Goal: Task Accomplishment & Management: Complete application form

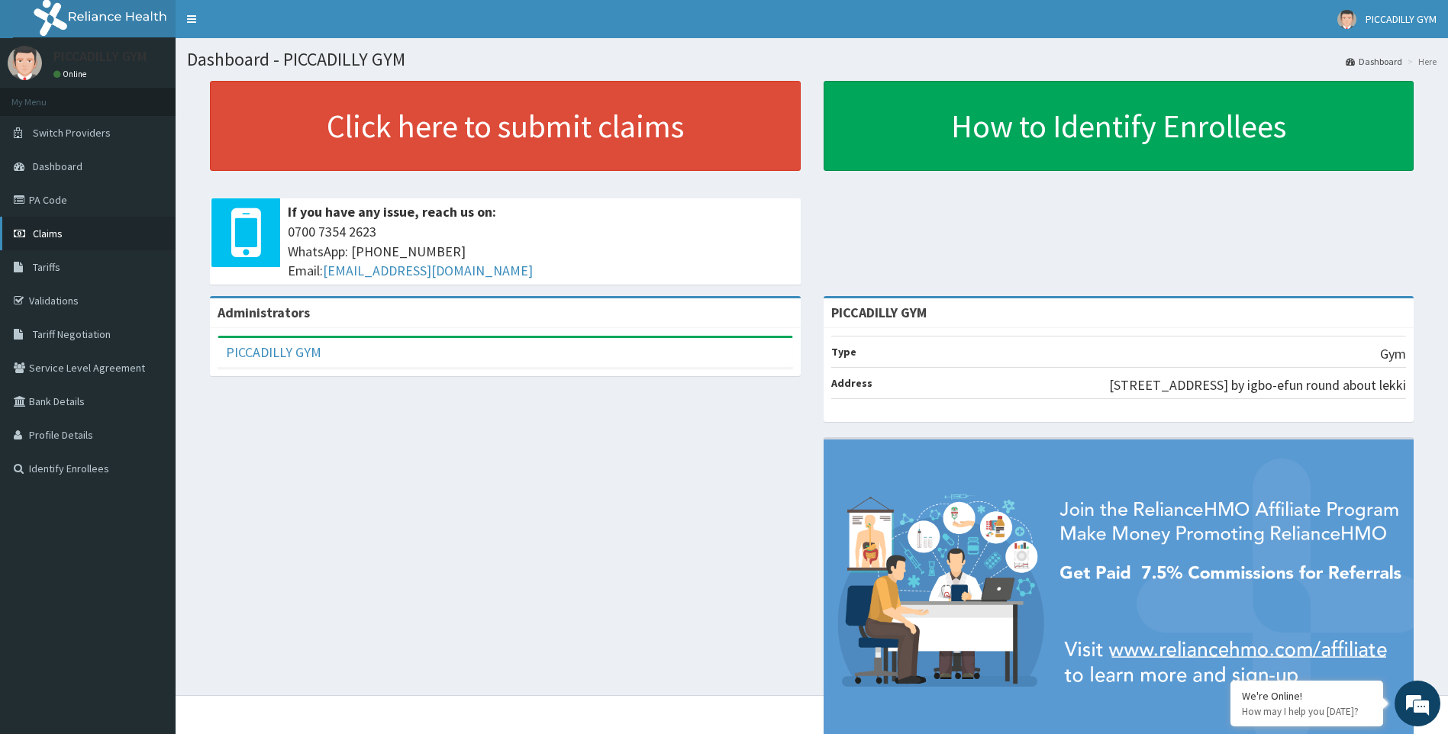
click at [54, 229] on span "Claims" at bounding box center [48, 234] width 30 height 14
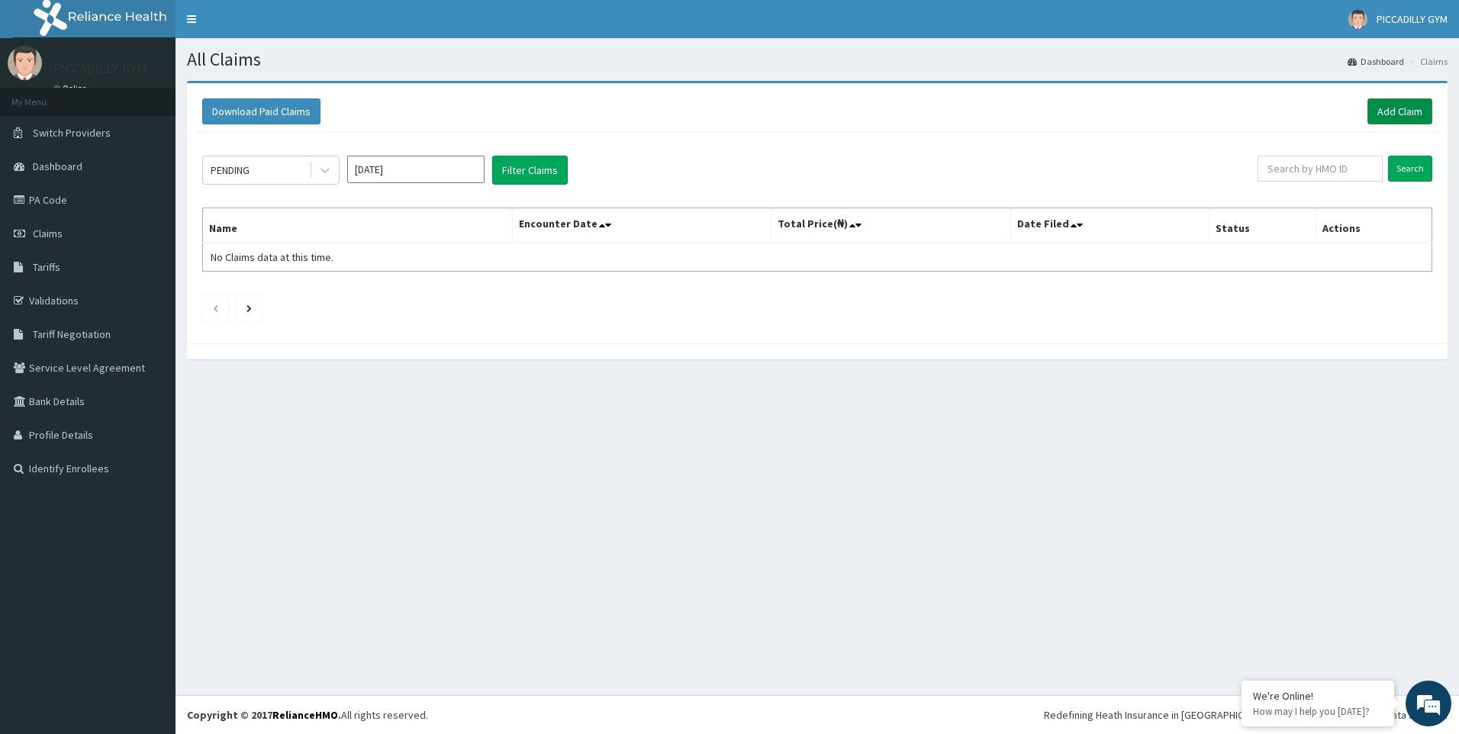
click at [1390, 114] on link "Add Claim" at bounding box center [1399, 111] width 65 height 26
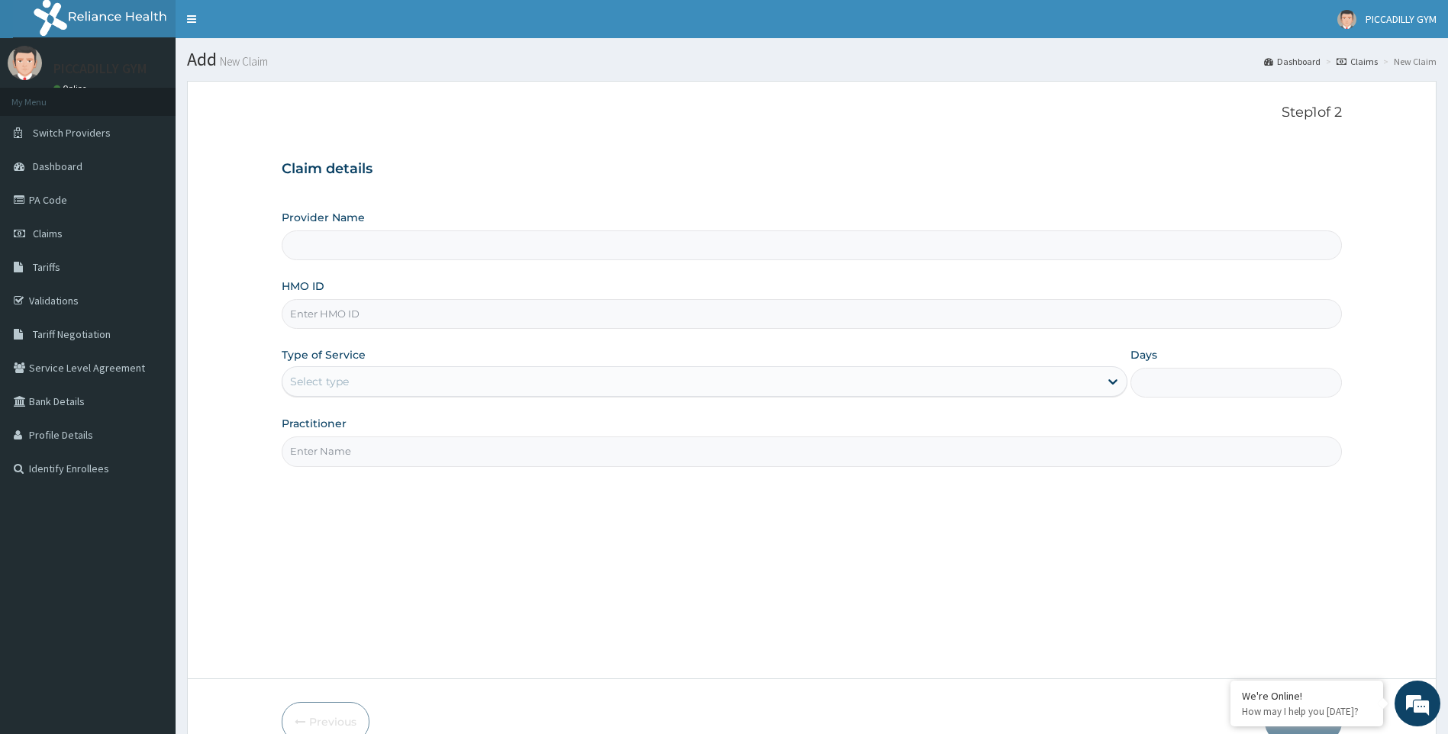
type input "PICCADILLY GYM"
type input "1"
click at [352, 314] on input "HMO ID" at bounding box center [812, 314] width 1061 height 30
type input "AKG/10001/A"
click at [345, 450] on input "Practitioner" at bounding box center [812, 451] width 1061 height 30
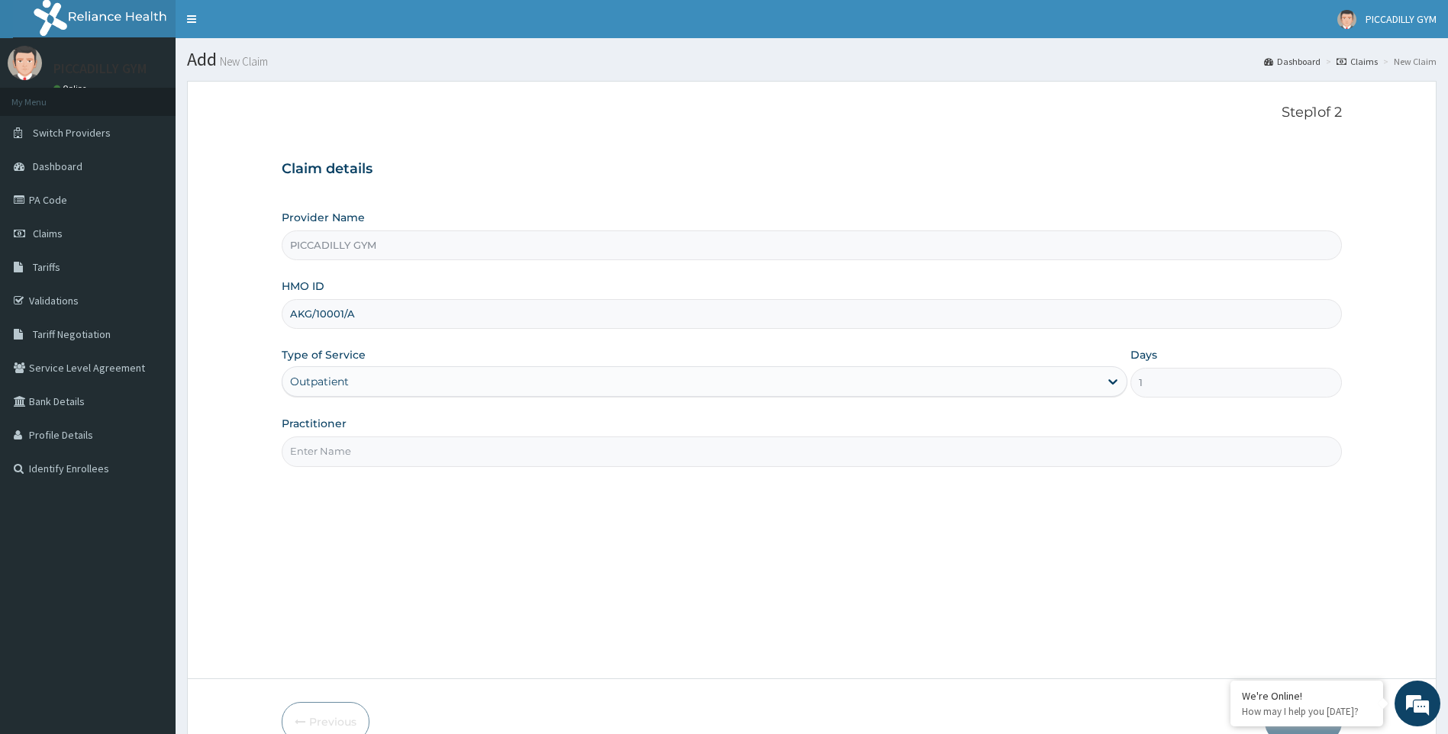
type input "Olisa"
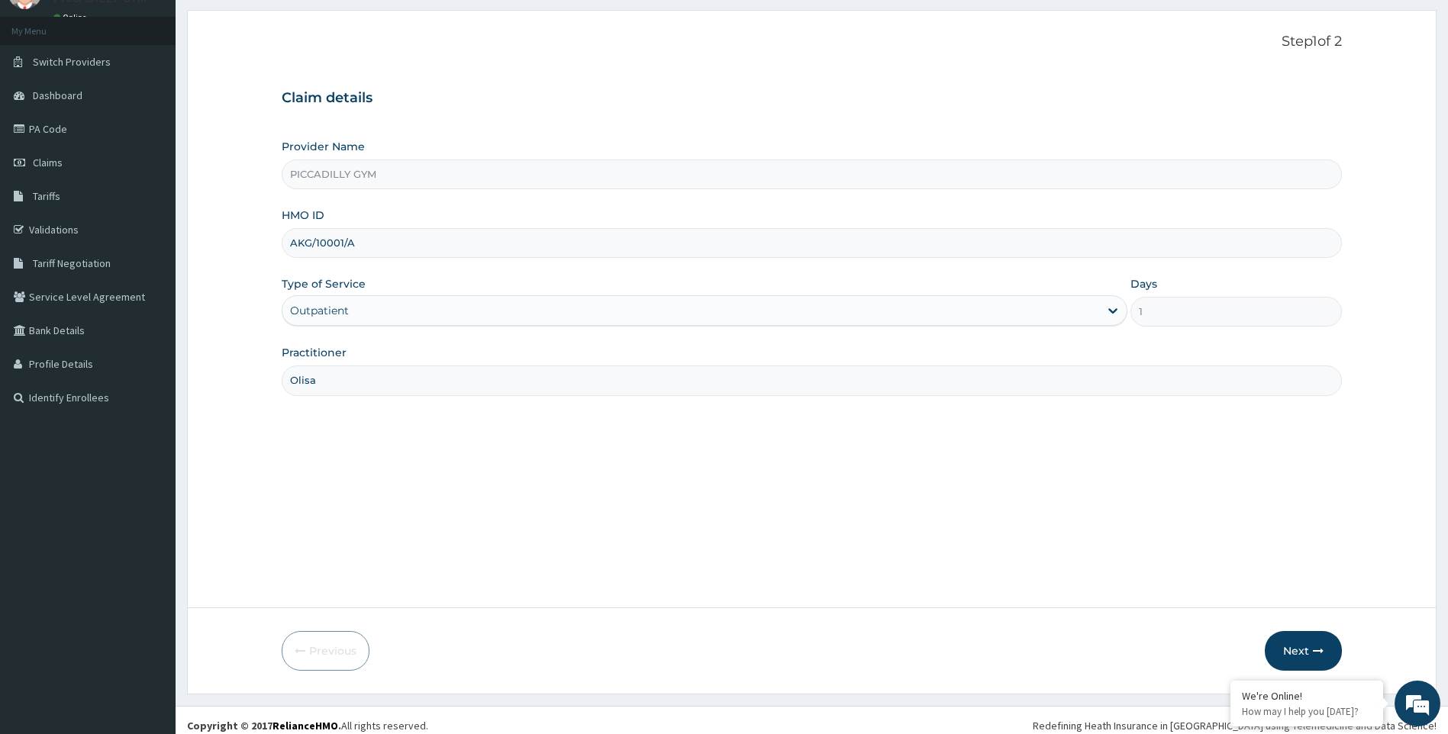
scroll to position [82, 0]
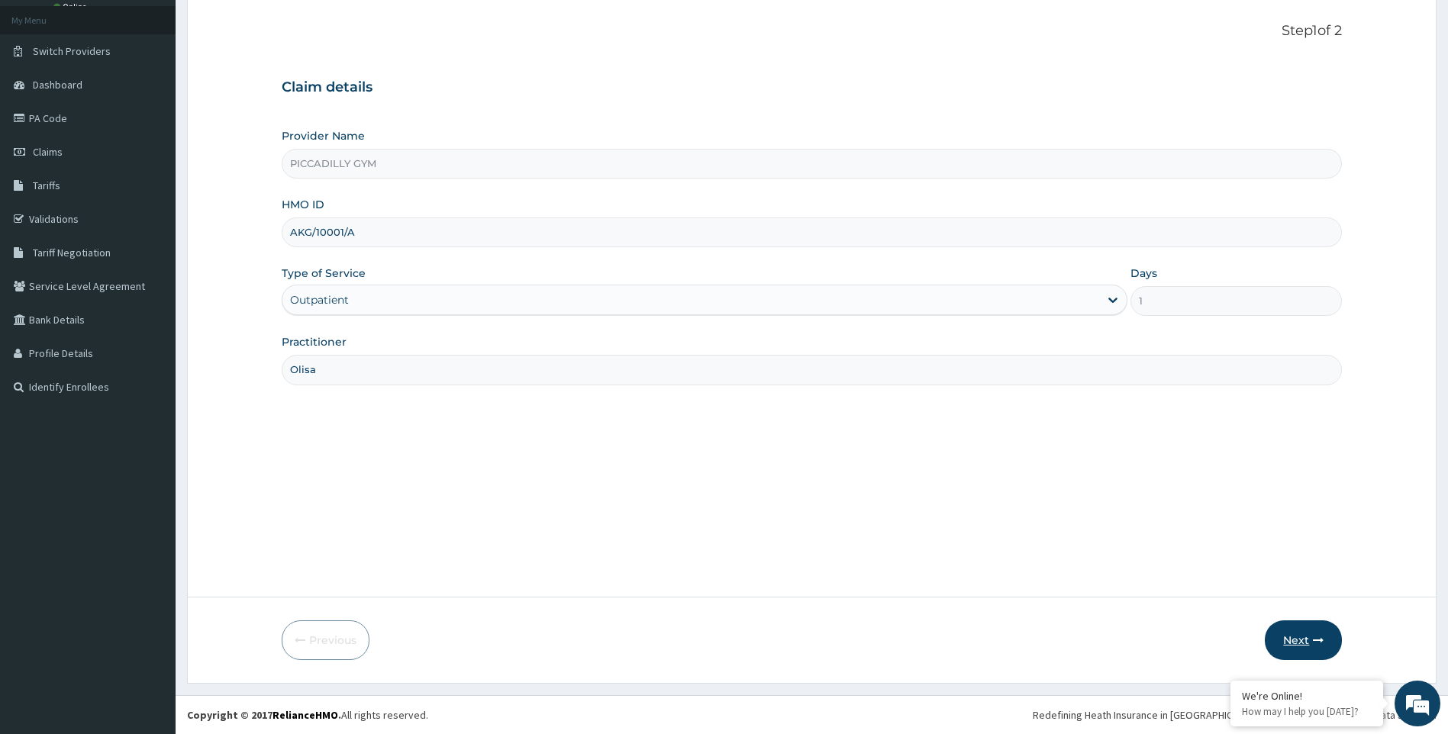
click at [1286, 636] on button "Next" at bounding box center [1302, 640] width 77 height 40
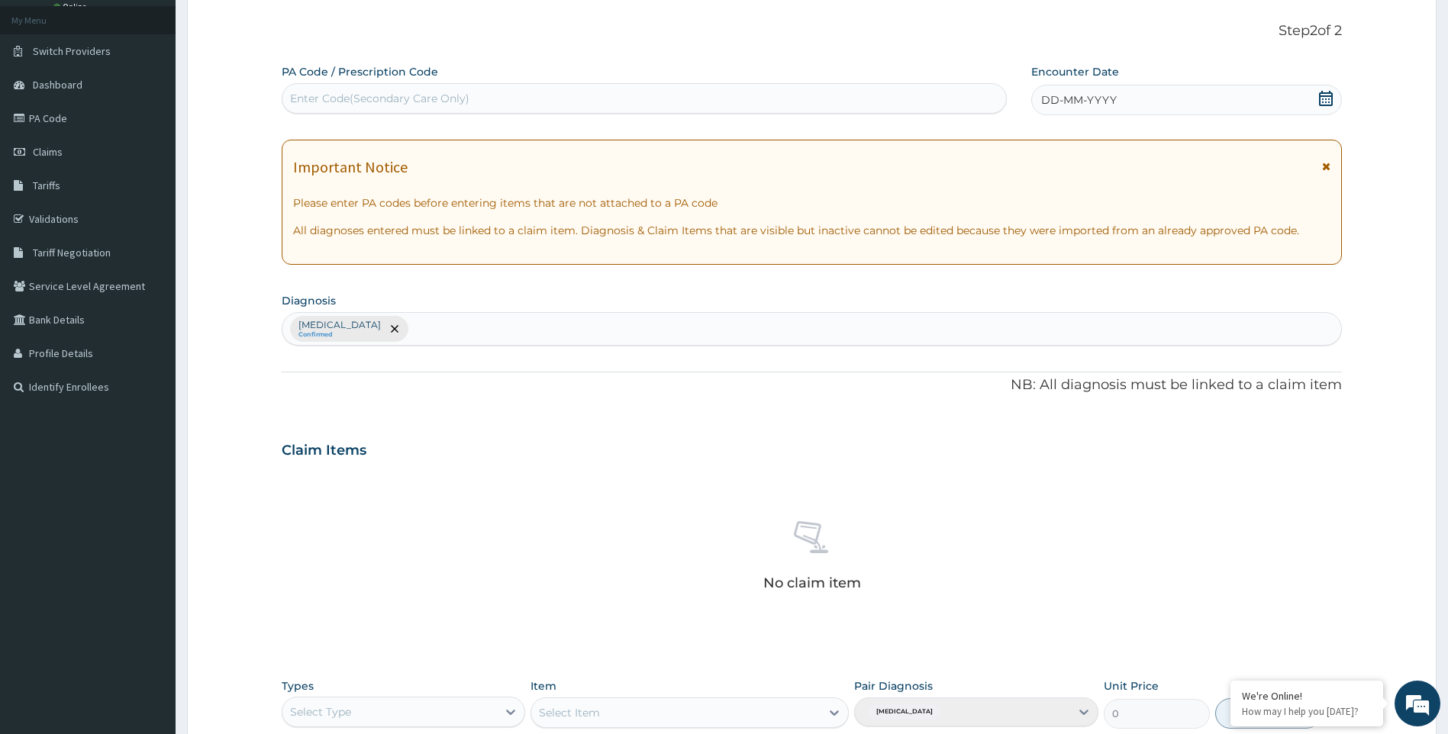
click at [697, 92] on div "Enter Code(Secondary Care Only)" at bounding box center [643, 98] width 723 height 24
type input "PA/523279"
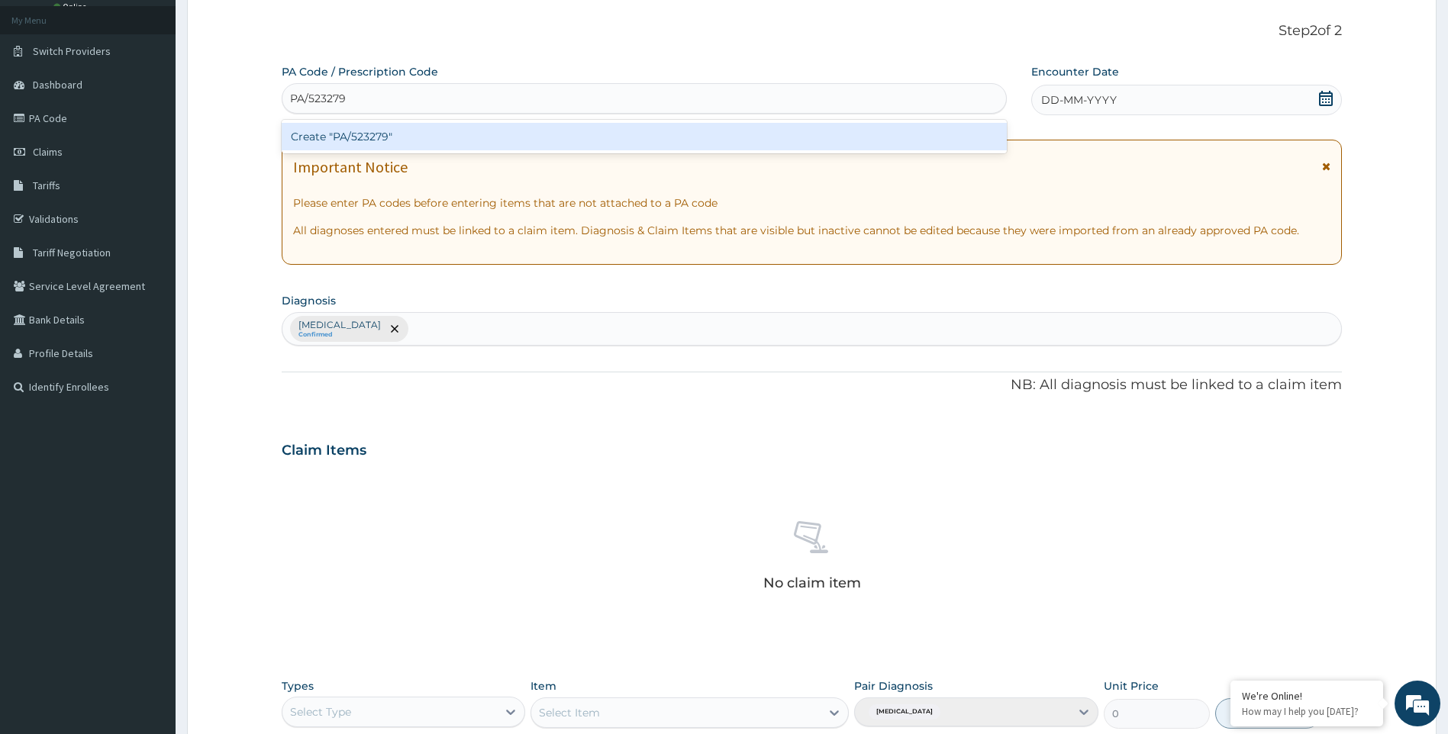
click at [686, 130] on div "Create "PA/523279"" at bounding box center [644, 136] width 725 height 27
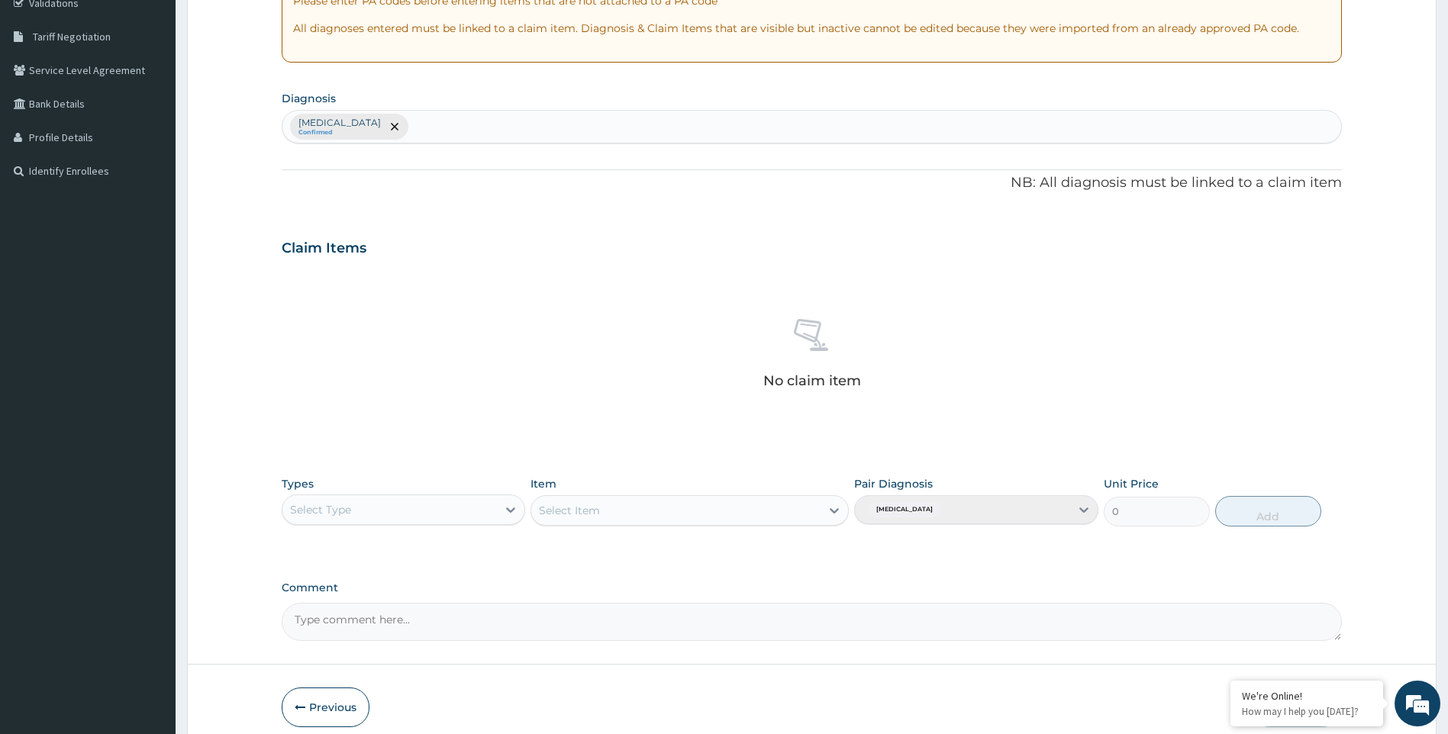
scroll to position [305, 0]
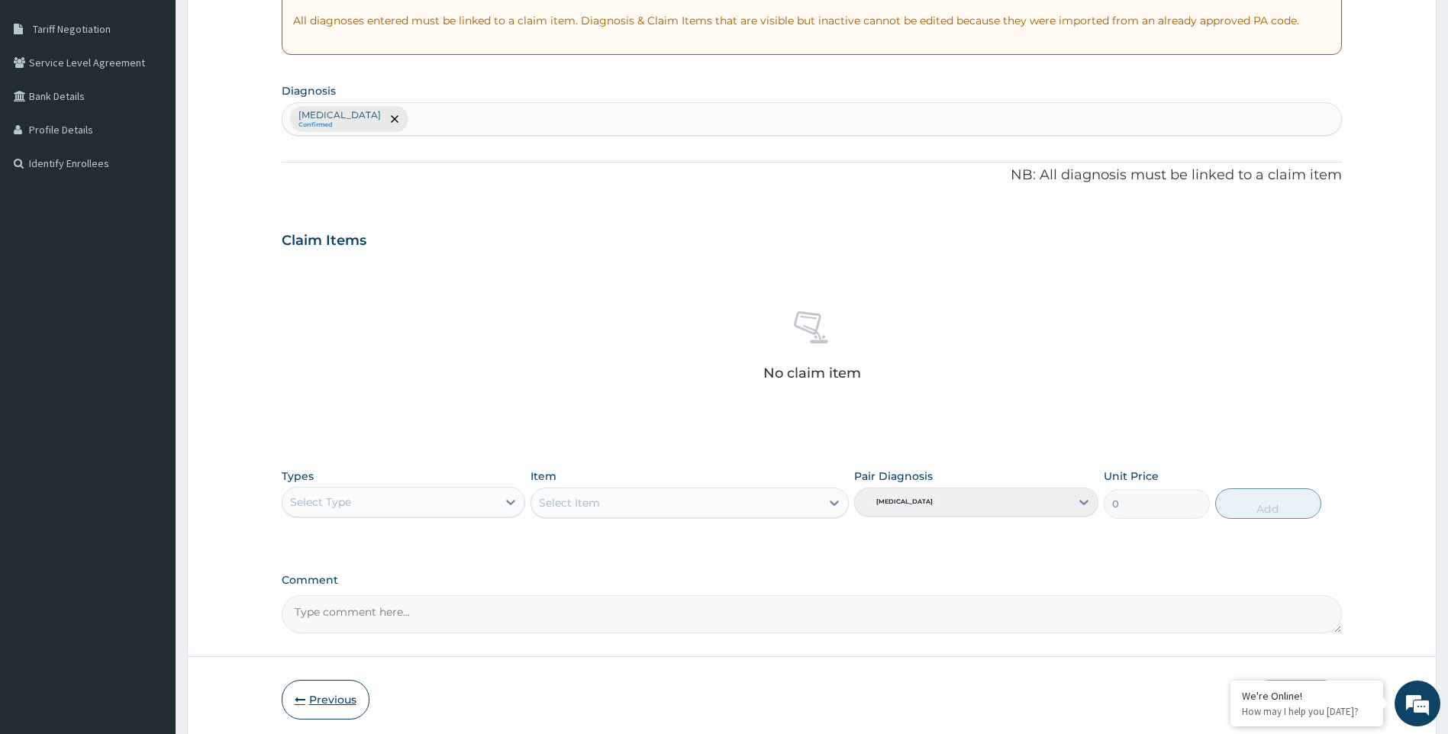
click at [333, 707] on button "Previous" at bounding box center [326, 700] width 88 height 40
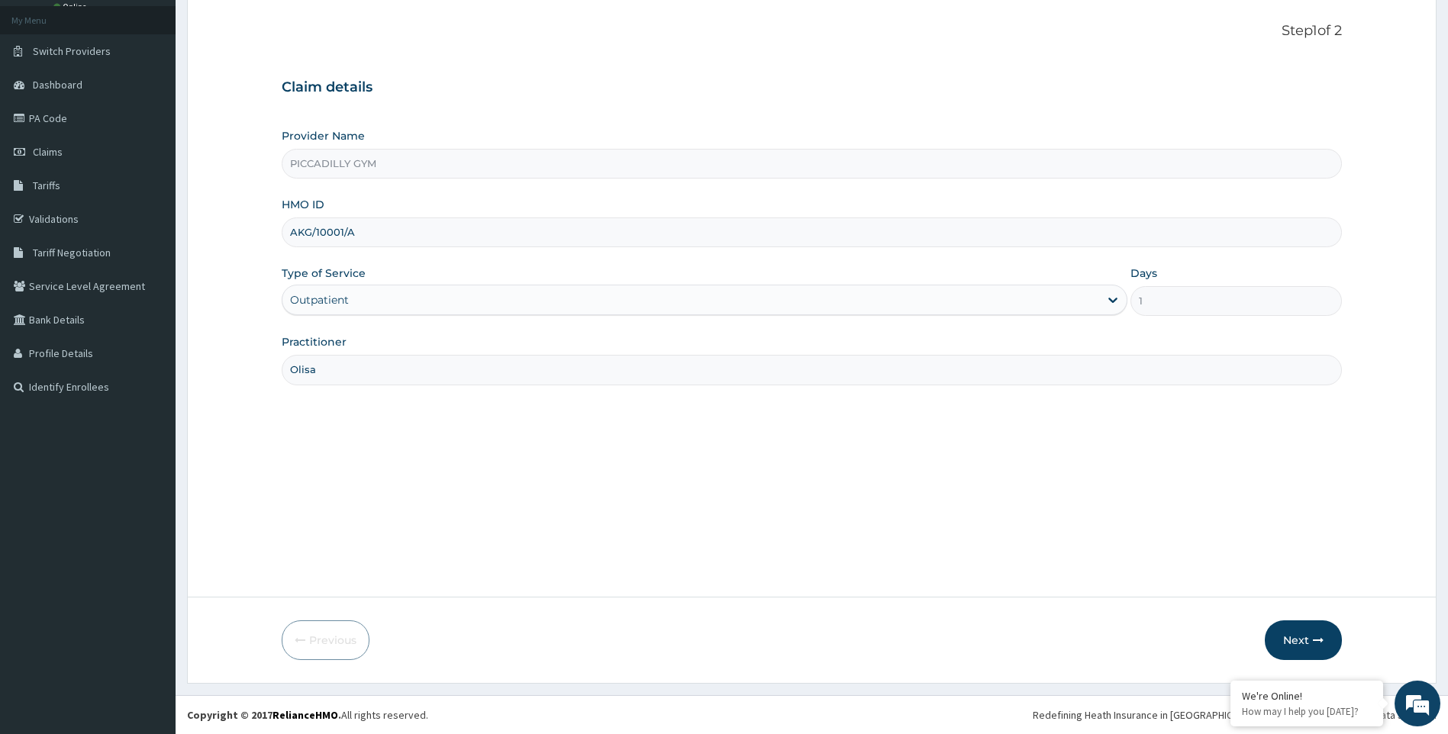
click at [396, 233] on input "AKG/10001/A" at bounding box center [812, 232] width 1061 height 30
type input "A"
type input "VAG/10009/A"
click at [1301, 638] on button "Next" at bounding box center [1302, 640] width 77 height 40
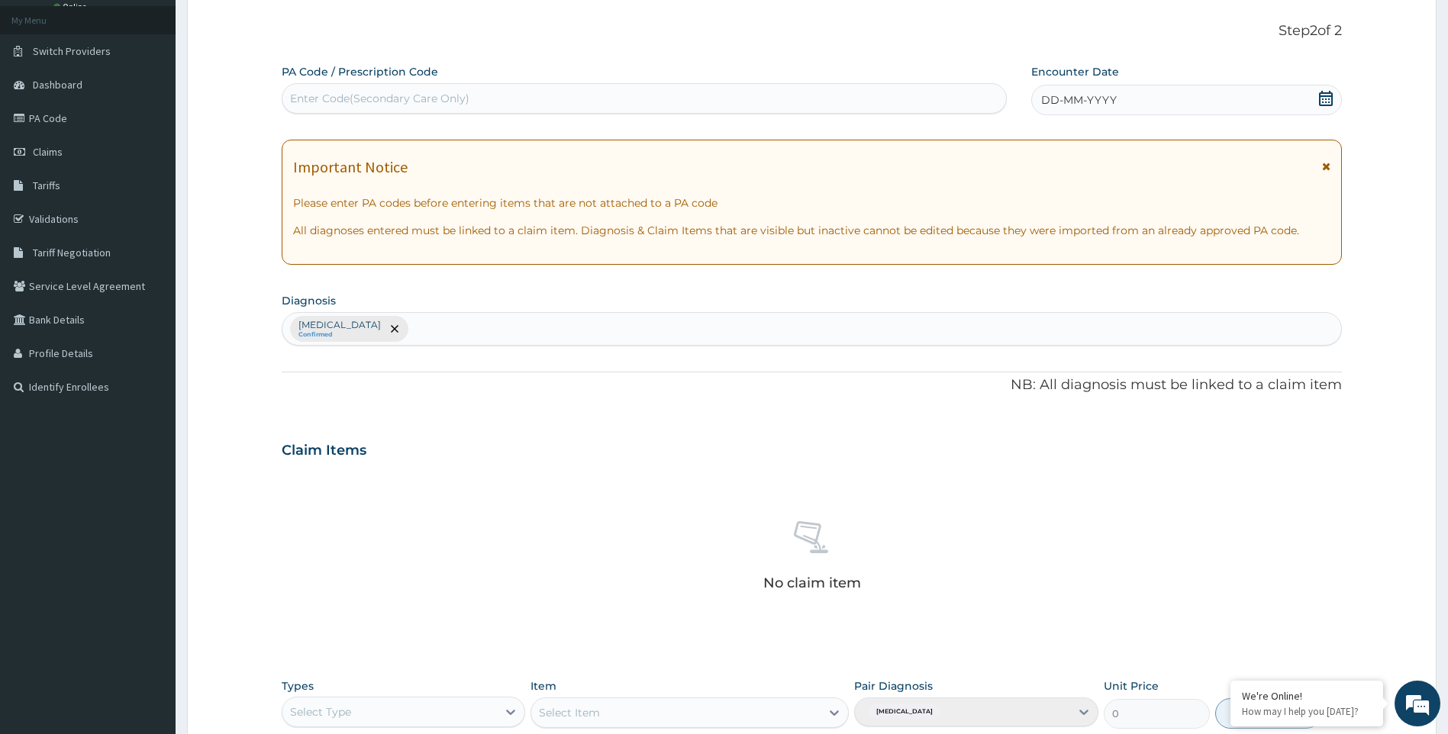
click at [568, 97] on div "Enter Code(Secondary Care Only)" at bounding box center [643, 98] width 723 height 24
type input "PA/7836EC"
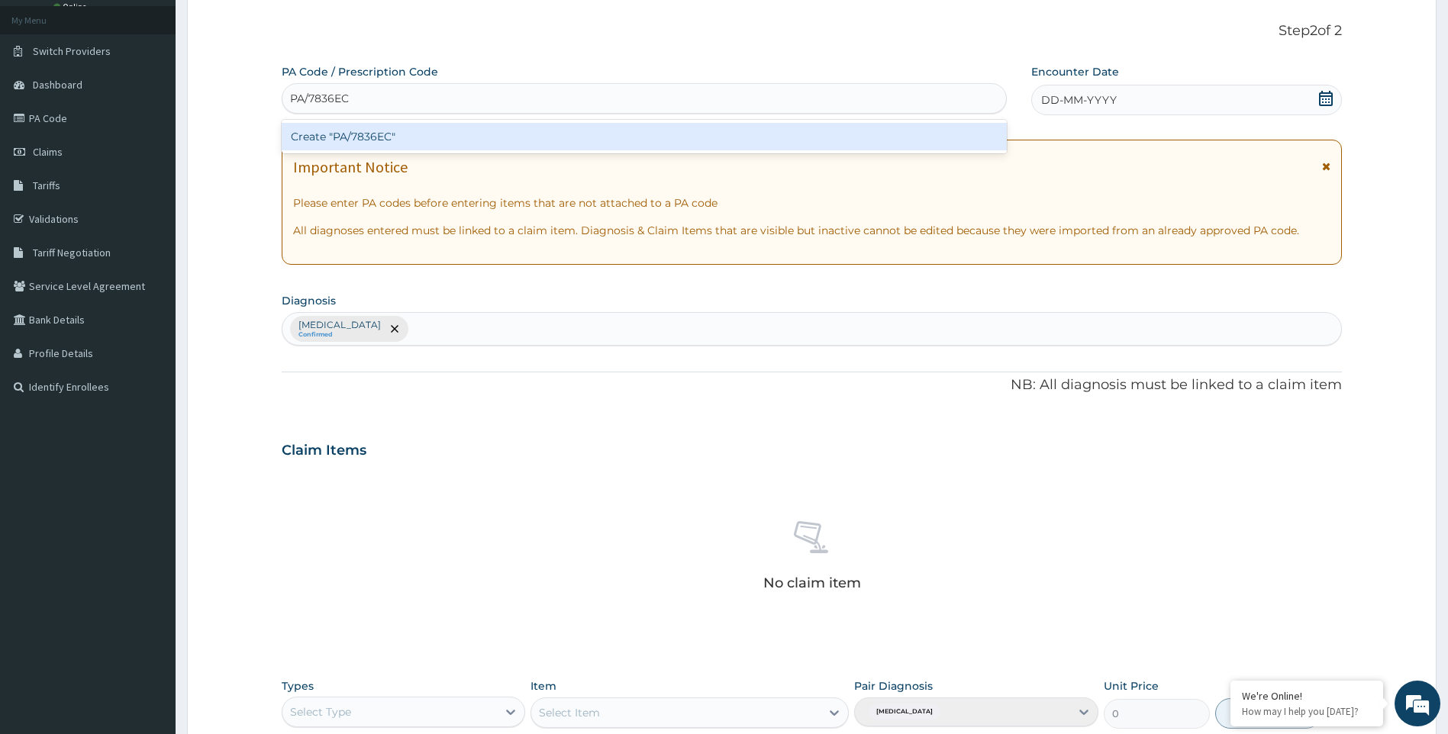
click at [629, 134] on div "Create "PA/7836EC"" at bounding box center [644, 136] width 725 height 27
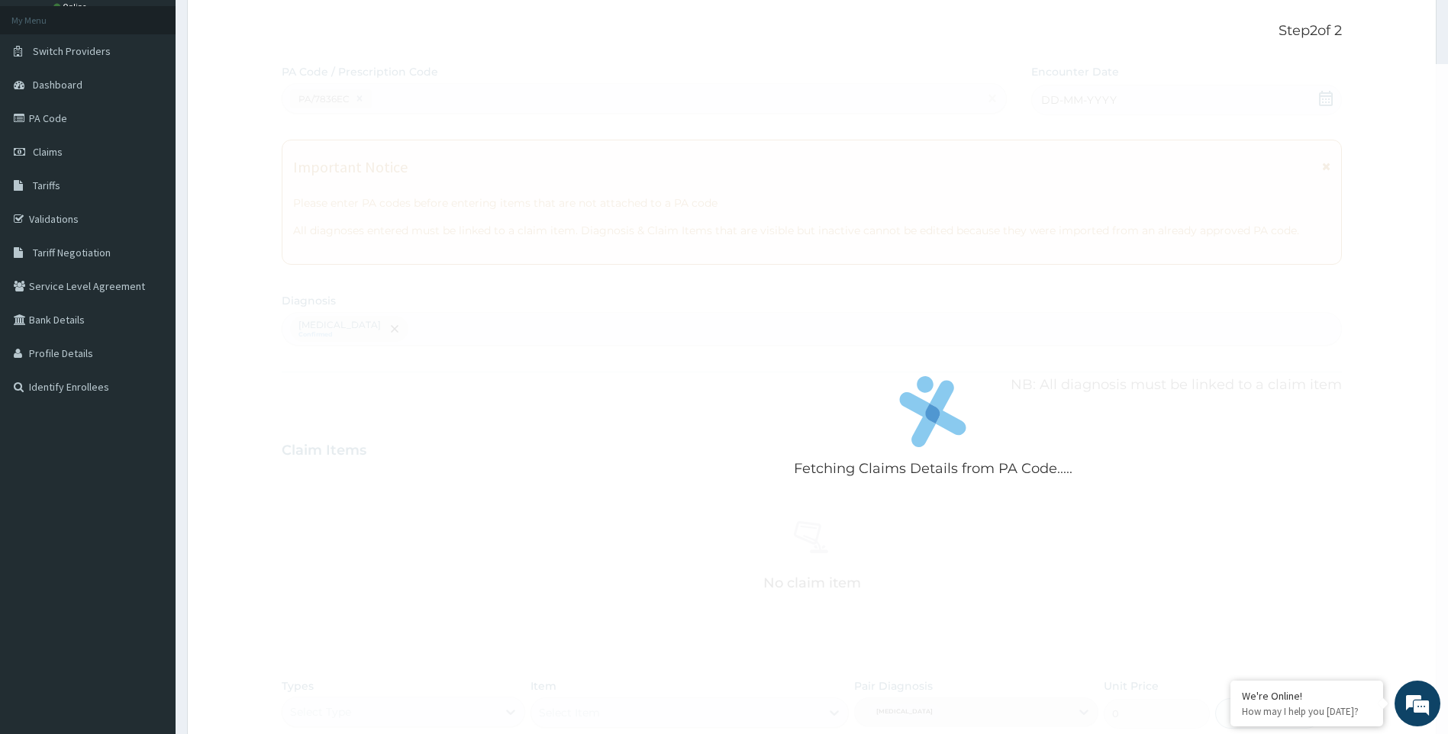
click at [629, 134] on div "Fetching Claims Details from PA Code....." at bounding box center [933, 431] width 1303 height 734
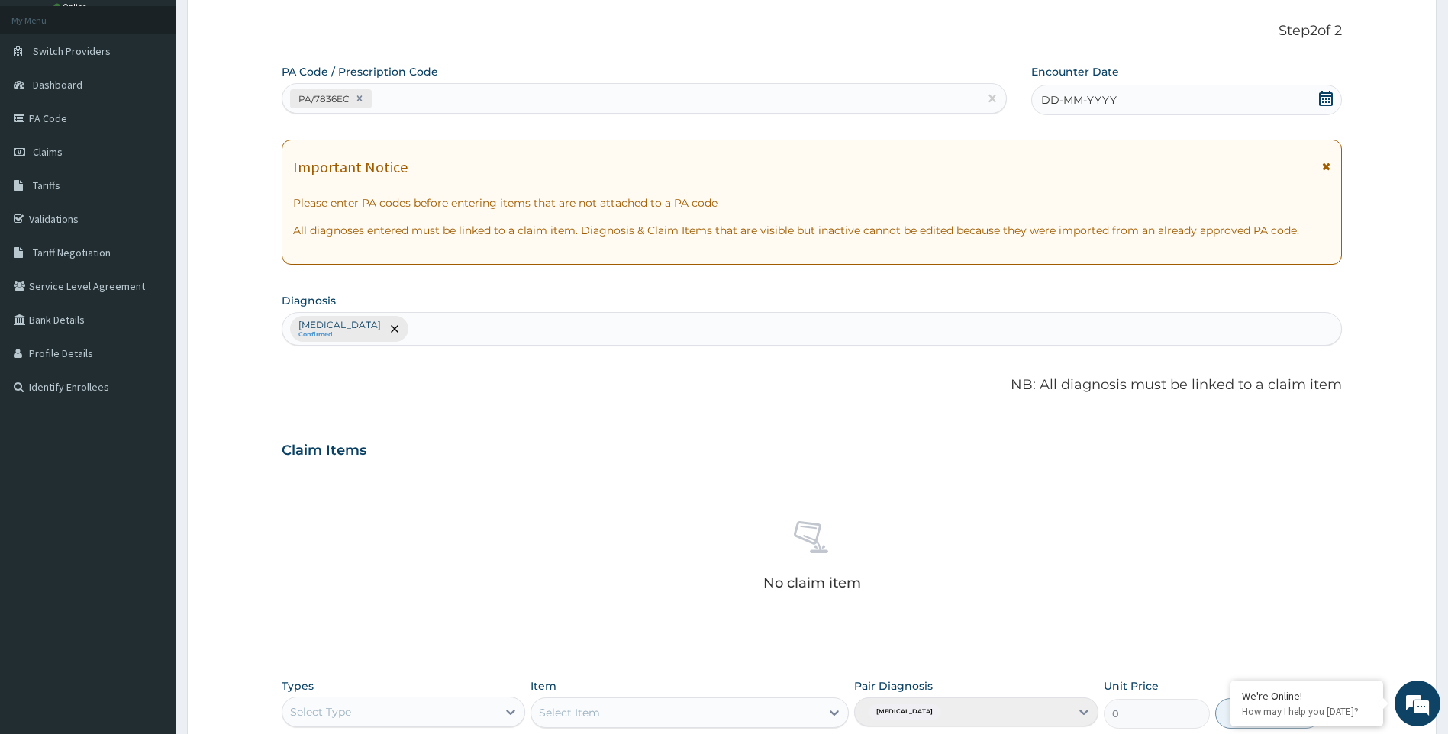
click at [1134, 100] on div "DD-MM-YYYY" at bounding box center [1186, 100] width 311 height 31
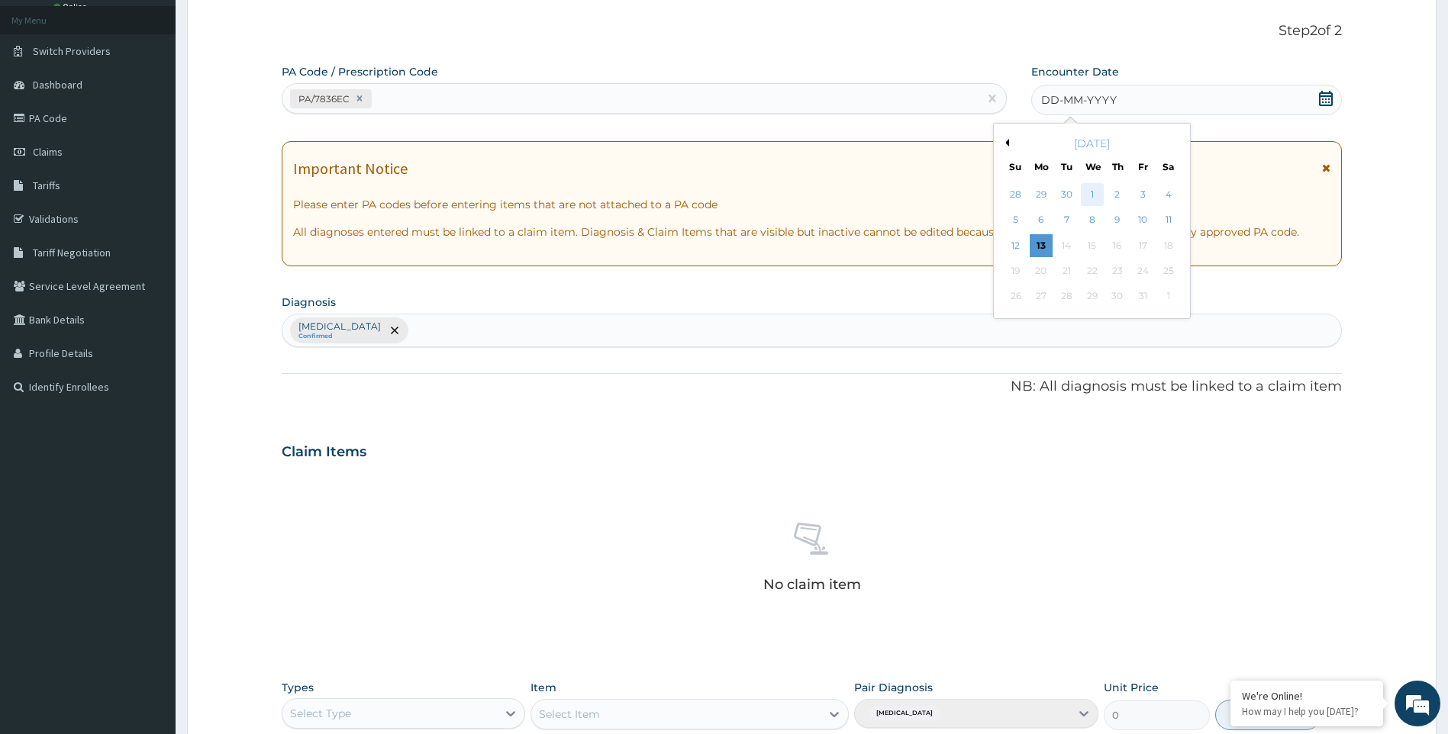
click at [1090, 194] on div "1" at bounding box center [1092, 194] width 23 height 23
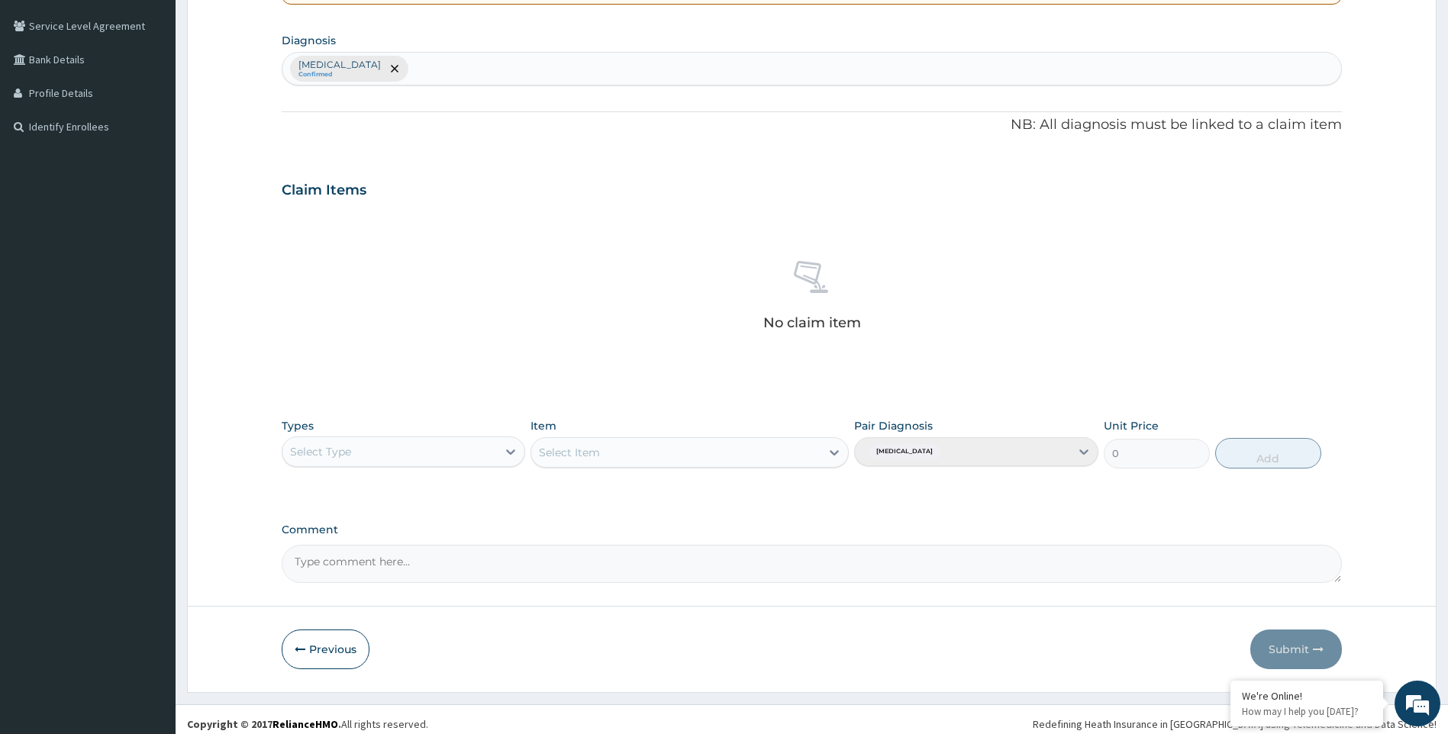
scroll to position [351, 0]
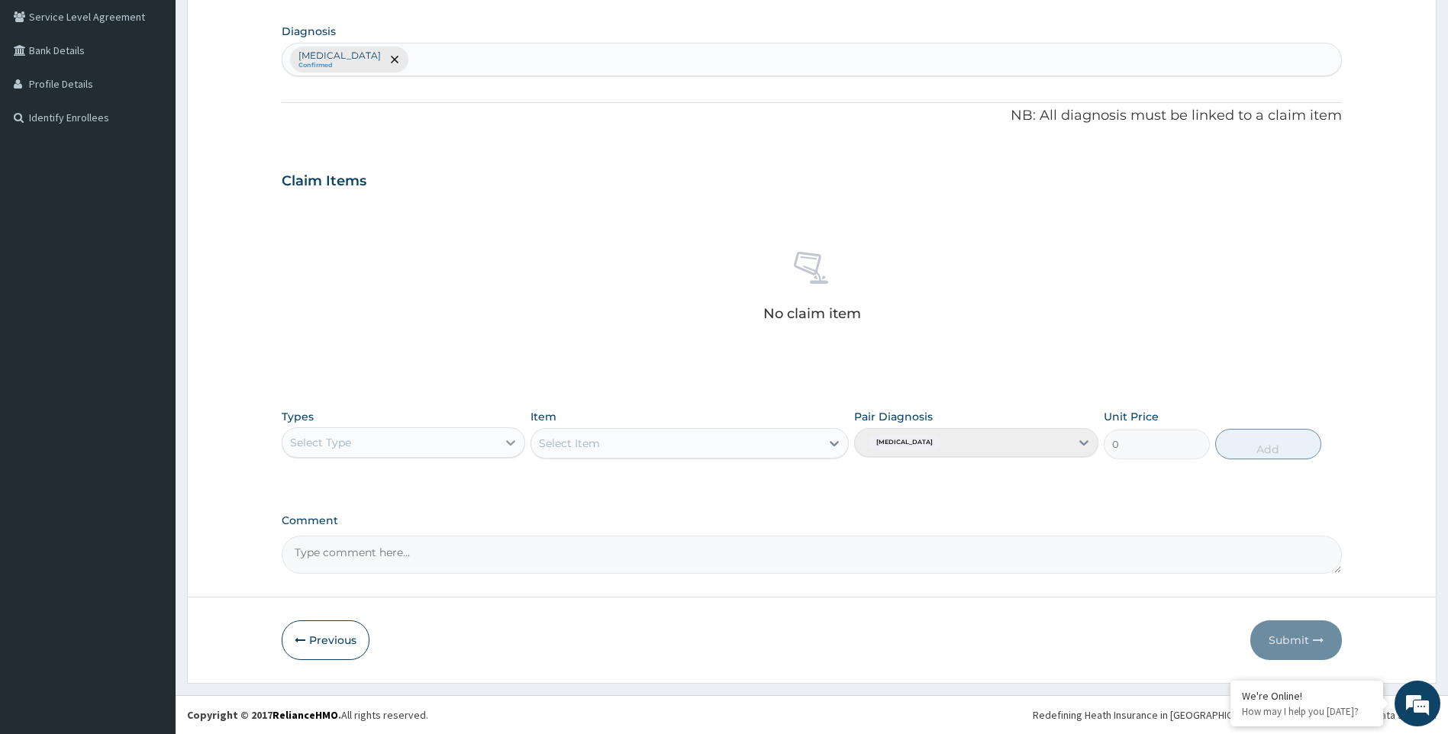
click at [512, 441] on icon at bounding box center [510, 442] width 15 height 15
click at [437, 673] on div "Gym" at bounding box center [404, 675] width 244 height 27
click at [830, 440] on div "Select Item" at bounding box center [689, 443] width 318 height 31
click at [834, 440] on div "Select Item" at bounding box center [689, 443] width 318 height 31
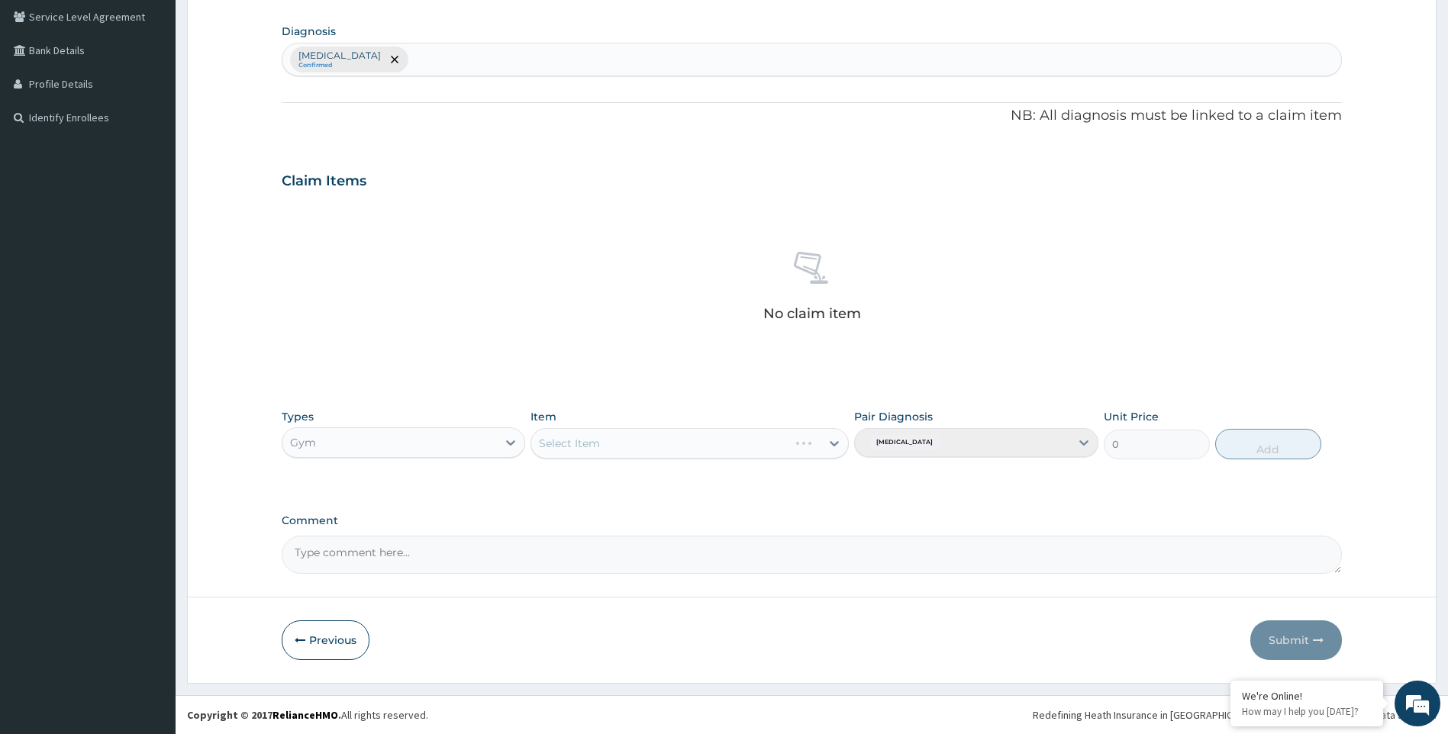
scroll to position [198, 0]
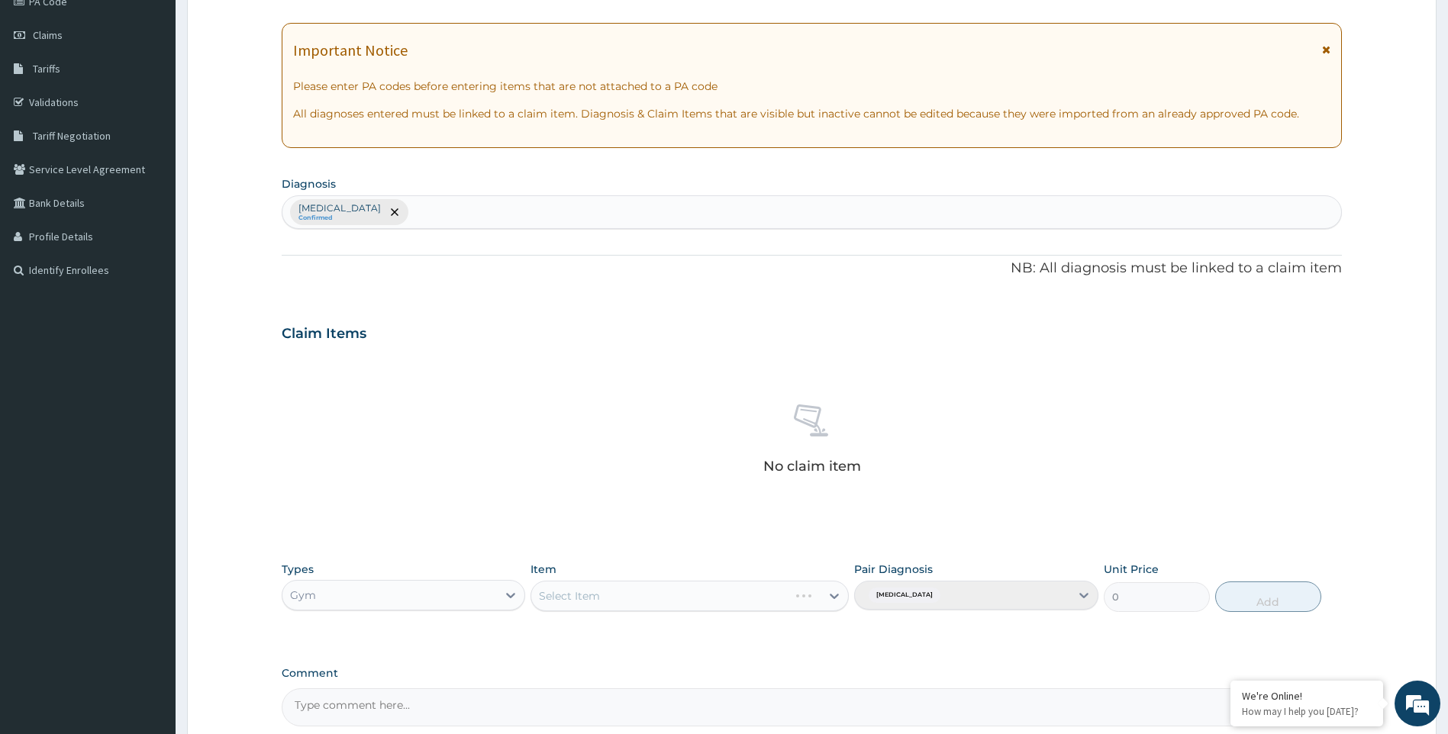
click at [834, 440] on div "No claim item" at bounding box center [812, 442] width 1061 height 176
click at [839, 594] on icon at bounding box center [833, 595] width 15 height 15
click at [791, 634] on div "GYM" at bounding box center [689, 633] width 318 height 27
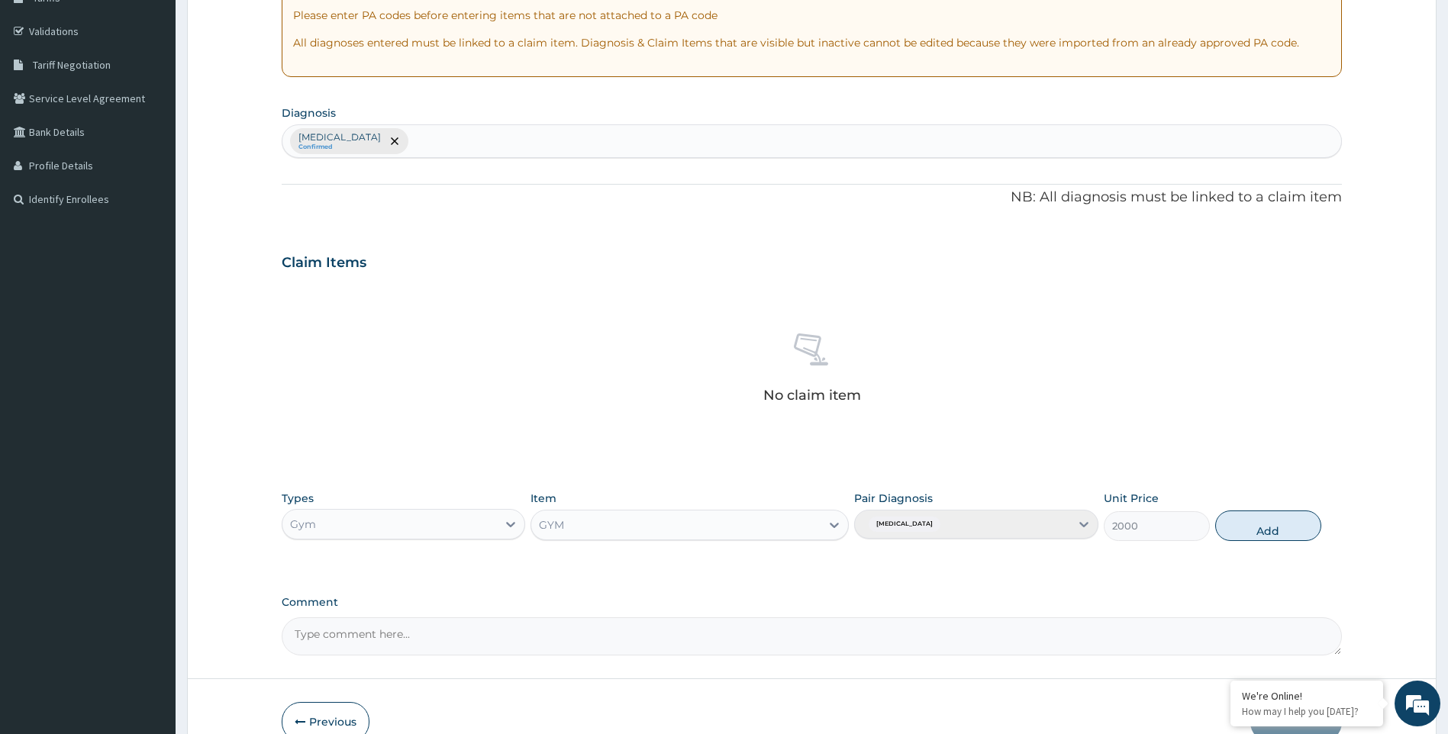
scroll to position [351, 0]
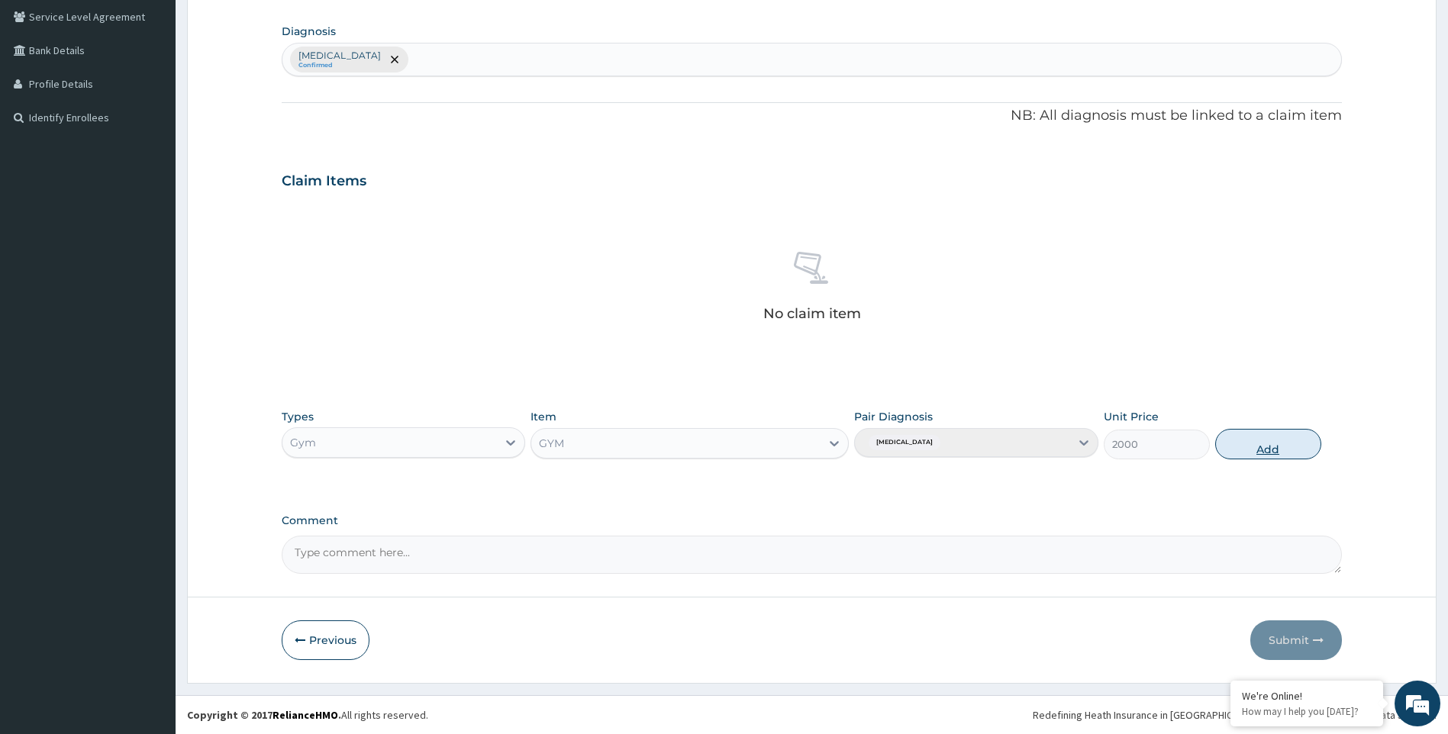
click at [1277, 446] on button "Add" at bounding box center [1268, 444] width 106 height 31
type input "0"
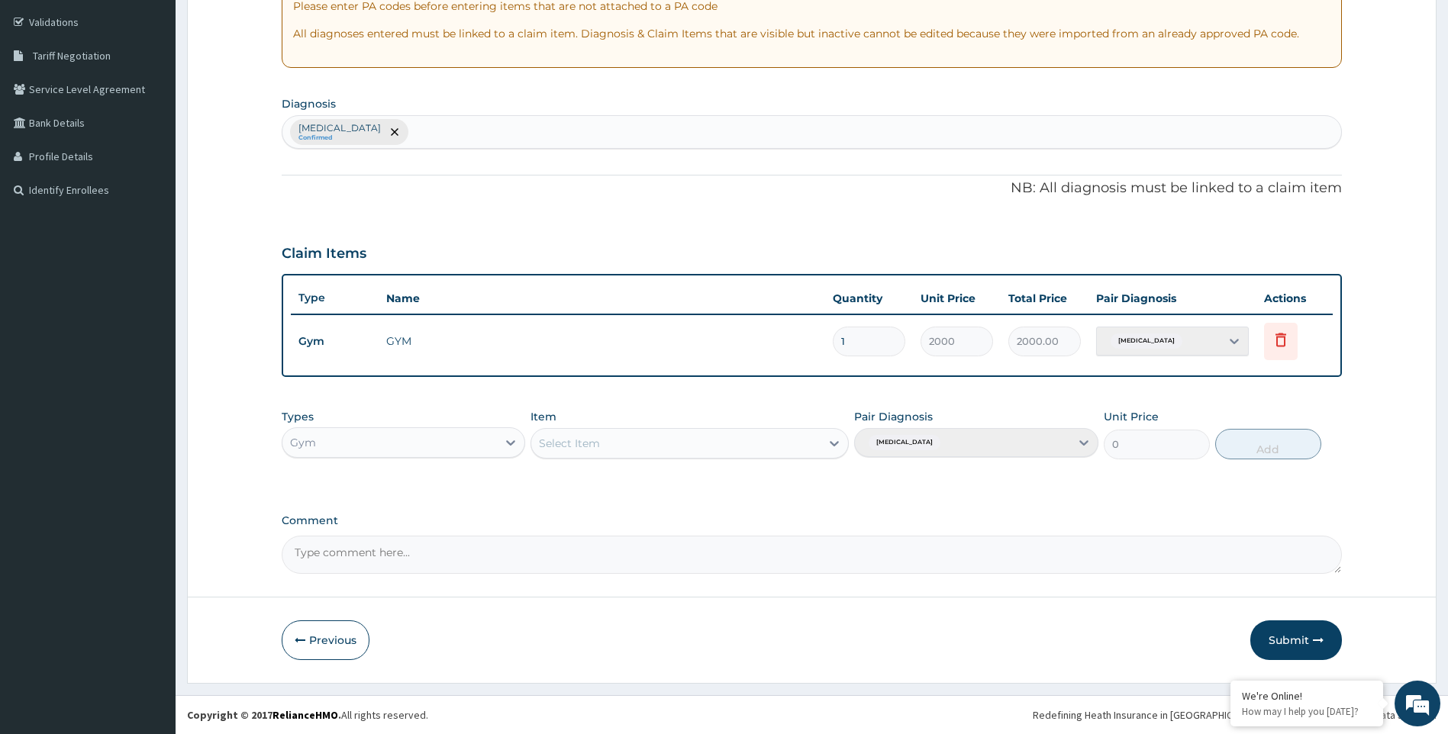
click at [1301, 641] on button "Submit" at bounding box center [1296, 640] width 92 height 40
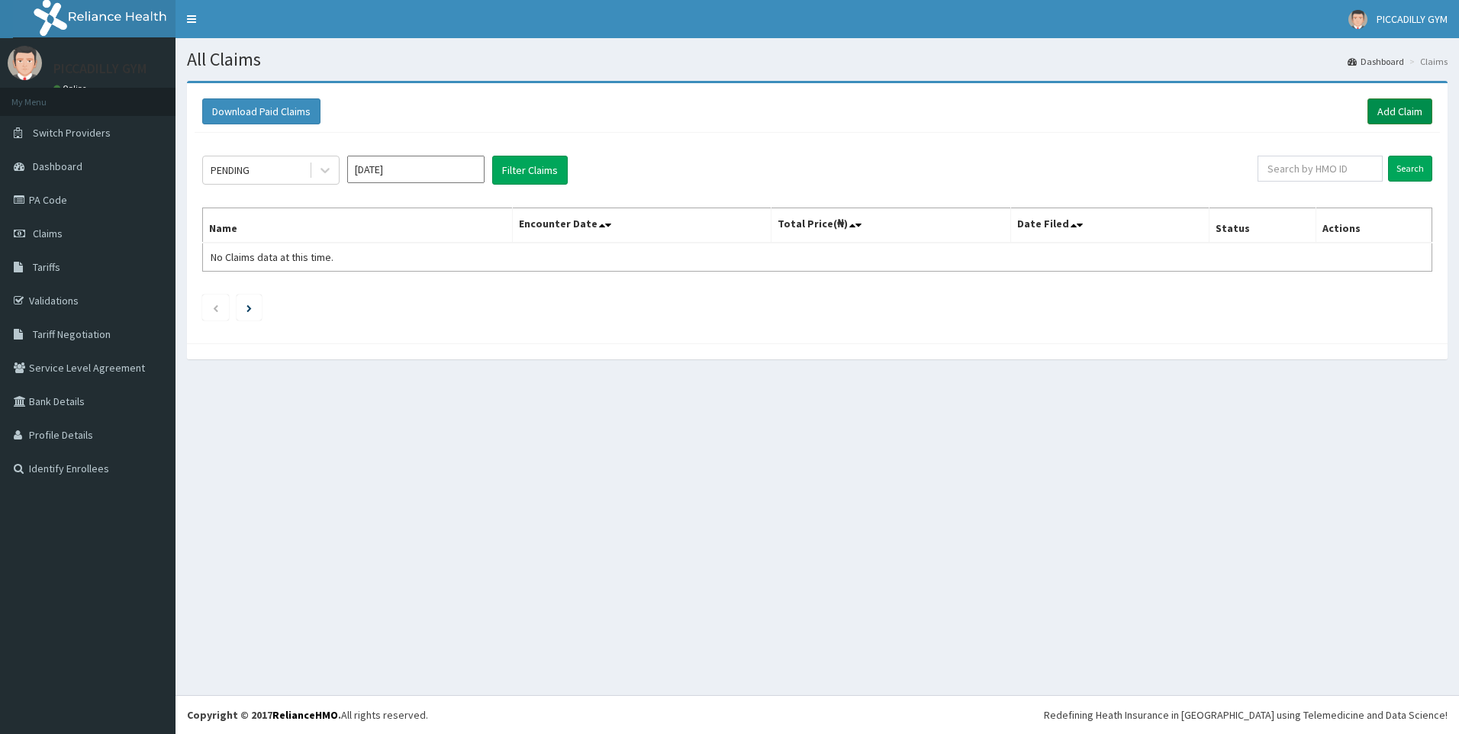
click at [1399, 109] on link "Add Claim" at bounding box center [1399, 111] width 65 height 26
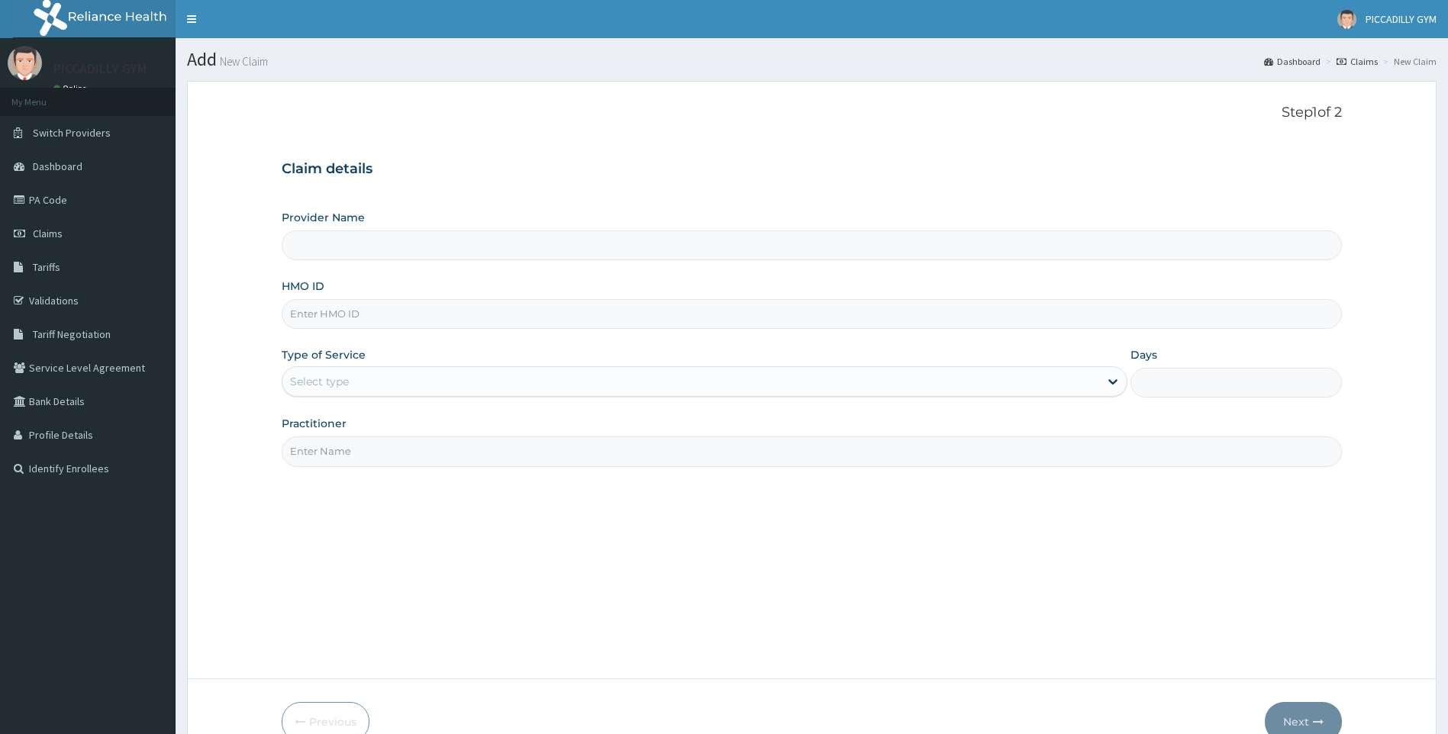
click at [317, 311] on input "HMO ID" at bounding box center [812, 314] width 1061 height 30
type input "NEI/100"
type input "PICCADILLY GYM"
type input "1"
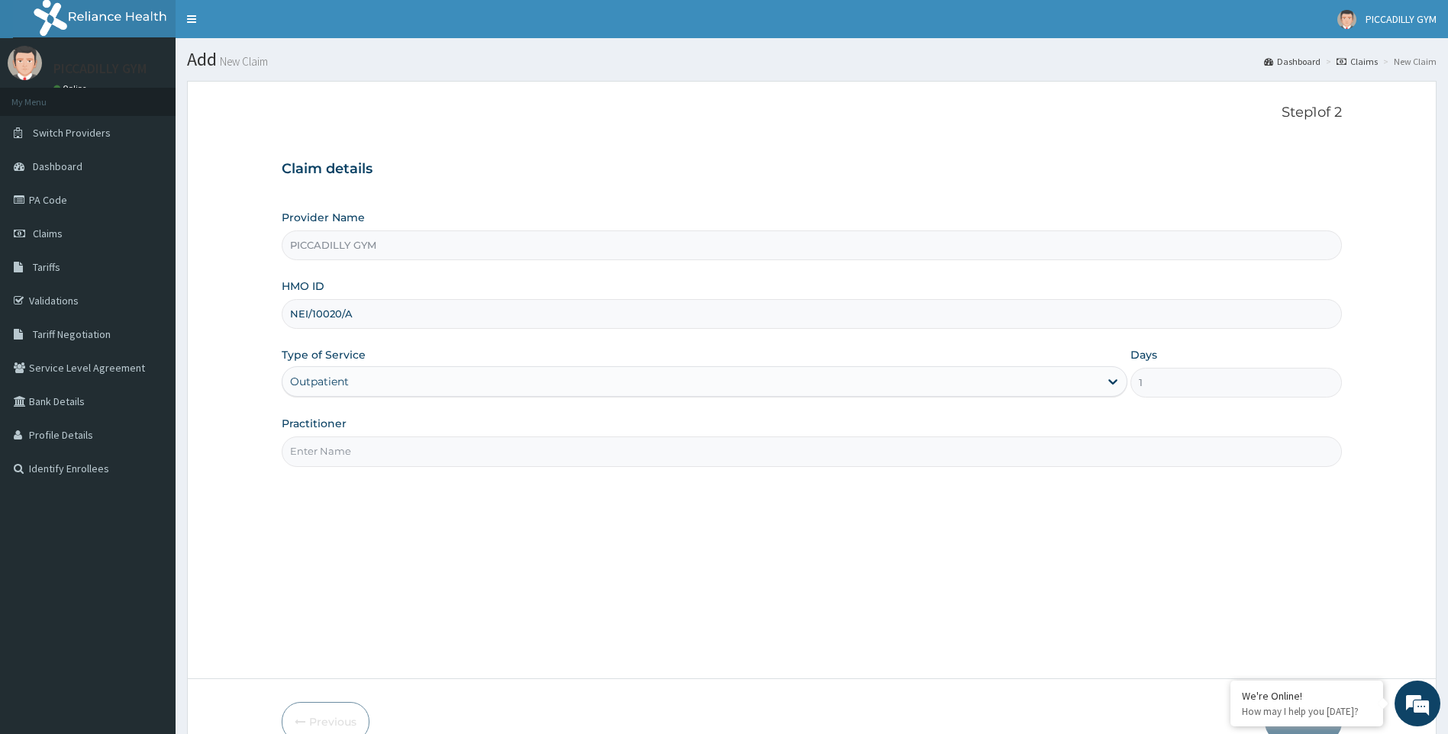
type input "NEI/10020/A"
click at [404, 456] on input "Practitioner" at bounding box center [812, 451] width 1061 height 30
type input "Olisa"
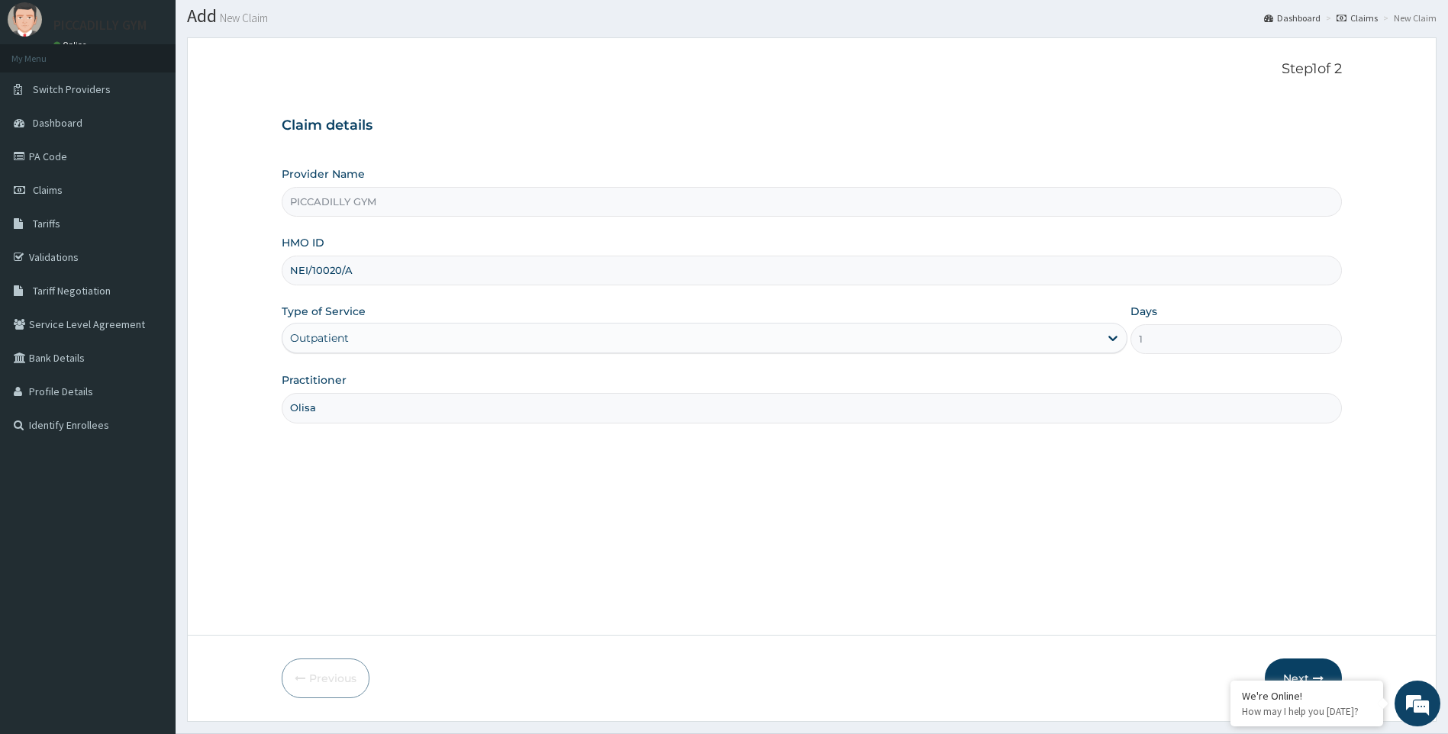
scroll to position [82, 0]
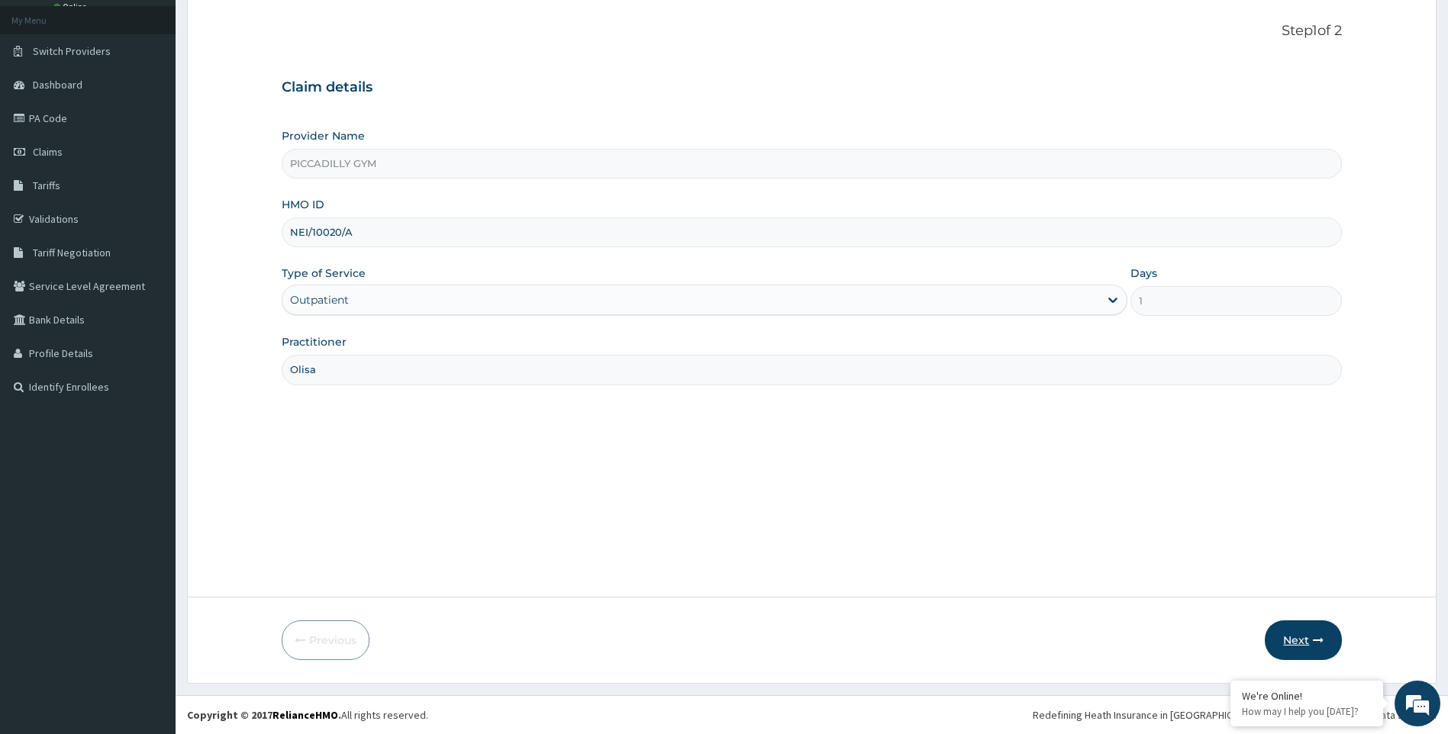
click at [1291, 645] on button "Next" at bounding box center [1302, 640] width 77 height 40
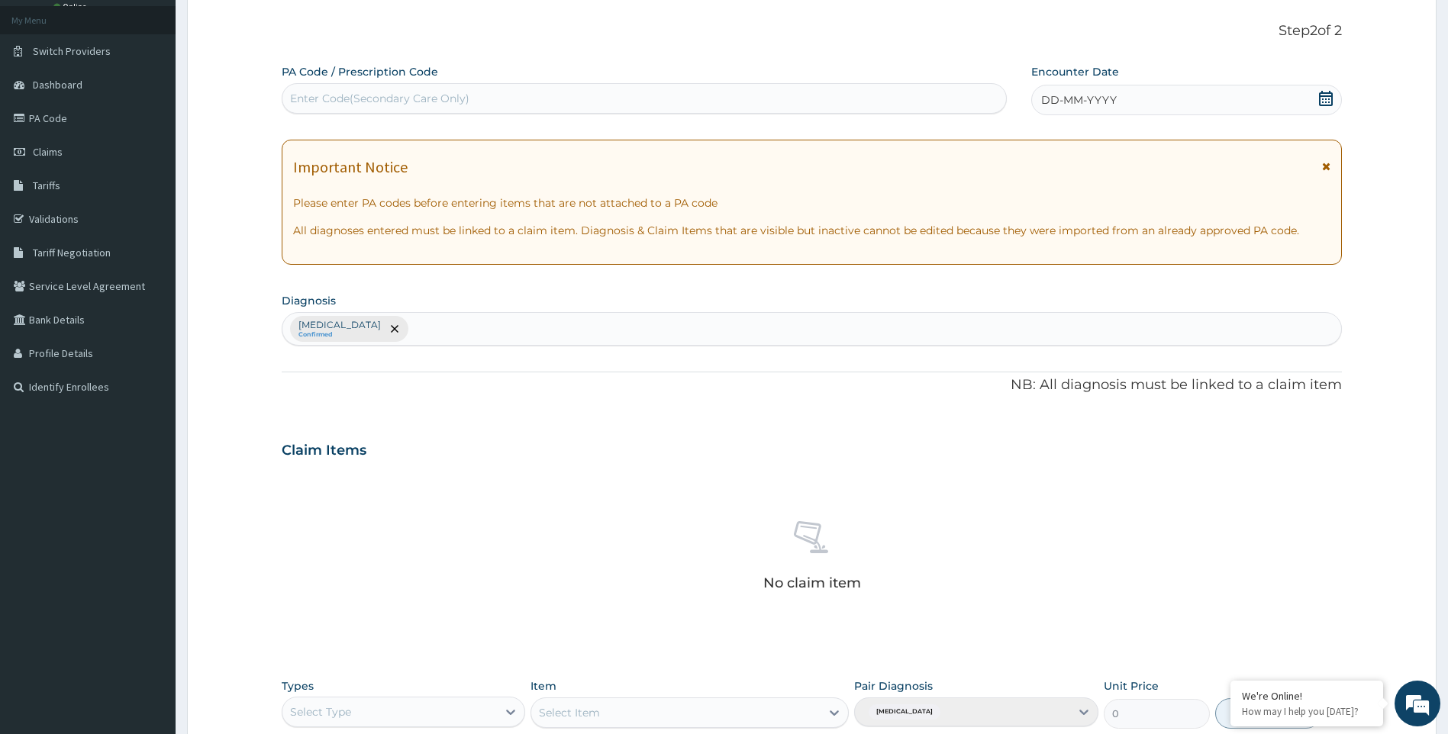
click at [627, 98] on div "Enter Code(Secondary Care Only)" at bounding box center [643, 98] width 723 height 24
type input "PA/C0F2BD"
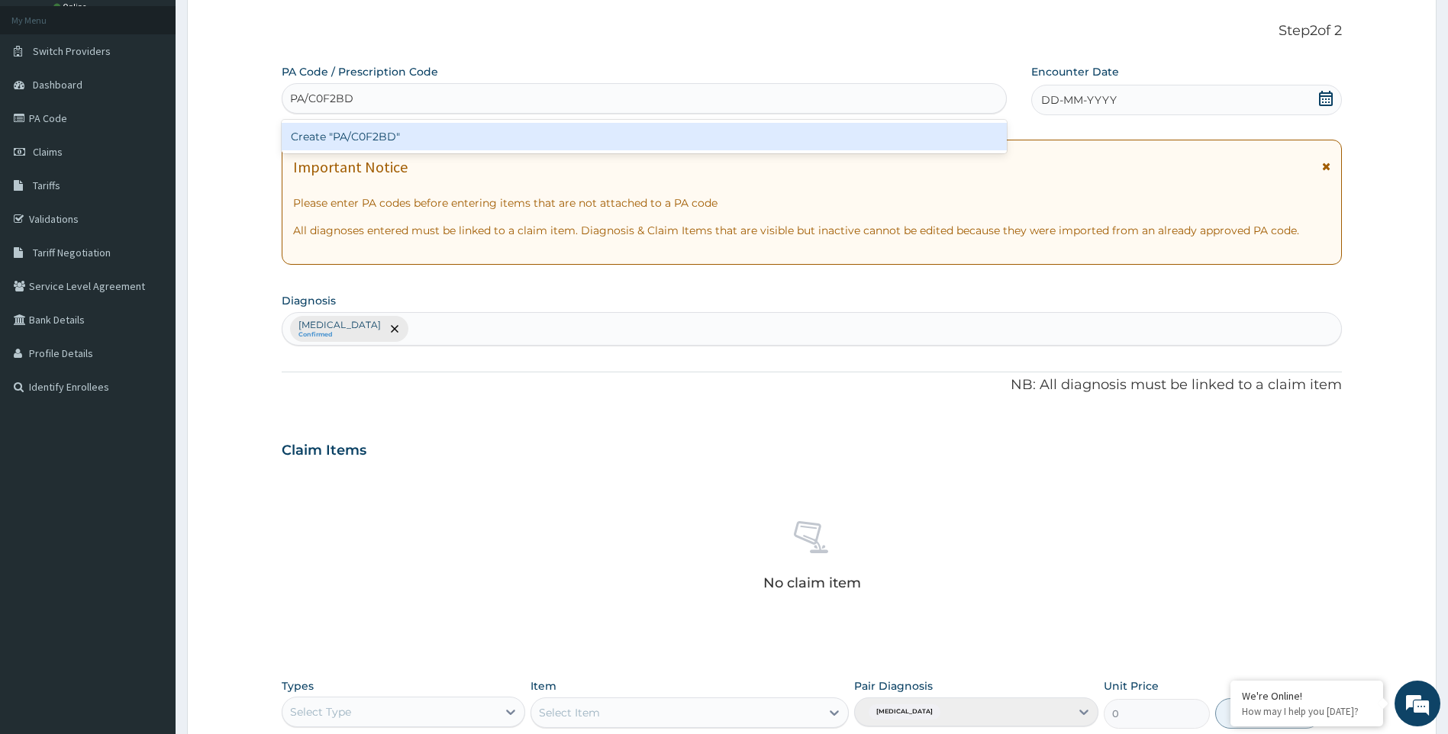
click at [623, 132] on div "Create "PA/C0F2BD"" at bounding box center [644, 136] width 725 height 27
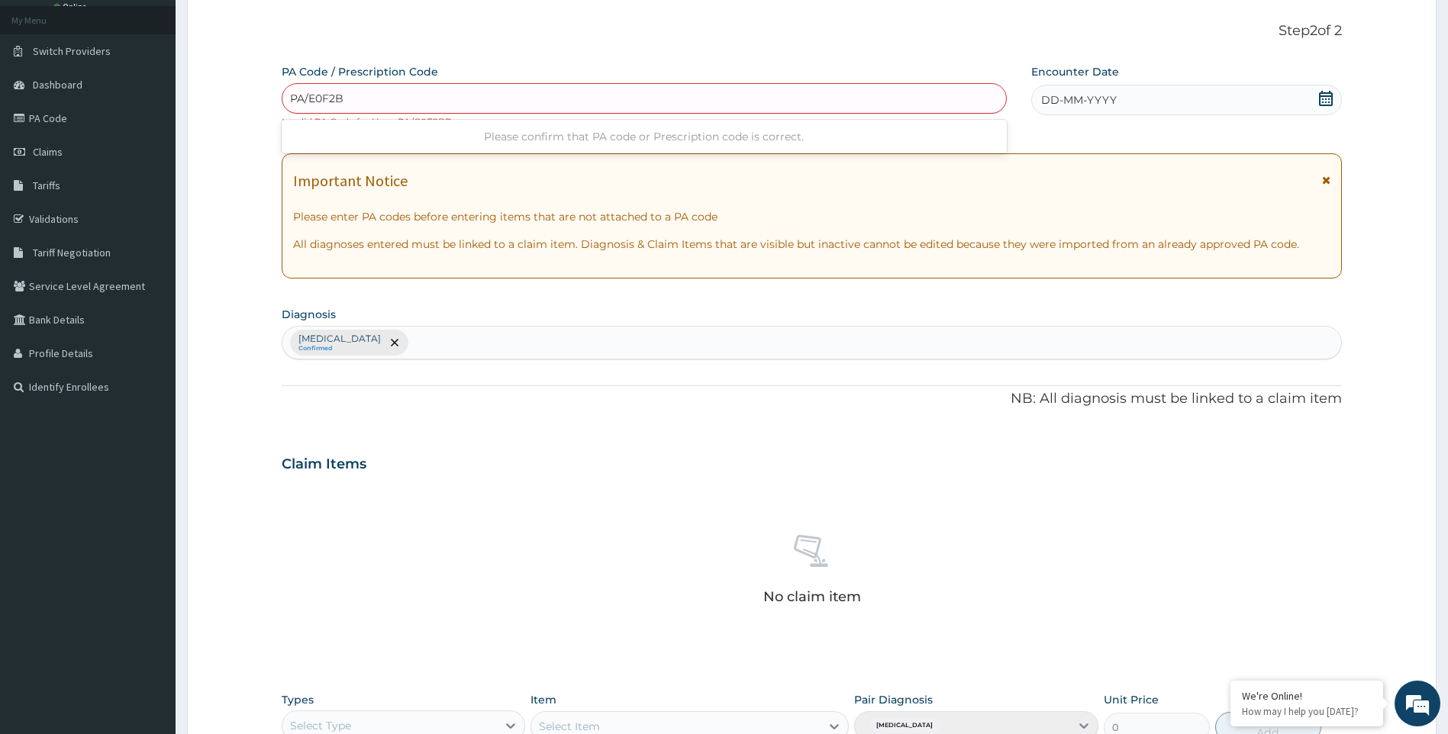
type input "PA/E0F2BD"
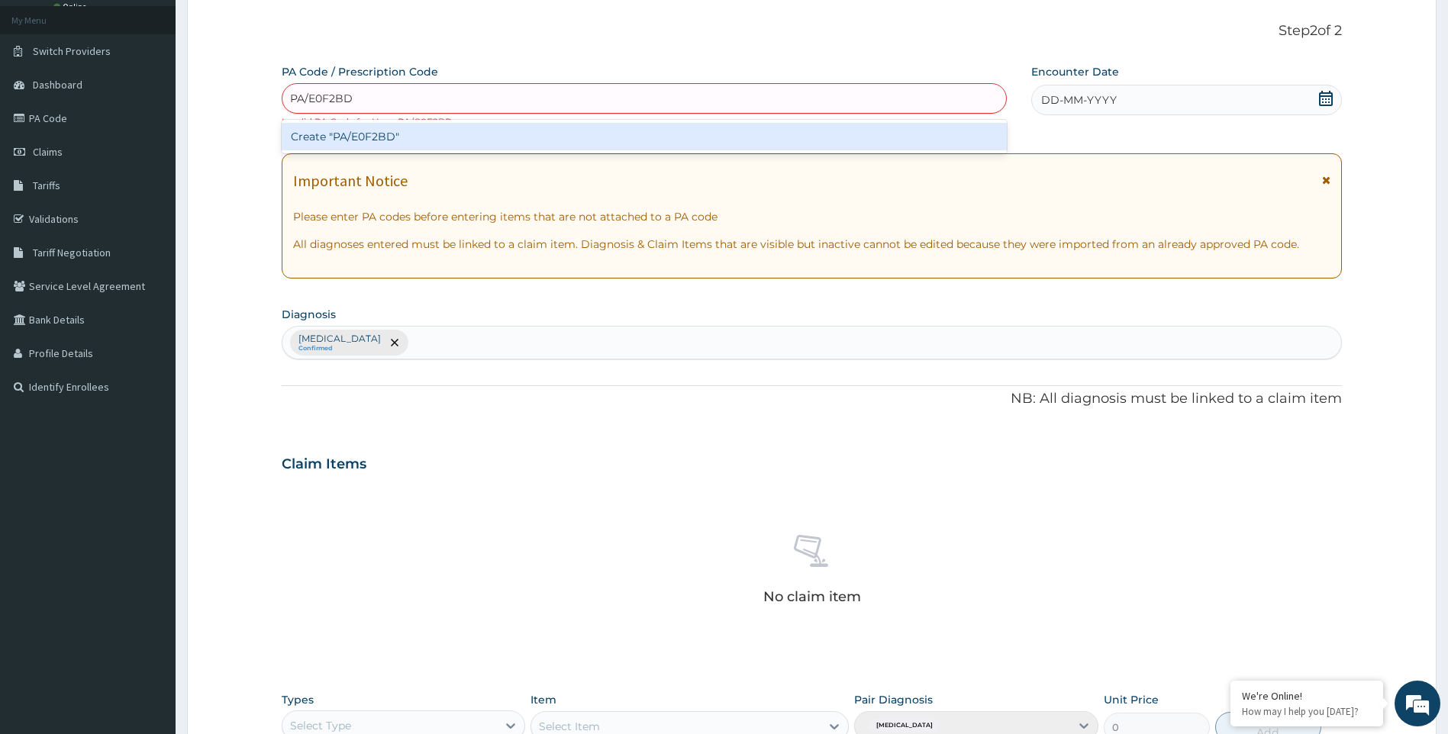
click at [623, 132] on div "Create "PA/E0F2BD"" at bounding box center [644, 136] width 725 height 27
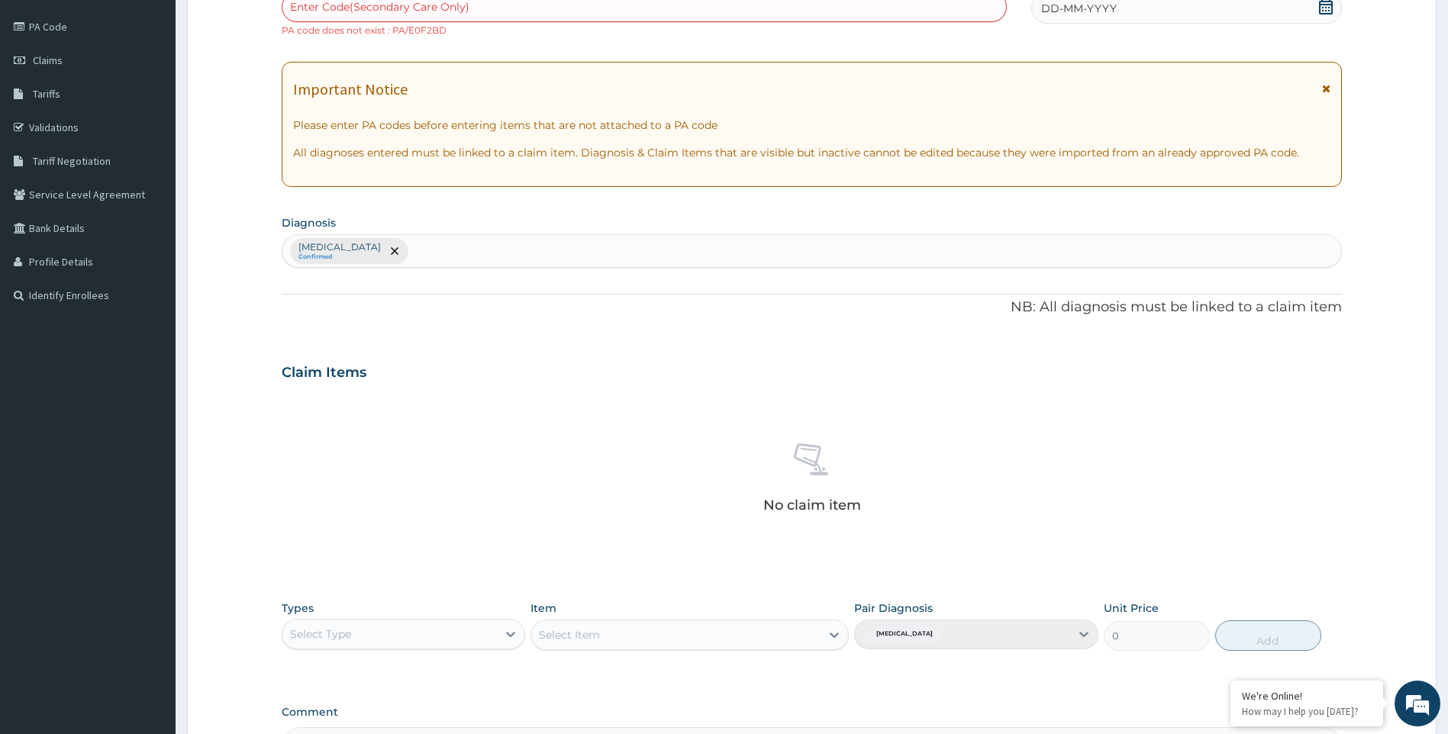
scroll to position [365, 0]
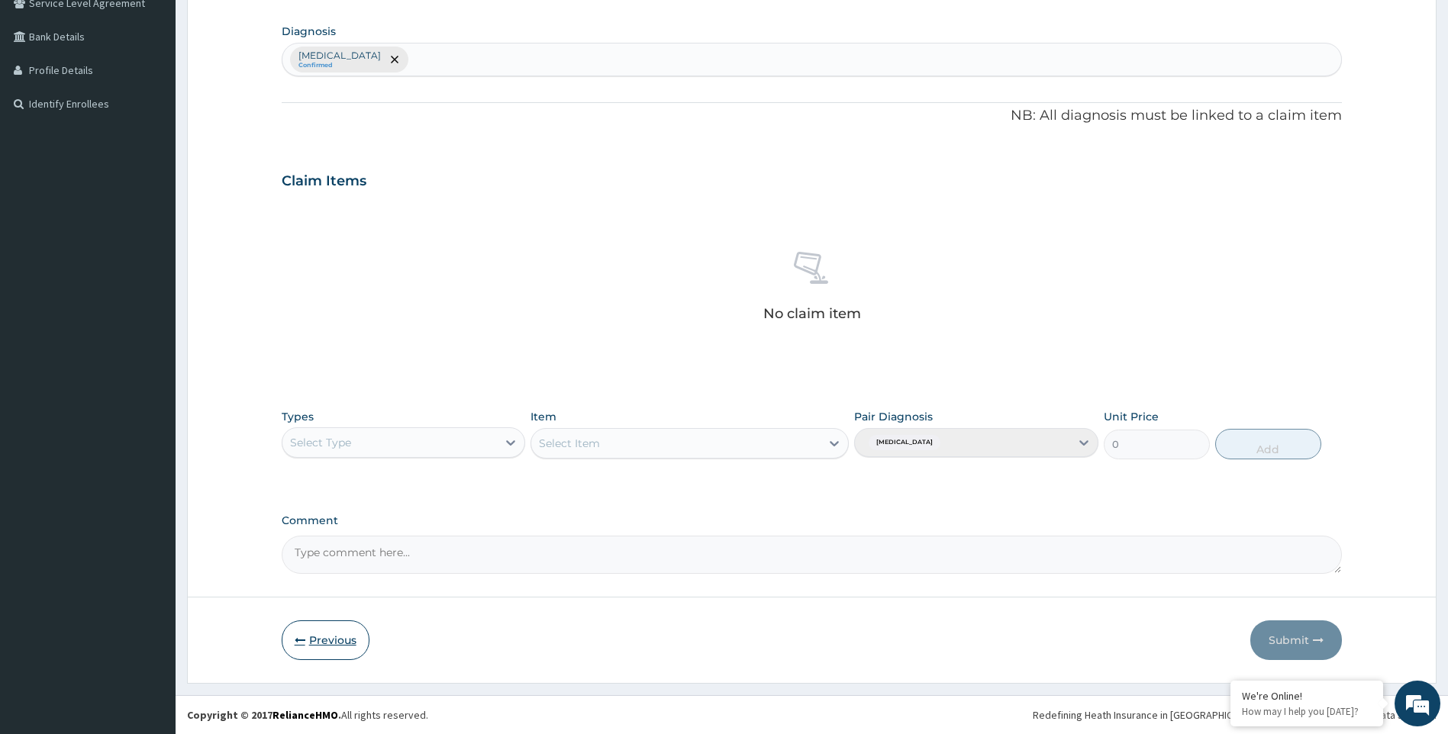
click at [340, 646] on button "Previous" at bounding box center [326, 640] width 88 height 40
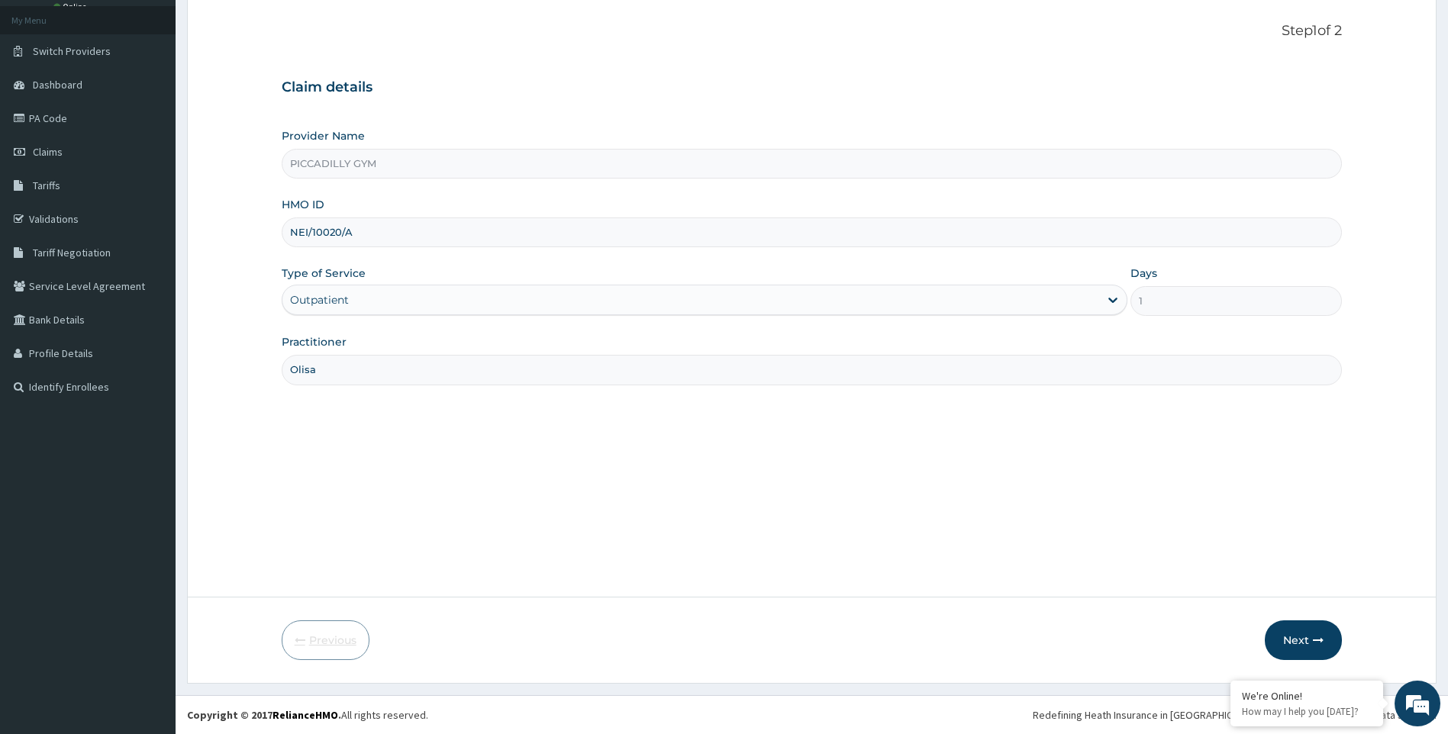
scroll to position [82, 0]
click at [426, 231] on input "NEI/10020/A" at bounding box center [812, 232] width 1061 height 30
type input "N"
type input "LLD/10082/A"
click at [1309, 644] on button "Next" at bounding box center [1302, 640] width 77 height 40
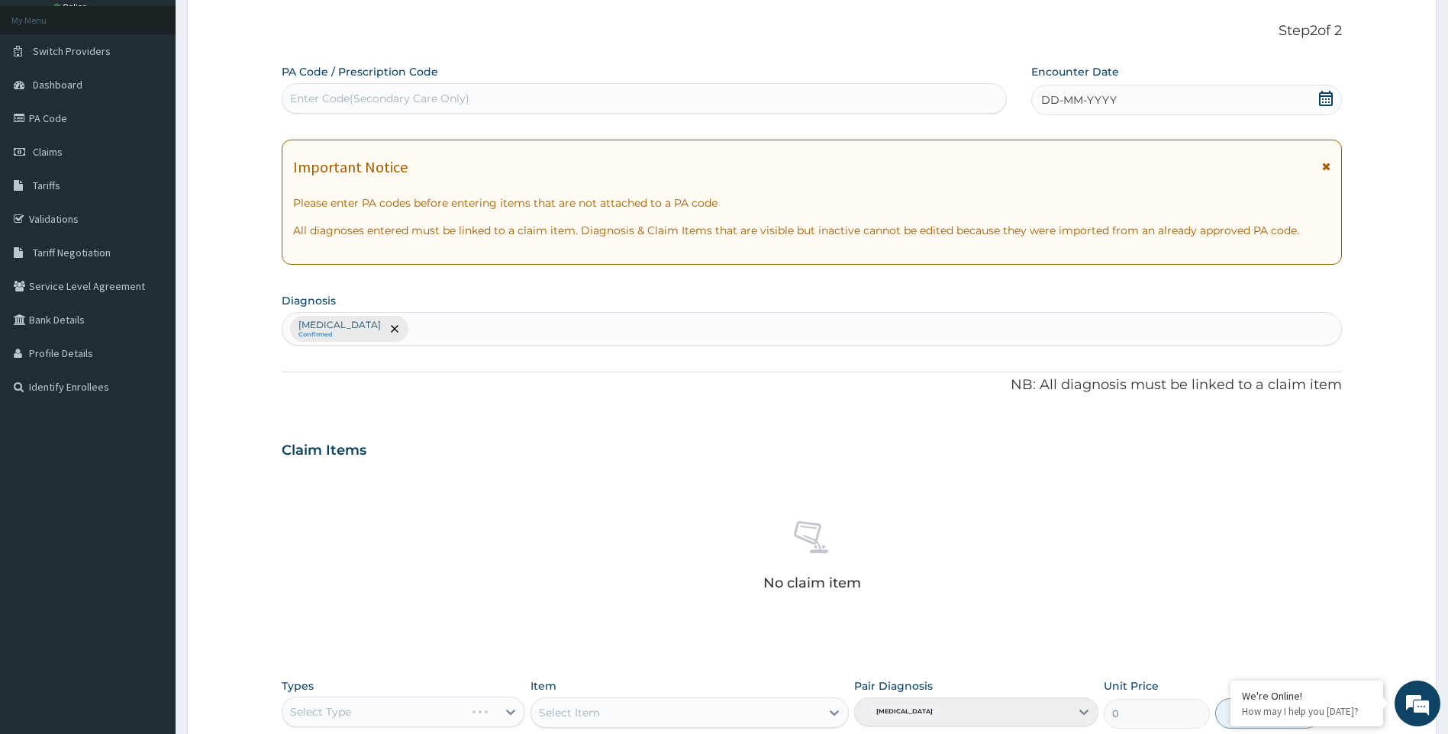
click at [682, 101] on div "Enter Code(Secondary Care Only)" at bounding box center [643, 98] width 723 height 24
type input "PA/567FAF"
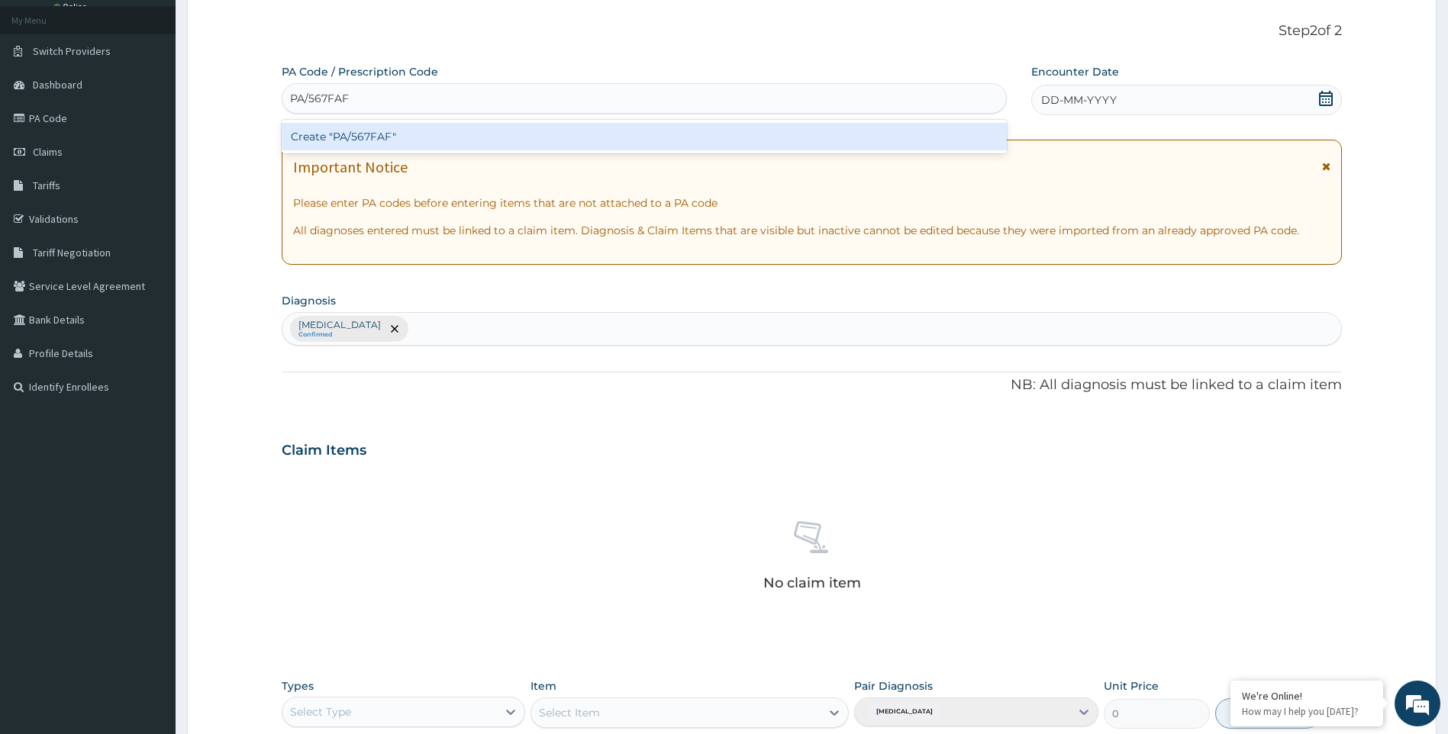
click at [668, 130] on div "Create "PA/567FAF"" at bounding box center [644, 136] width 725 height 27
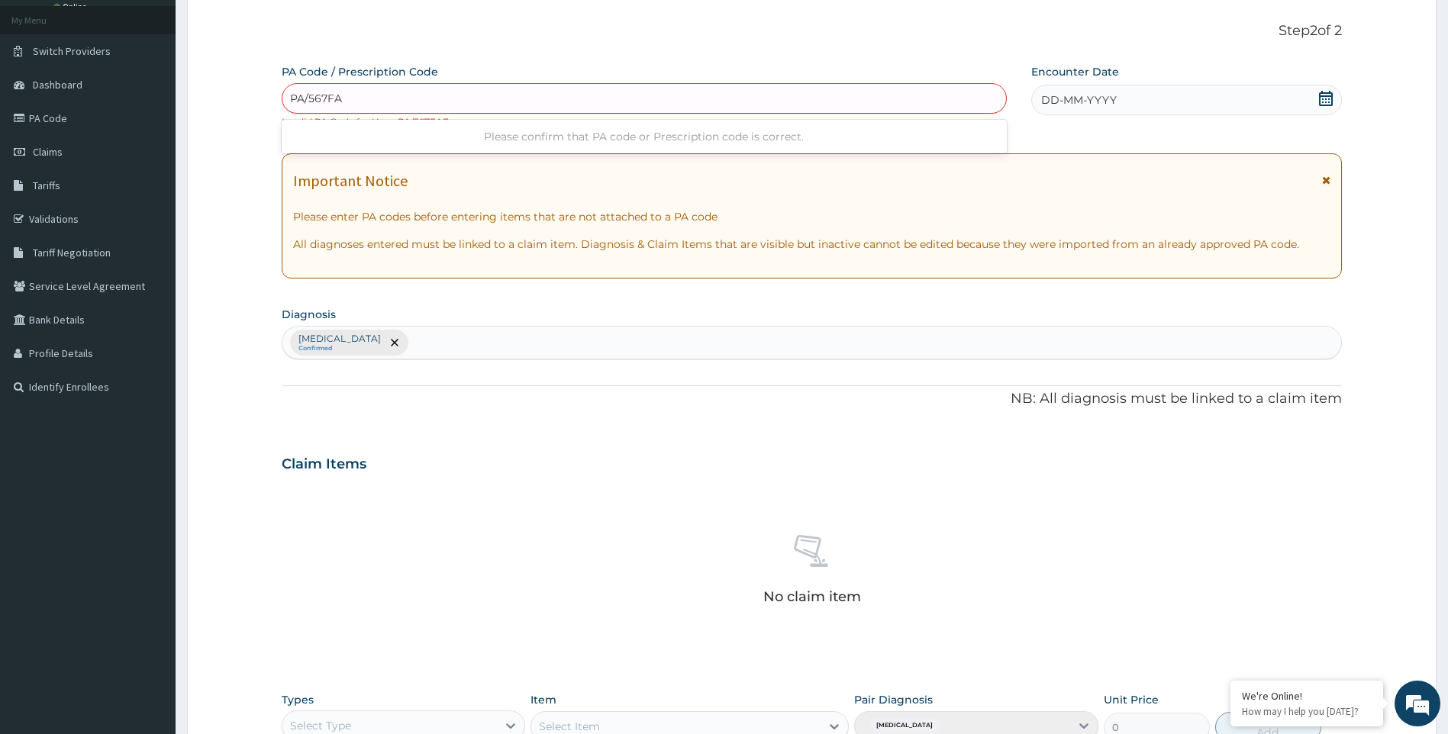
type input "PA/567FAT"
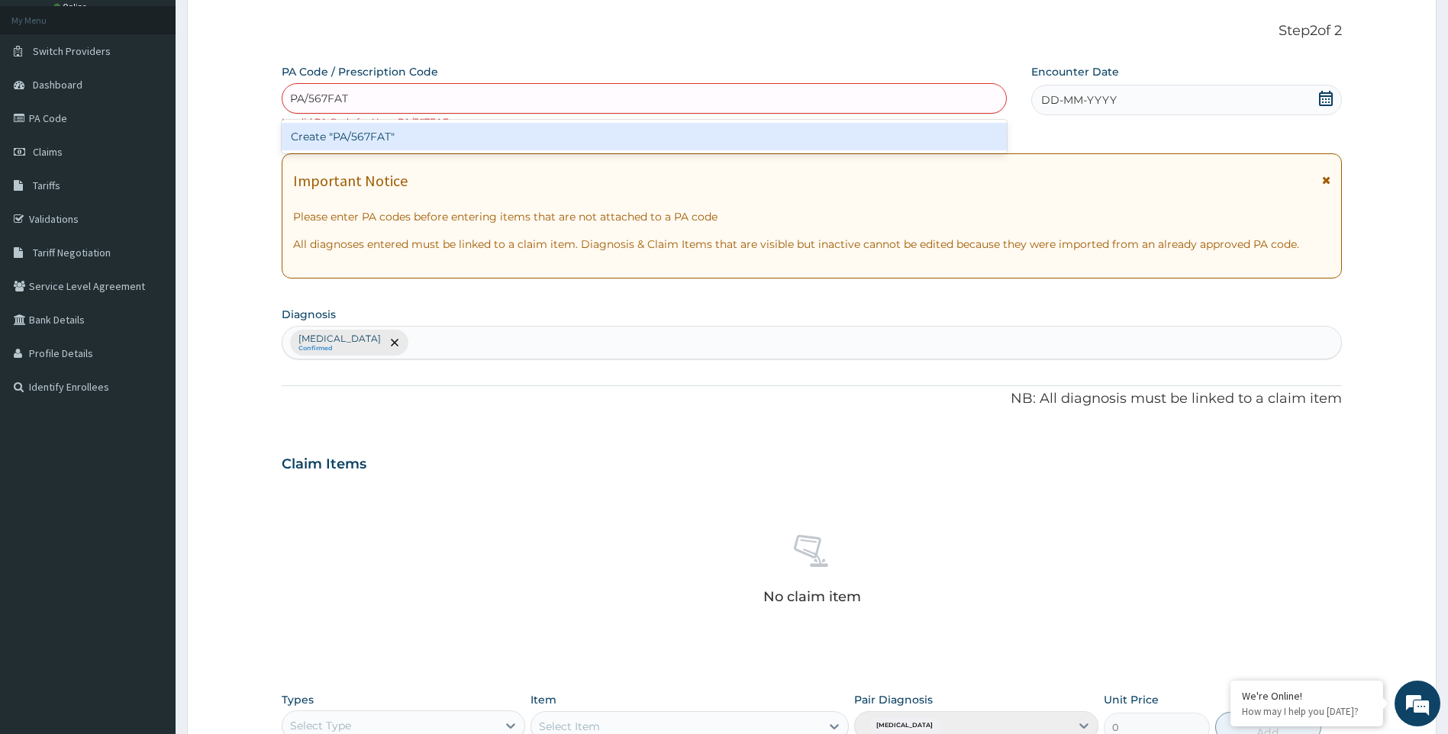
click at [668, 130] on div "Create "PA/567FAT"" at bounding box center [644, 136] width 725 height 27
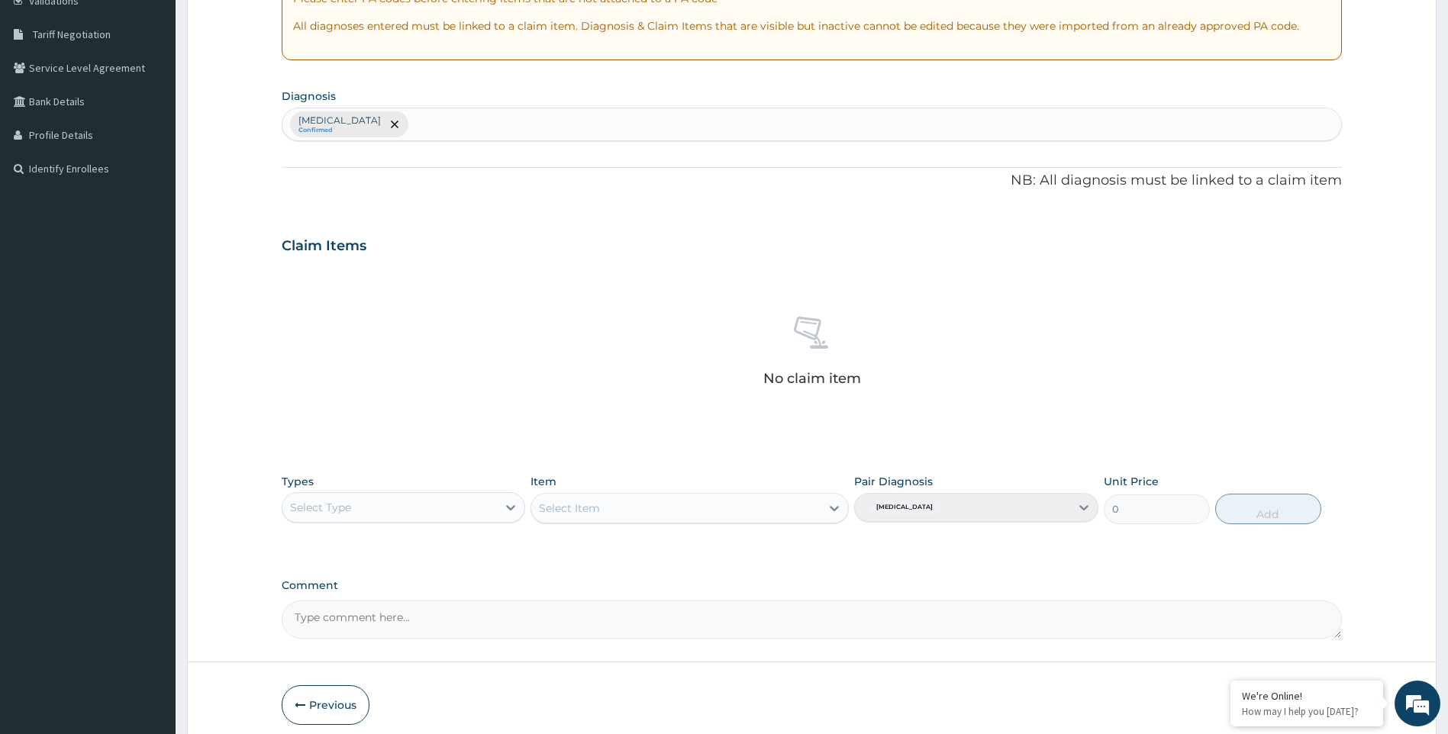
scroll to position [365, 0]
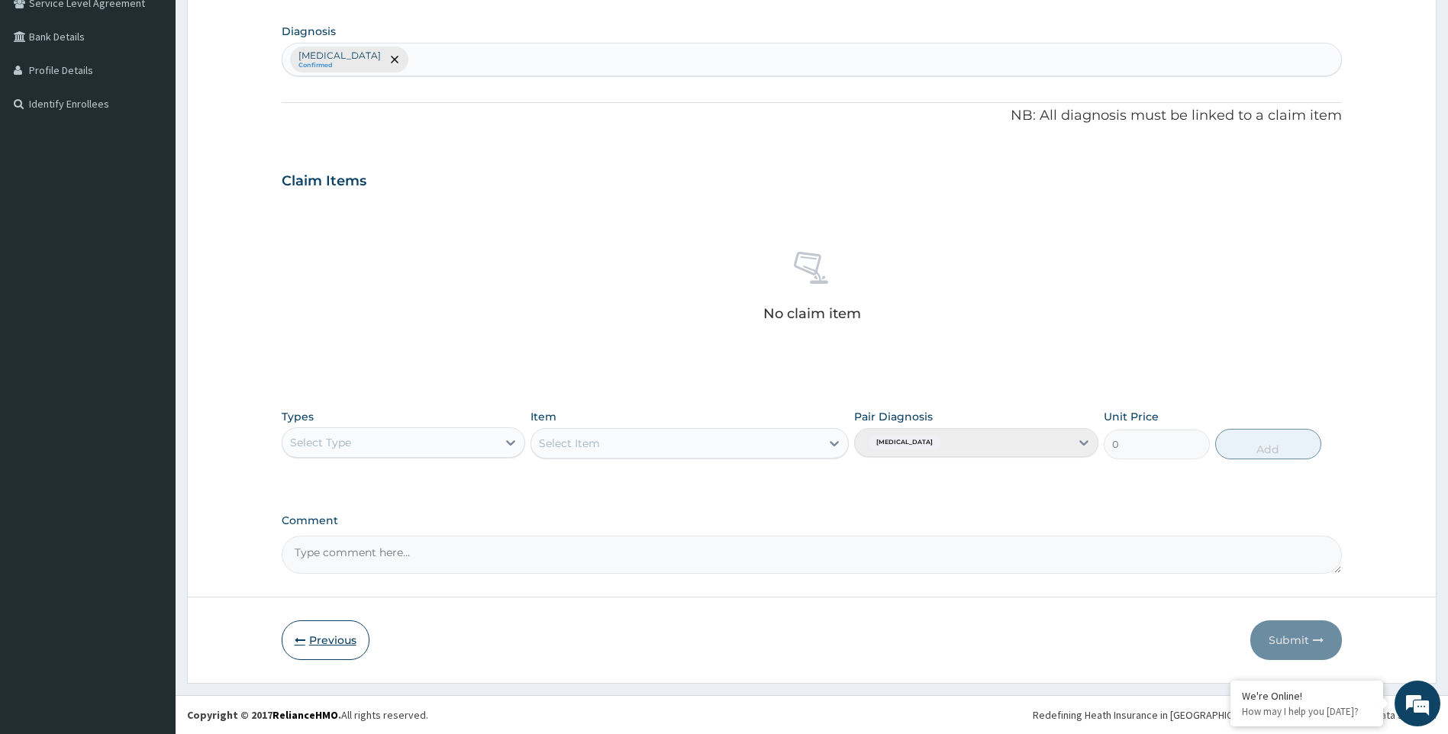
click at [339, 640] on button "Previous" at bounding box center [326, 640] width 88 height 40
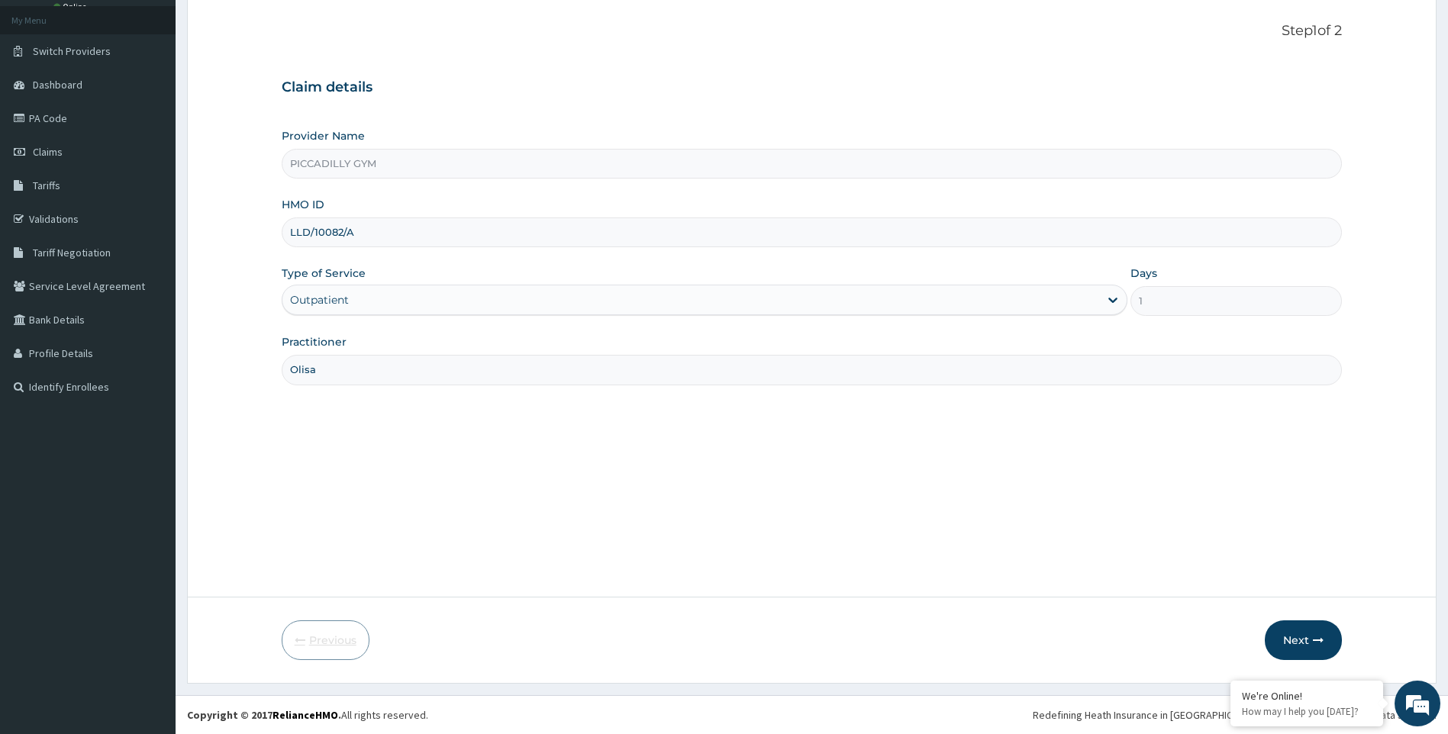
scroll to position [82, 0]
click at [427, 234] on input "LLD/10082/A" at bounding box center [812, 232] width 1061 height 30
type input "L"
type input "LEP/10161/A"
click at [1308, 636] on button "Next" at bounding box center [1302, 640] width 77 height 40
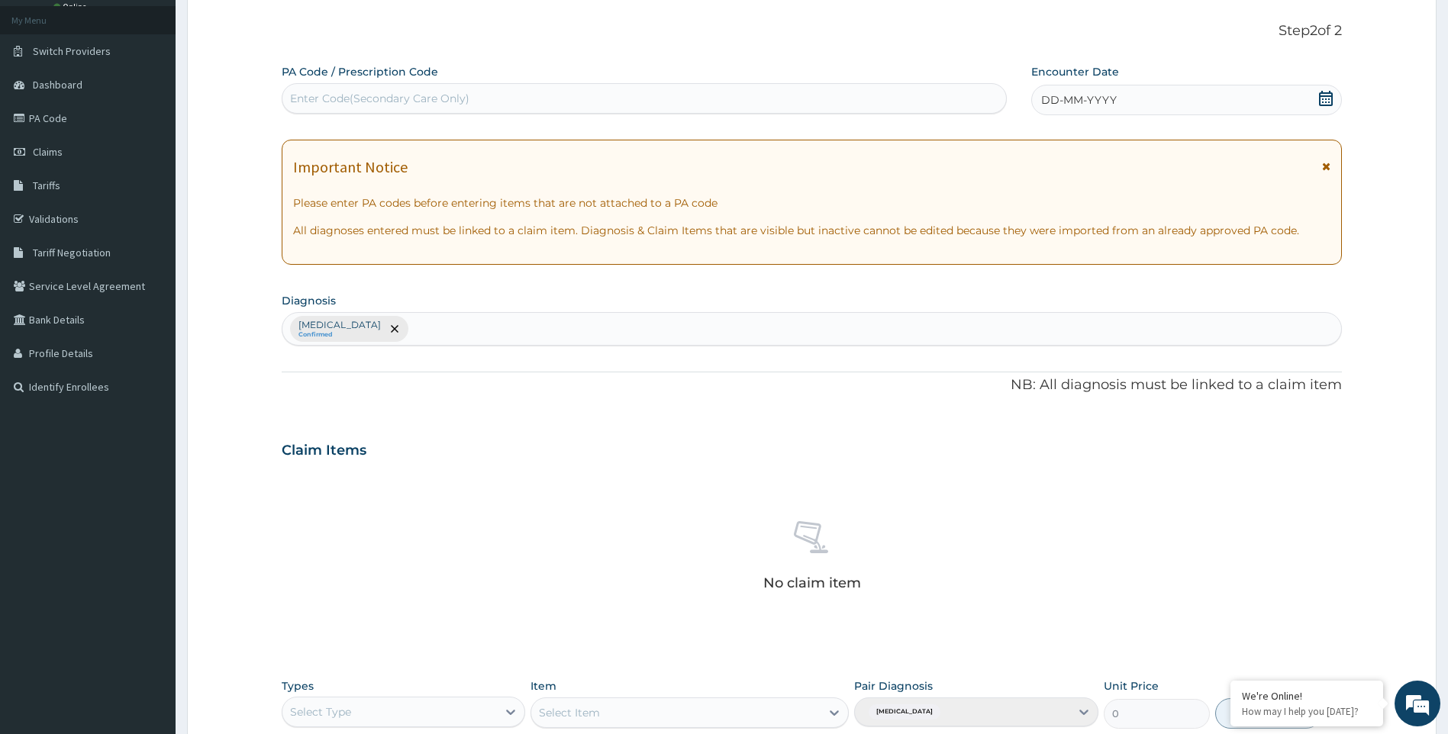
click at [747, 104] on div "Enter Code(Secondary Care Only)" at bounding box center [643, 98] width 723 height 24
type input "PA/6C5B7B"
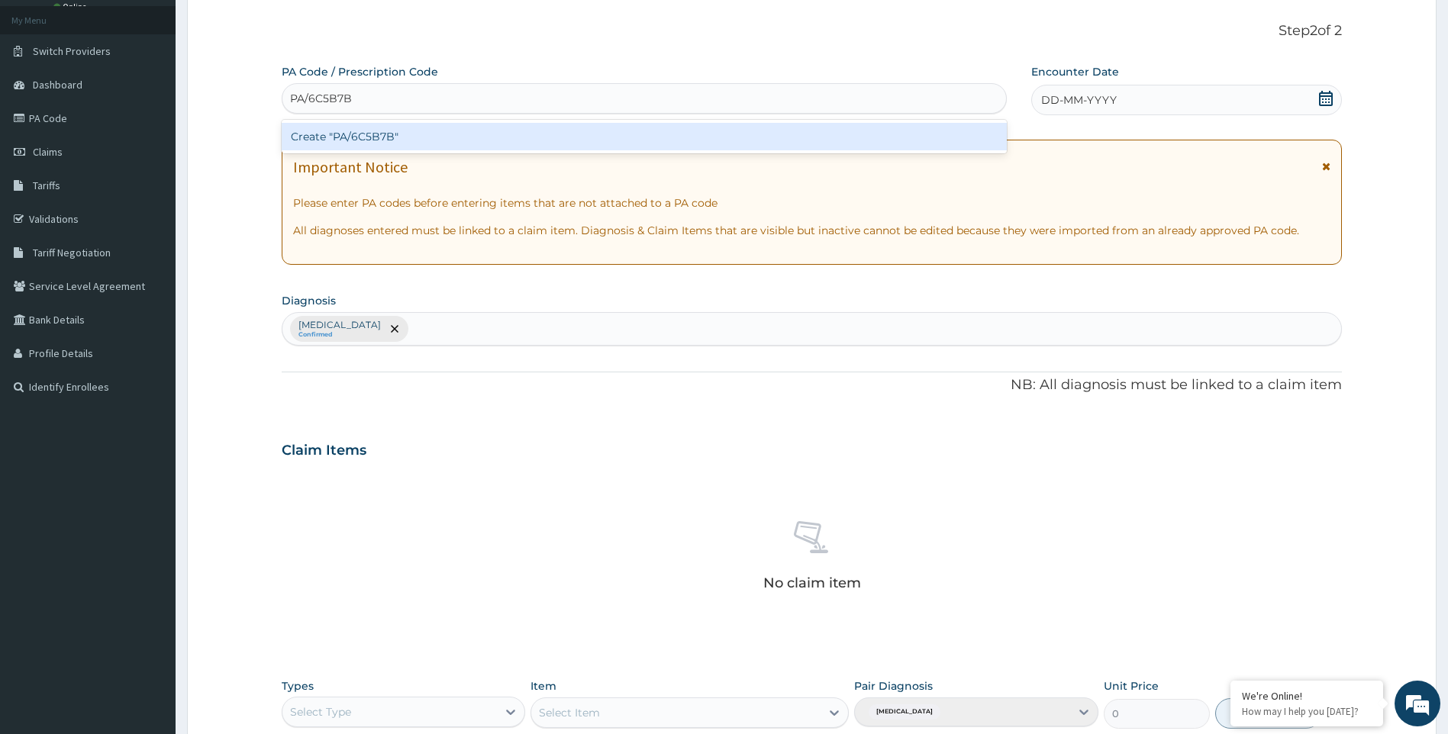
click at [747, 138] on div "Create "PA/6C5B7B"" at bounding box center [644, 136] width 725 height 27
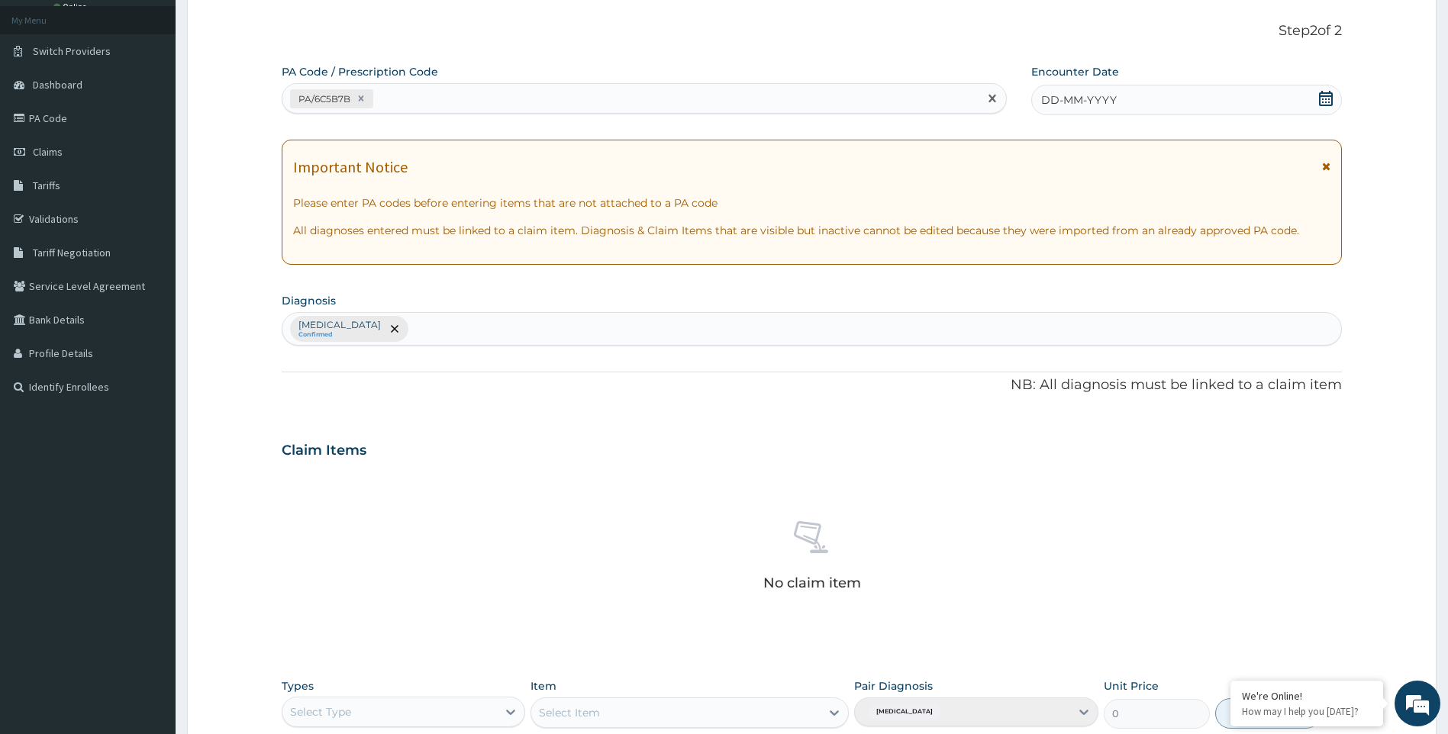
click at [1063, 104] on span "DD-MM-YYYY" at bounding box center [1079, 99] width 76 height 15
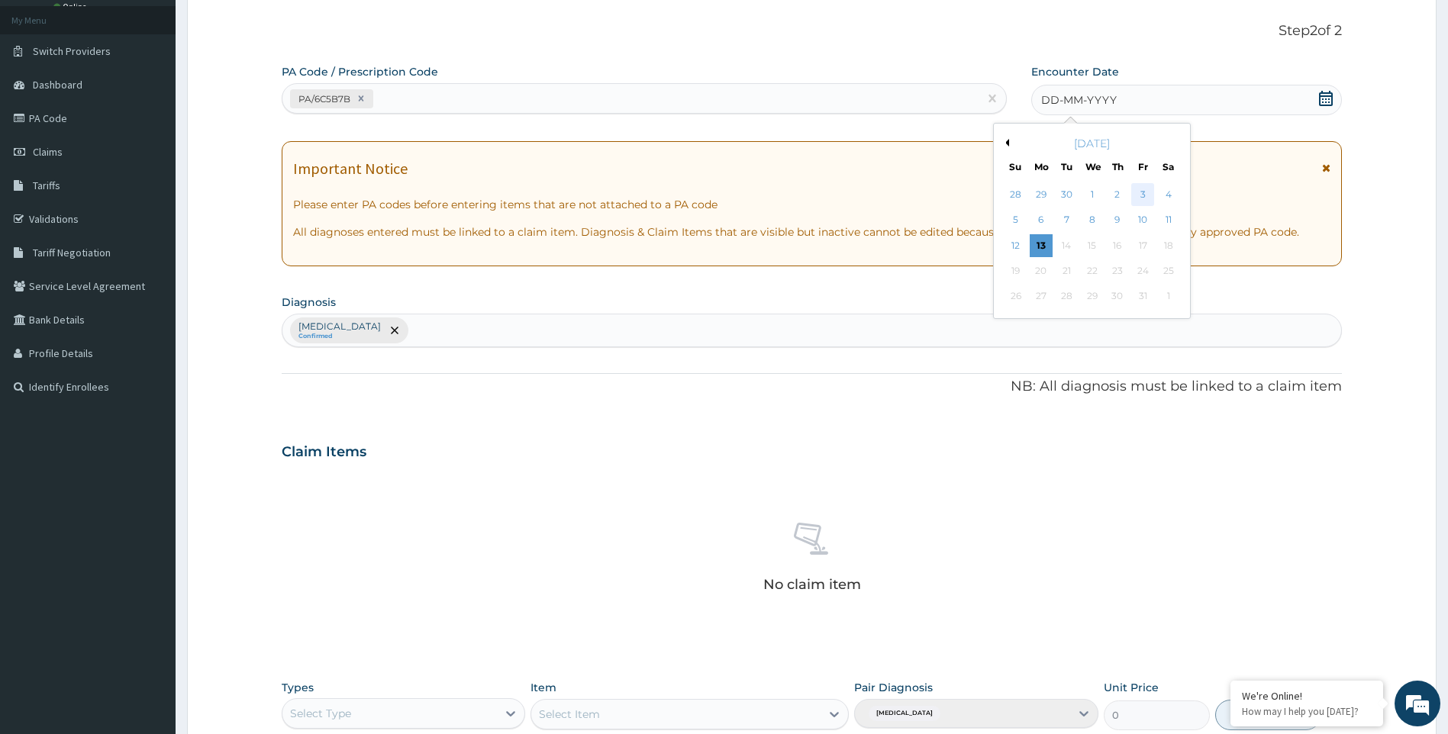
click at [1140, 193] on div "3" at bounding box center [1142, 194] width 23 height 23
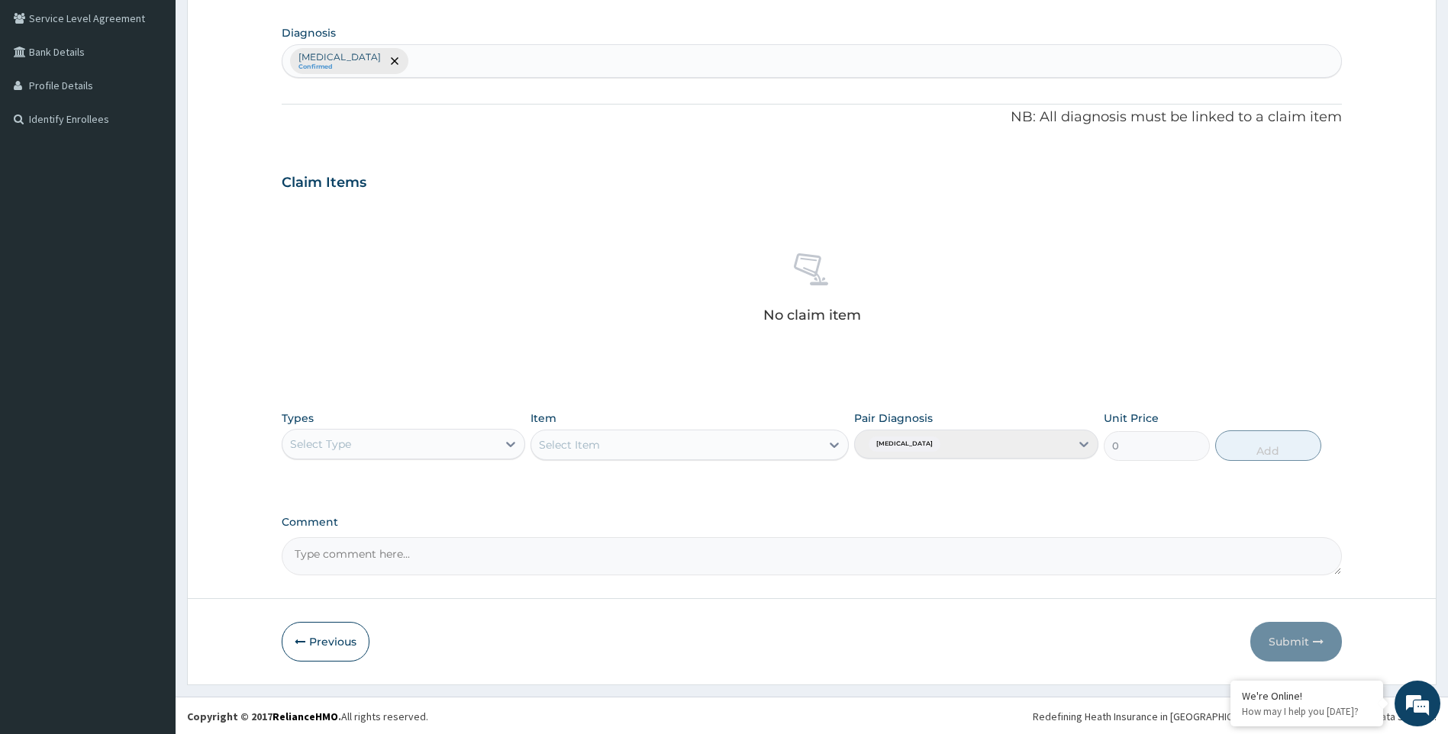
scroll to position [351, 0]
click at [513, 440] on icon at bounding box center [510, 442] width 15 height 15
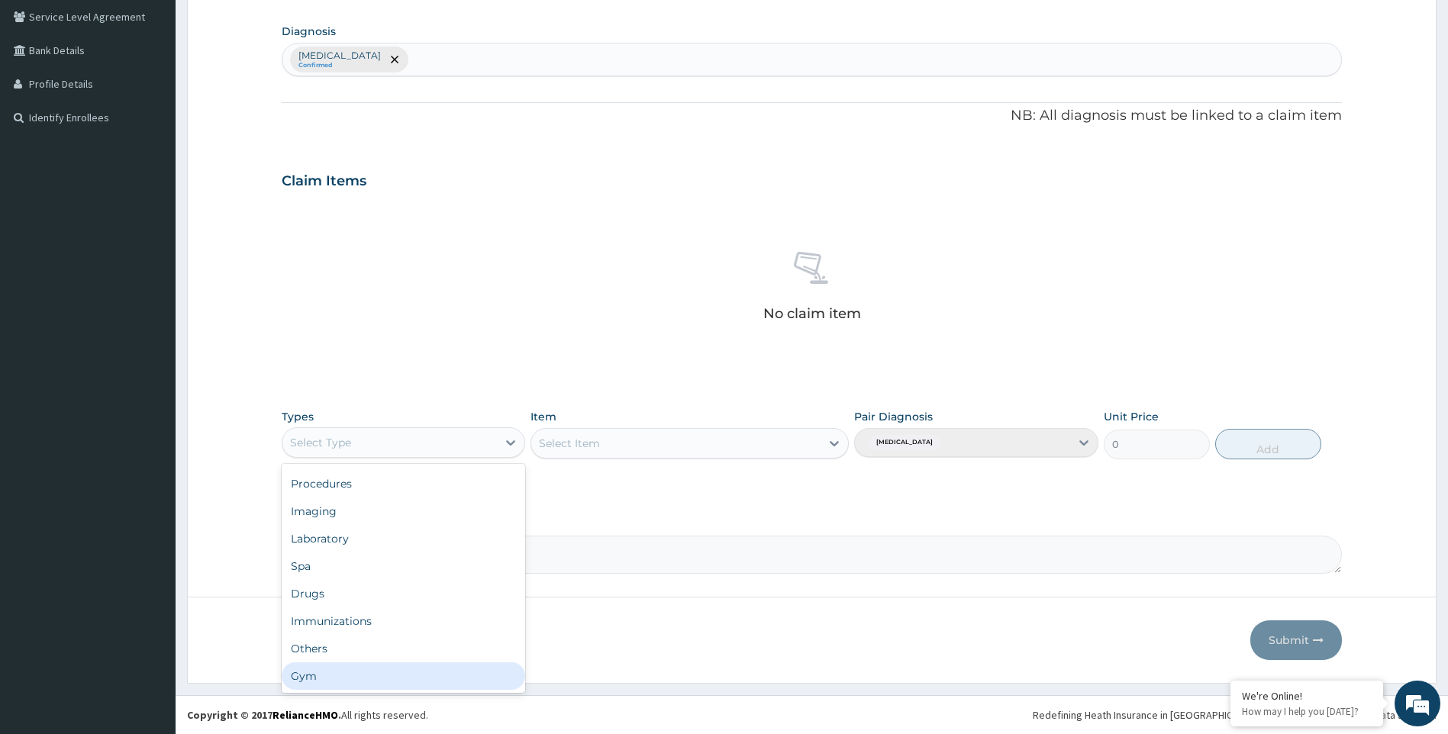
click at [476, 675] on div "Gym" at bounding box center [404, 675] width 244 height 27
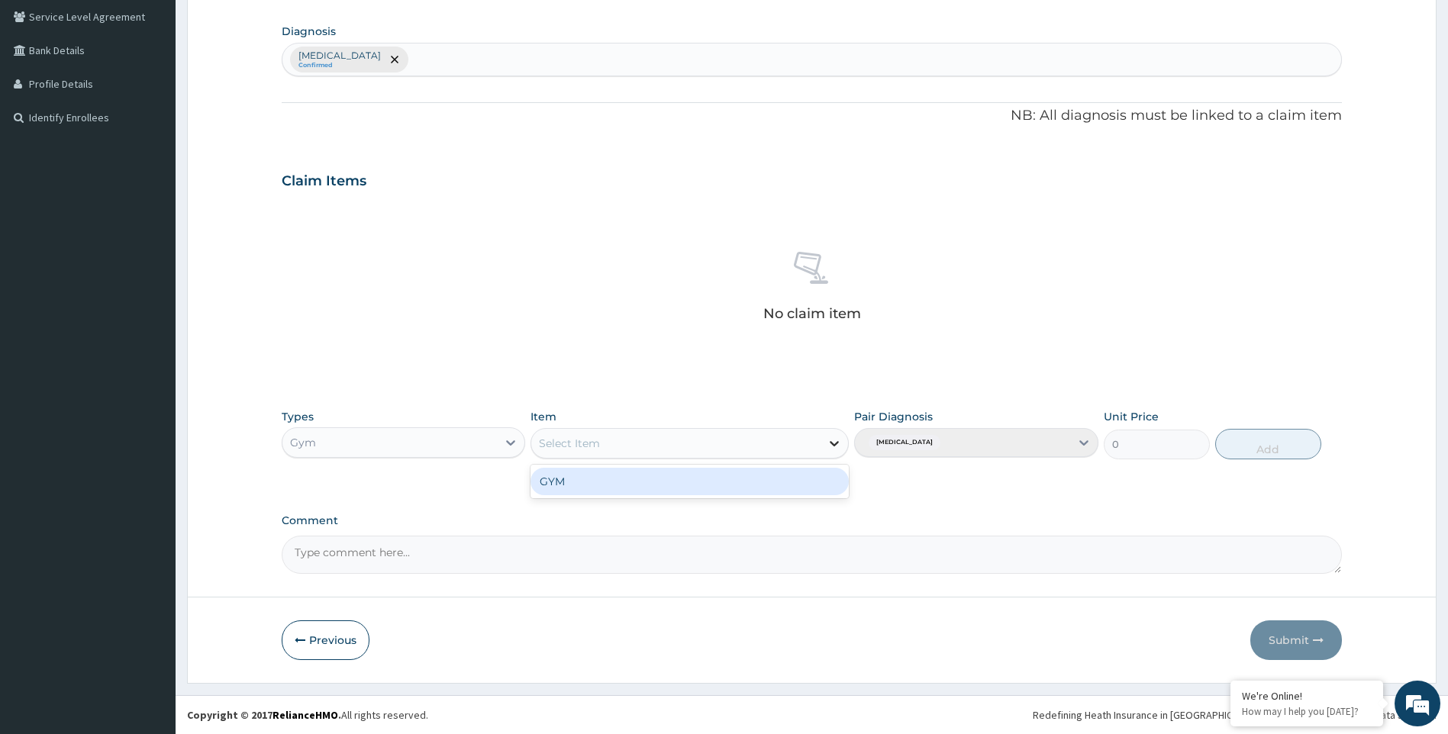
click at [836, 442] on icon at bounding box center [833, 443] width 15 height 15
click at [805, 482] on div "GYM" at bounding box center [689, 481] width 318 height 27
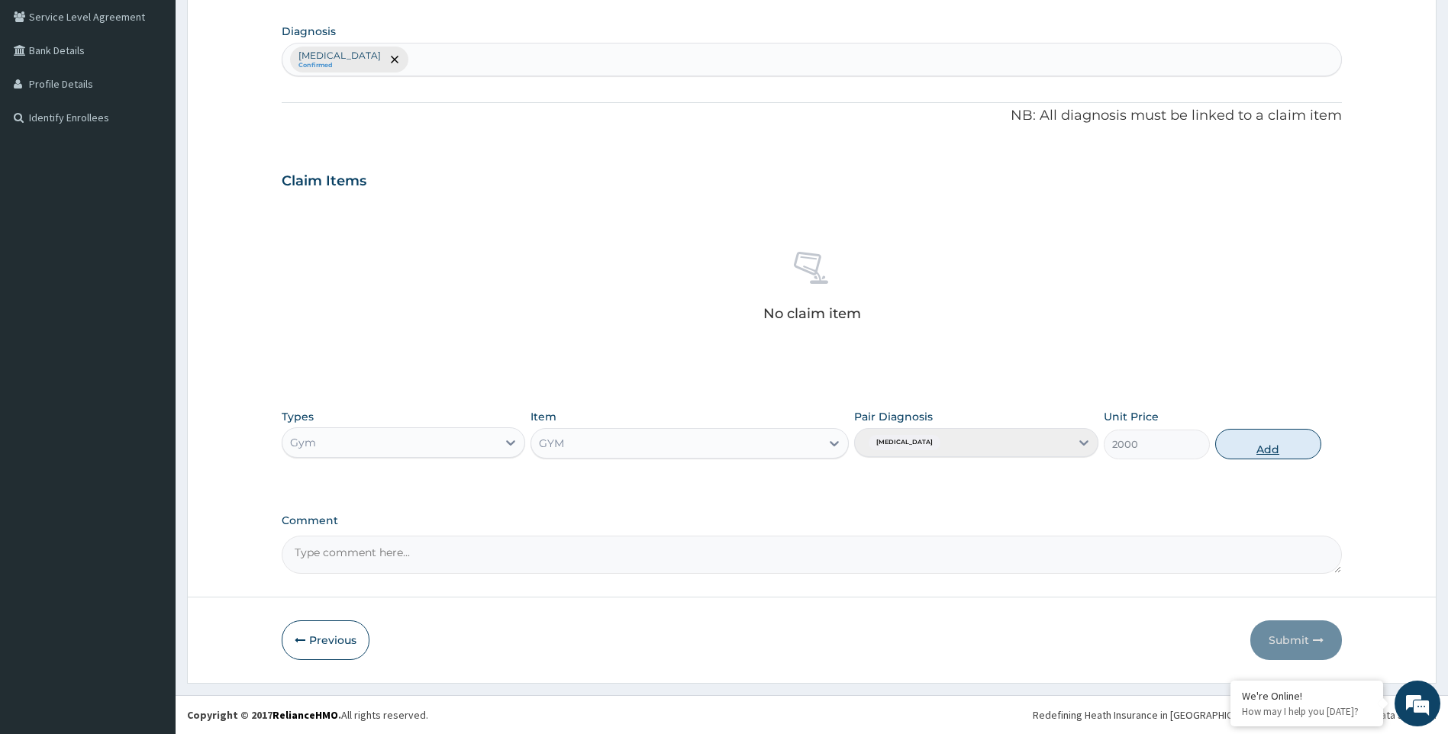
click at [1271, 446] on button "Add" at bounding box center [1268, 444] width 106 height 31
type input "0"
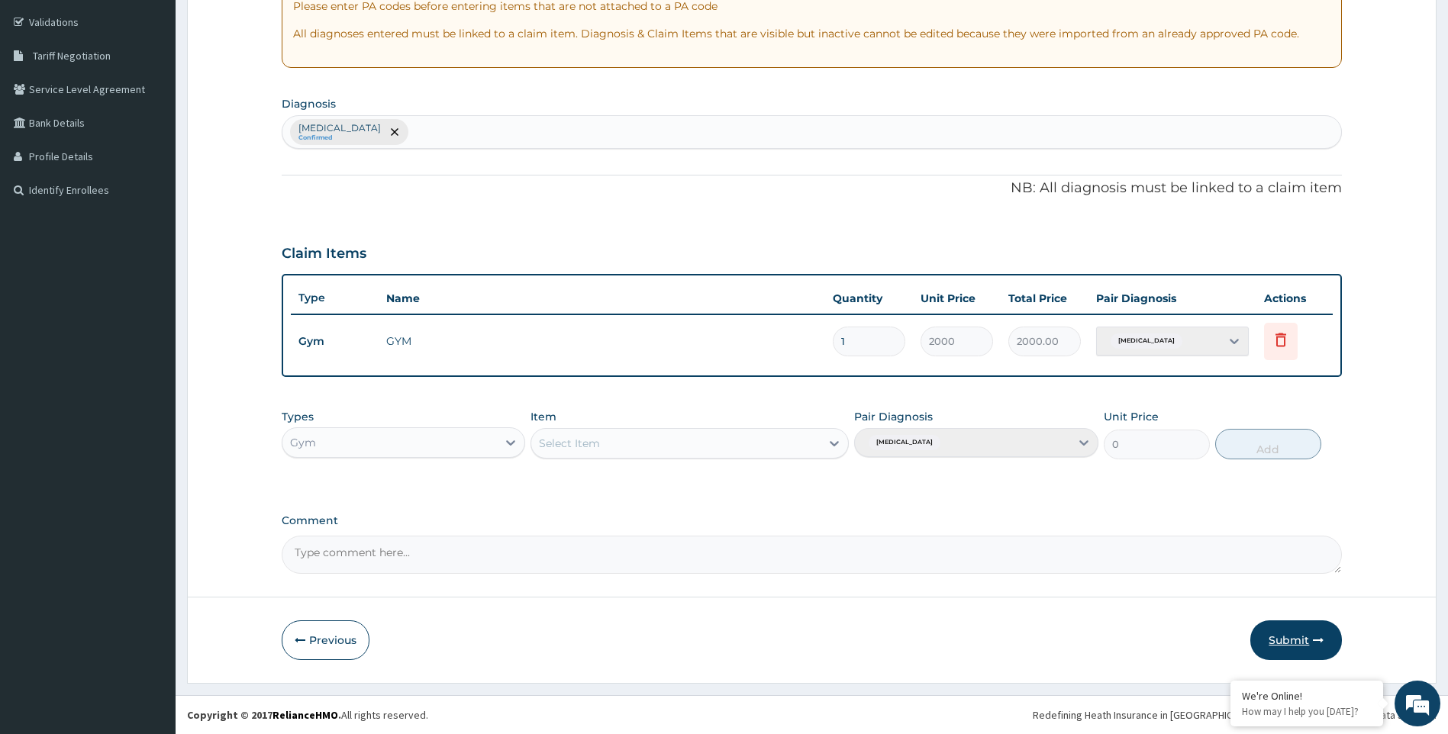
click at [1297, 643] on button "Submit" at bounding box center [1296, 640] width 92 height 40
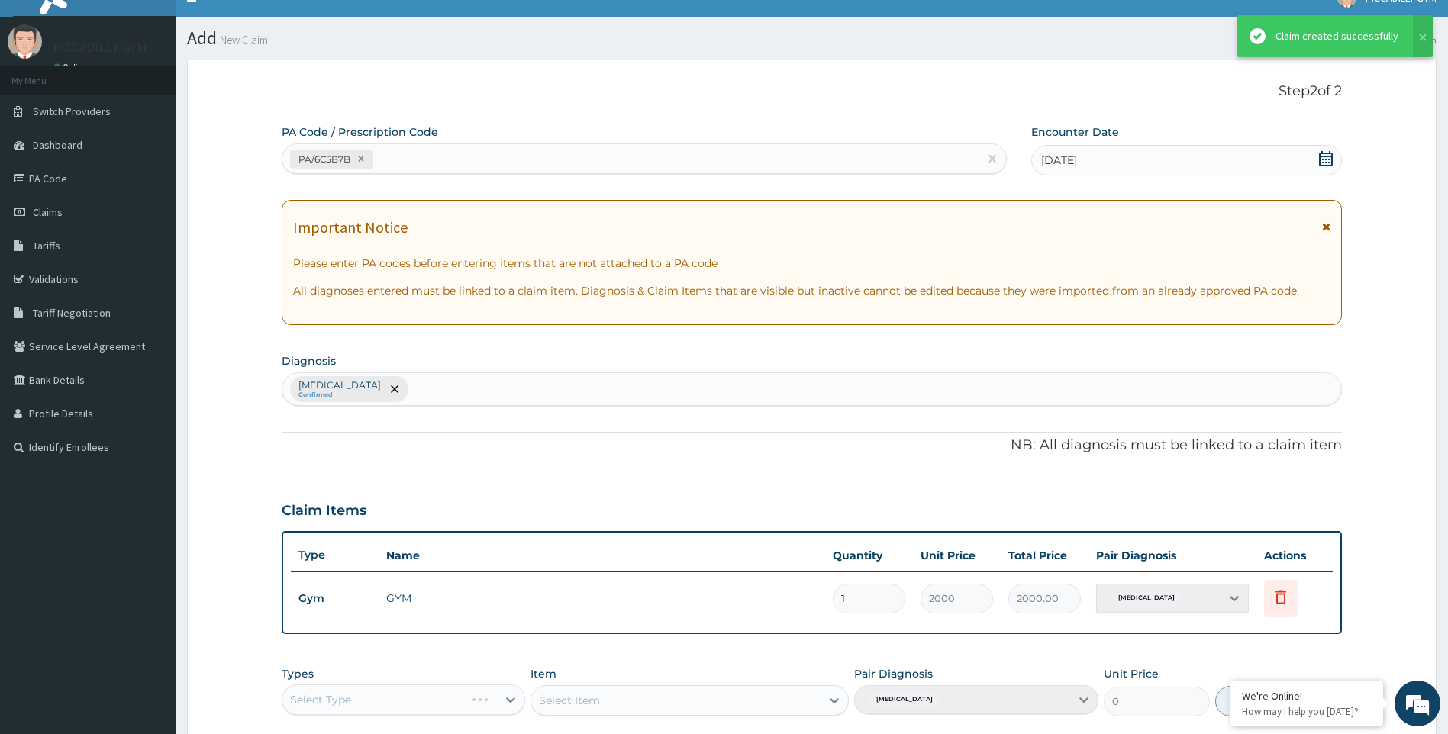
scroll to position [279, 0]
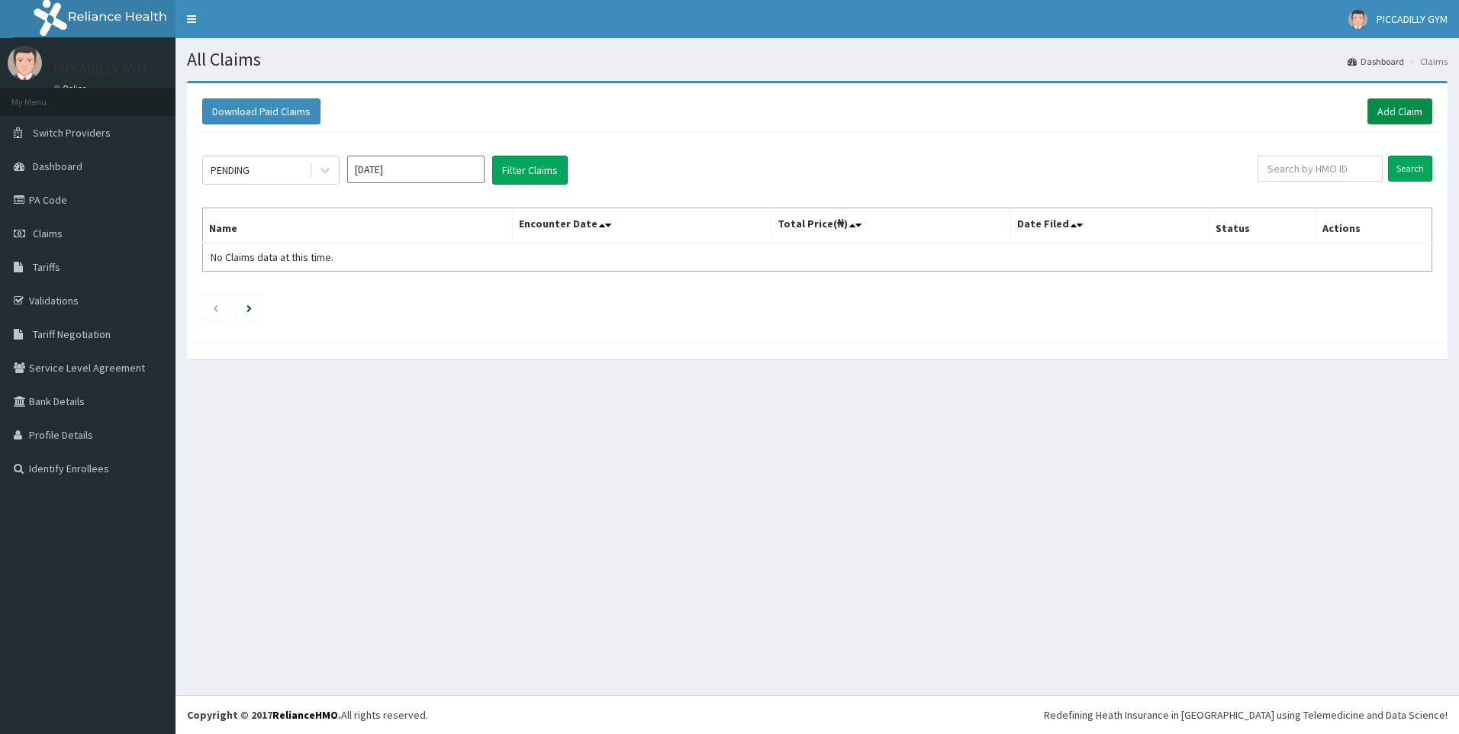
click at [1387, 112] on link "Add Claim" at bounding box center [1399, 111] width 65 height 26
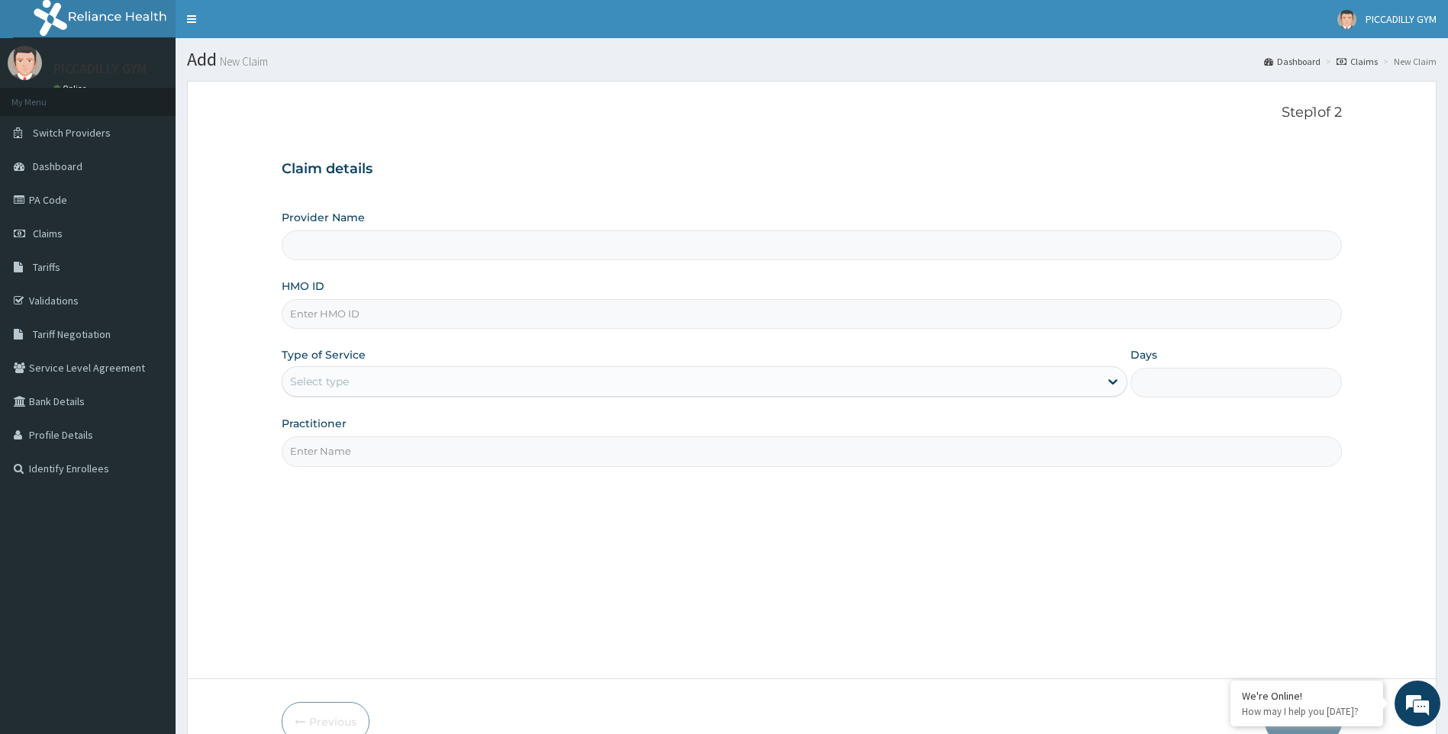
click at [362, 314] on input "HMO ID" at bounding box center [812, 314] width 1061 height 30
type input "LEP"
type input "PICCADILLY GYM"
type input "1"
type input "LEP/10161/A"
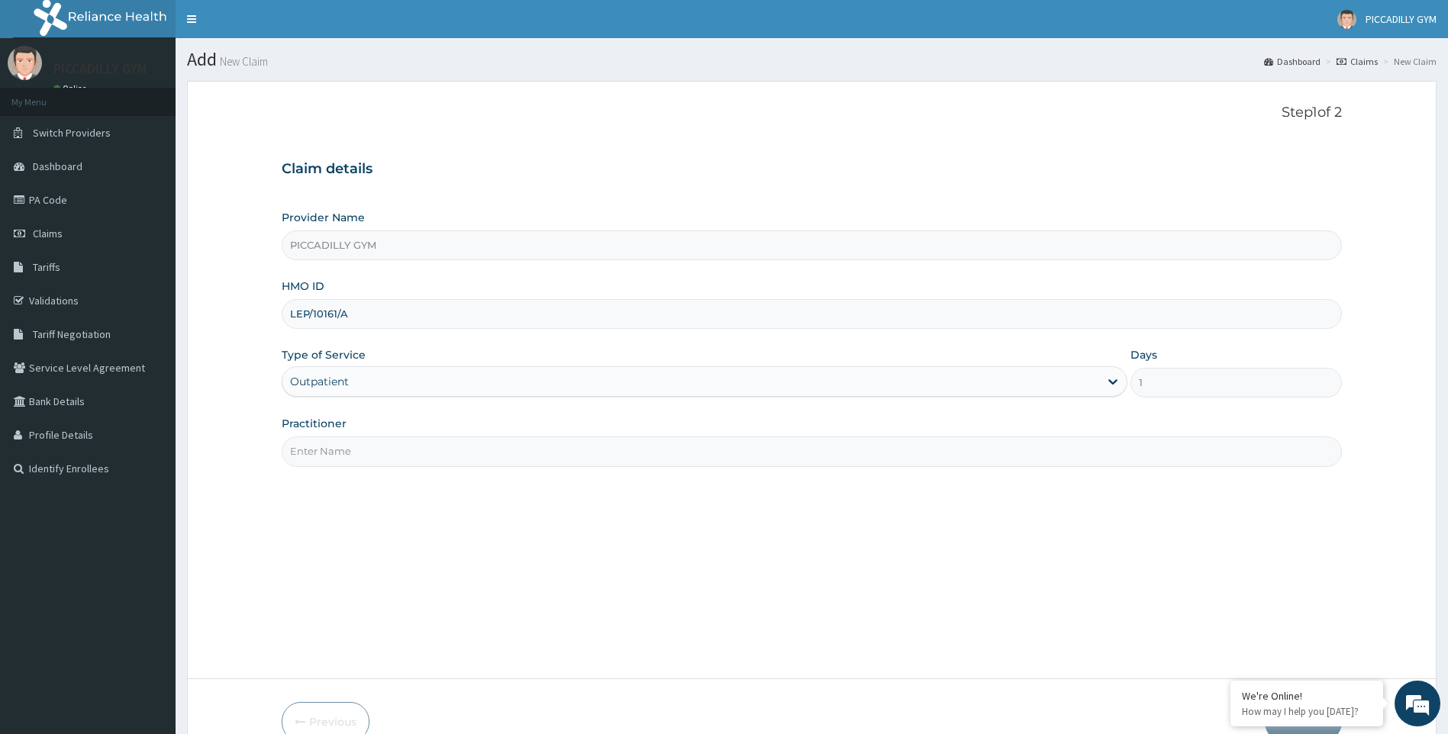
click at [363, 455] on input "Practitioner" at bounding box center [812, 451] width 1061 height 30
type input "Olisa"
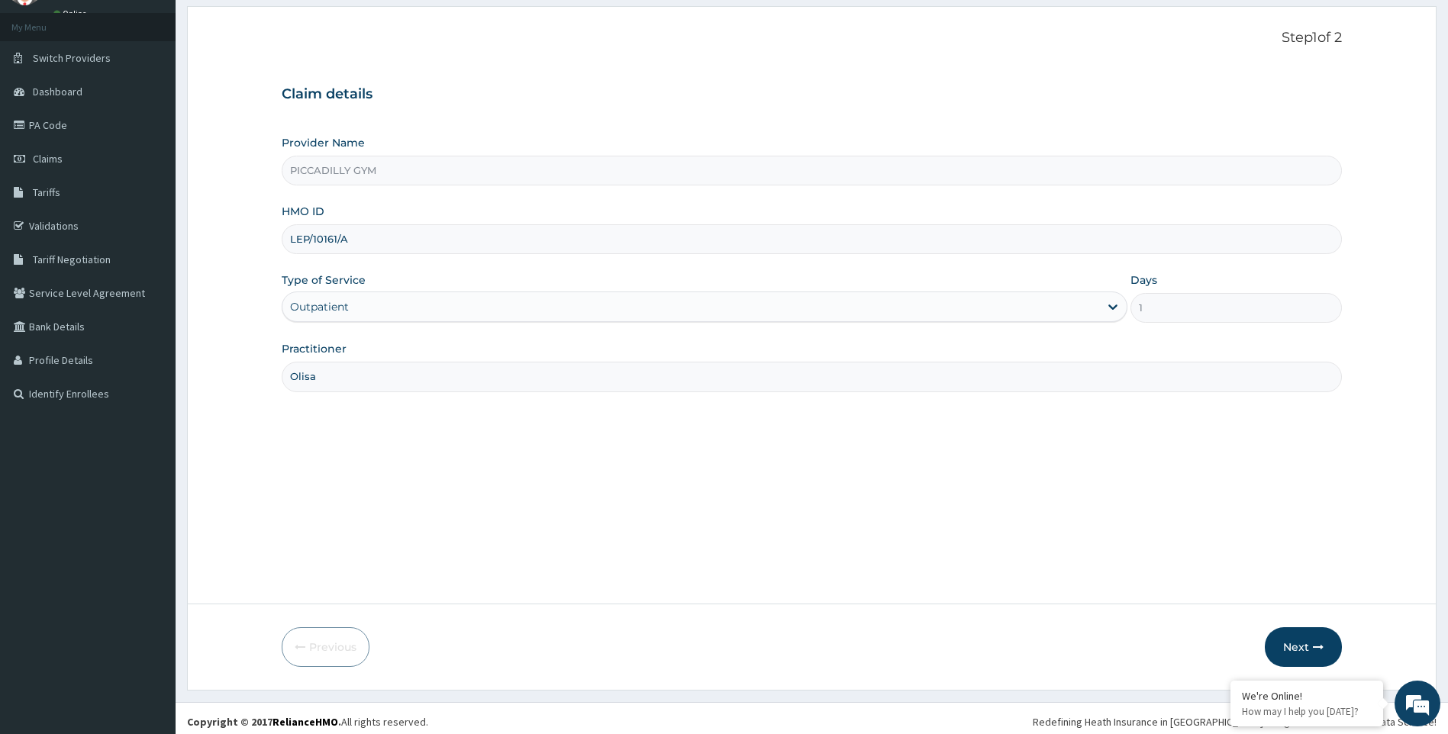
scroll to position [82, 0]
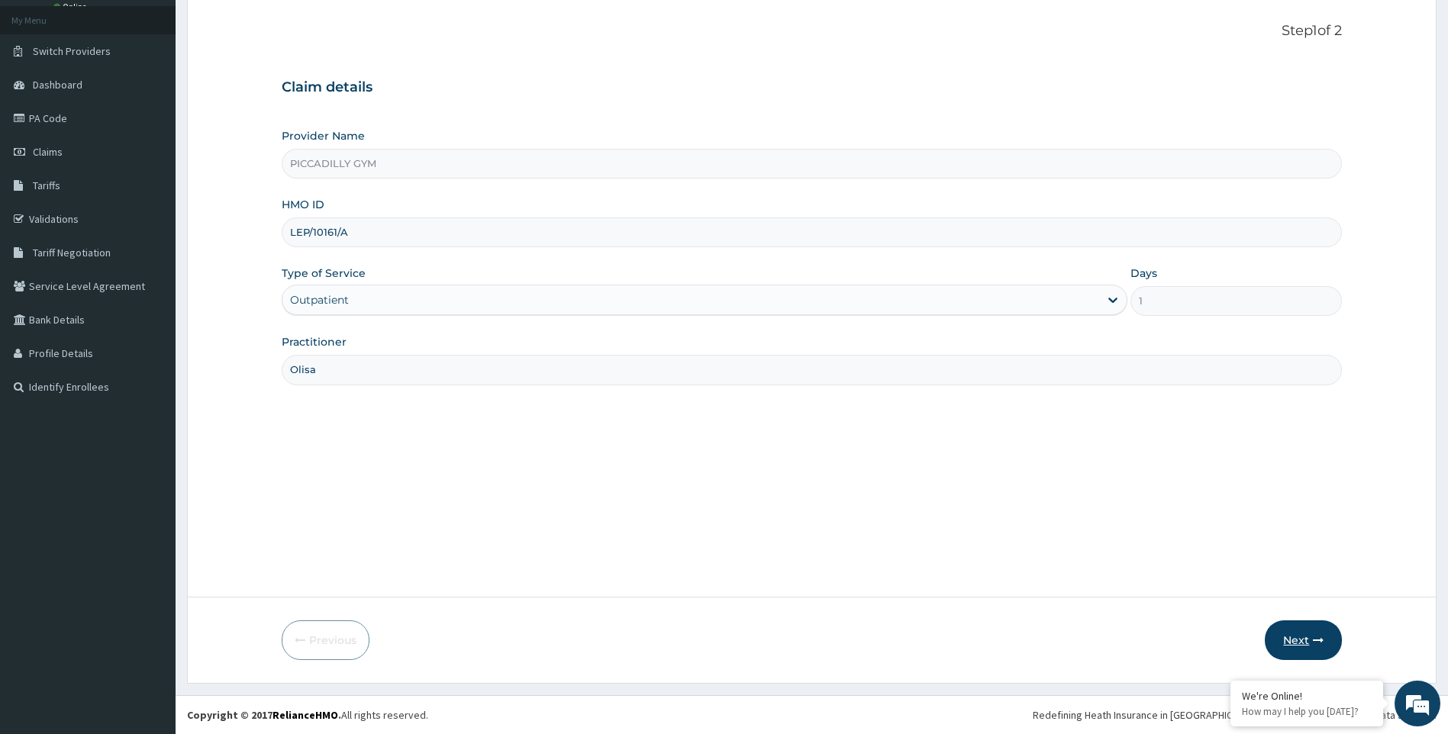
click at [1300, 639] on button "Next" at bounding box center [1302, 640] width 77 height 40
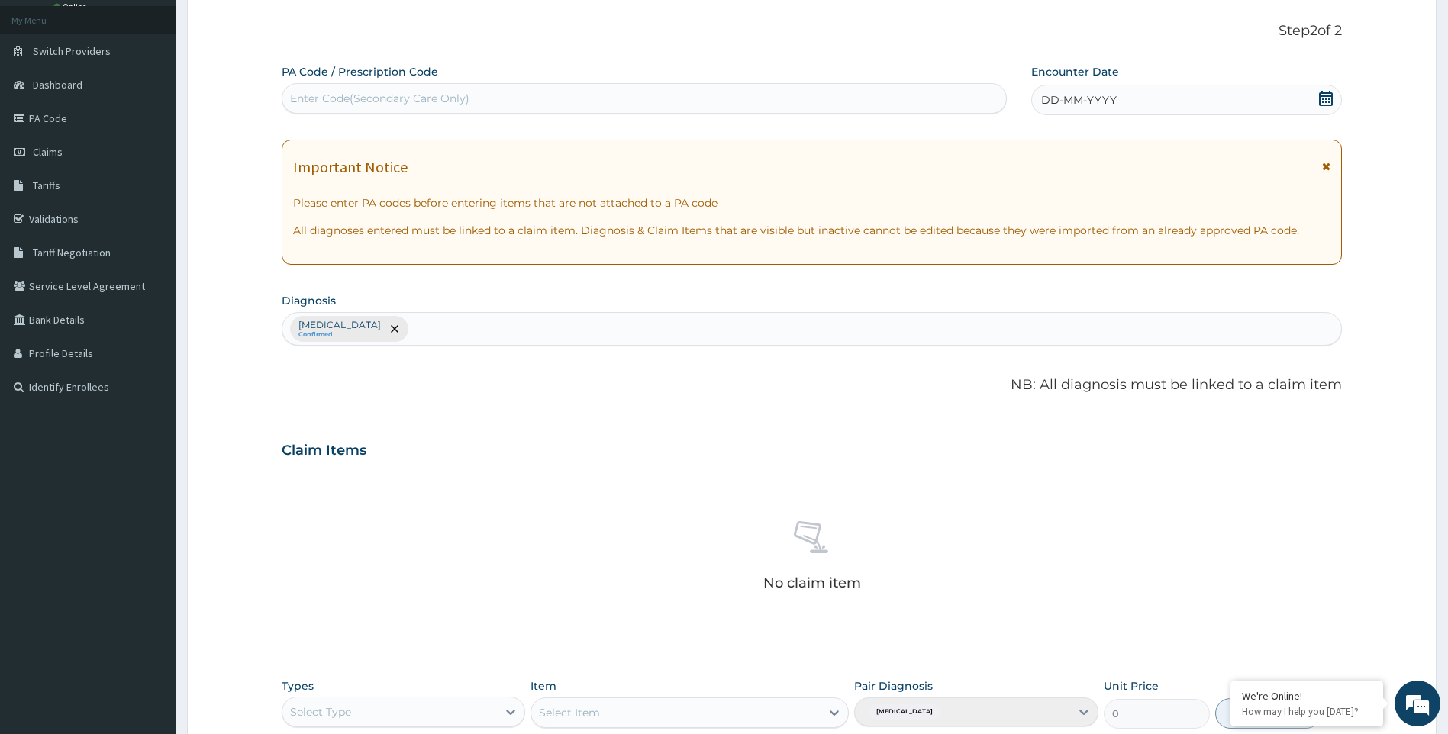
click at [571, 101] on div "Enter Code(Secondary Care Only)" at bounding box center [643, 98] width 723 height 24
type input "PA/5BF4A8"
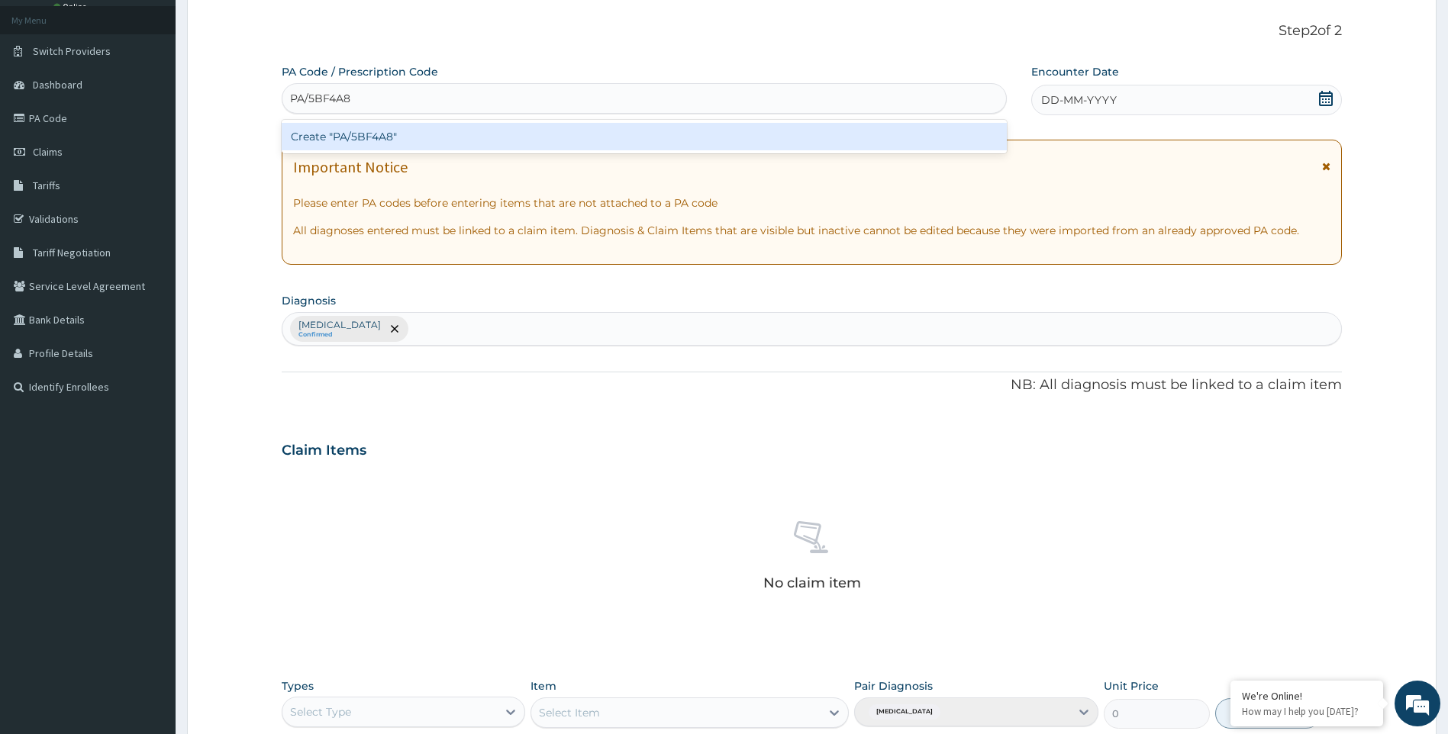
click at [569, 134] on div "Create "PA/5BF4A8"" at bounding box center [644, 136] width 725 height 27
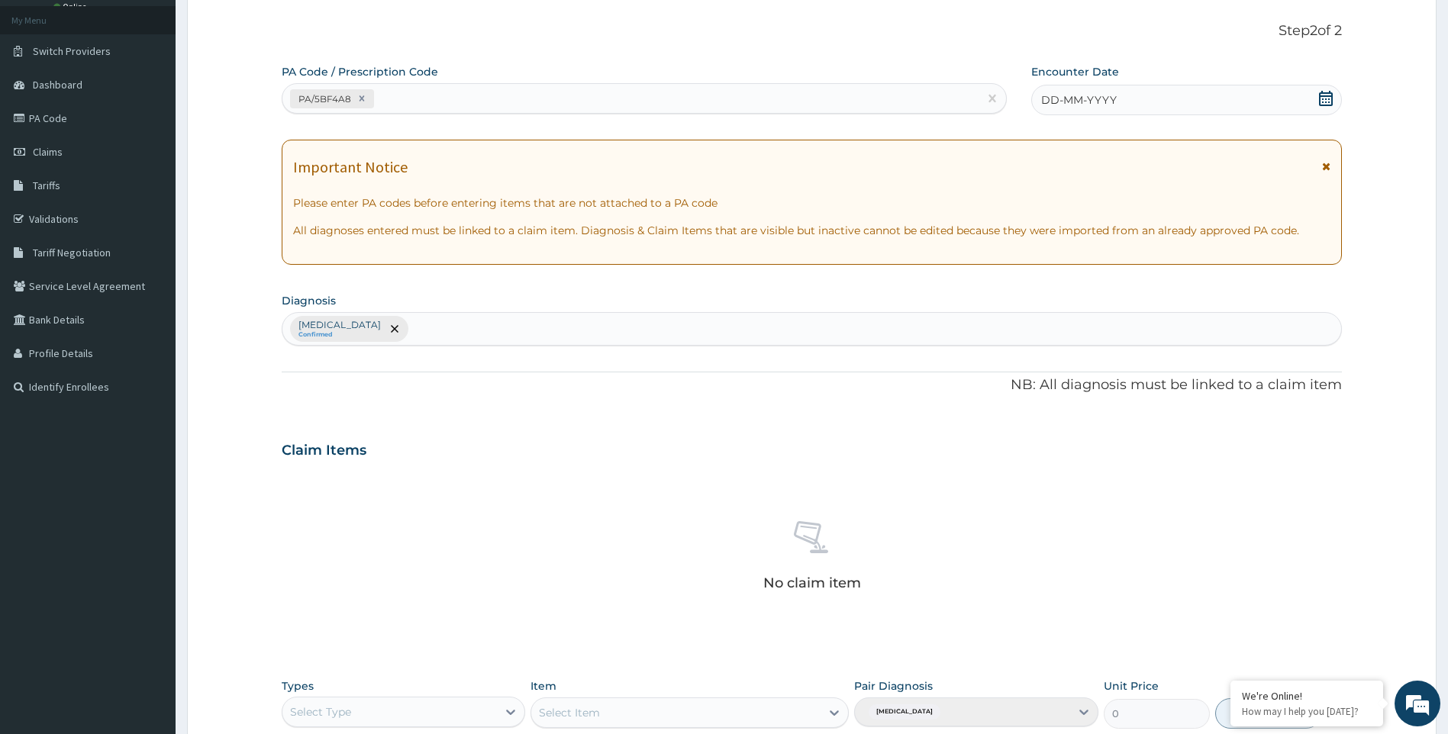
click at [1072, 101] on span "DD-MM-YYYY" at bounding box center [1079, 99] width 76 height 15
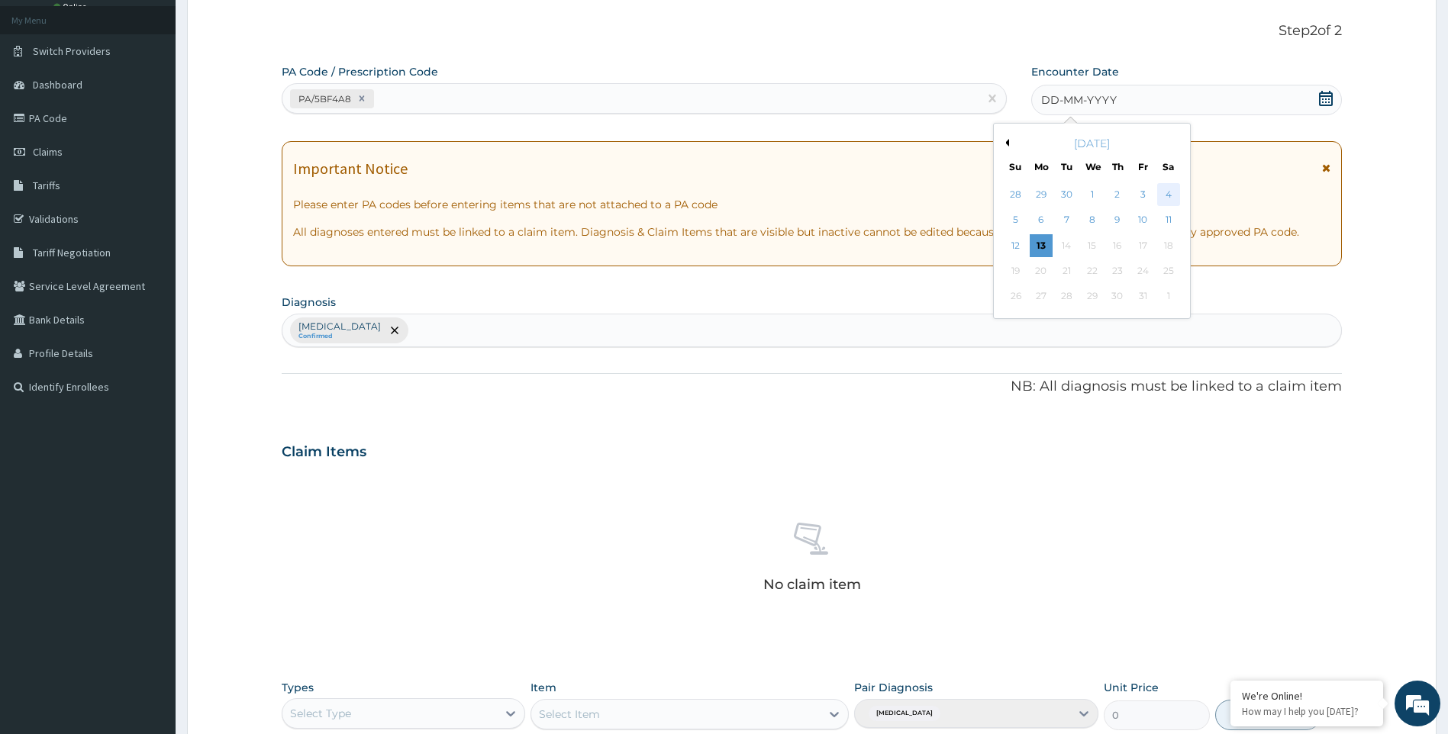
click at [1168, 188] on div "4" at bounding box center [1168, 194] width 23 height 23
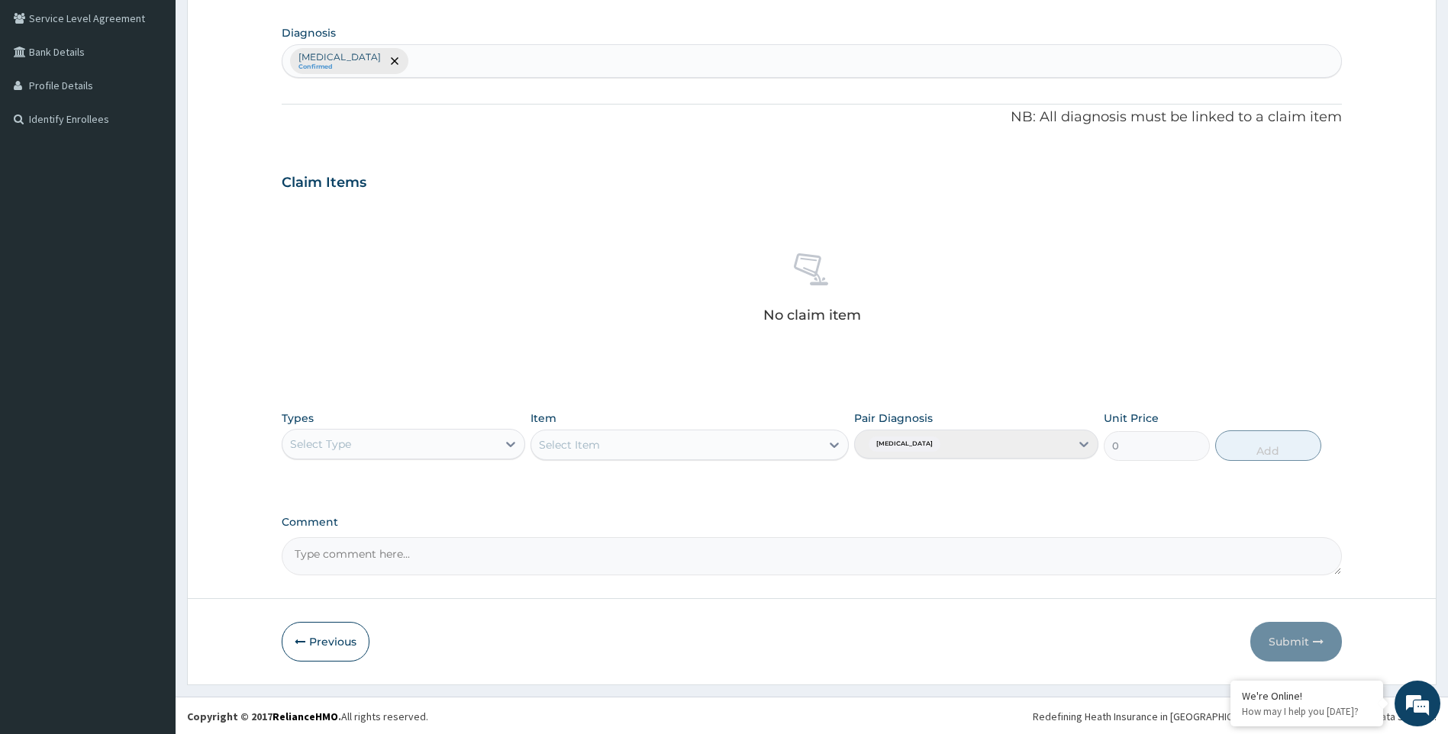
scroll to position [351, 0]
click at [510, 443] on icon at bounding box center [510, 442] width 9 height 5
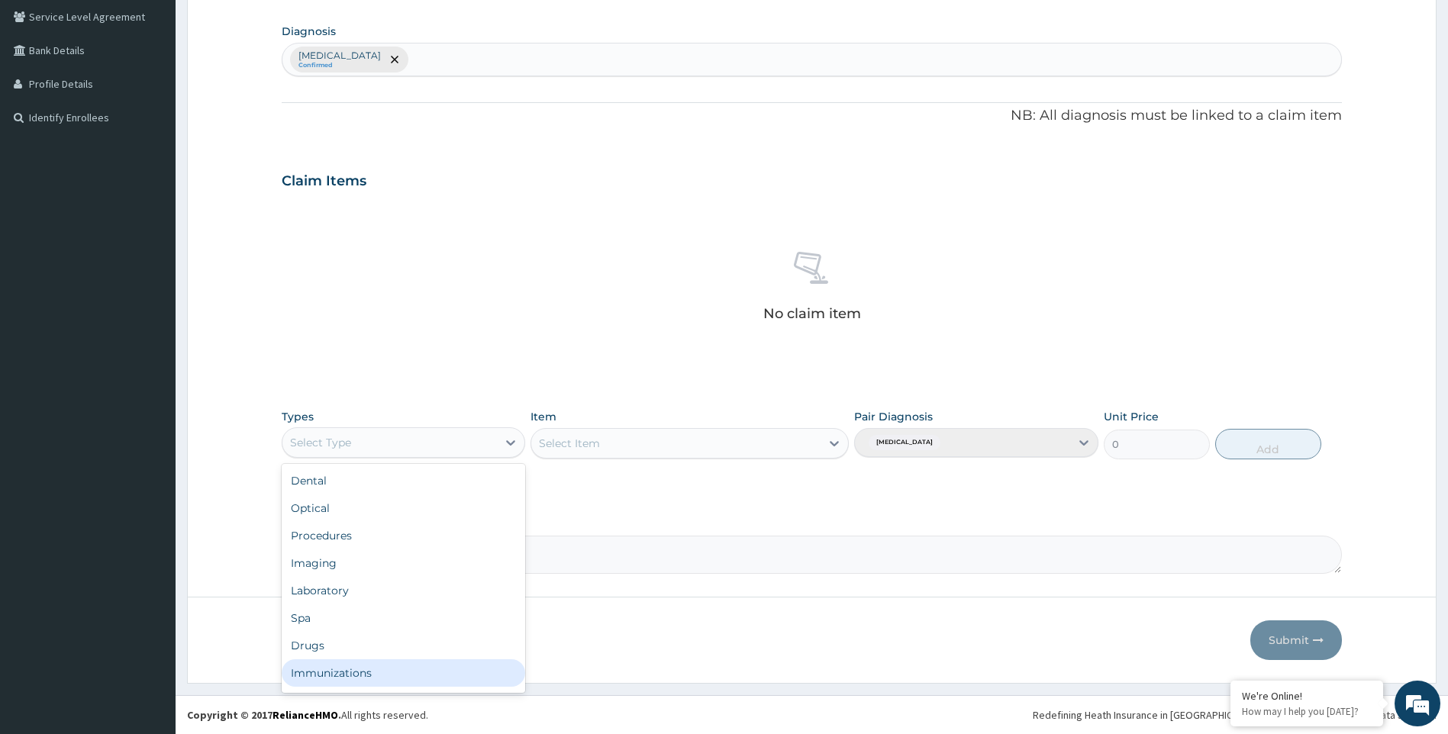
scroll to position [52, 0]
click at [414, 675] on div "Gym" at bounding box center [404, 675] width 244 height 27
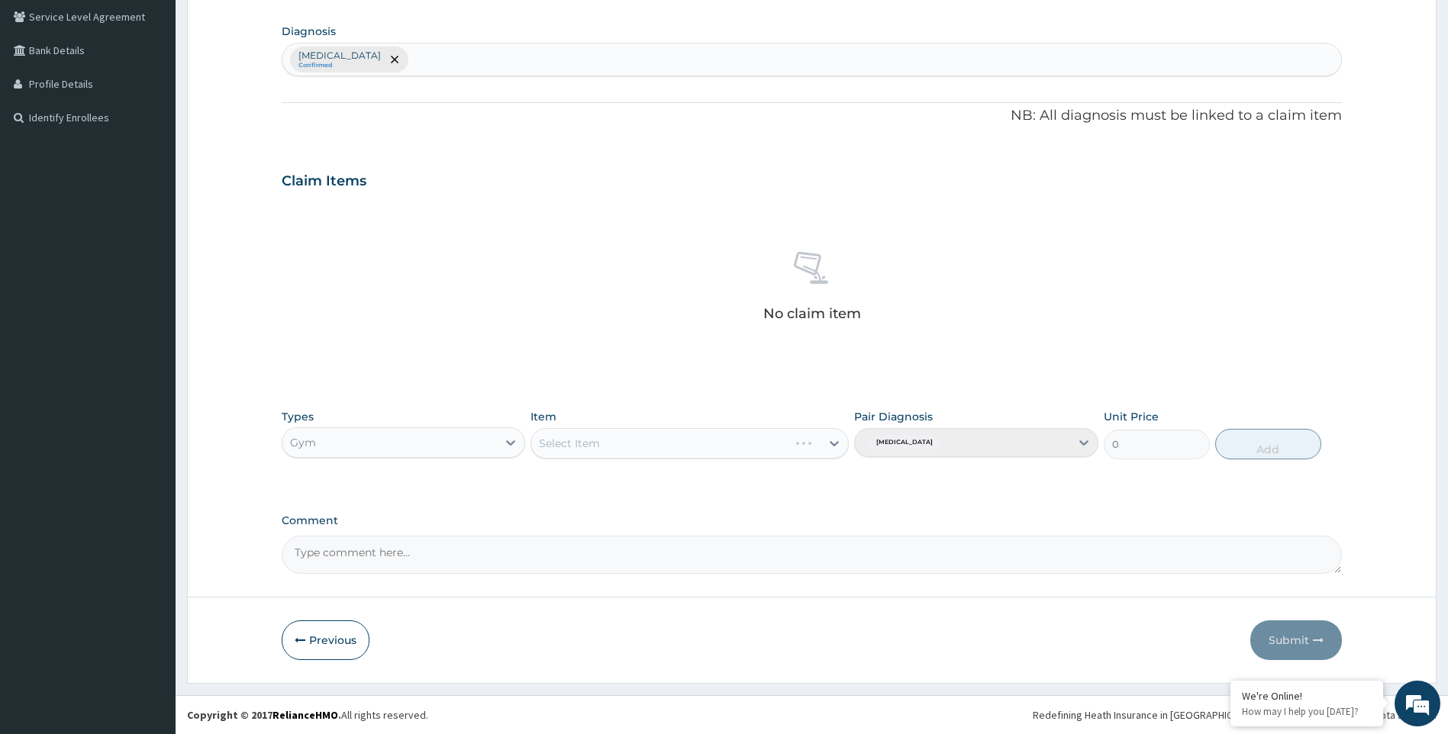
click at [833, 445] on div "Select Item" at bounding box center [689, 443] width 318 height 31
click at [835, 443] on icon at bounding box center [833, 443] width 15 height 15
click at [794, 481] on div "GYM" at bounding box center [689, 481] width 318 height 27
click at [1247, 440] on button "Add" at bounding box center [1268, 444] width 106 height 31
type input "0"
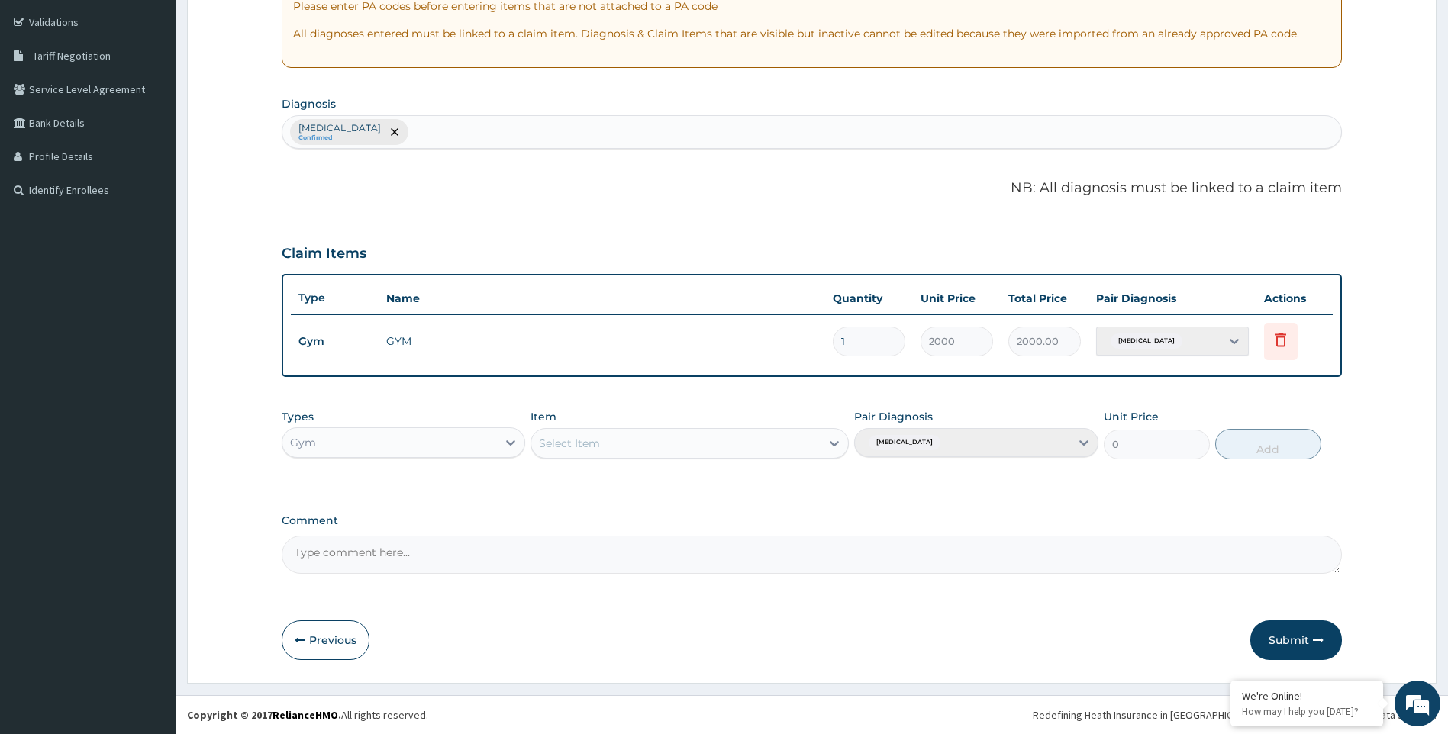
click at [1295, 633] on button "Submit" at bounding box center [1296, 640] width 92 height 40
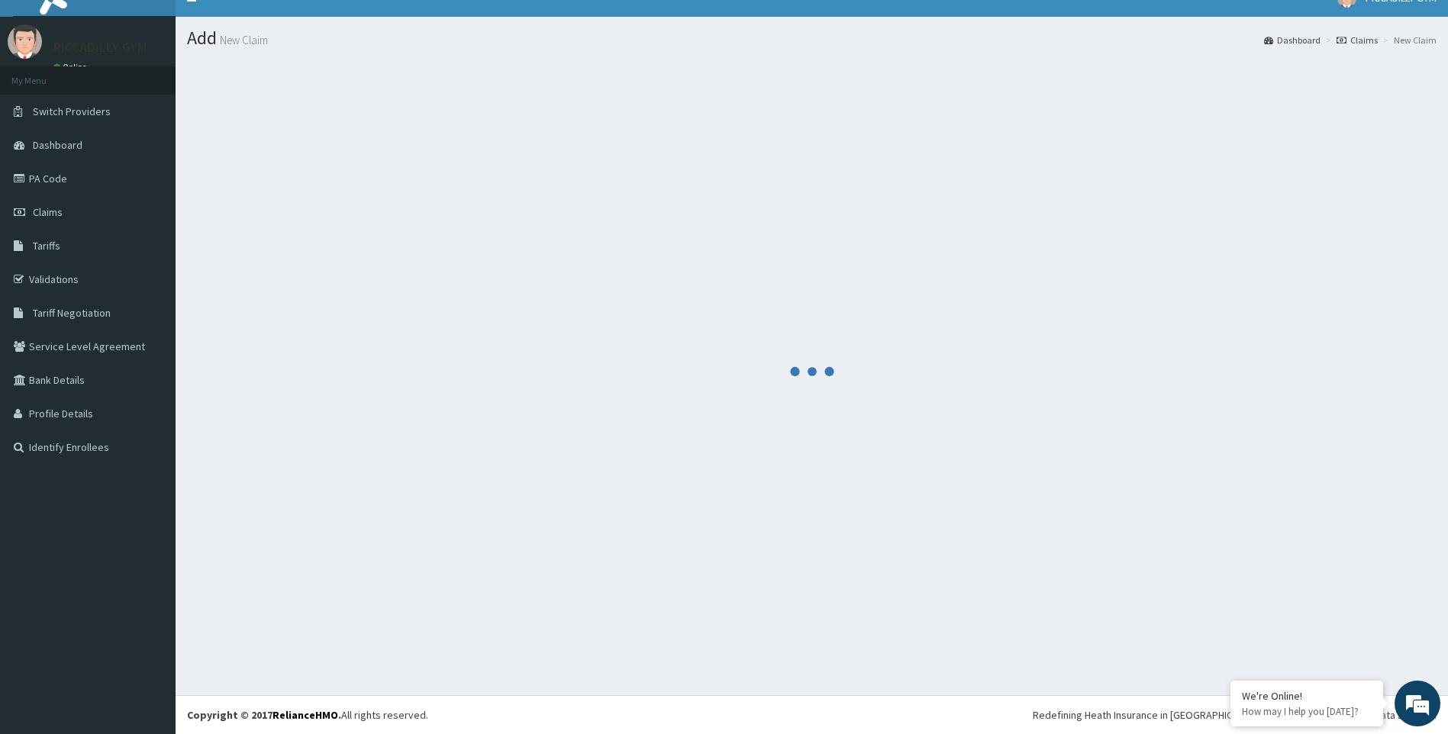
scroll to position [279, 0]
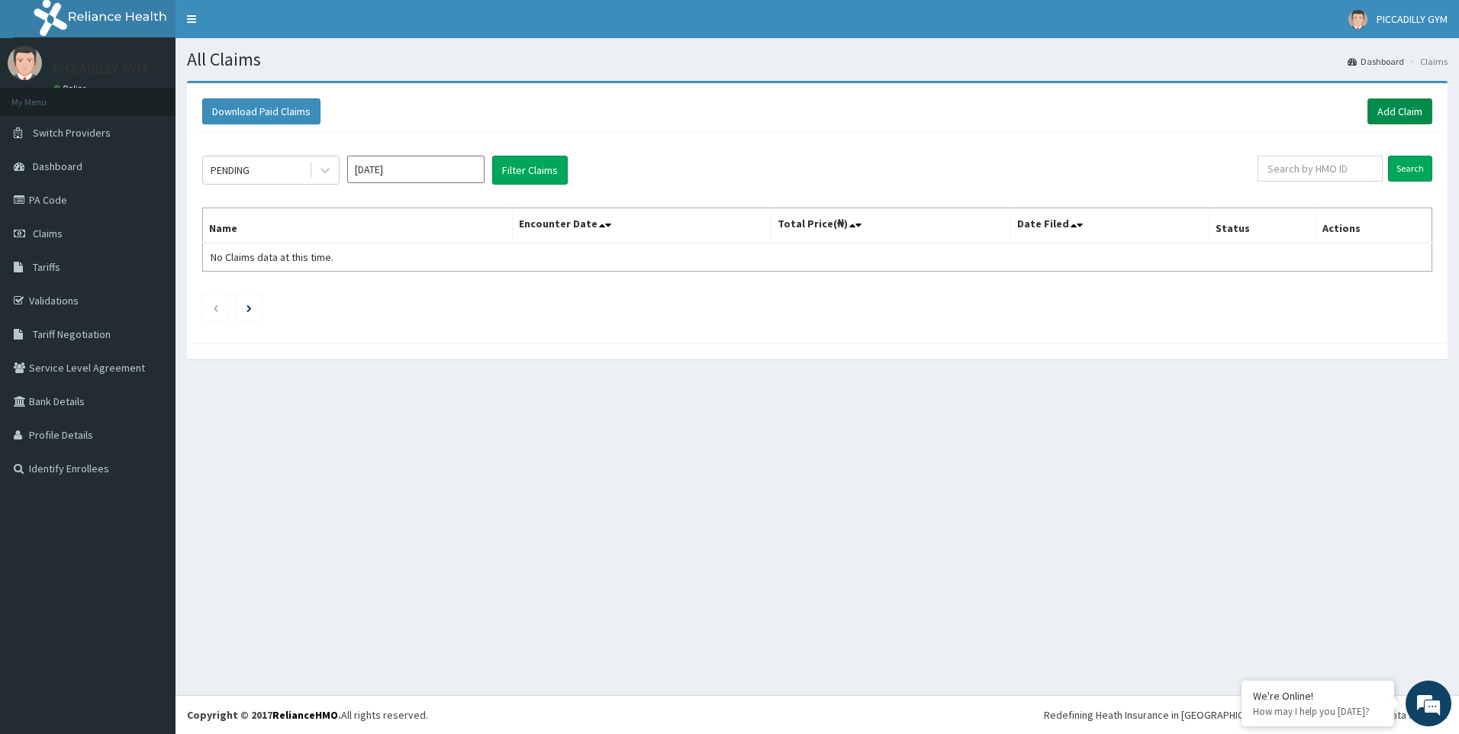
click at [1400, 114] on link "Add Claim" at bounding box center [1399, 111] width 65 height 26
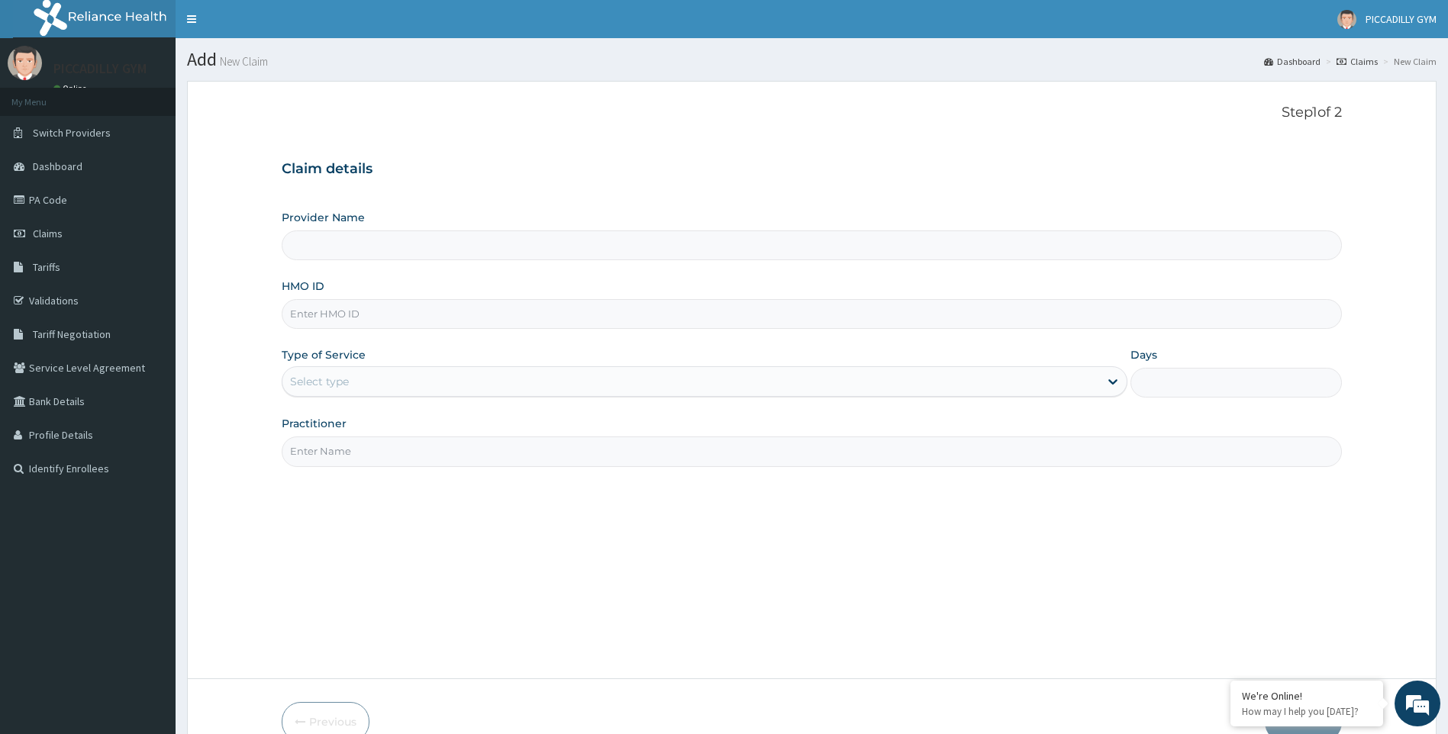
click at [346, 316] on input "HMO ID" at bounding box center [812, 314] width 1061 height 30
type input "LEP/10168/A"
click at [440, 449] on input "Practitioner" at bounding box center [812, 451] width 1061 height 30
type input "Olisa"
type input "PICCADILLY GYM"
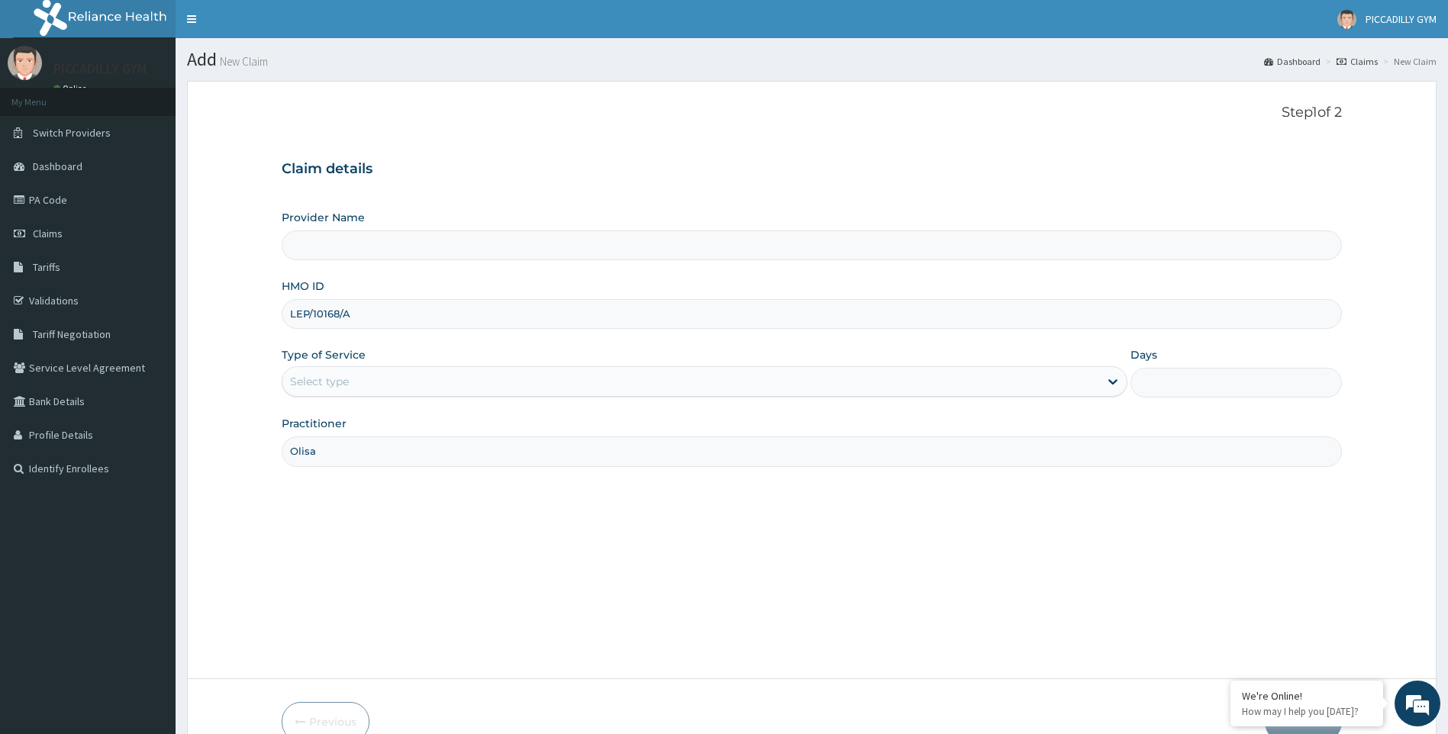
type input "1"
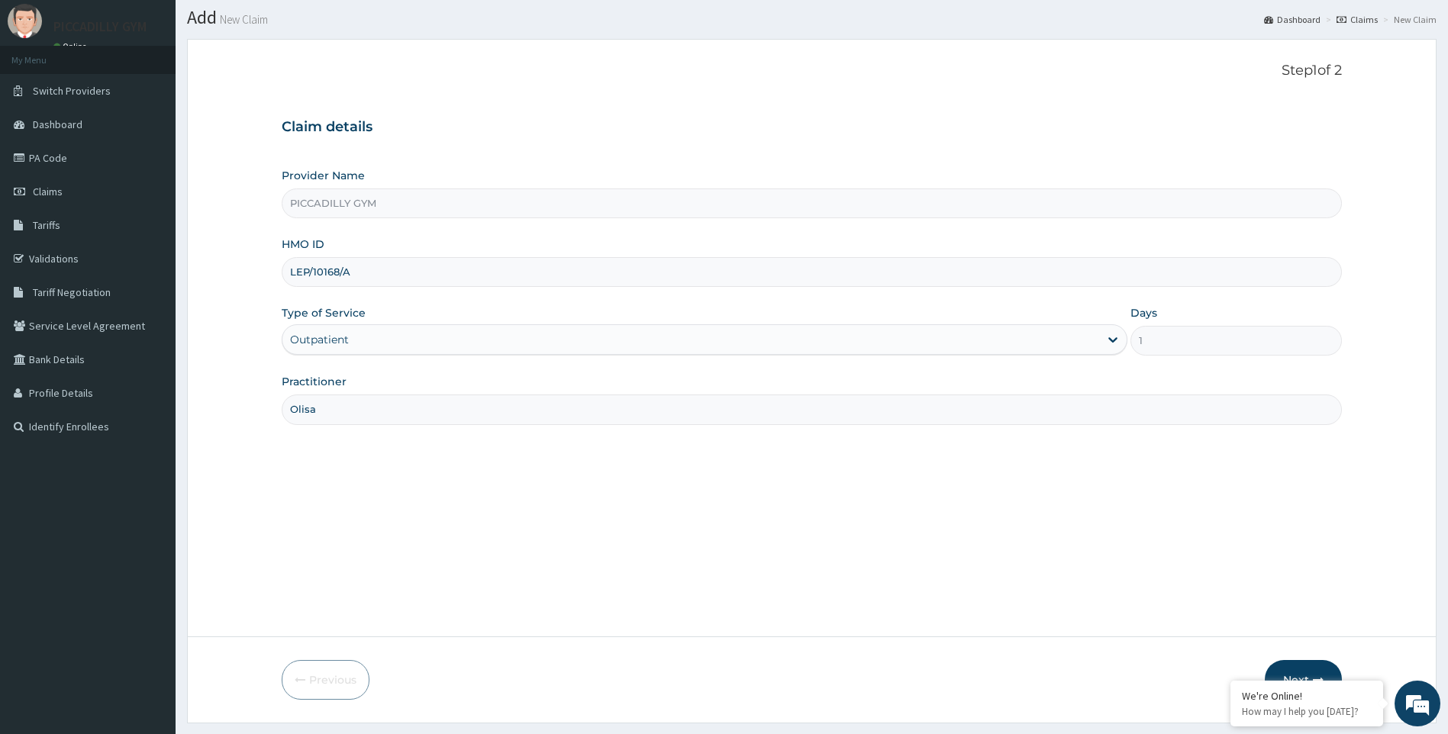
scroll to position [82, 0]
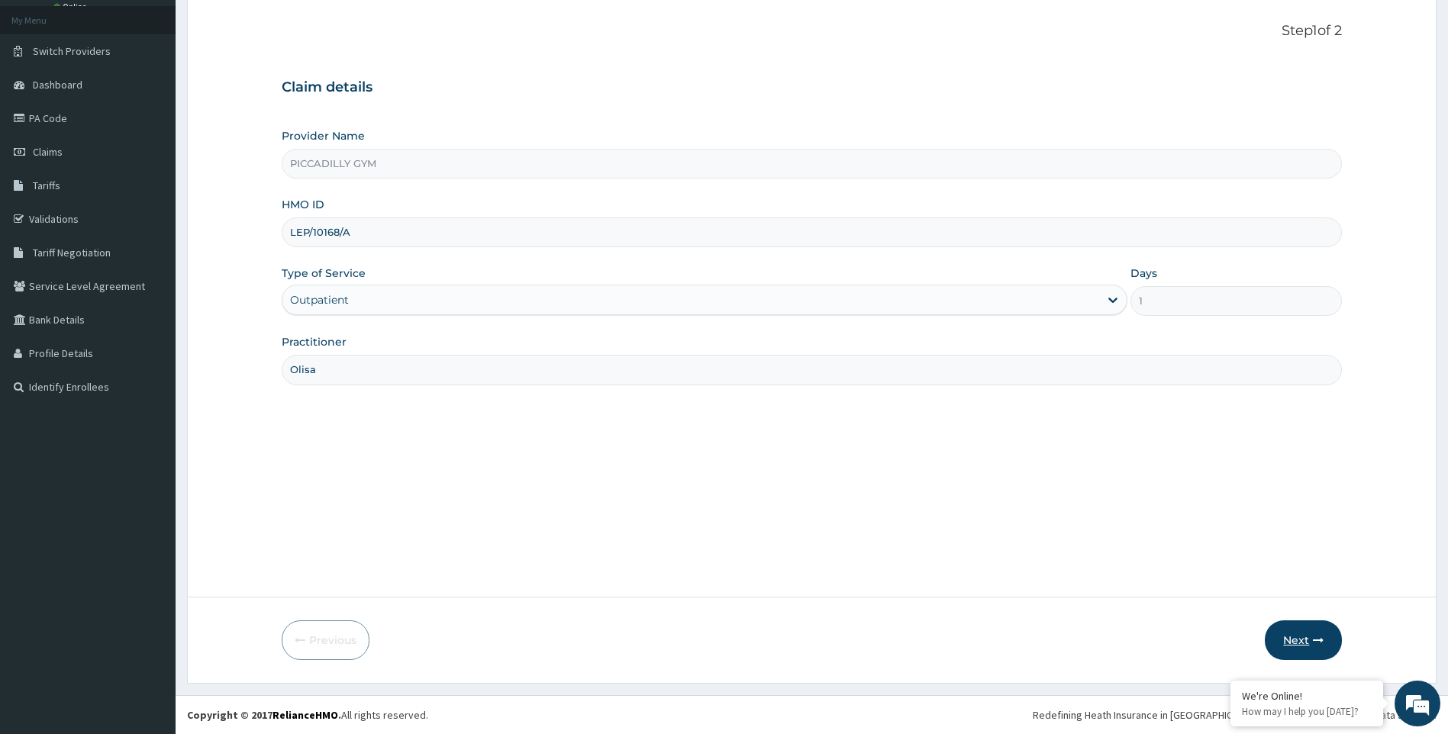
click at [1318, 646] on button "Next" at bounding box center [1302, 640] width 77 height 40
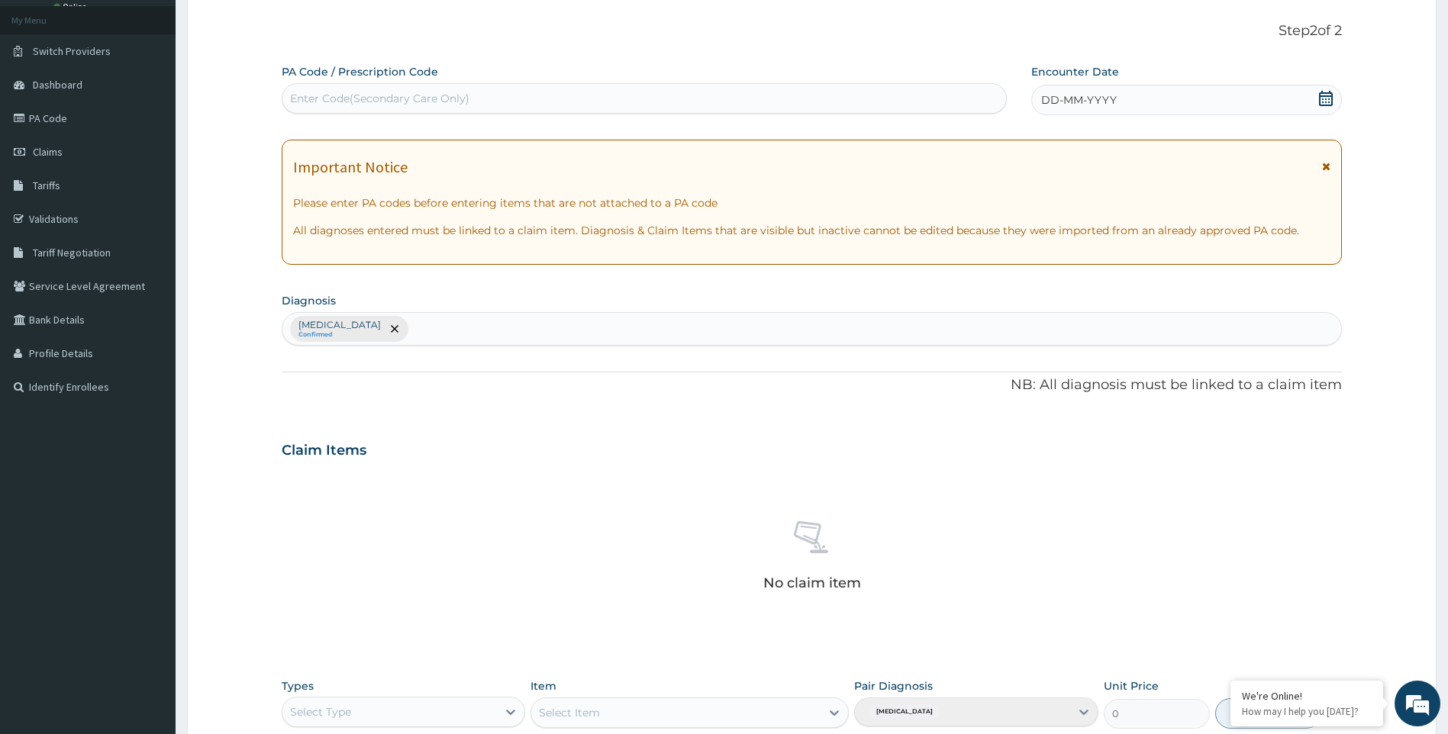
scroll to position [0, 0]
click at [421, 97] on div "Enter Code(Secondary Care Only)" at bounding box center [379, 98] width 179 height 15
type input "PA/3172A0"
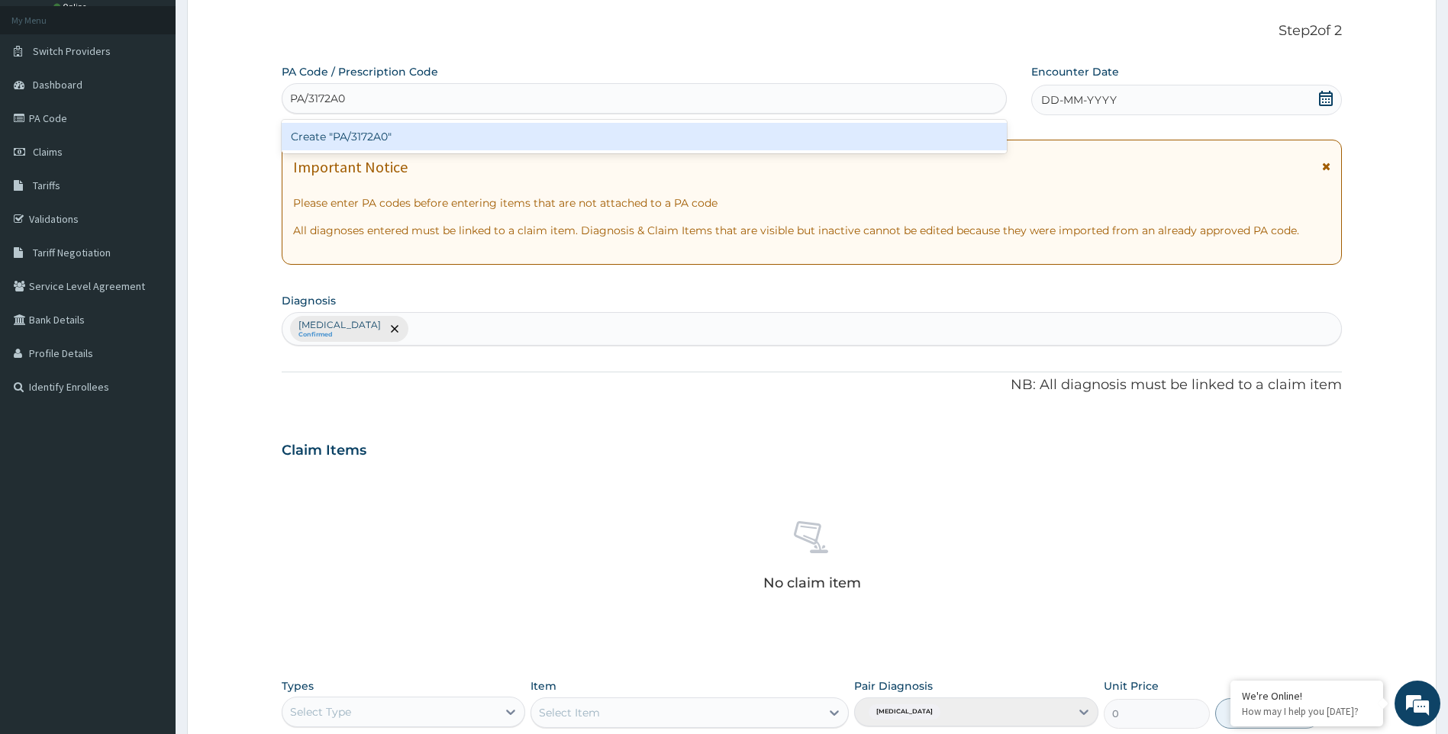
click at [421, 137] on div "Create "PA/3172A0"" at bounding box center [644, 136] width 725 height 27
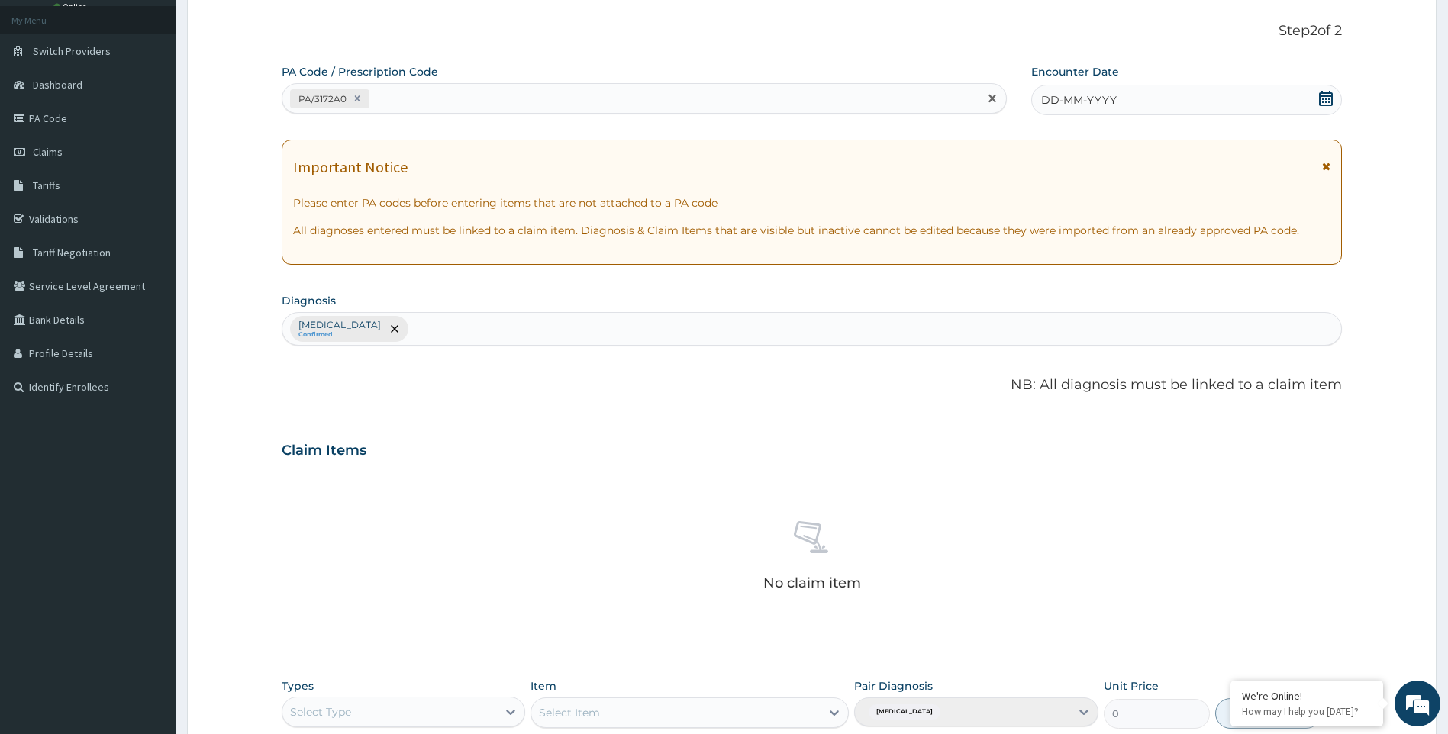
click at [1049, 98] on span "DD-MM-YYYY" at bounding box center [1079, 99] width 76 height 15
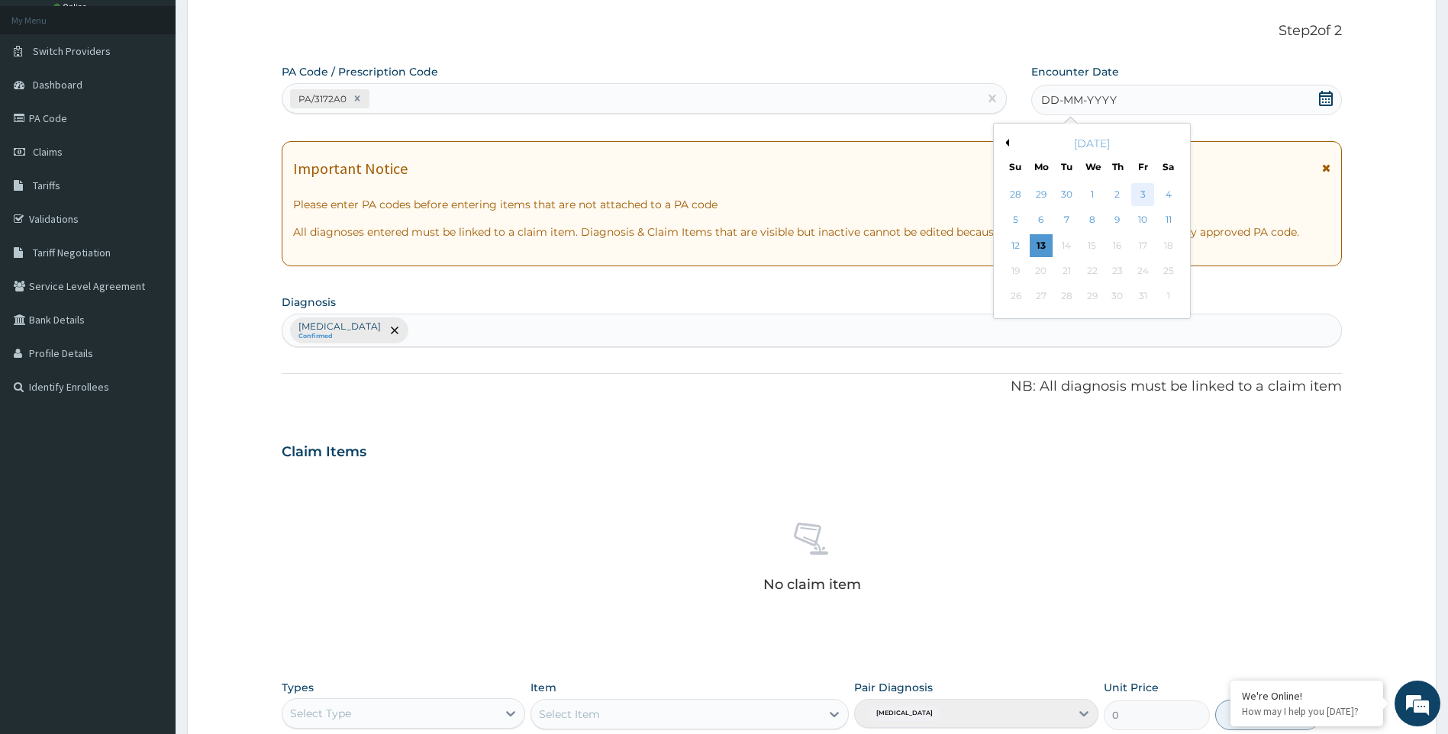
click at [1145, 190] on div "3" at bounding box center [1142, 194] width 23 height 23
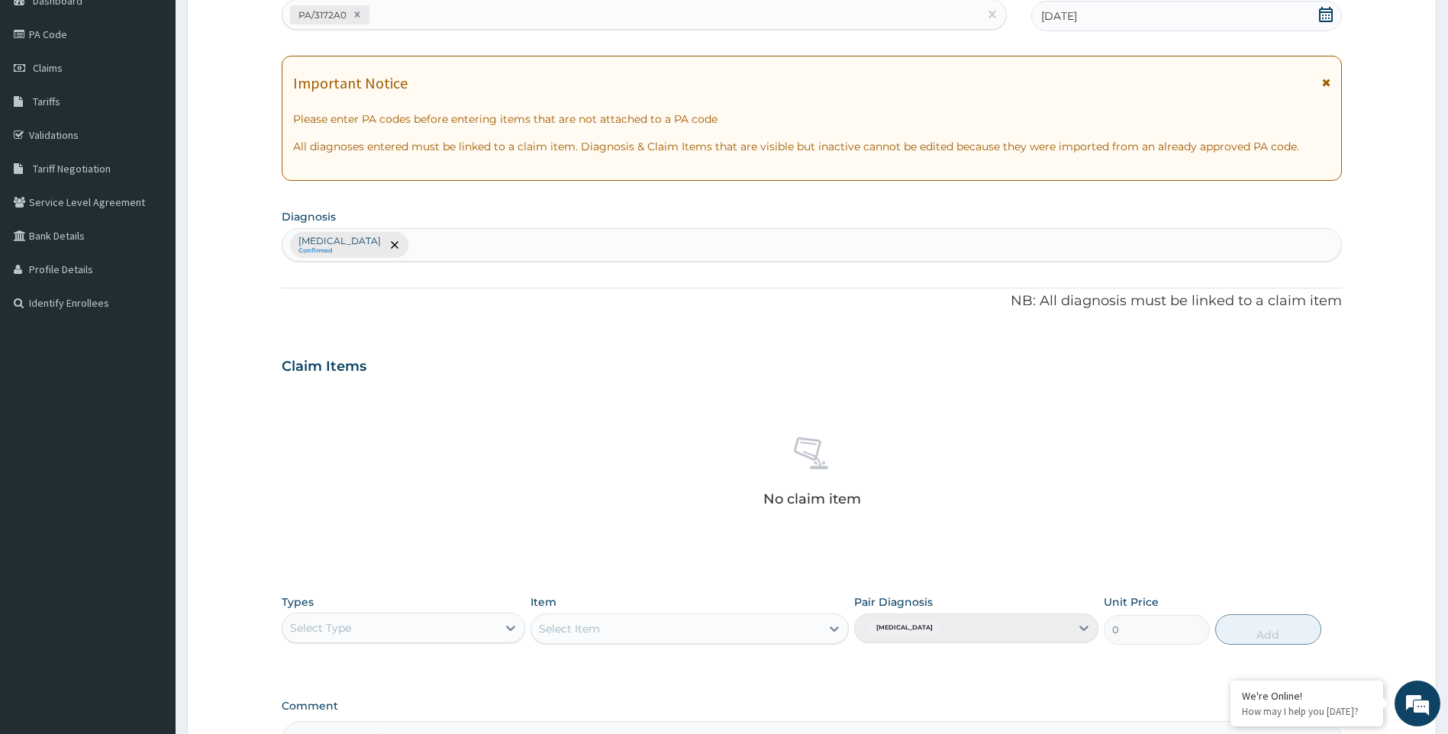
scroll to position [351, 0]
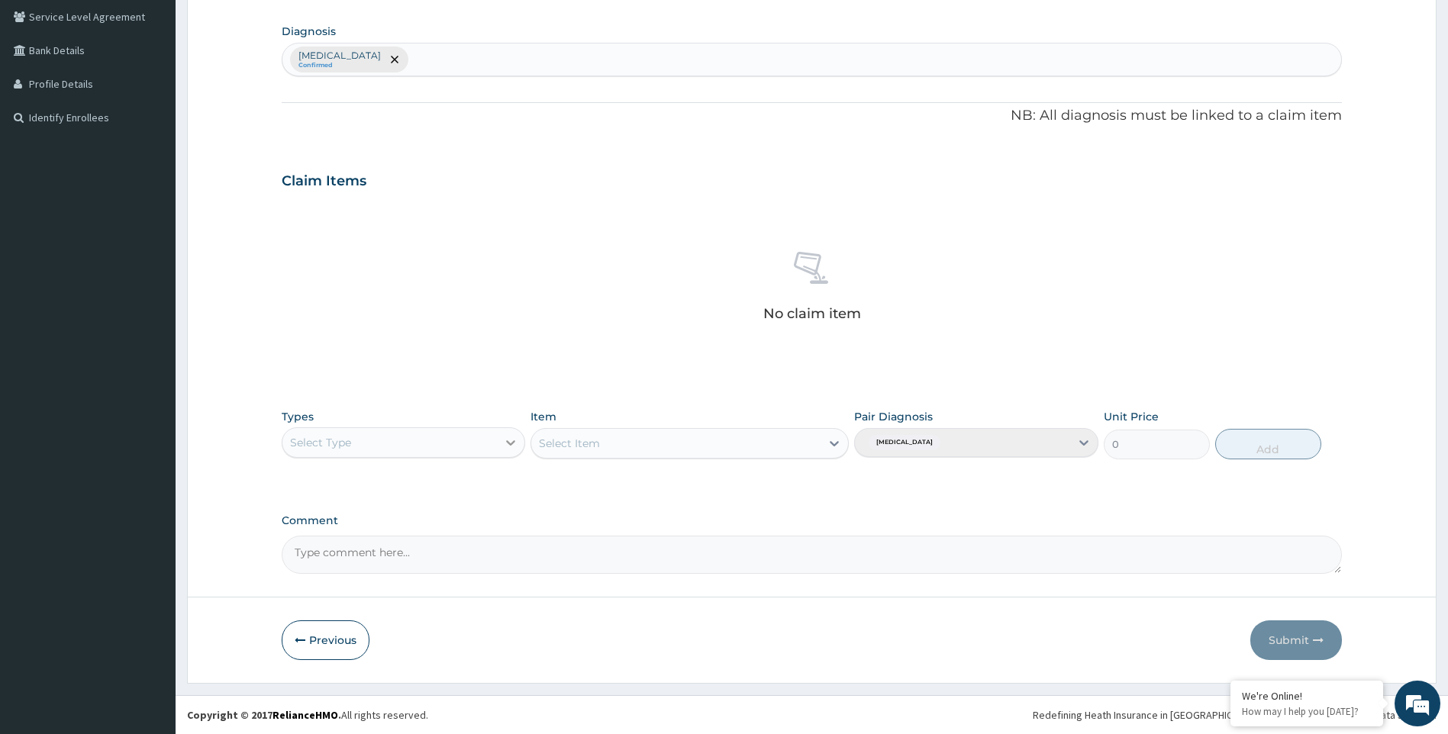
click at [508, 440] on icon at bounding box center [510, 442] width 15 height 15
drag, startPoint x: 443, startPoint y: 674, endPoint x: 578, endPoint y: 595, distance: 156.9
click at [443, 674] on div "Gym" at bounding box center [404, 675] width 244 height 27
click at [834, 444] on div "Select Item" at bounding box center [689, 443] width 318 height 31
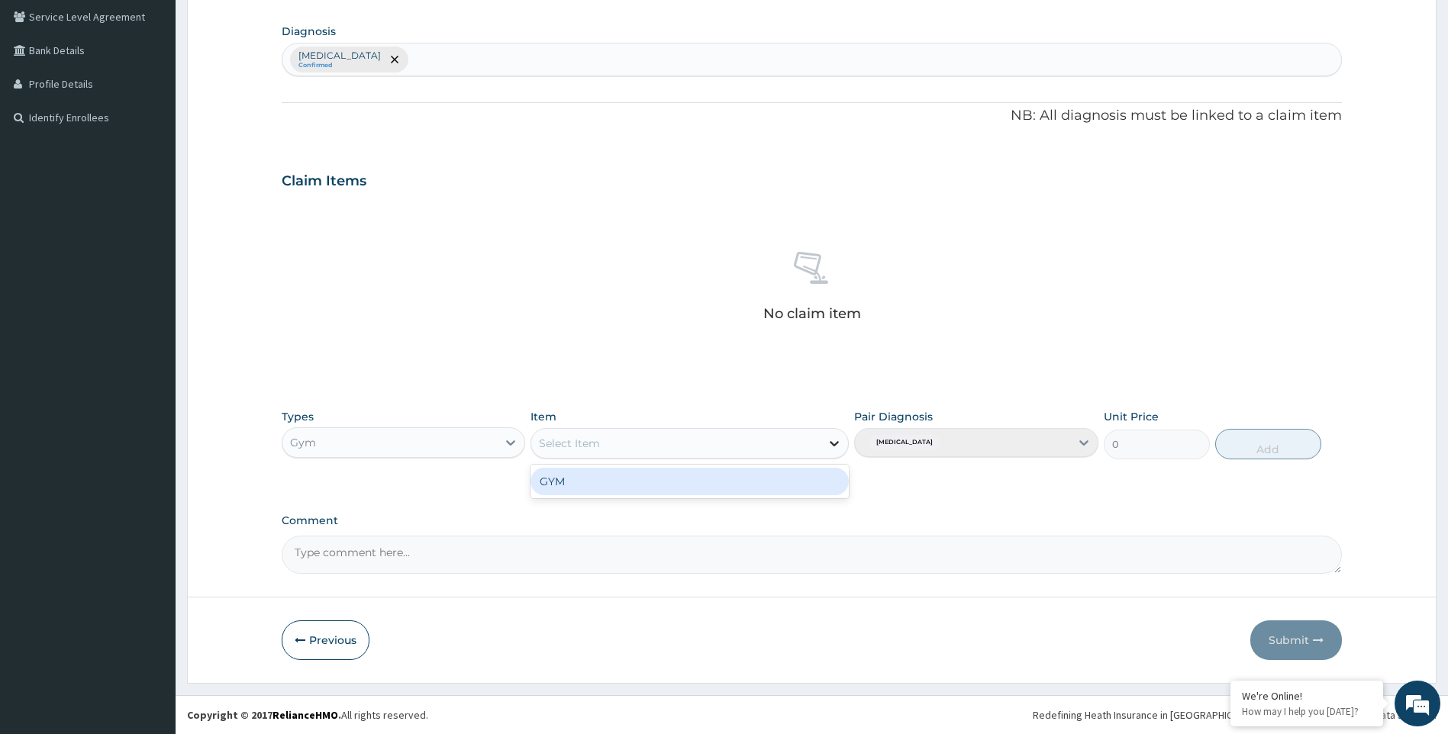
click at [833, 443] on icon at bounding box center [833, 443] width 9 height 5
click at [817, 478] on div "GYM" at bounding box center [689, 481] width 318 height 27
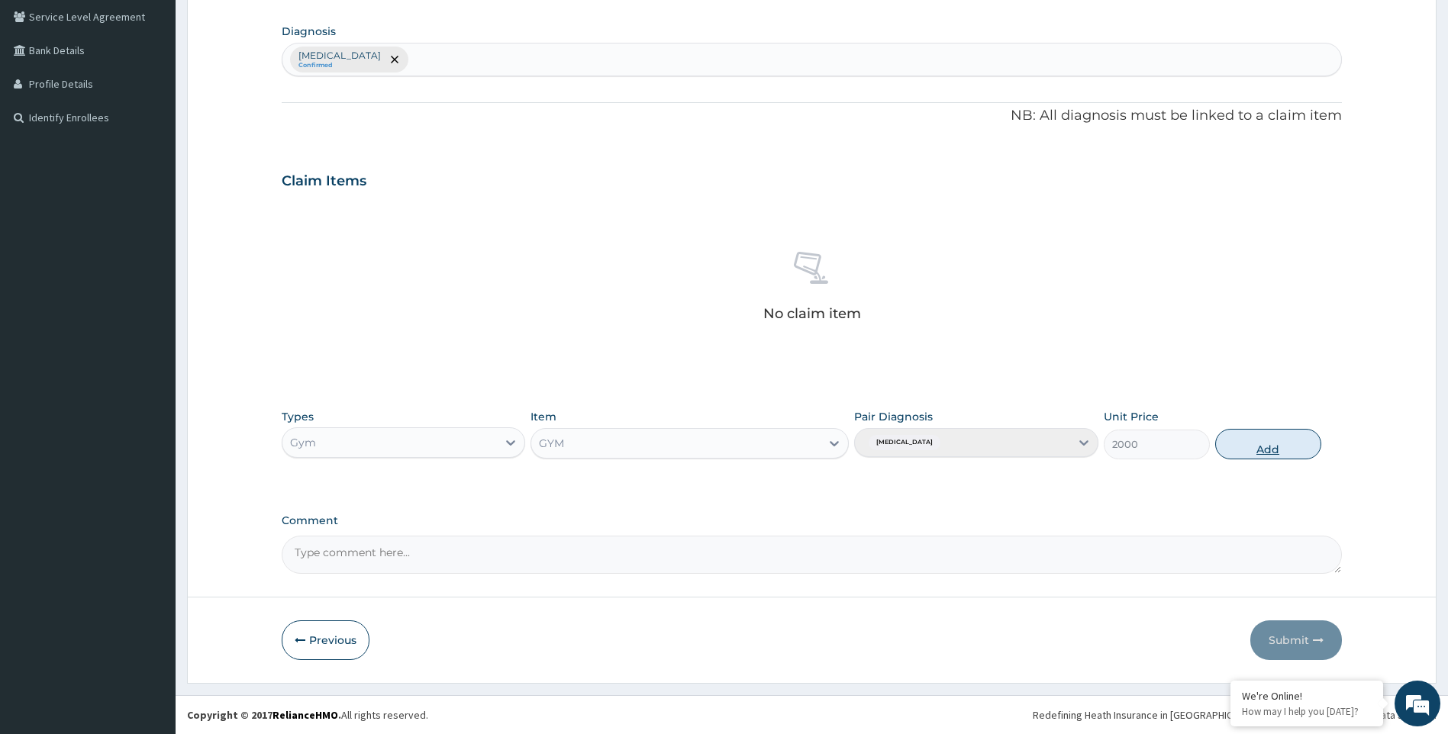
click at [1279, 448] on button "Add" at bounding box center [1268, 444] width 106 height 31
type input "0"
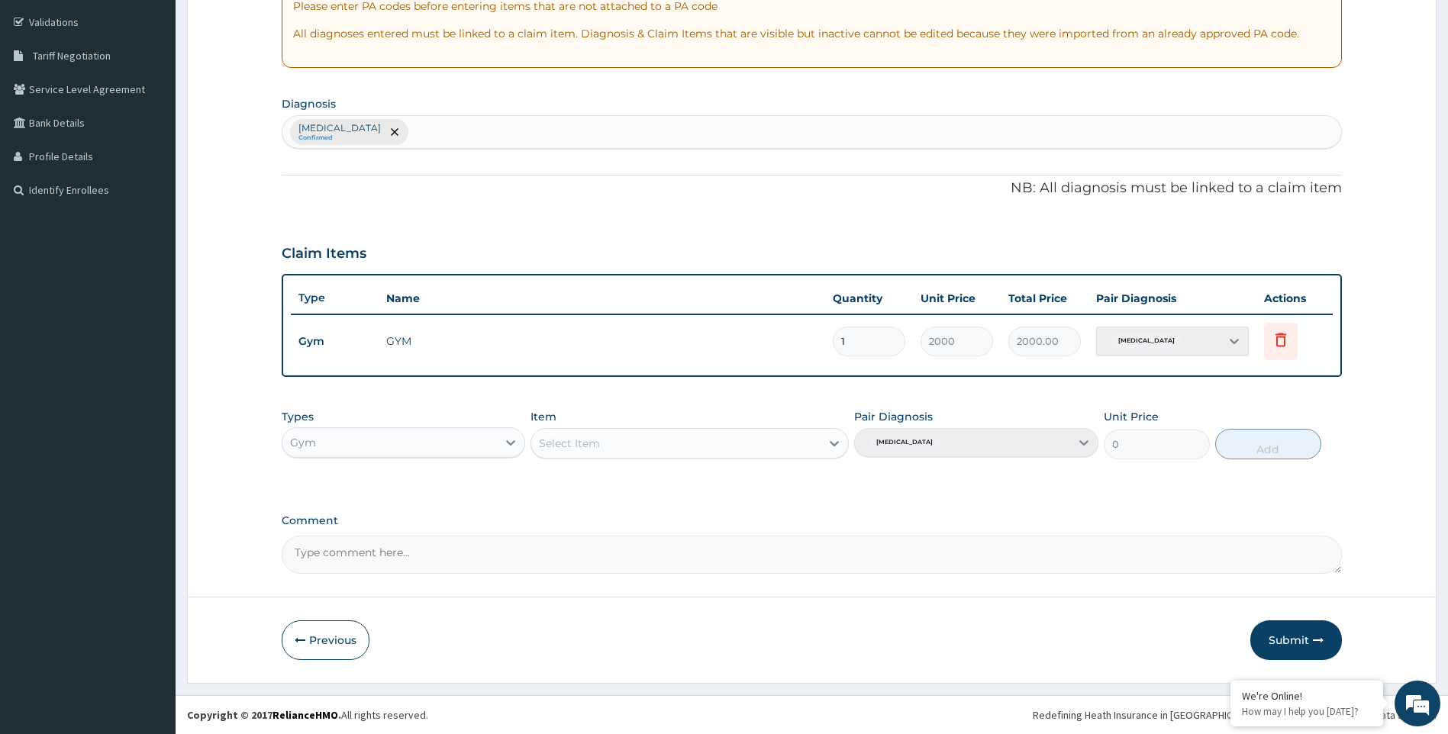
click at [1288, 639] on button "Submit" at bounding box center [1296, 640] width 92 height 40
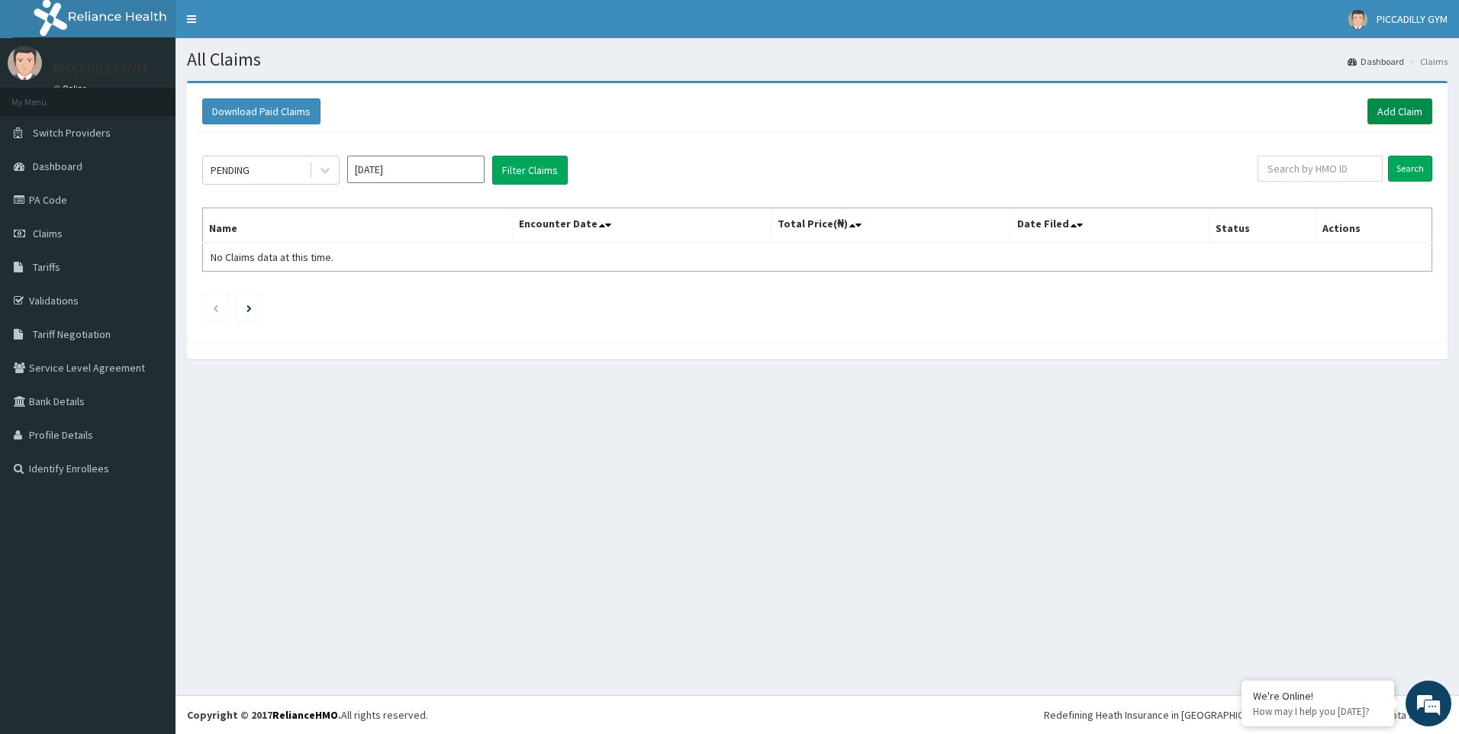
click at [1402, 110] on link "Add Claim" at bounding box center [1399, 111] width 65 height 26
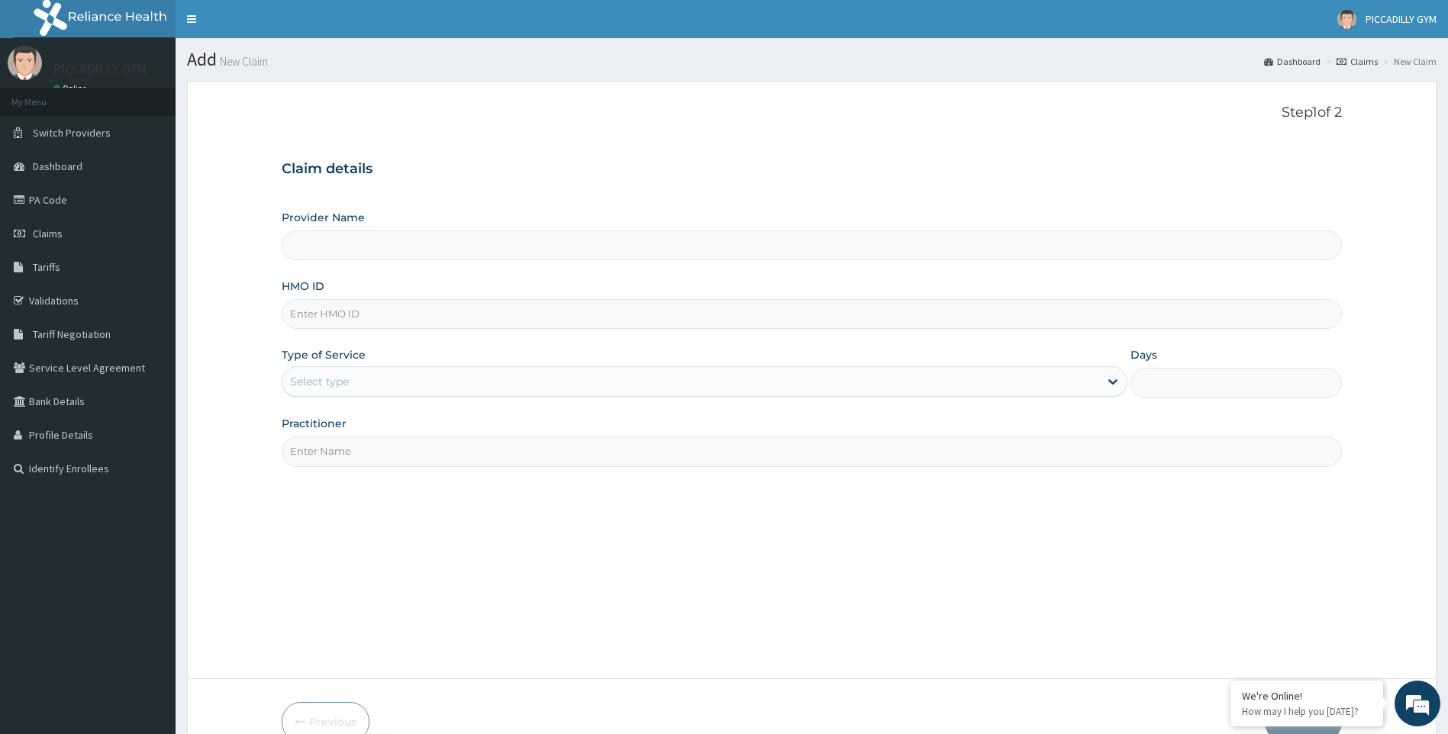
click at [362, 314] on input "HMO ID" at bounding box center [812, 314] width 1061 height 30
type input "PICCADILLY GYM"
type input "1"
type input "SLB/10709/A"
click at [677, 459] on input "Practitioner" at bounding box center [812, 451] width 1061 height 30
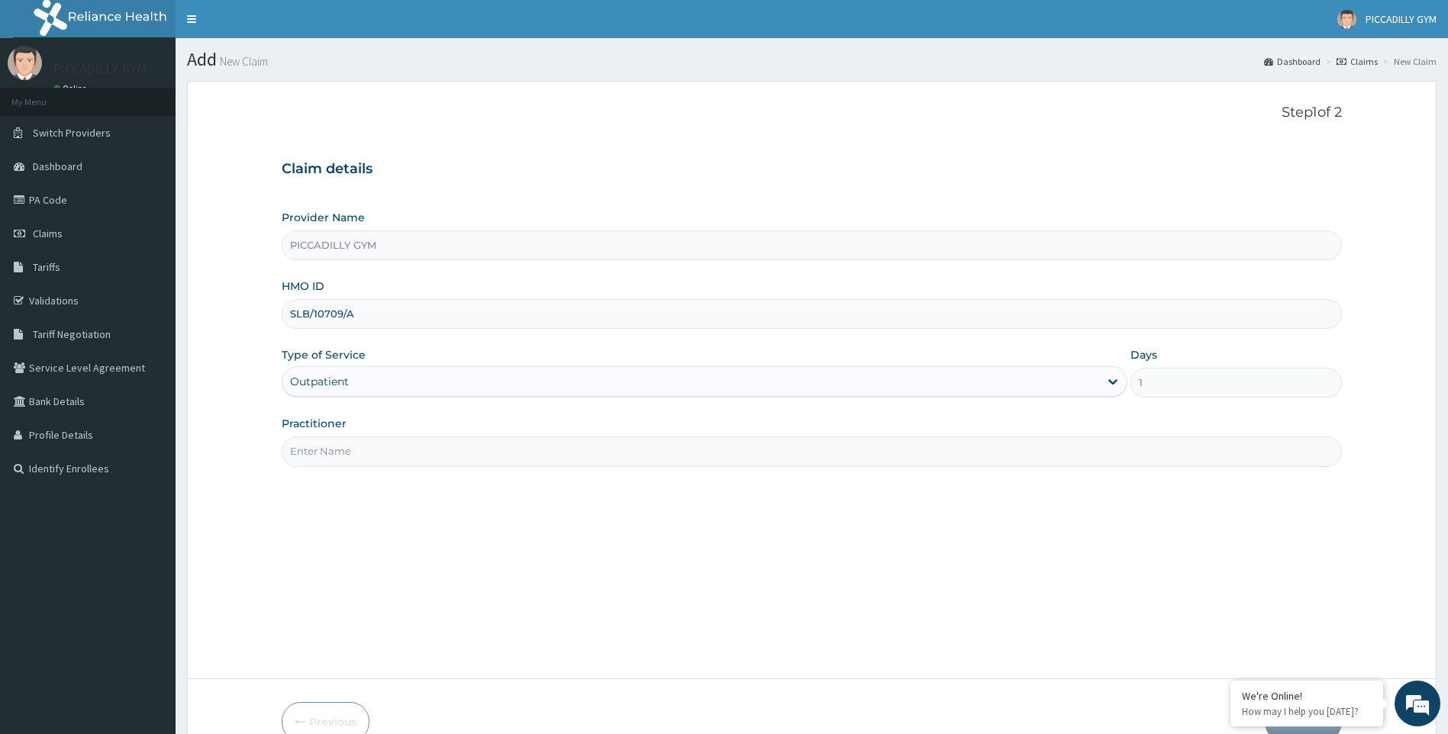
type input "Olisa"
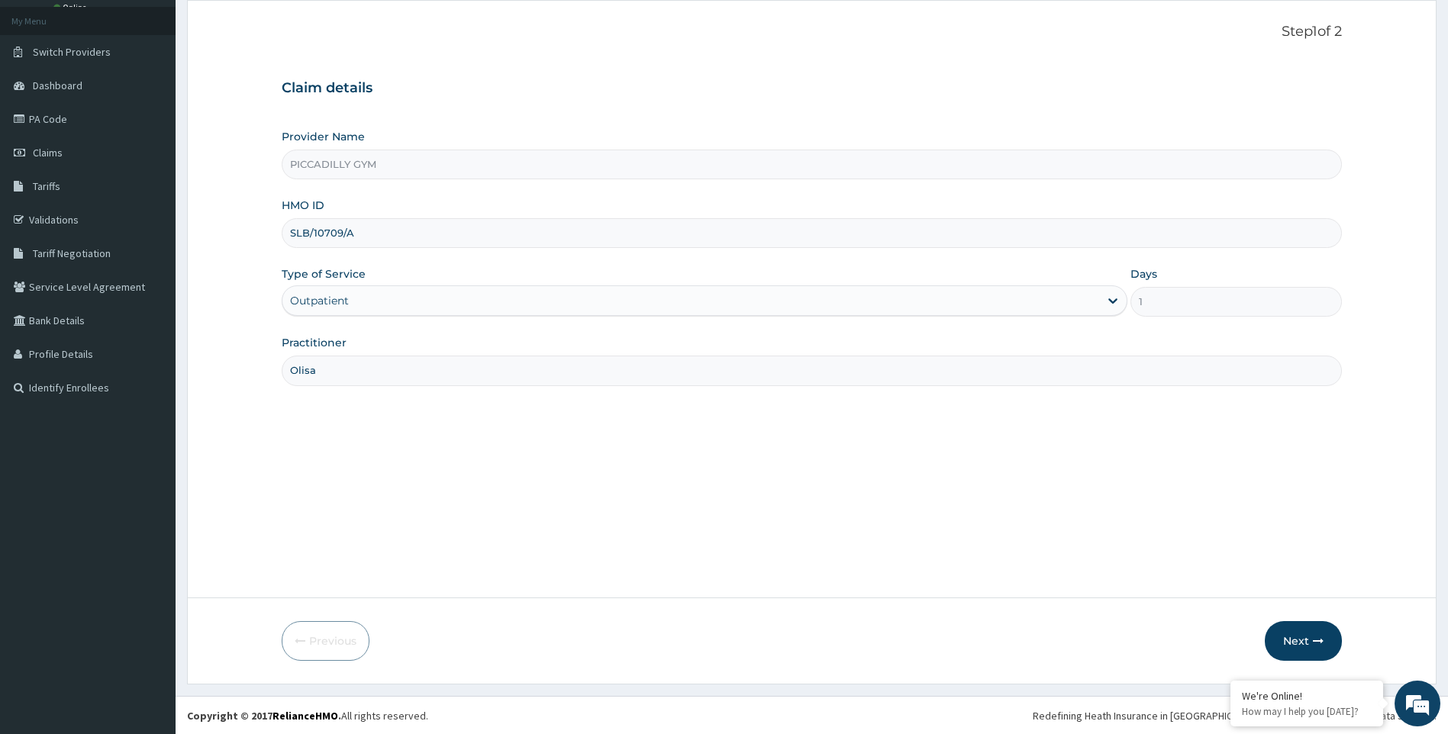
scroll to position [82, 0]
click at [1291, 639] on button "Next" at bounding box center [1302, 640] width 77 height 40
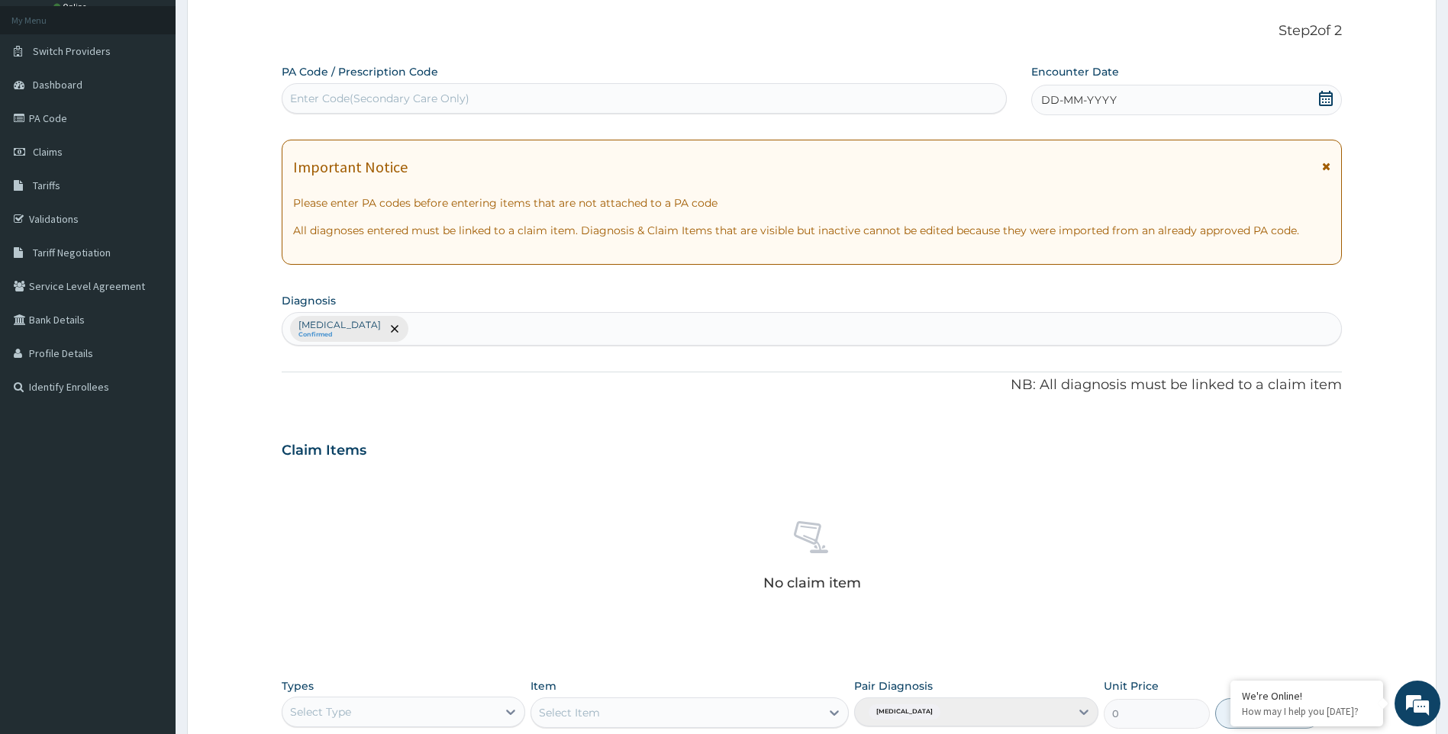
click at [485, 89] on div "Enter Code(Secondary Care Only)" at bounding box center [643, 98] width 723 height 24
type input "PA/9004BE"
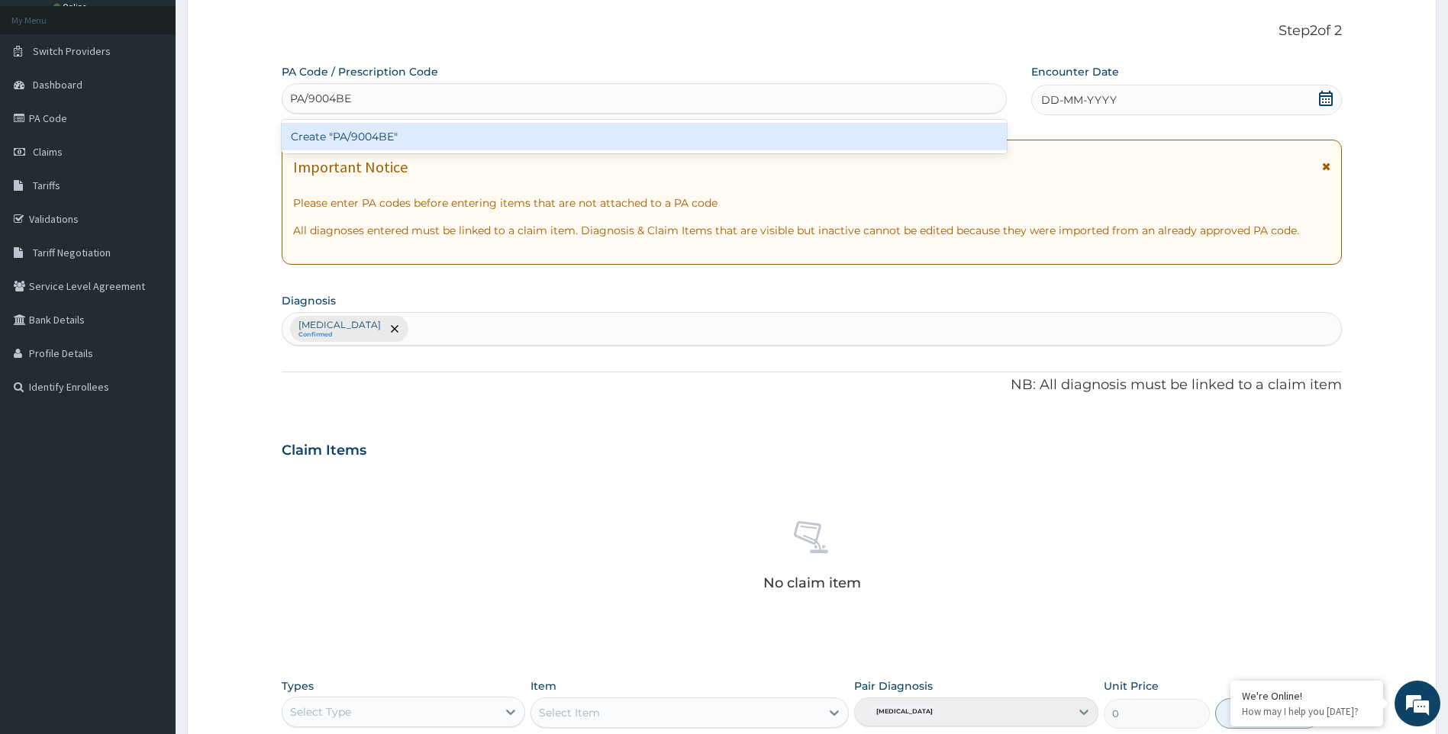
click at [503, 137] on div "Create "PA/9004BE"" at bounding box center [644, 136] width 725 height 27
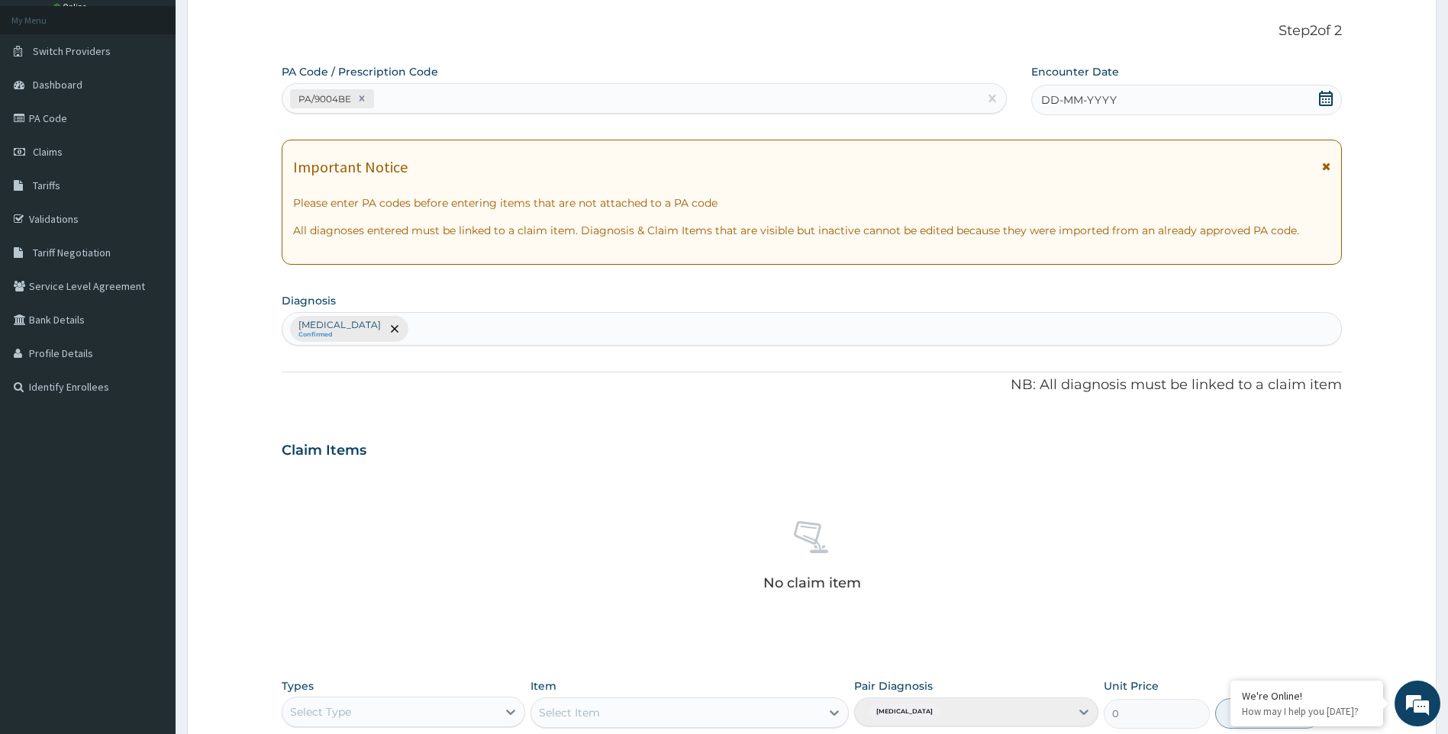
click at [1068, 104] on span "DD-MM-YYYY" at bounding box center [1079, 99] width 76 height 15
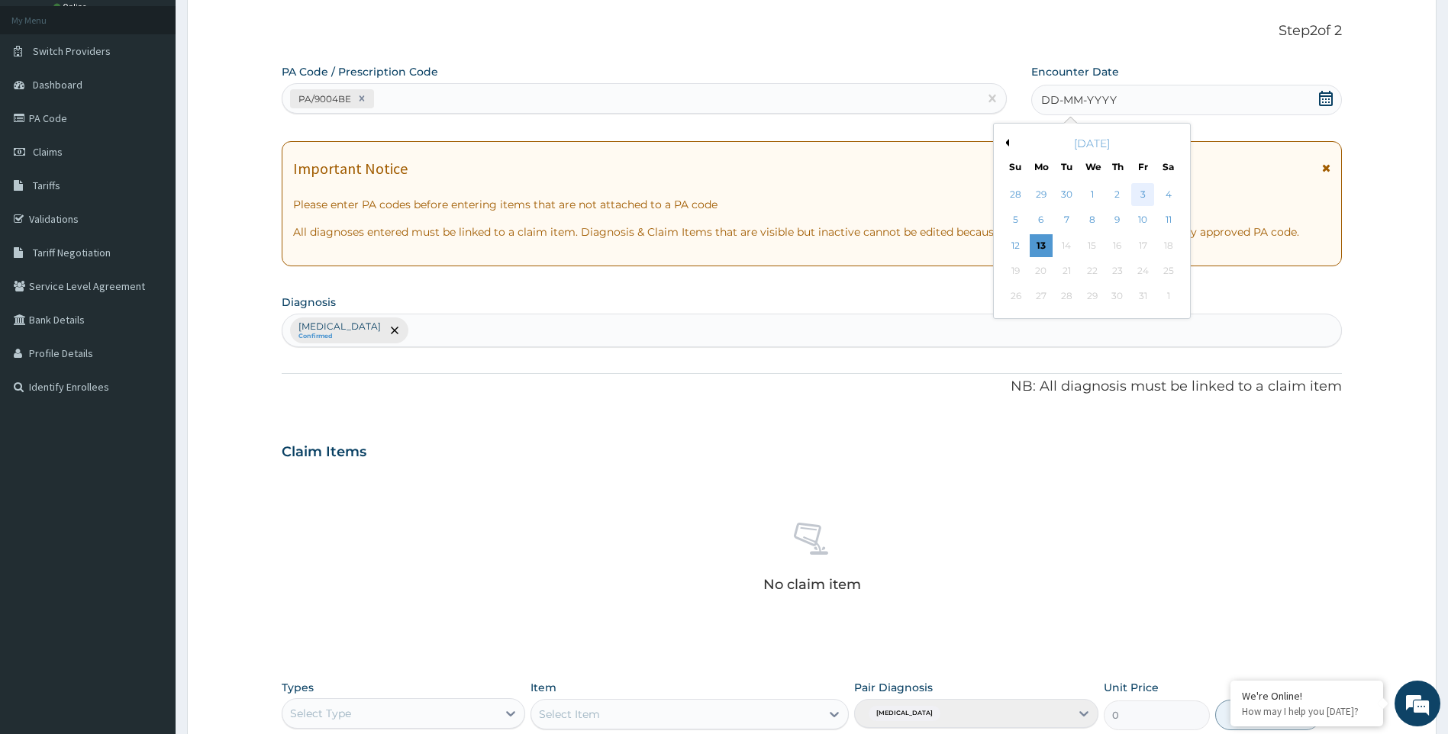
click at [1148, 195] on div "3" at bounding box center [1142, 194] width 23 height 23
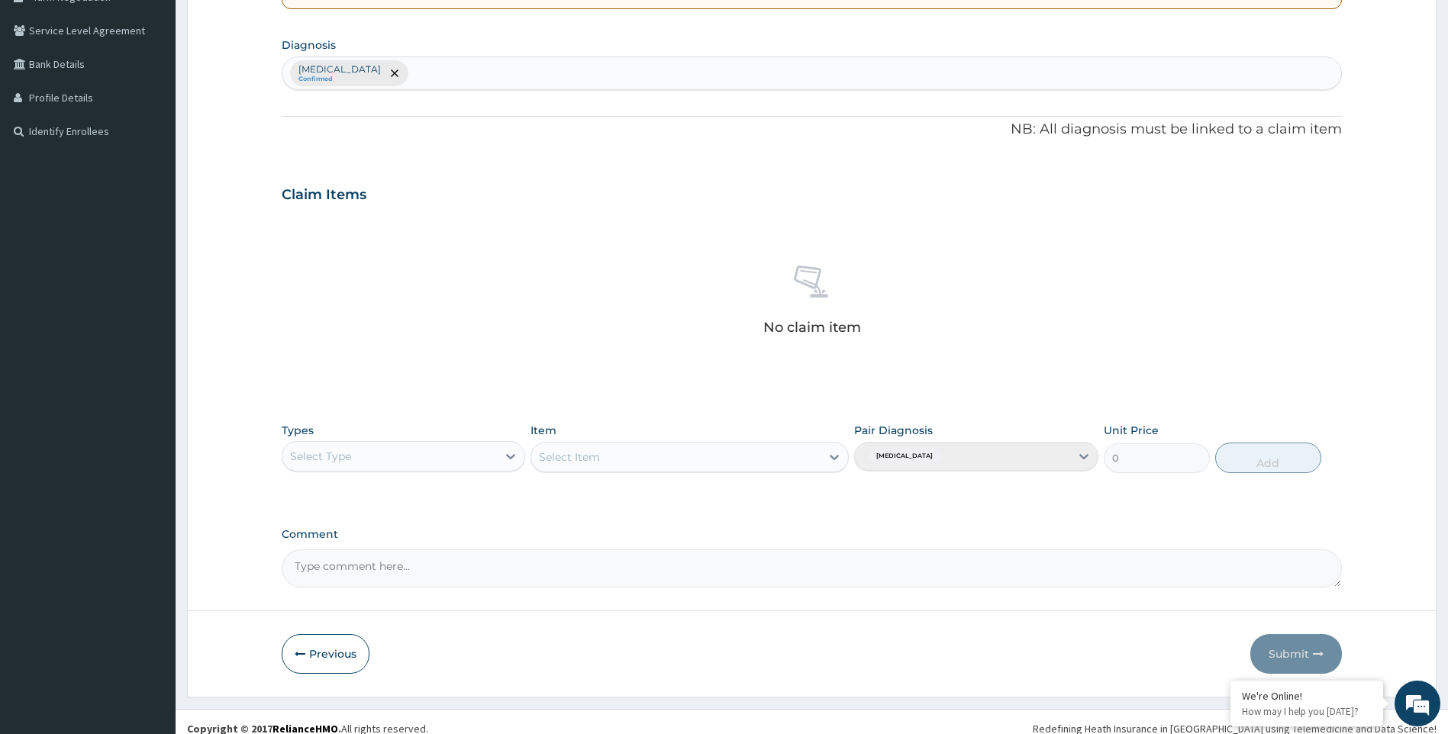
scroll to position [351, 0]
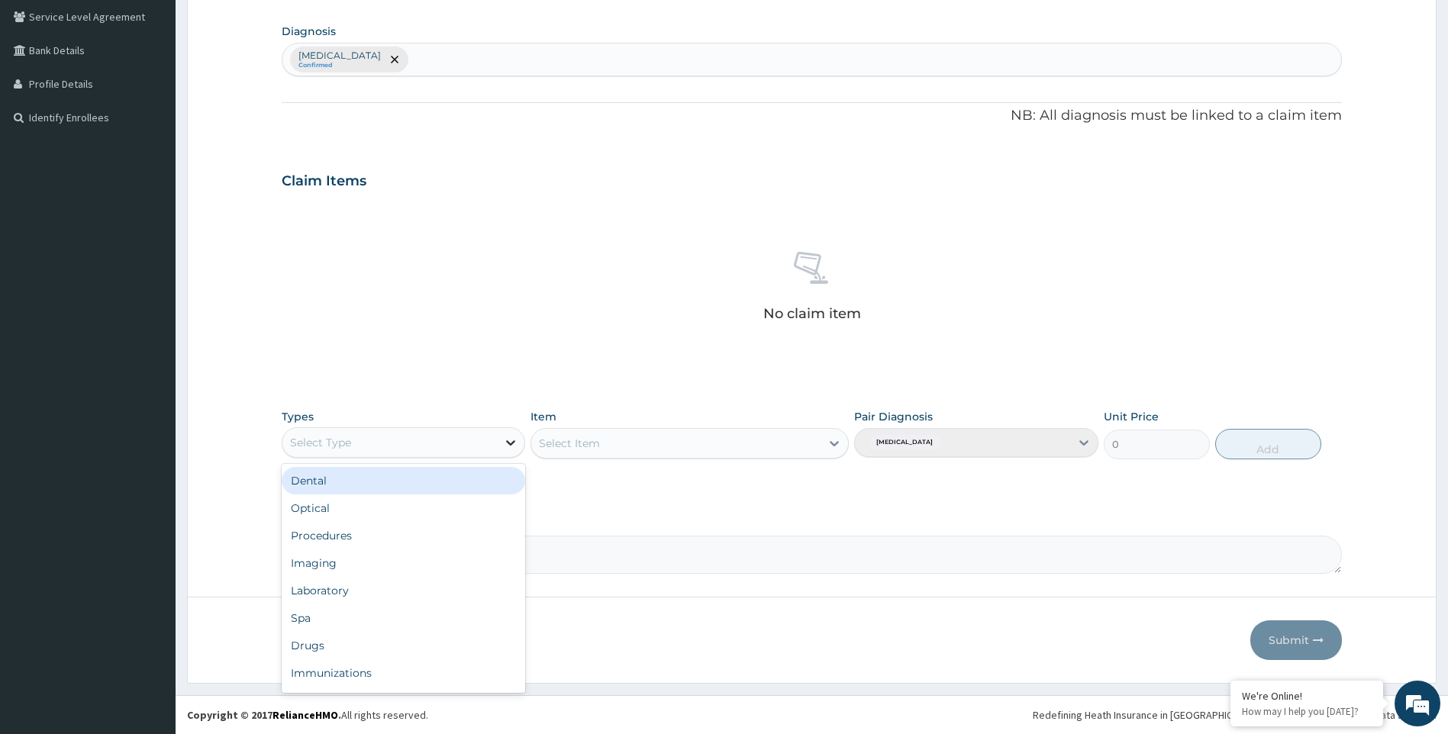
click at [512, 441] on icon at bounding box center [510, 442] width 15 height 15
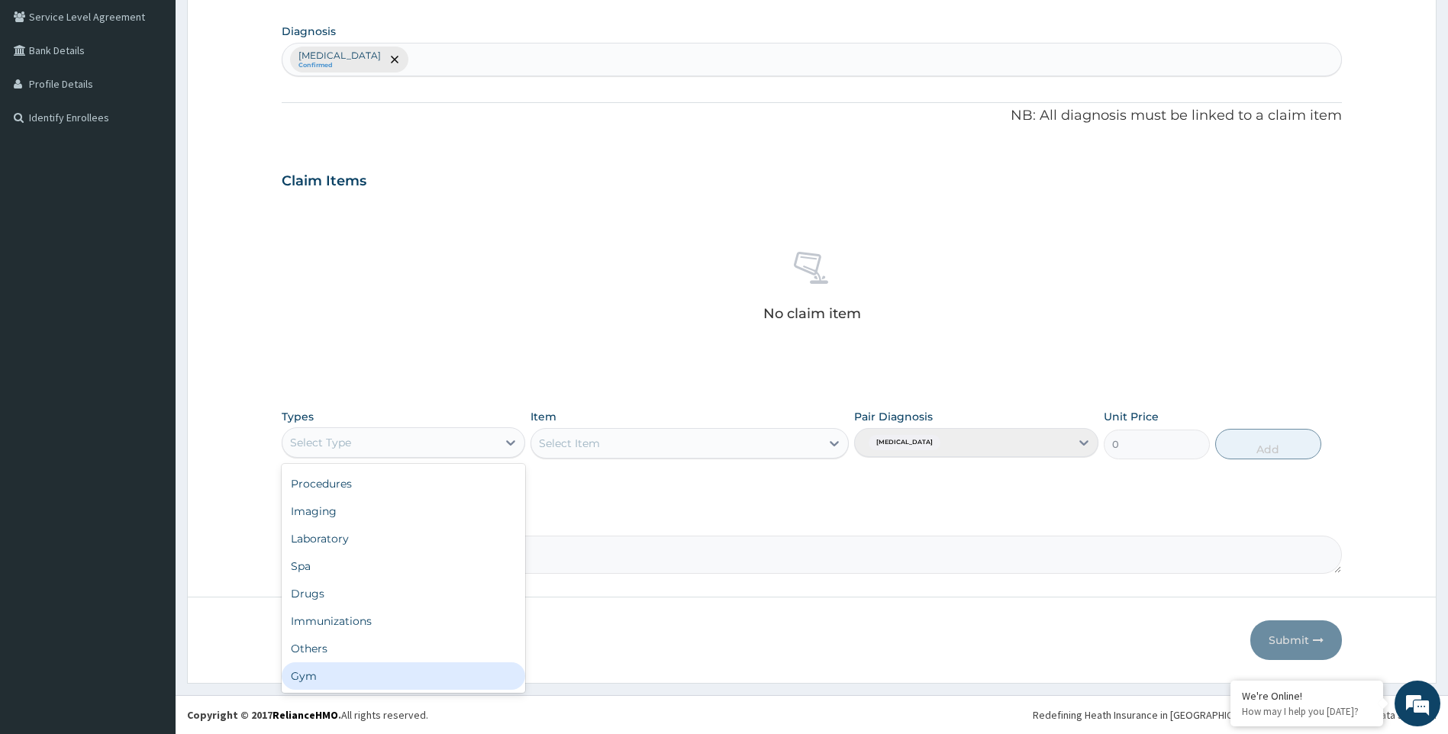
click at [478, 677] on div "Gym" at bounding box center [404, 675] width 244 height 27
click at [838, 441] on icon at bounding box center [833, 443] width 9 height 5
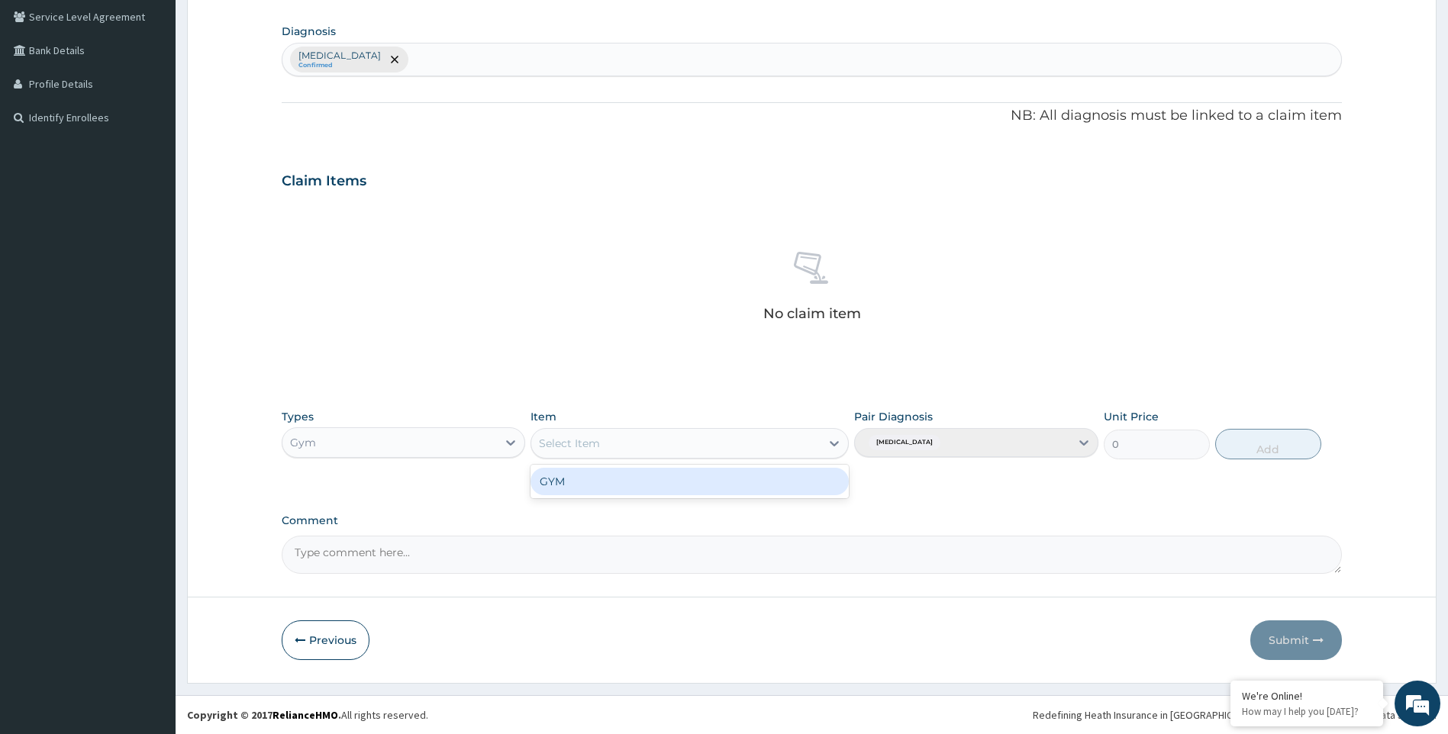
click at [812, 482] on div "GYM" at bounding box center [689, 481] width 318 height 27
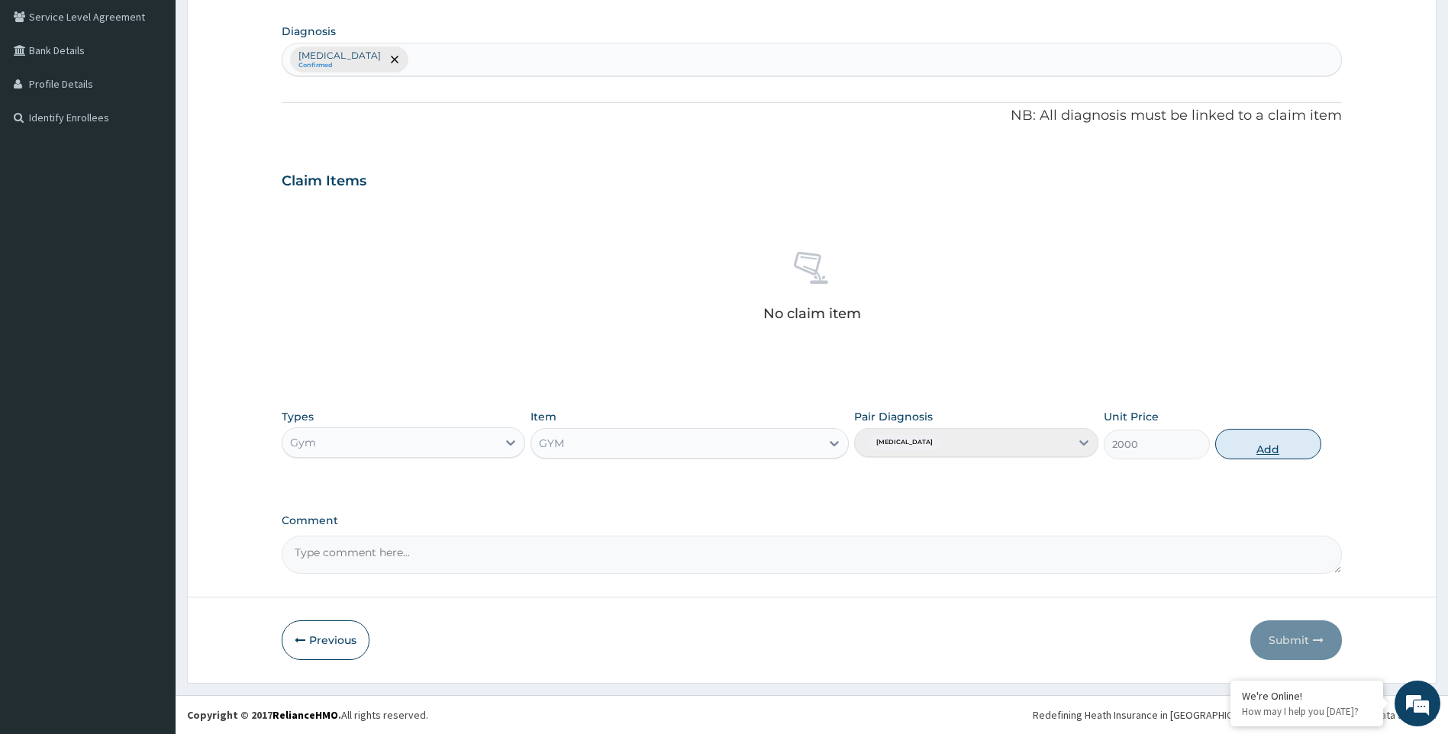
click at [1271, 452] on button "Add" at bounding box center [1268, 444] width 106 height 31
type input "0"
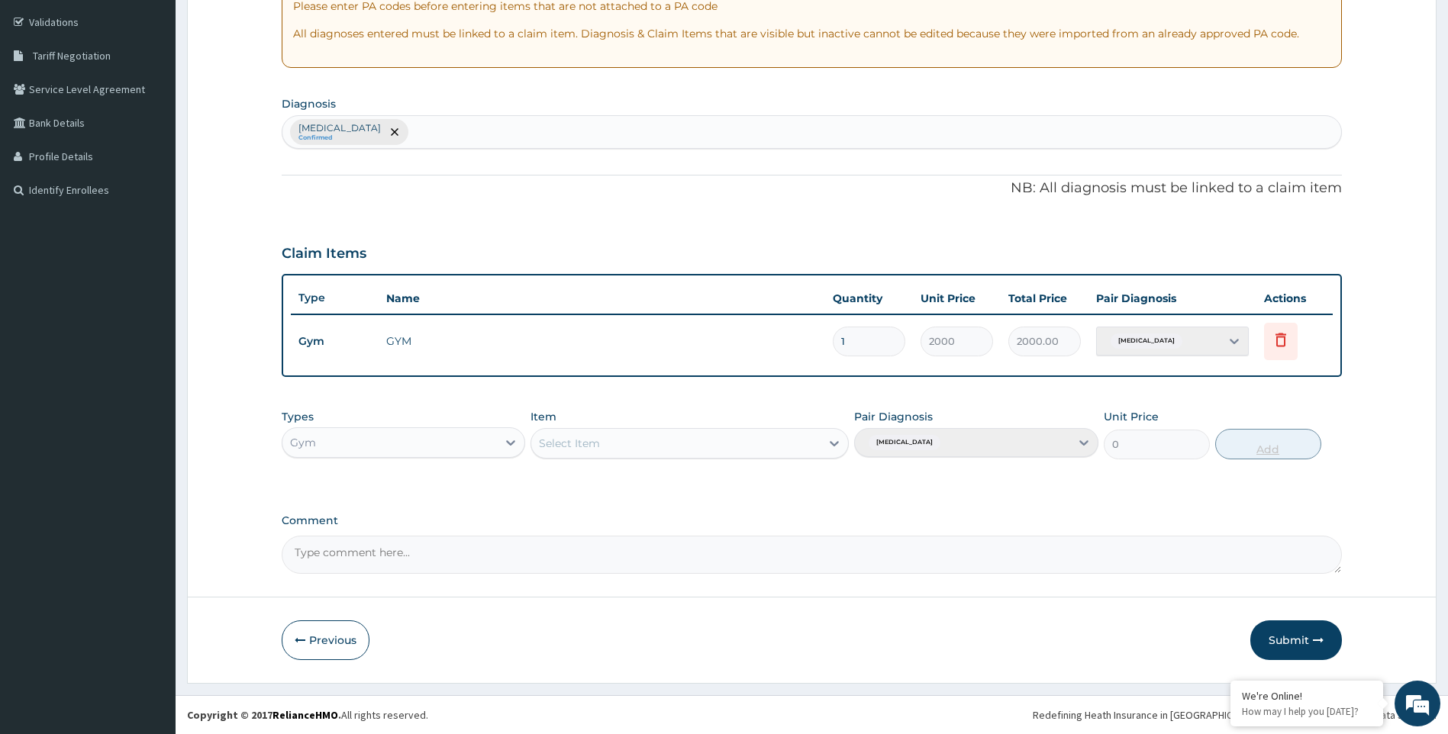
scroll to position [279, 0]
click at [1308, 638] on button "Submit" at bounding box center [1296, 640] width 92 height 40
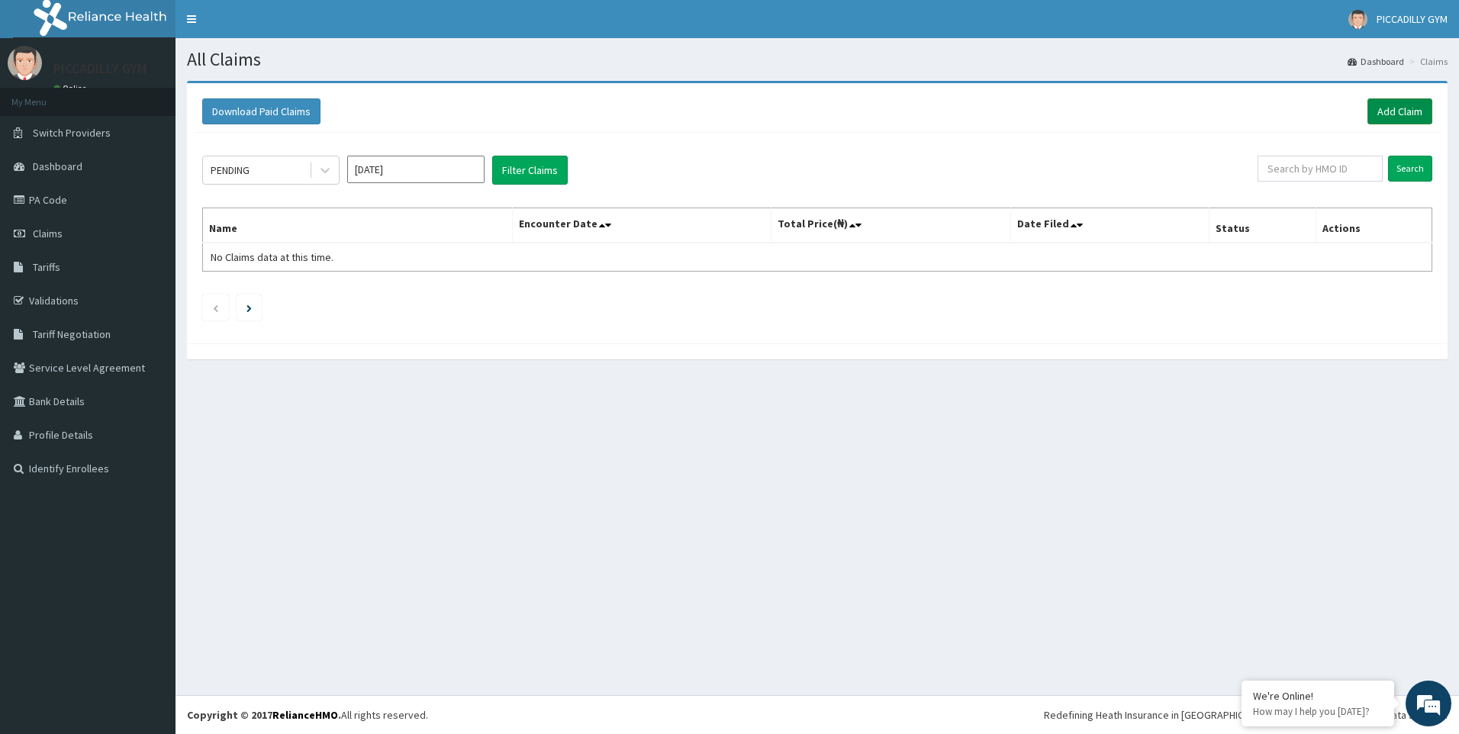
click at [1404, 105] on link "Add Claim" at bounding box center [1399, 111] width 65 height 26
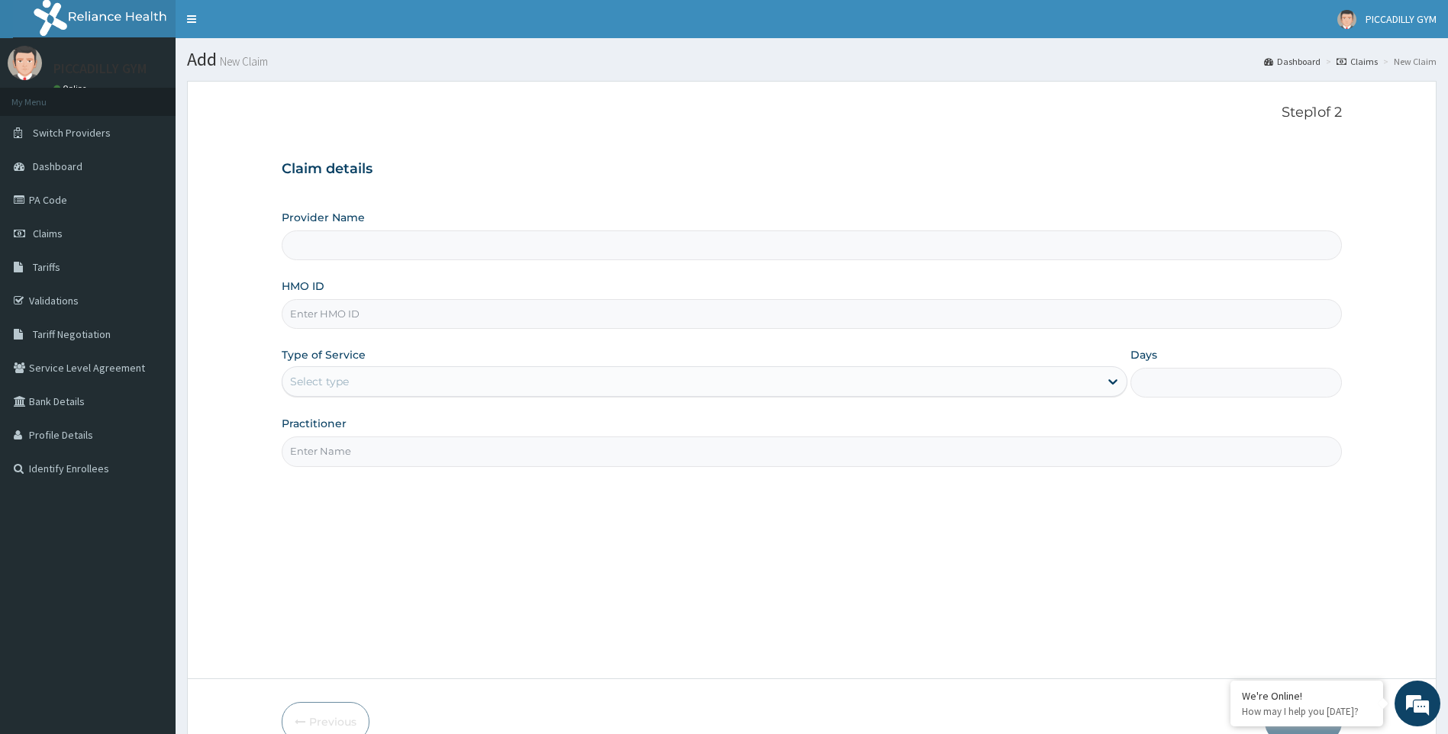
type input "PICCADILLY GYM"
type input "1"
click at [343, 318] on input "HMO ID" at bounding box center [812, 314] width 1061 height 30
type input "NEI/10020/A"
click at [356, 449] on input "Practitioner" at bounding box center [812, 451] width 1061 height 30
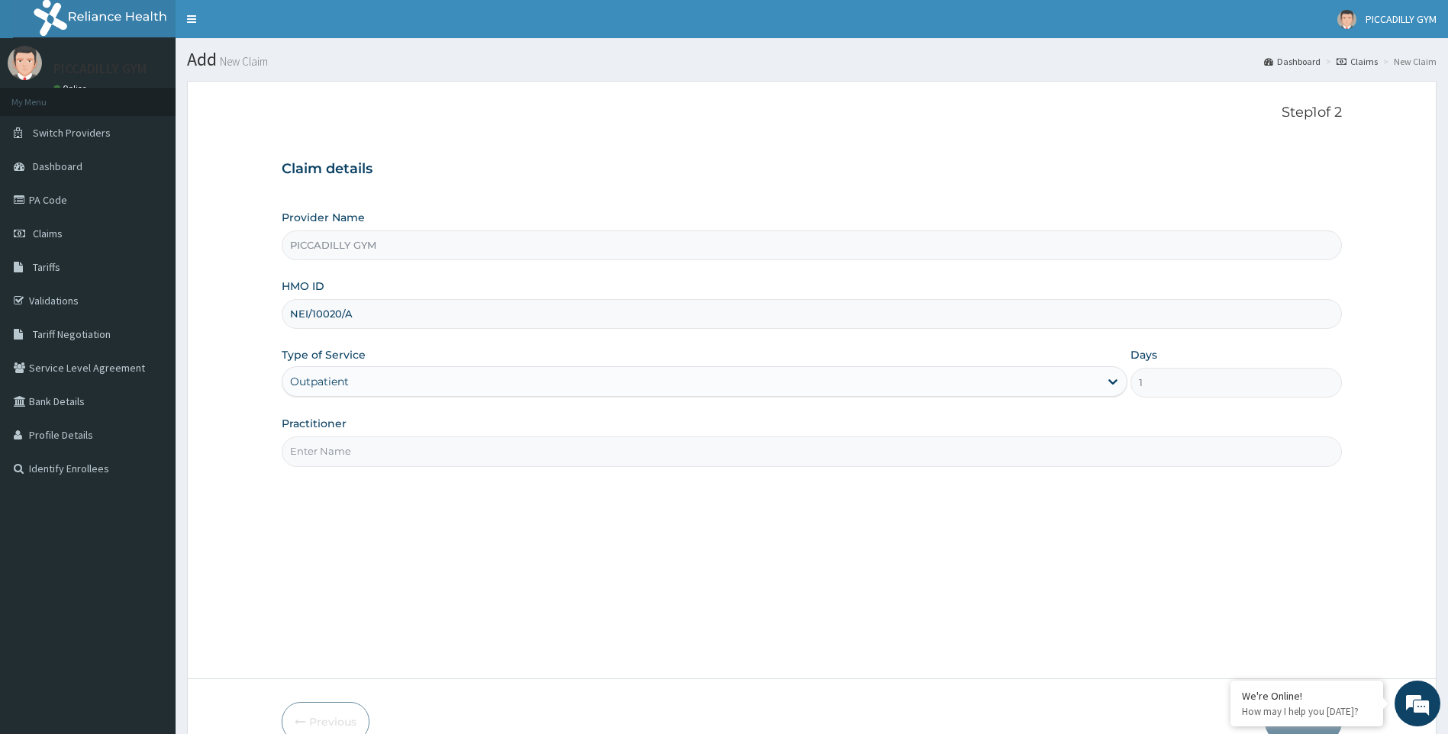
type input "Olisa"
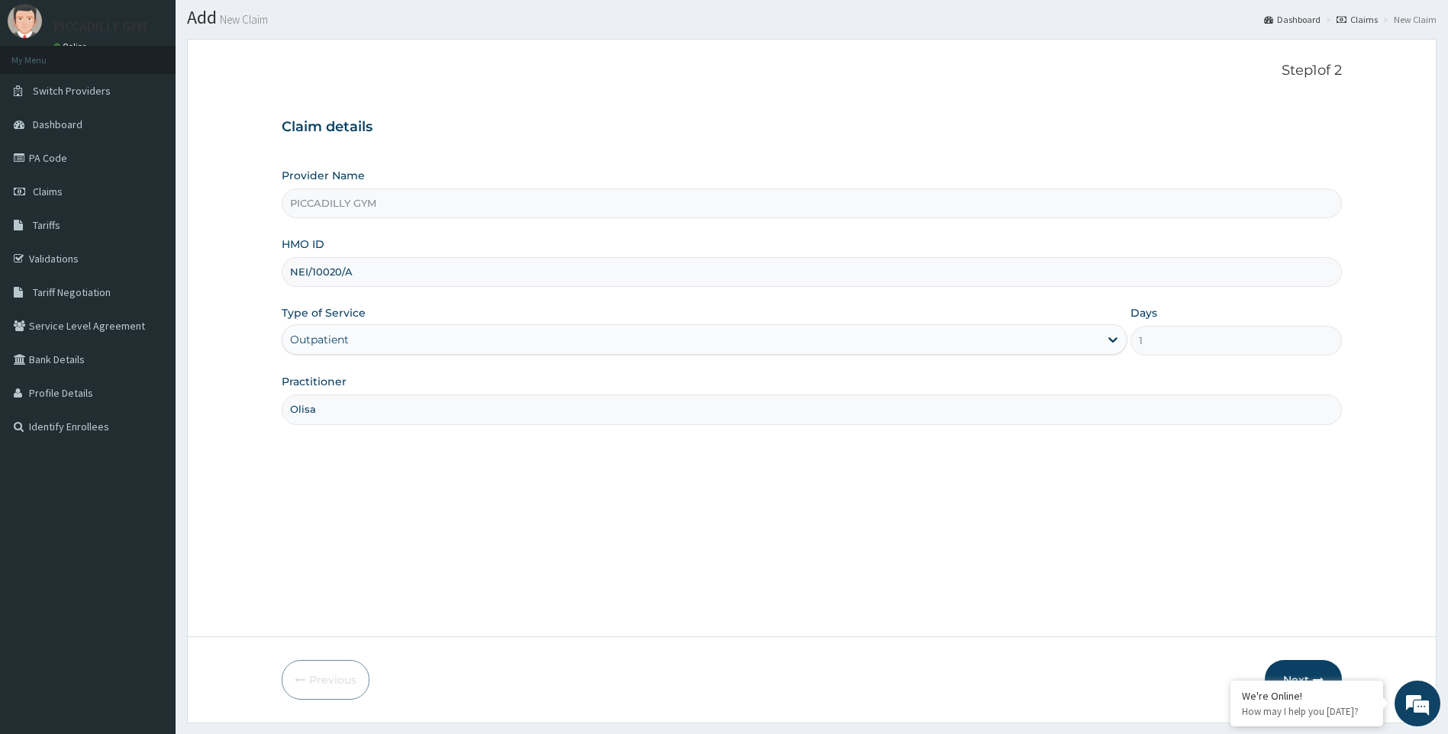
scroll to position [82, 0]
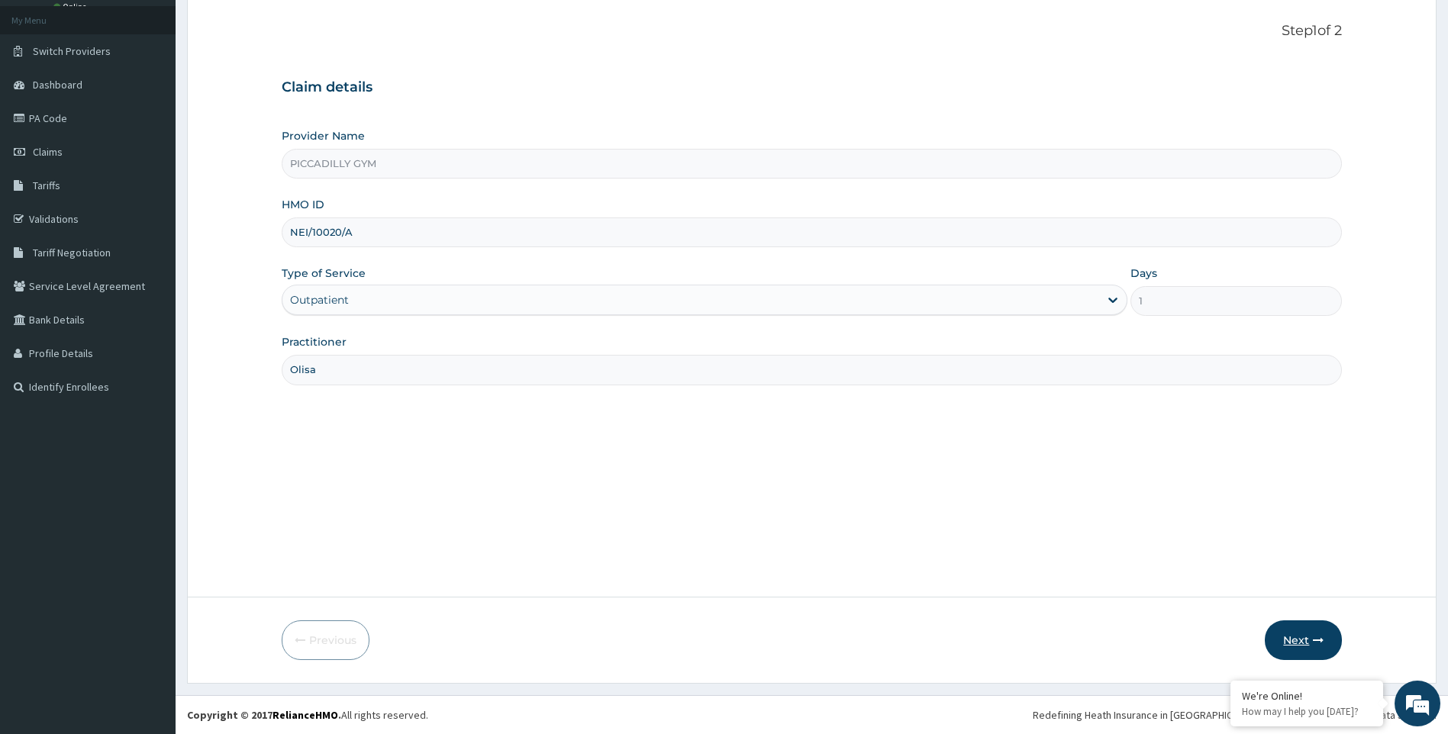
click at [1314, 645] on icon "button" at bounding box center [1318, 640] width 11 height 11
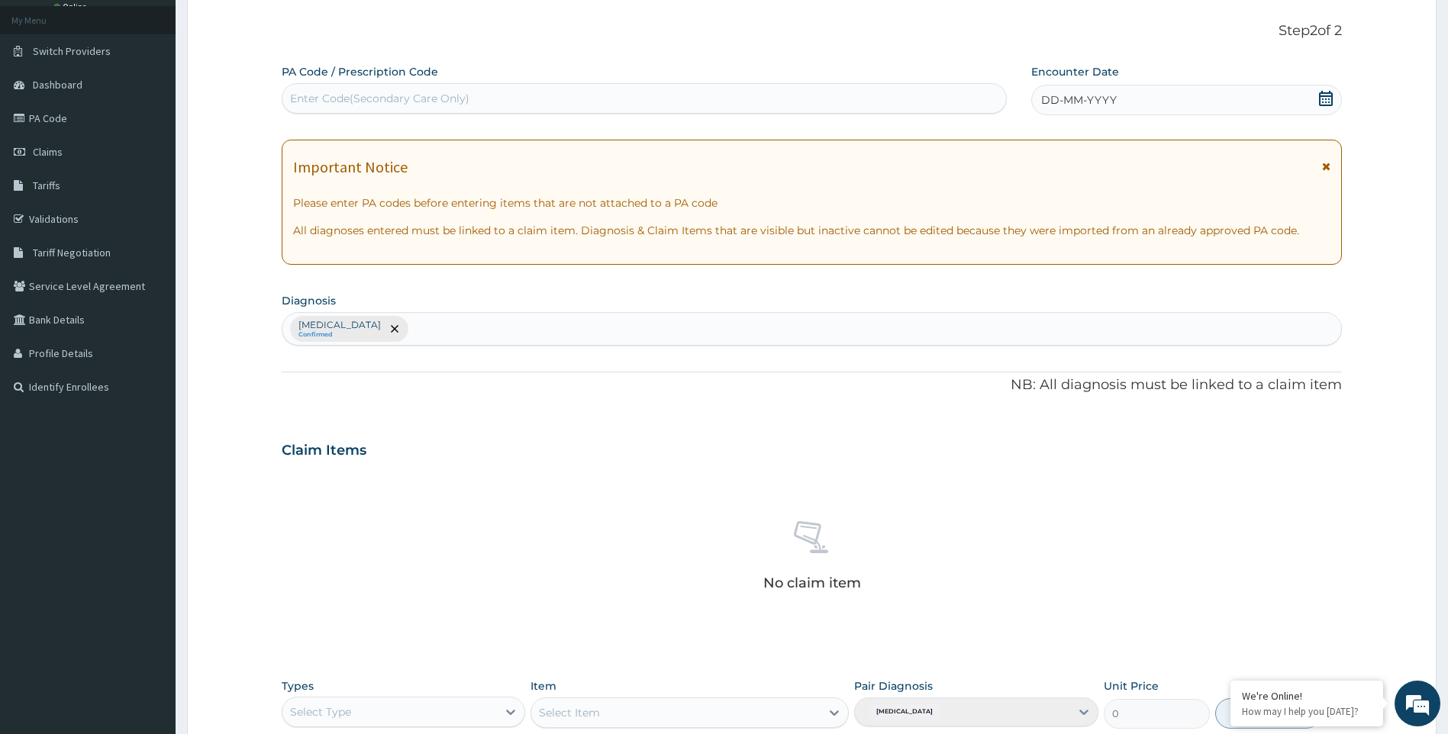
click at [357, 101] on div "Enter Code(Secondary Care Only)" at bounding box center [379, 98] width 179 height 15
type input "PA/5E183C"
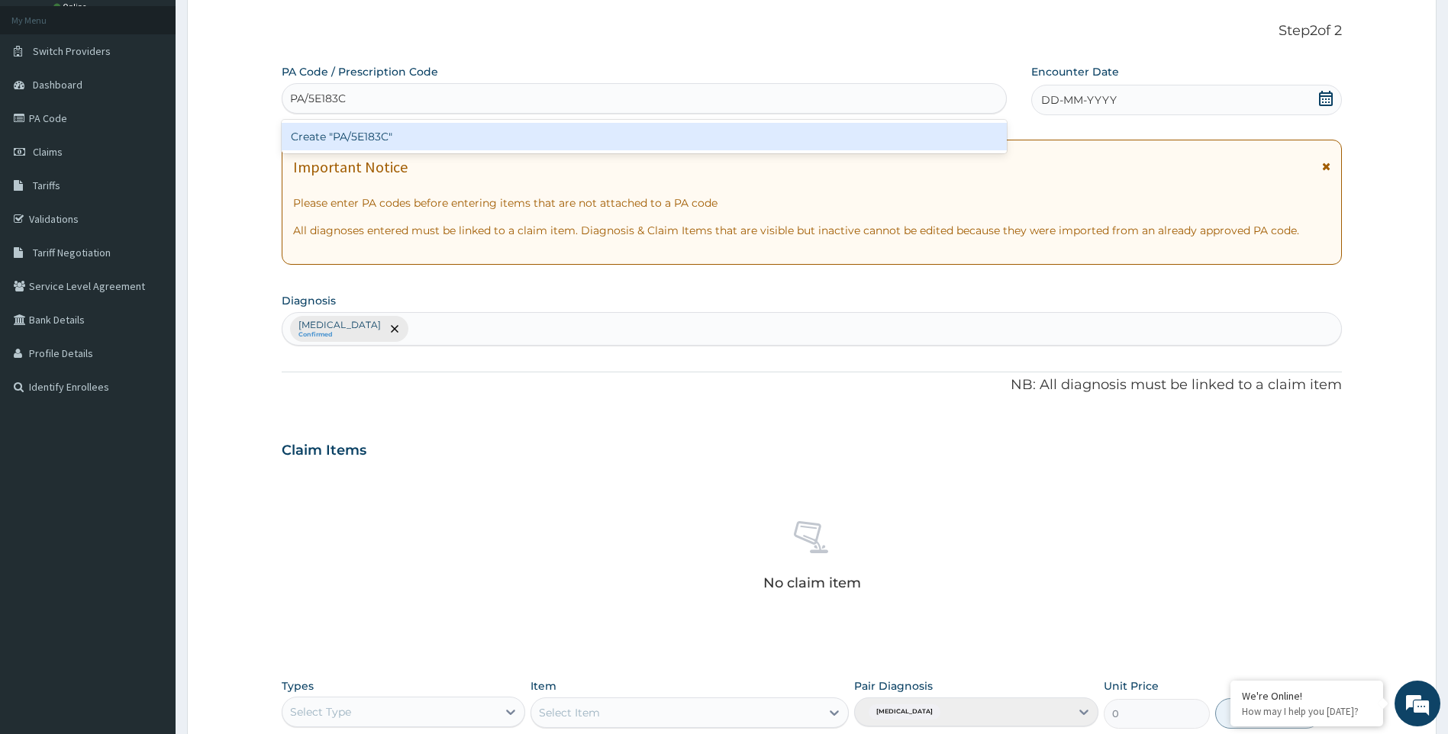
click at [407, 135] on div "Create "PA/5E183C"" at bounding box center [644, 136] width 725 height 27
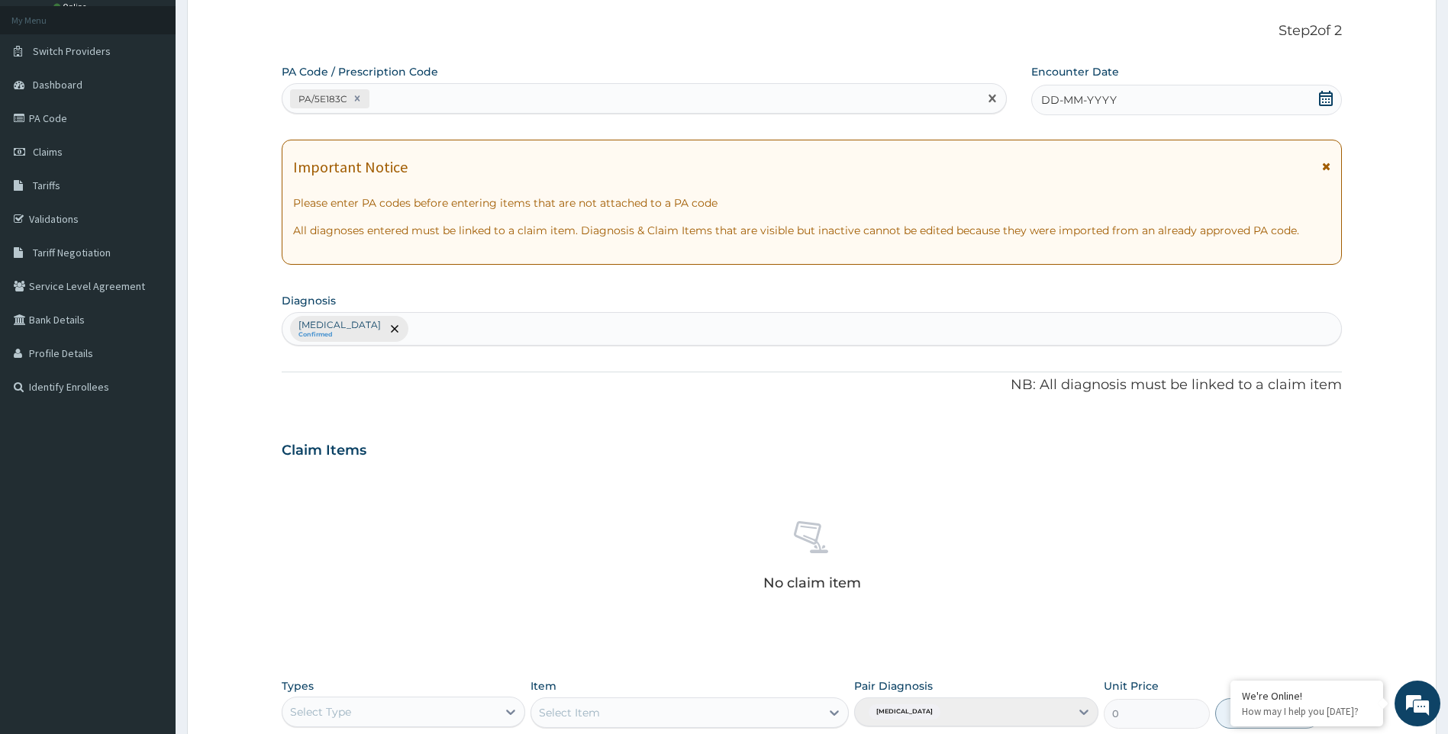
click at [1043, 100] on span "DD-MM-YYYY" at bounding box center [1079, 99] width 76 height 15
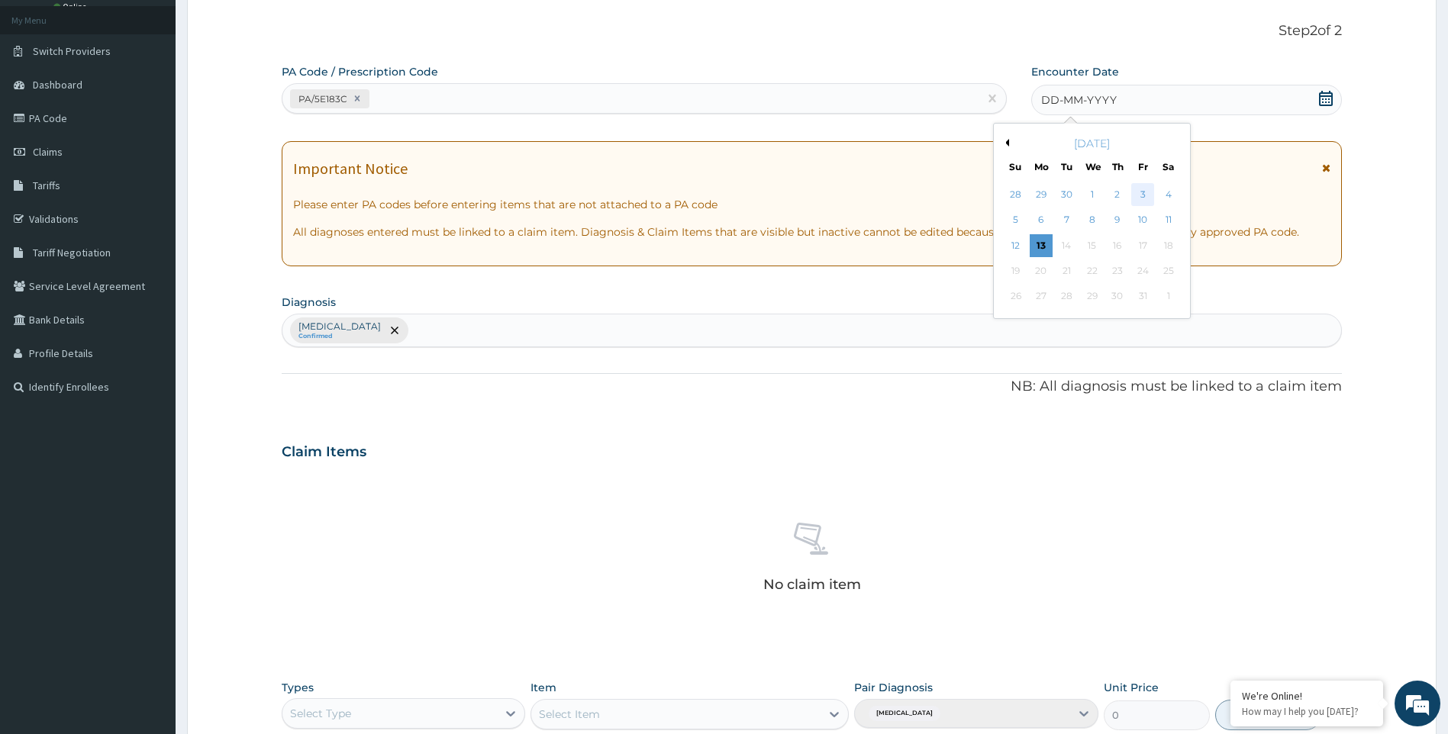
click at [1138, 193] on div "3" at bounding box center [1142, 194] width 23 height 23
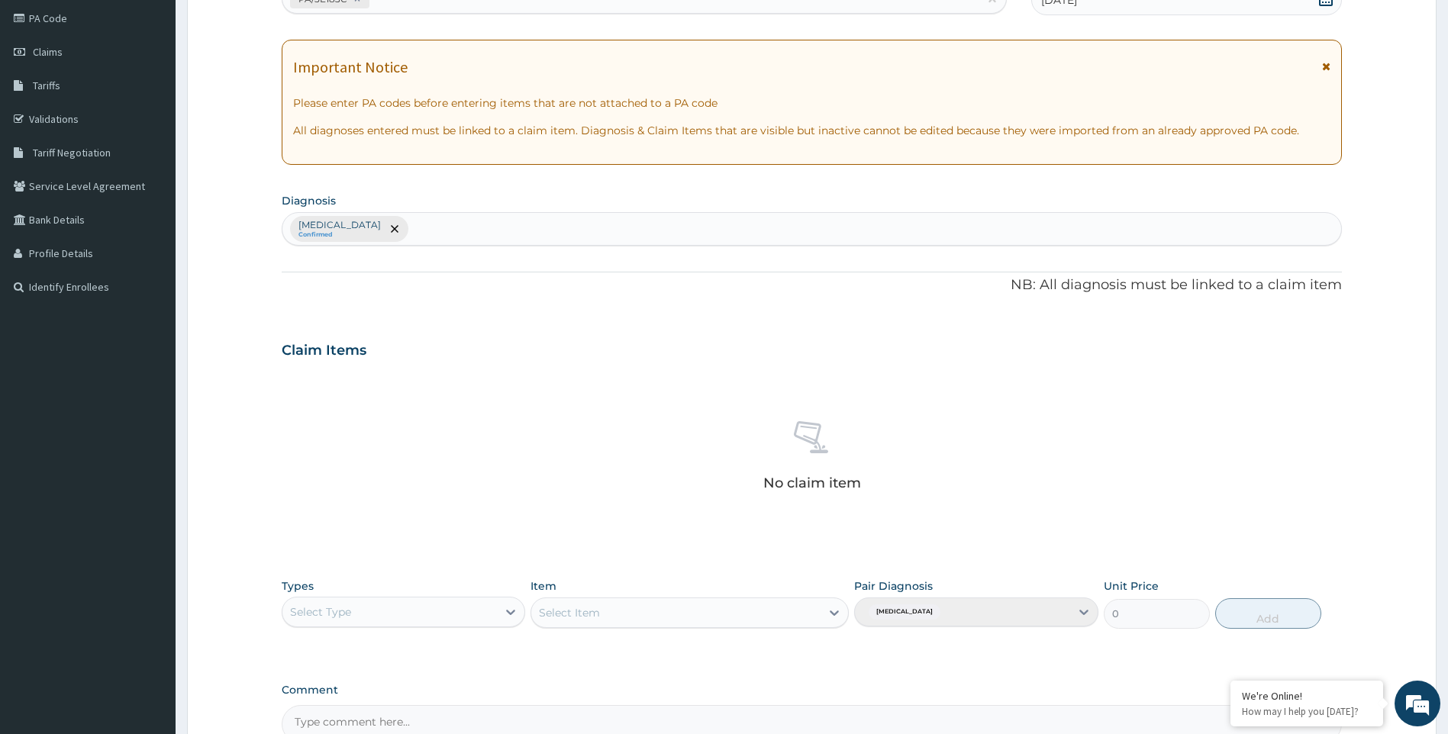
scroll to position [351, 0]
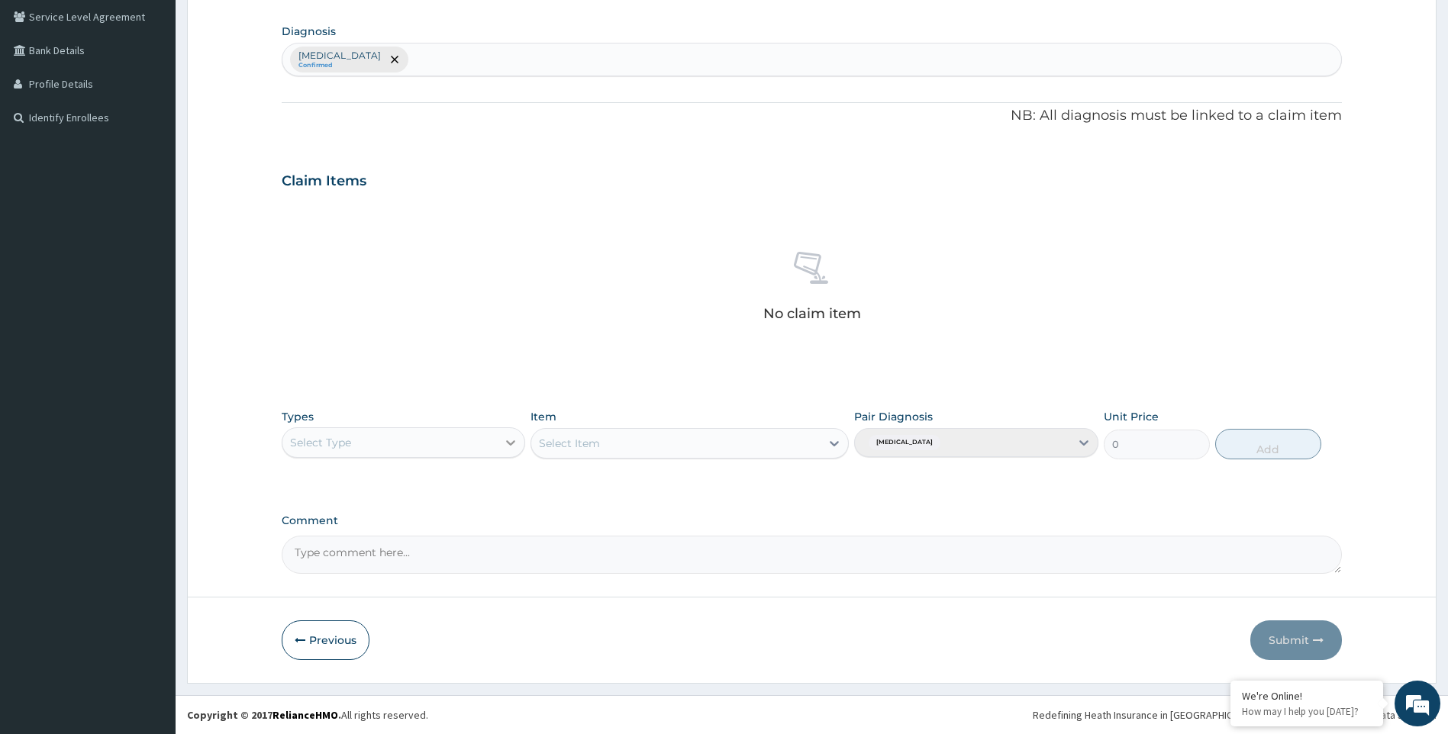
click at [511, 443] on icon at bounding box center [510, 442] width 15 height 15
click at [430, 672] on div "Gym" at bounding box center [404, 675] width 244 height 27
click at [833, 445] on icon at bounding box center [833, 443] width 9 height 5
click at [806, 482] on div "GYM" at bounding box center [689, 481] width 318 height 27
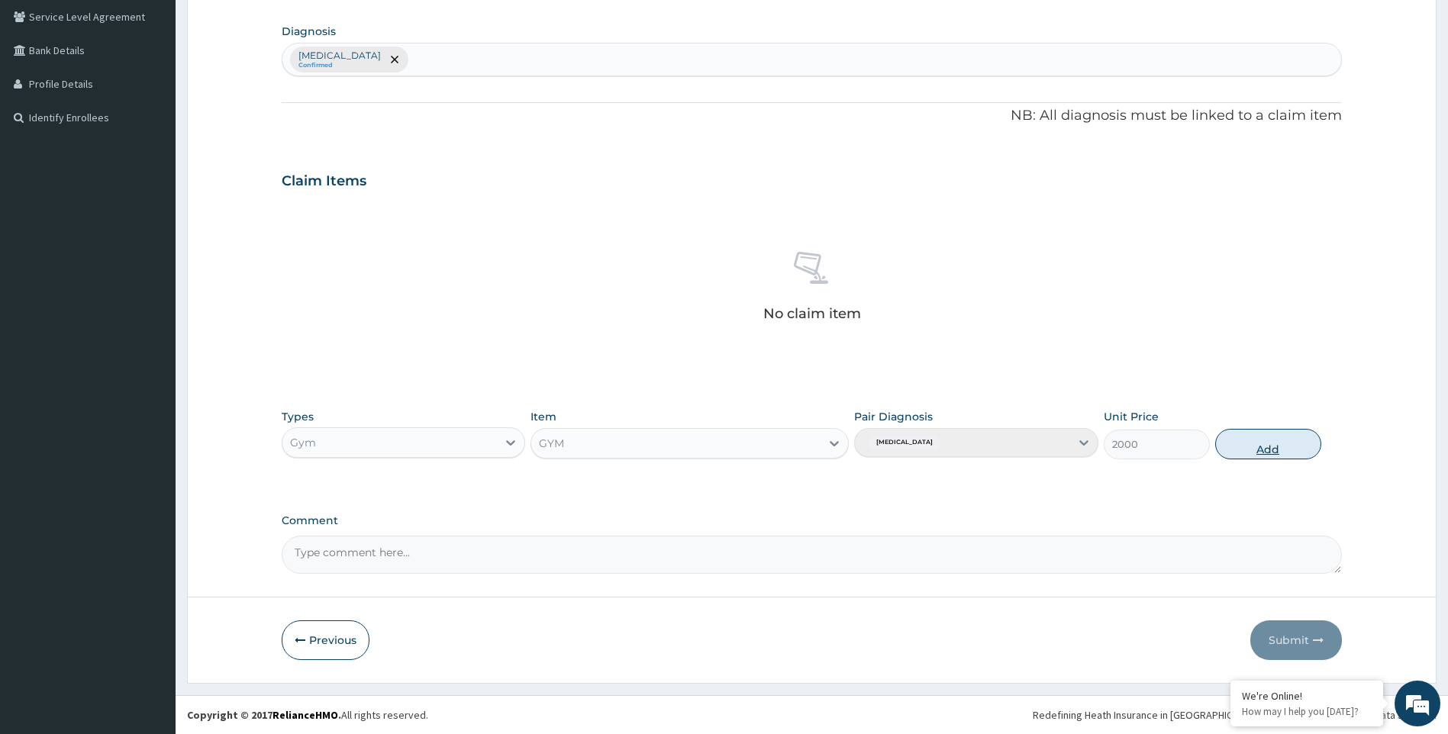
click at [1251, 450] on button "Add" at bounding box center [1268, 444] width 106 height 31
type input "0"
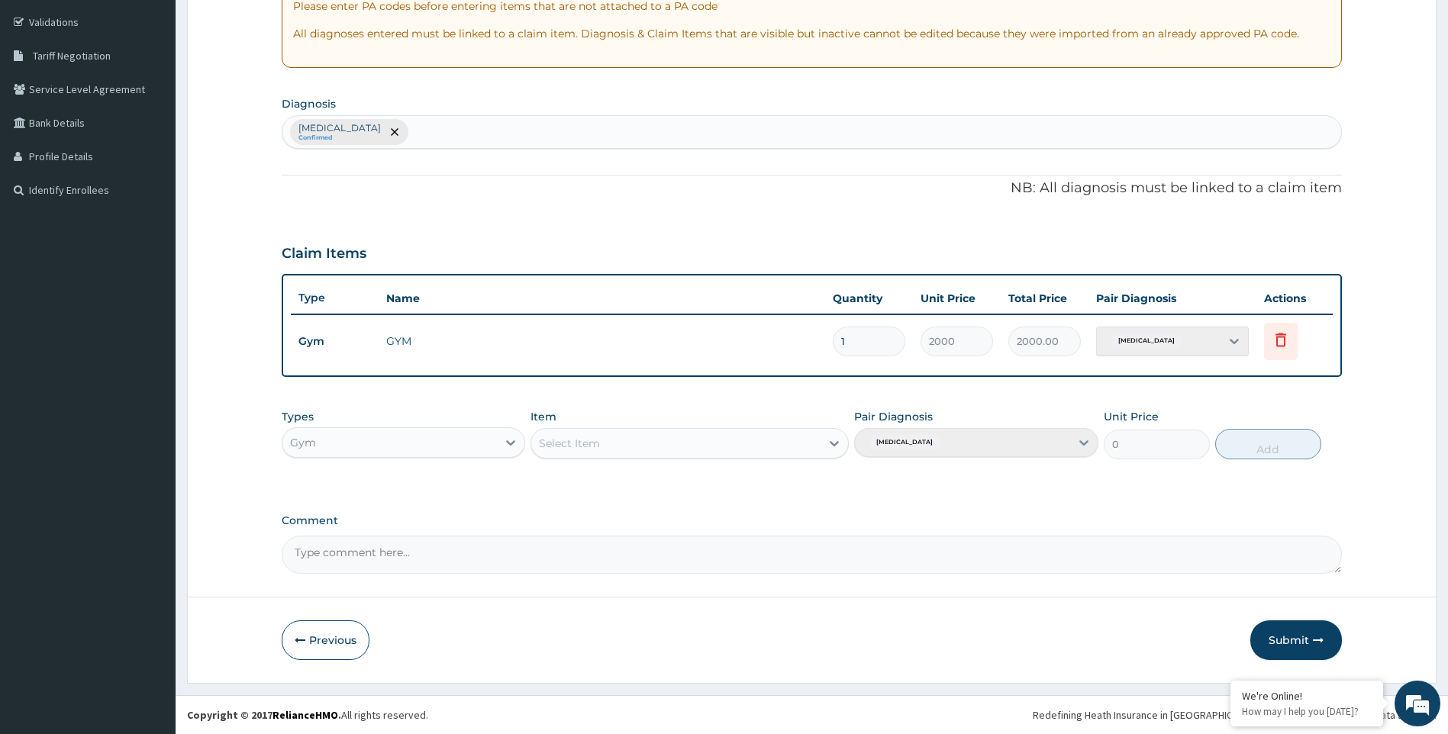
scroll to position [279, 0]
click at [1295, 645] on button "Submit" at bounding box center [1296, 640] width 92 height 40
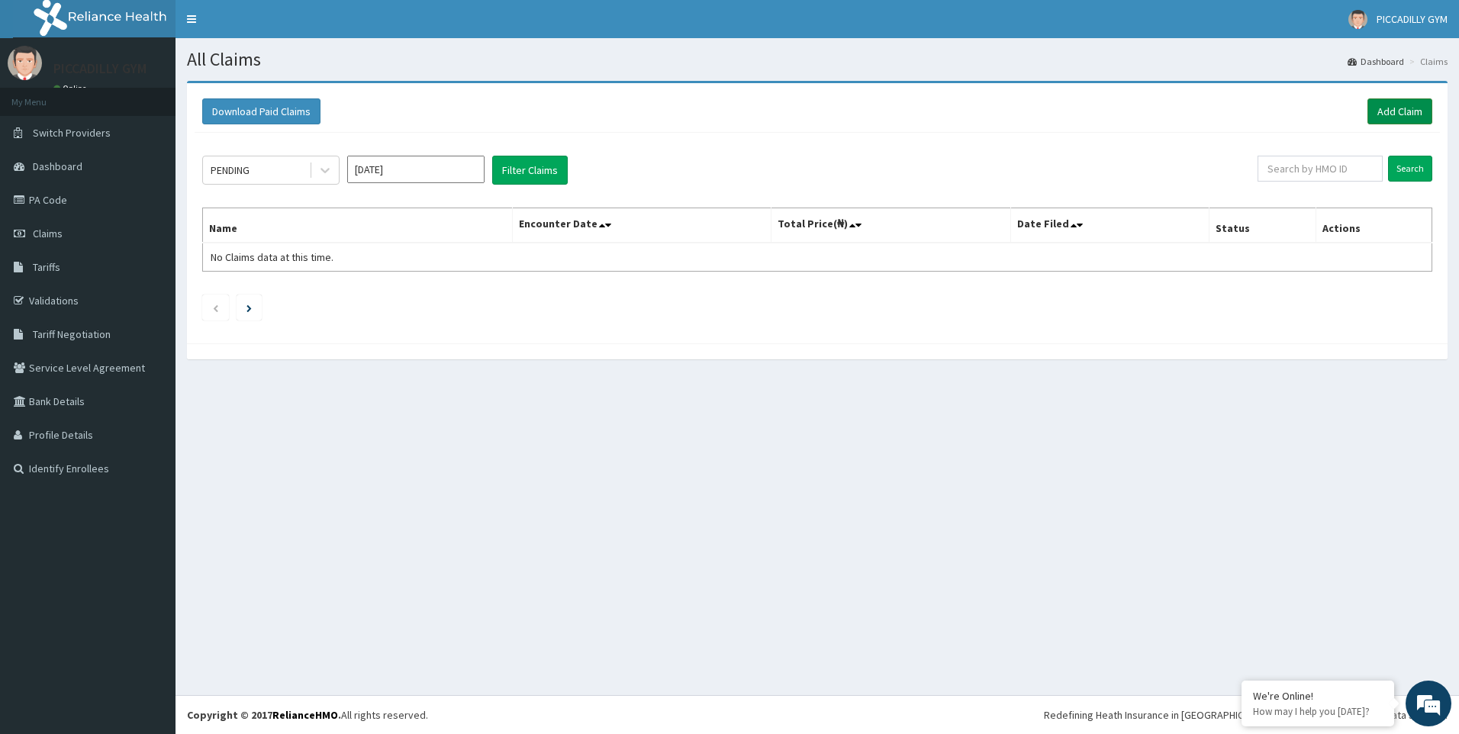
click at [1387, 111] on link "Add Claim" at bounding box center [1399, 111] width 65 height 26
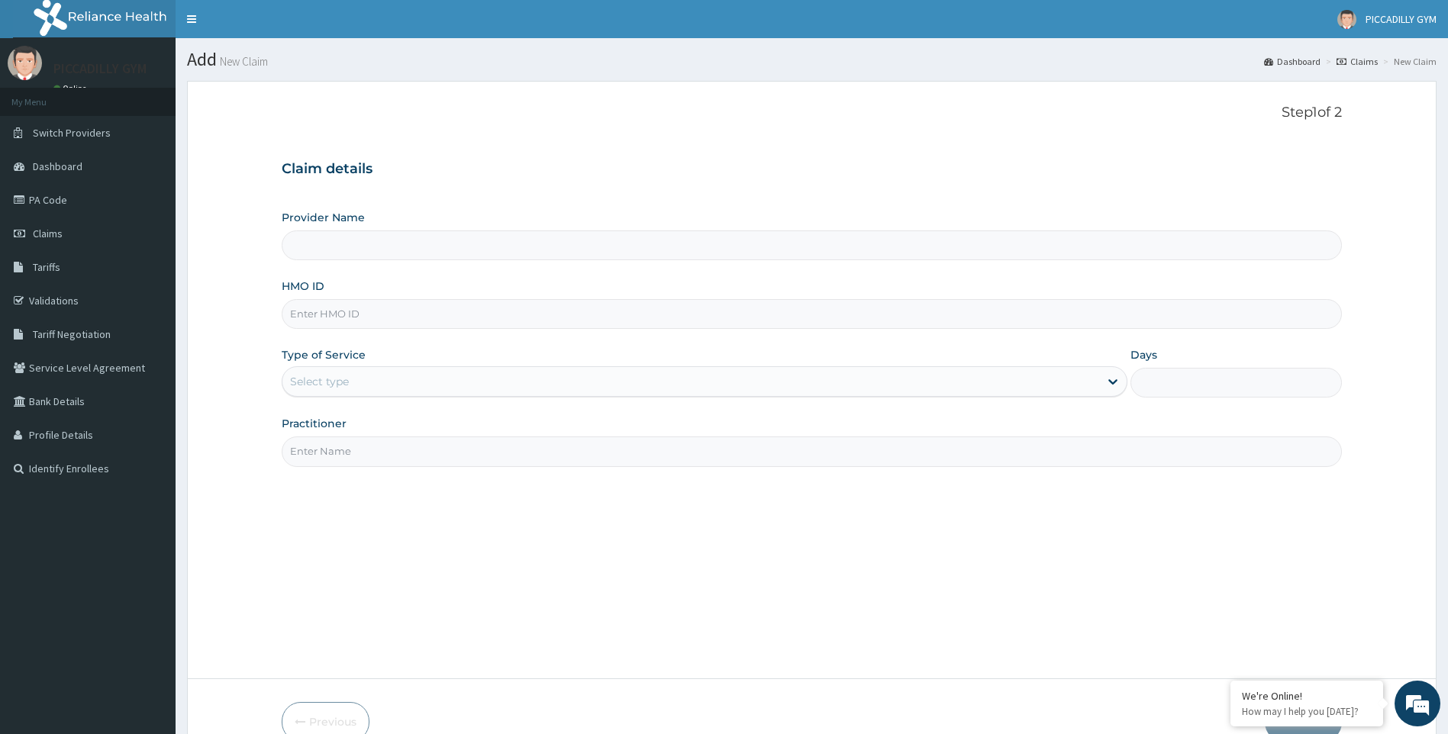
click at [325, 314] on input "HMO ID" at bounding box center [812, 314] width 1061 height 30
type input "IS"
type input "PICCADILLY GYM"
type input "1"
type input "ISW/10443/A"
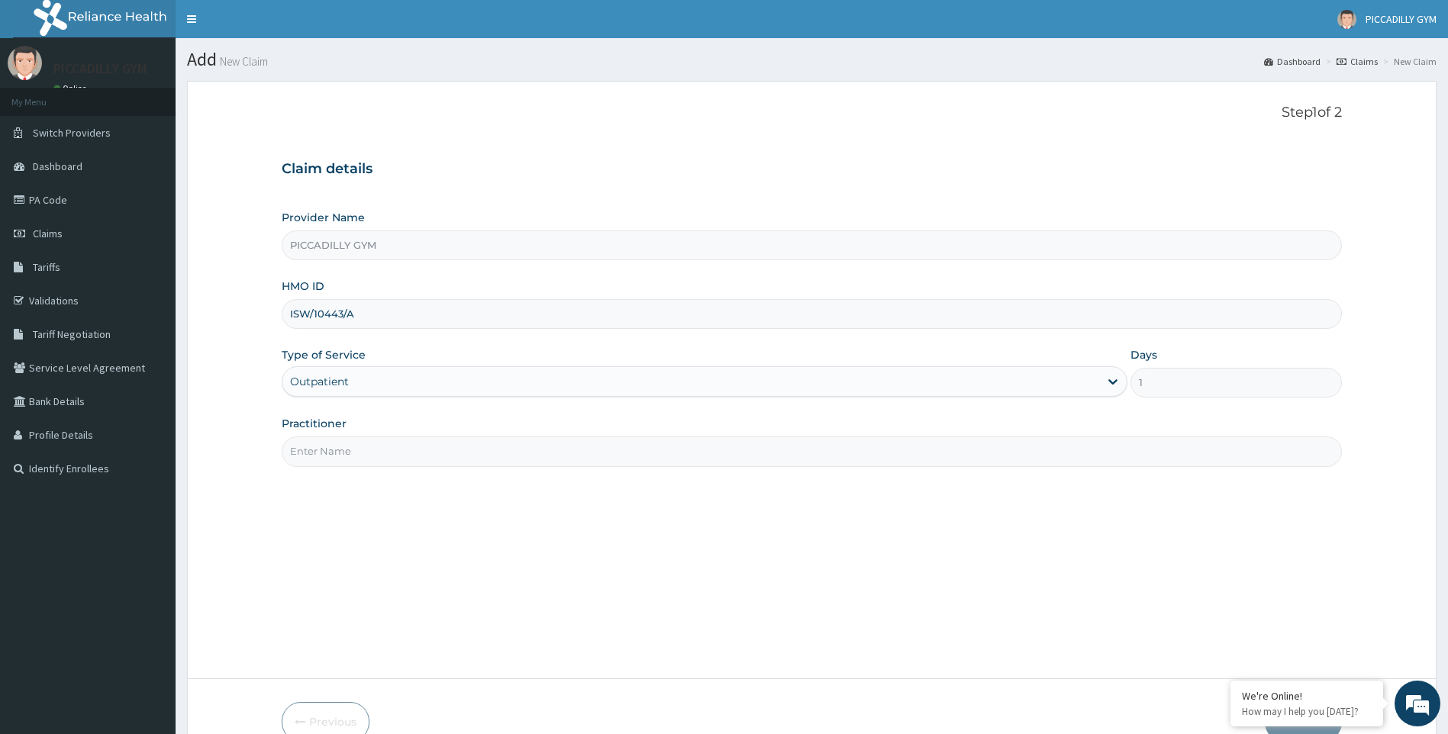
click at [378, 456] on input "Practitioner" at bounding box center [812, 451] width 1061 height 30
type input "Olisa"
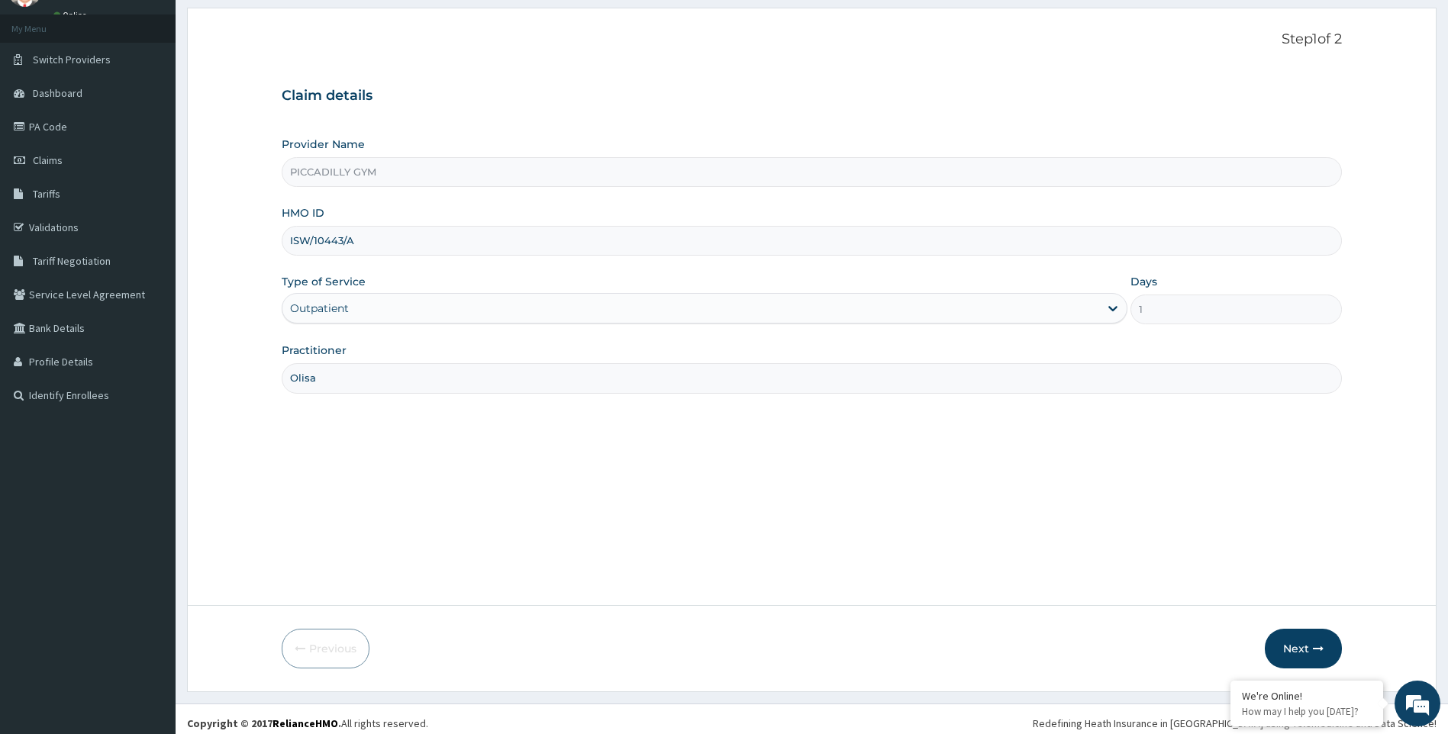
scroll to position [82, 0]
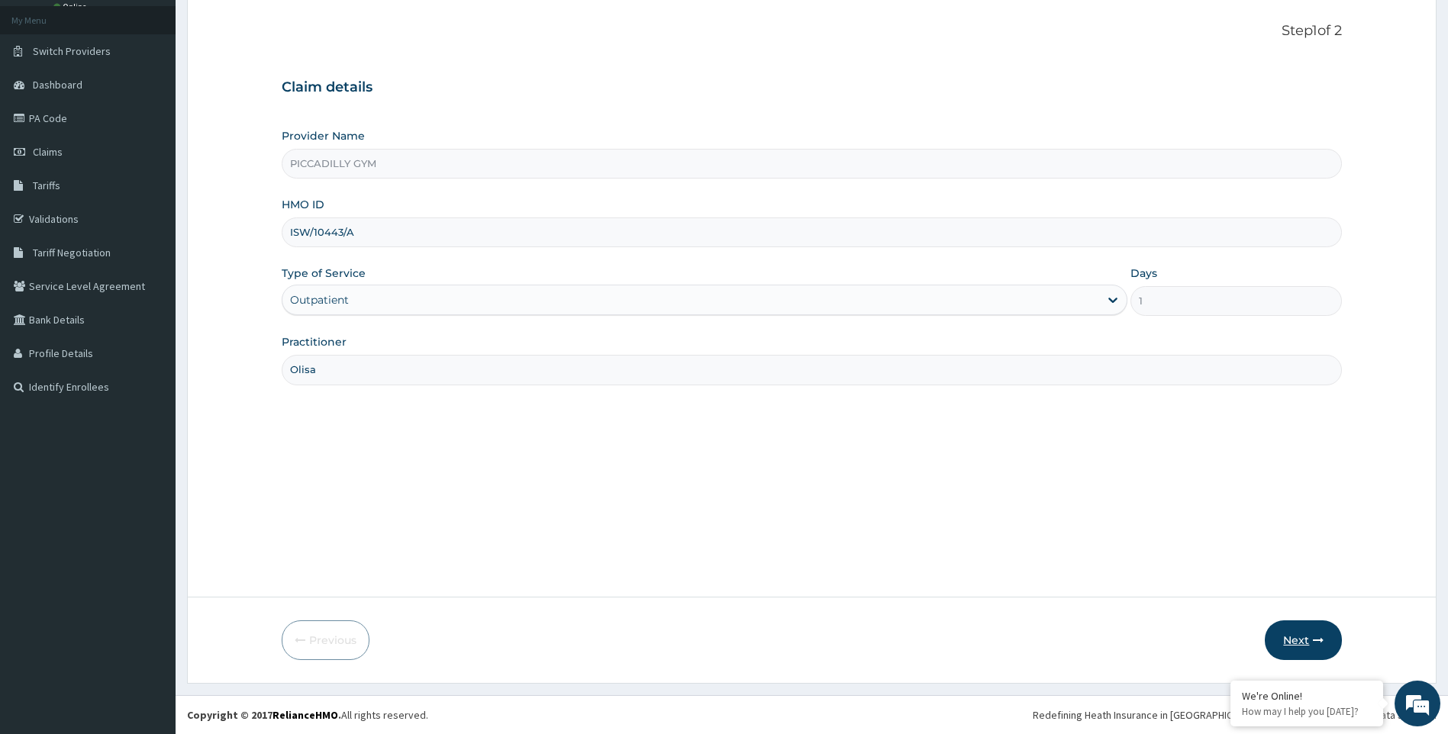
click at [1291, 641] on button "Next" at bounding box center [1302, 640] width 77 height 40
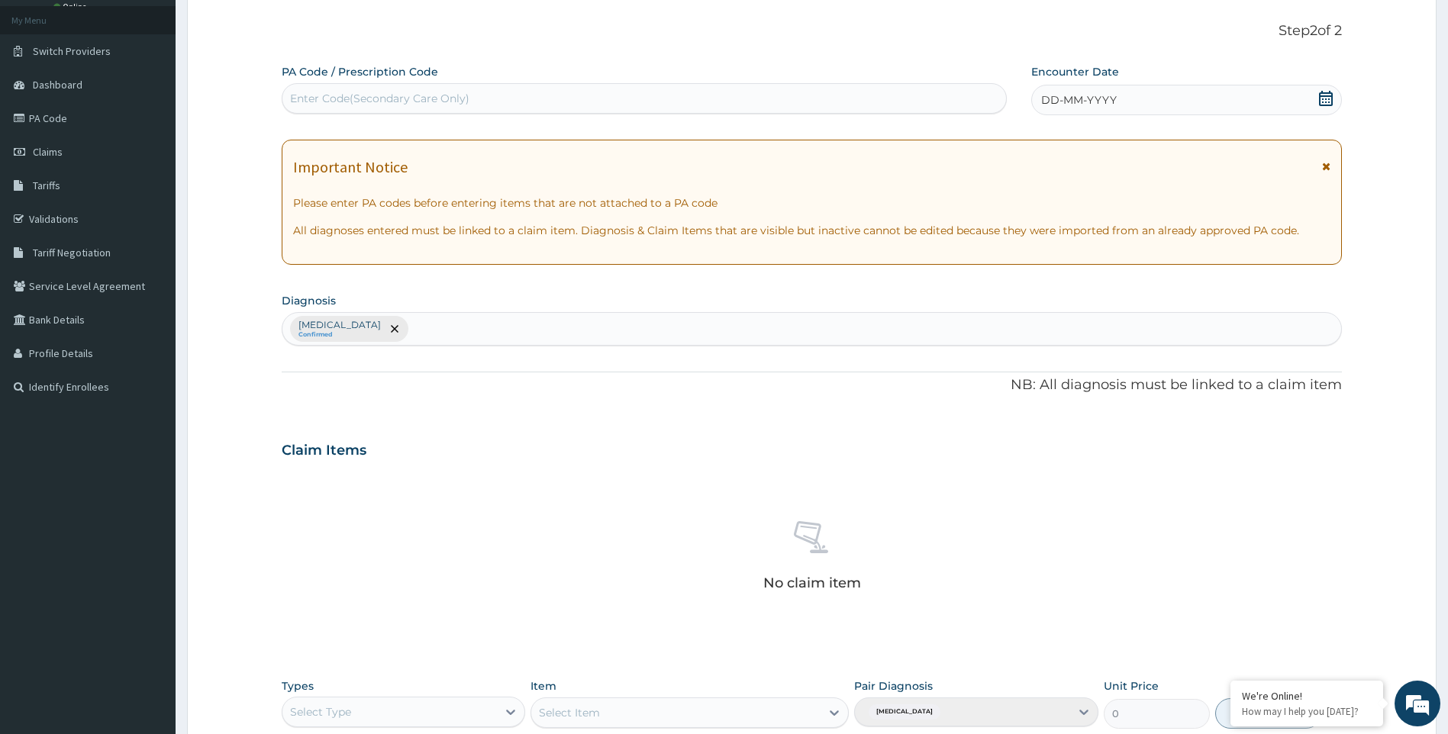
click at [546, 96] on div "Enter Code(Secondary Care Only)" at bounding box center [643, 98] width 723 height 24
type input "PA/A8384C"
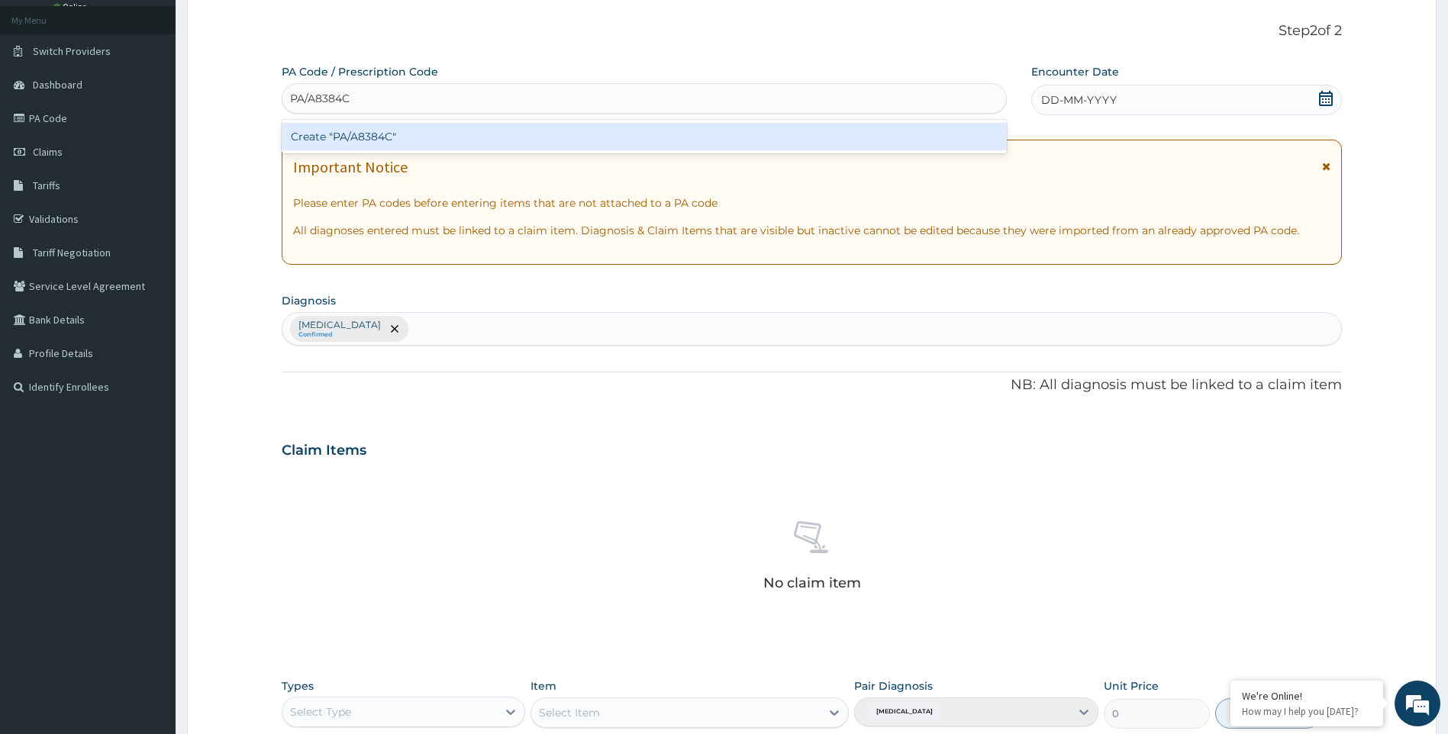
click at [532, 140] on div "Create "PA/A8384C"" at bounding box center [644, 136] width 725 height 27
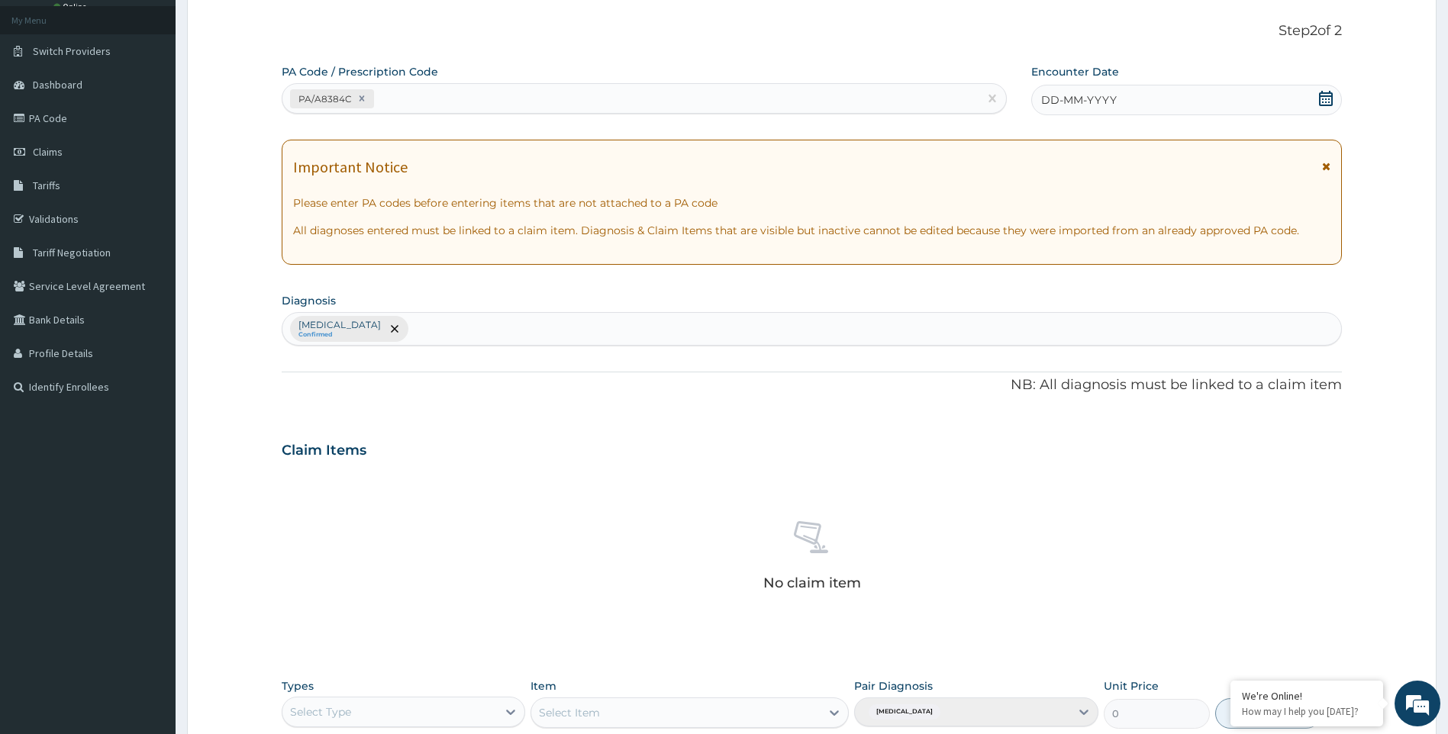
click at [1049, 104] on span "DD-MM-YYYY" at bounding box center [1079, 99] width 76 height 15
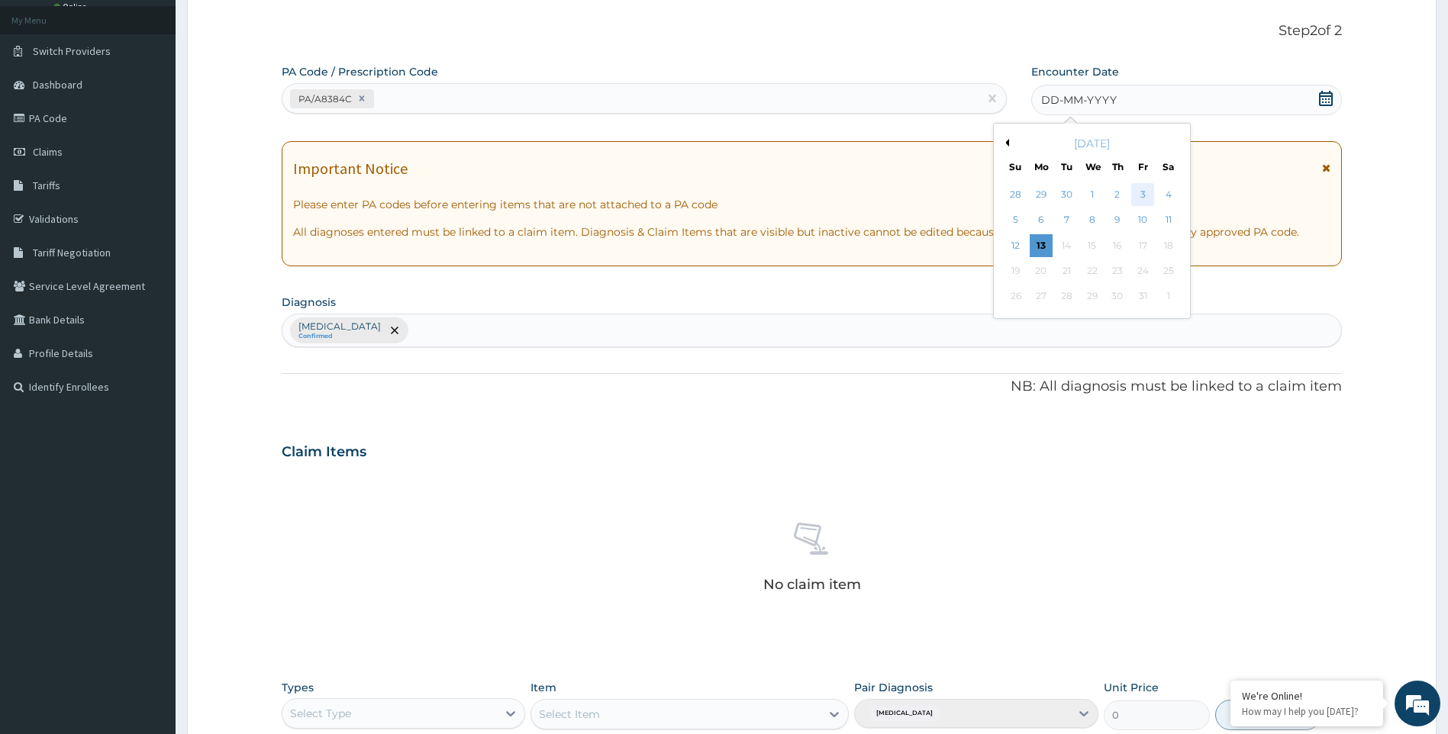
click at [1144, 190] on div "3" at bounding box center [1142, 194] width 23 height 23
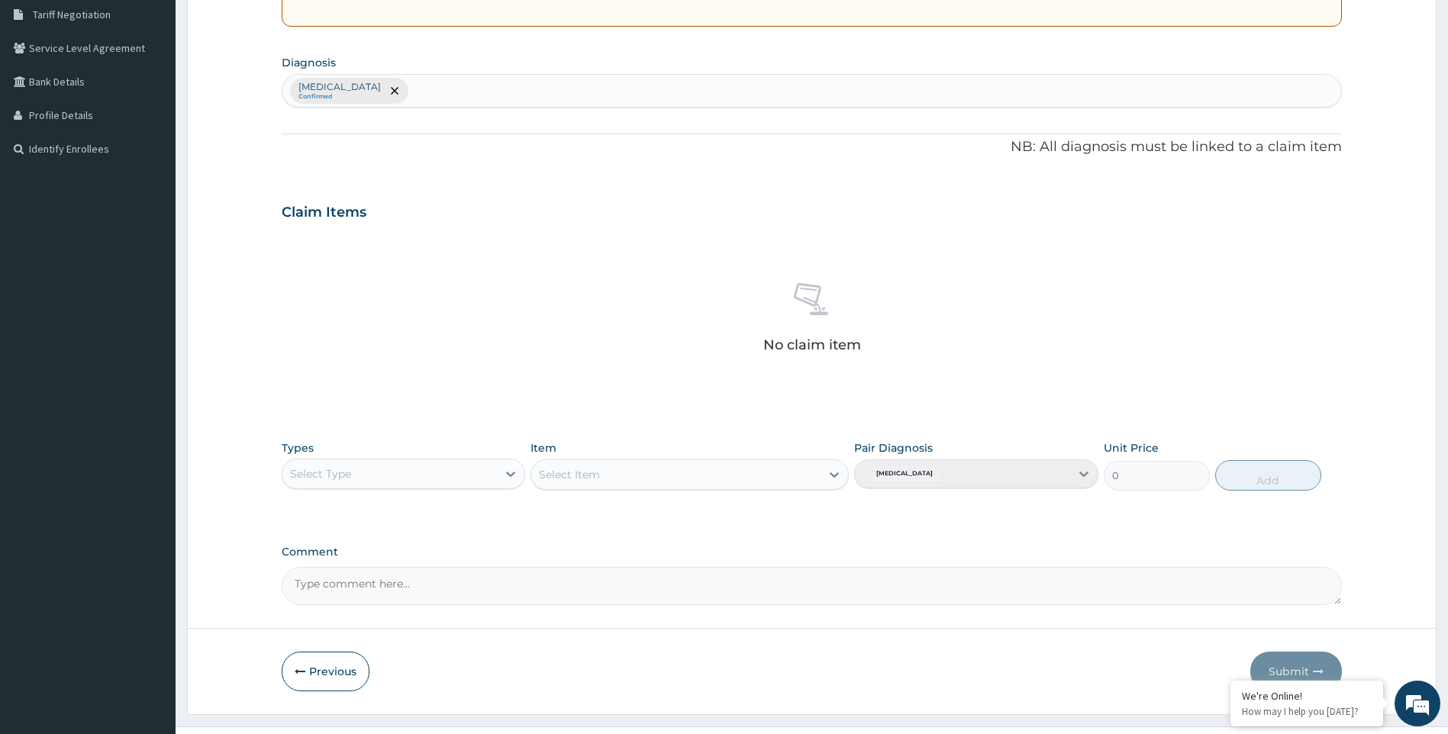
scroll to position [351, 0]
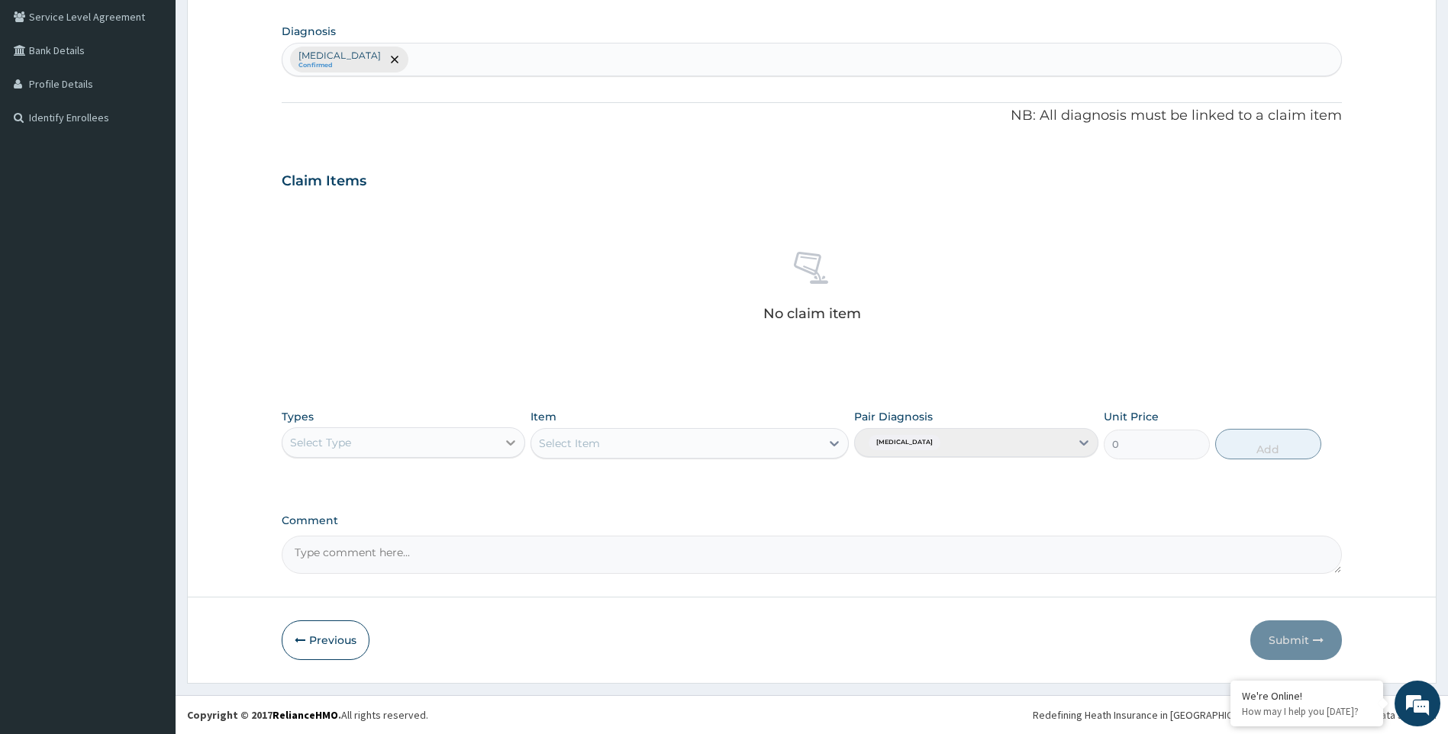
click at [512, 445] on icon at bounding box center [510, 442] width 15 height 15
click at [446, 669] on div "Gym" at bounding box center [404, 675] width 244 height 27
click at [832, 443] on div "Select Item" at bounding box center [689, 443] width 318 height 31
click at [834, 443] on icon at bounding box center [833, 443] width 15 height 15
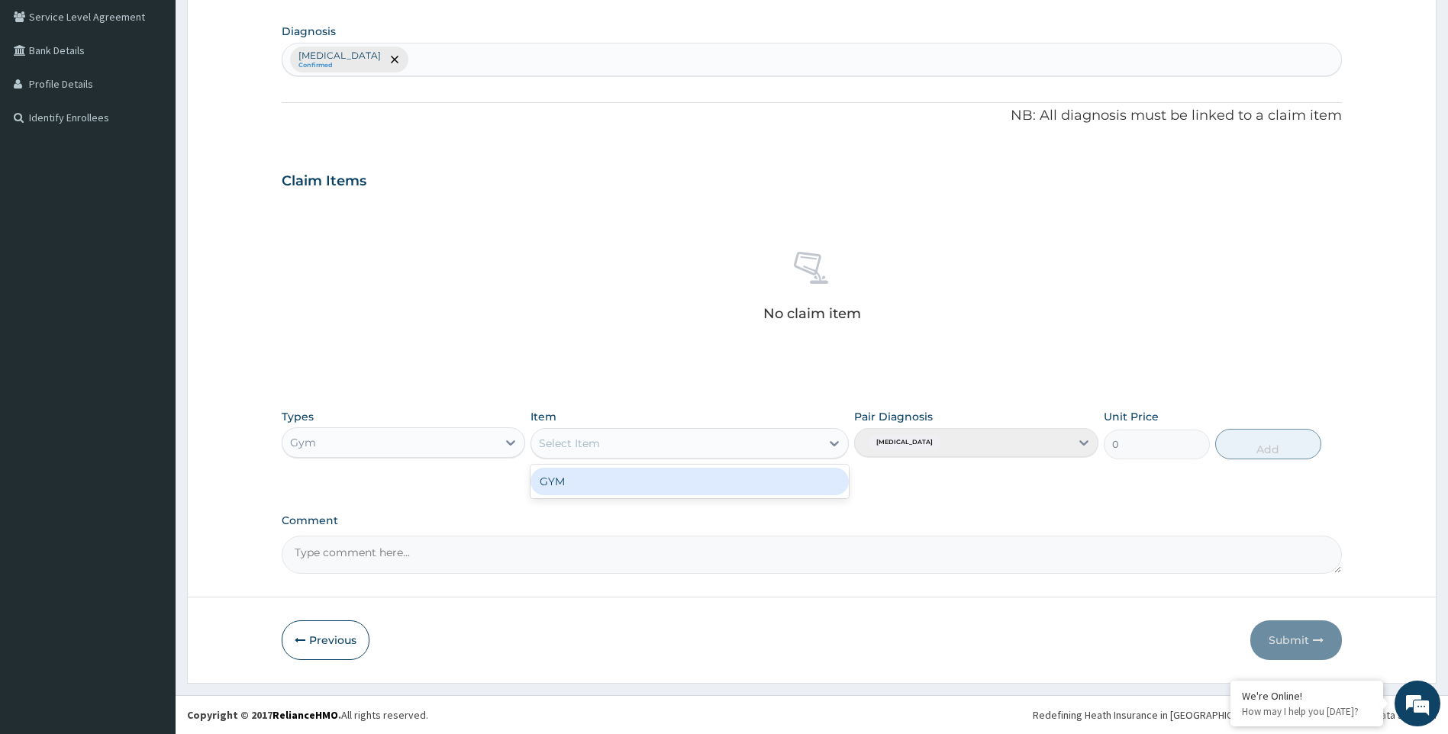
click at [817, 481] on div "GYM" at bounding box center [689, 481] width 318 height 27
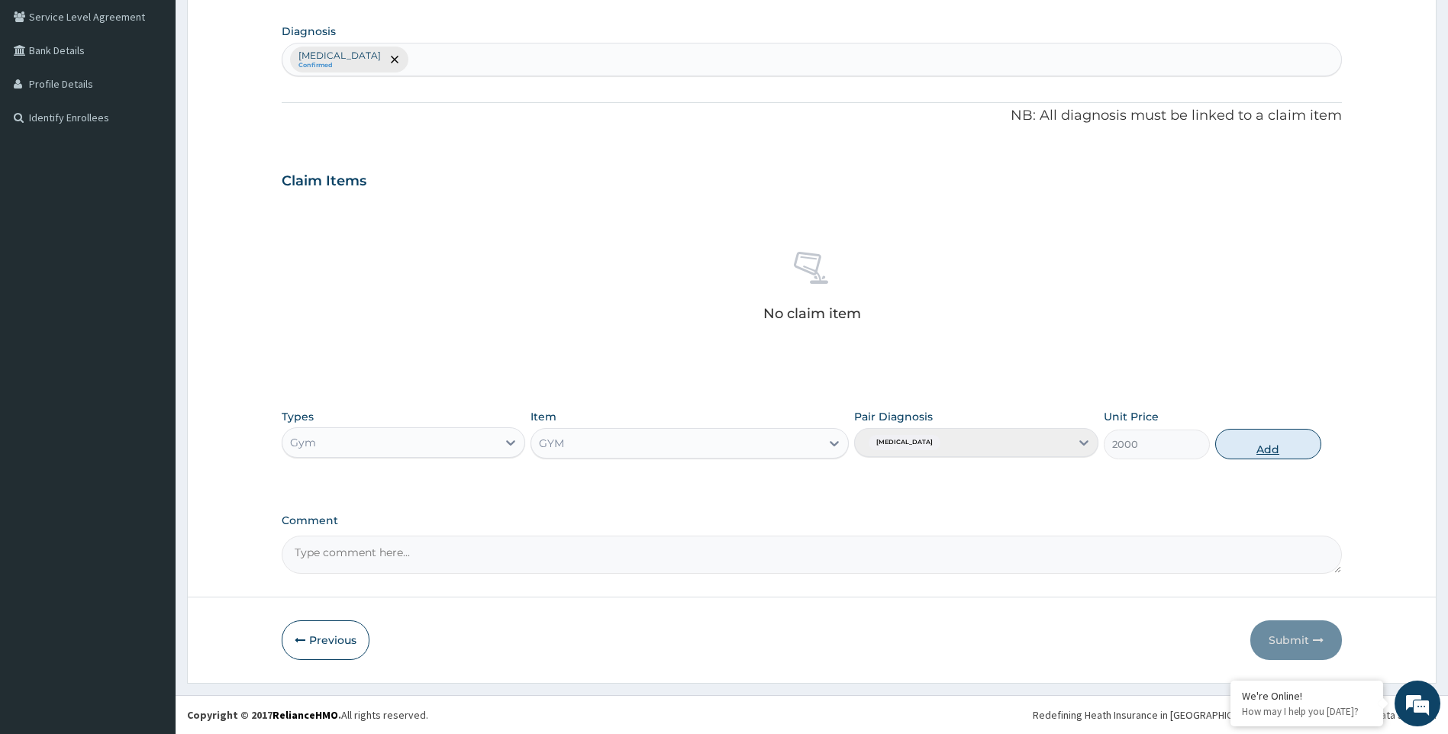
click at [1260, 449] on button "Add" at bounding box center [1268, 444] width 106 height 31
type input "0"
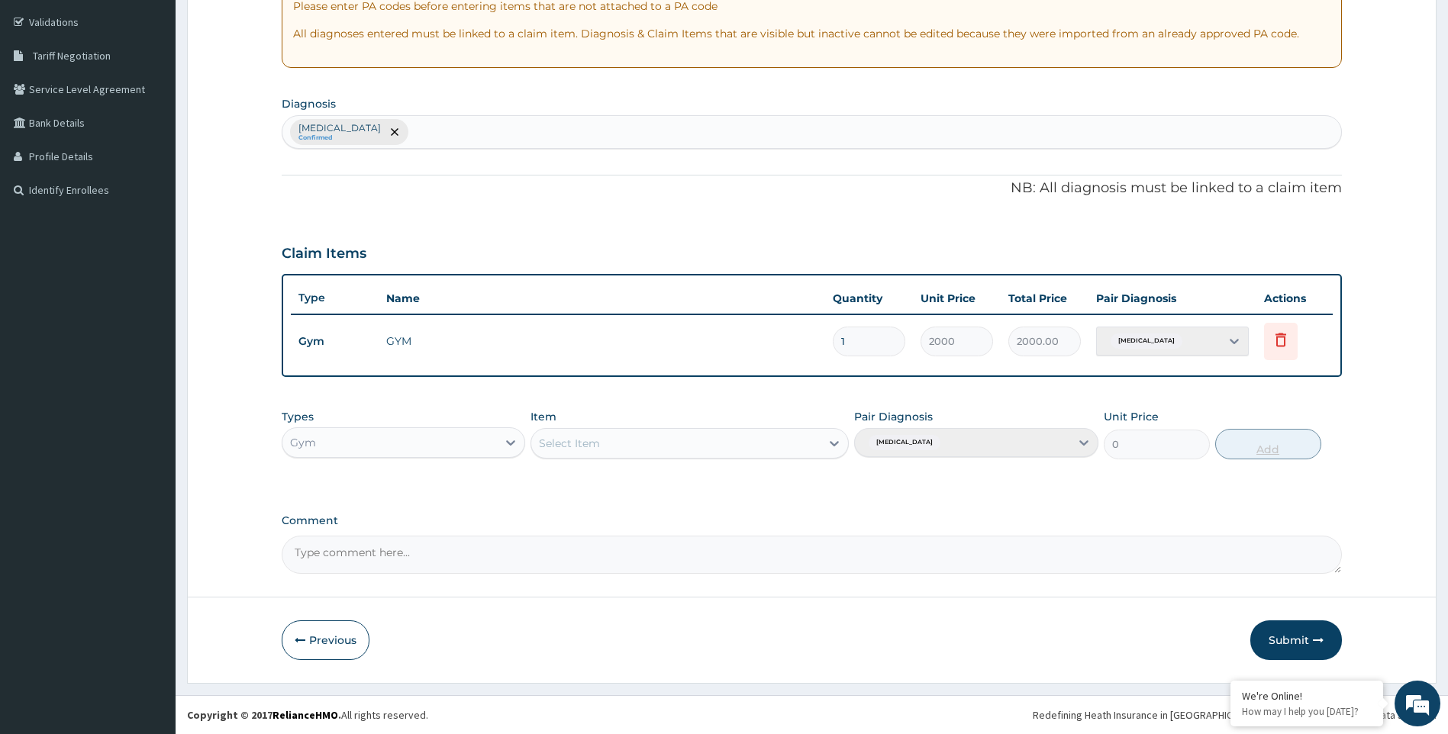
scroll to position [279, 0]
click at [1288, 646] on button "Submit" at bounding box center [1296, 640] width 92 height 40
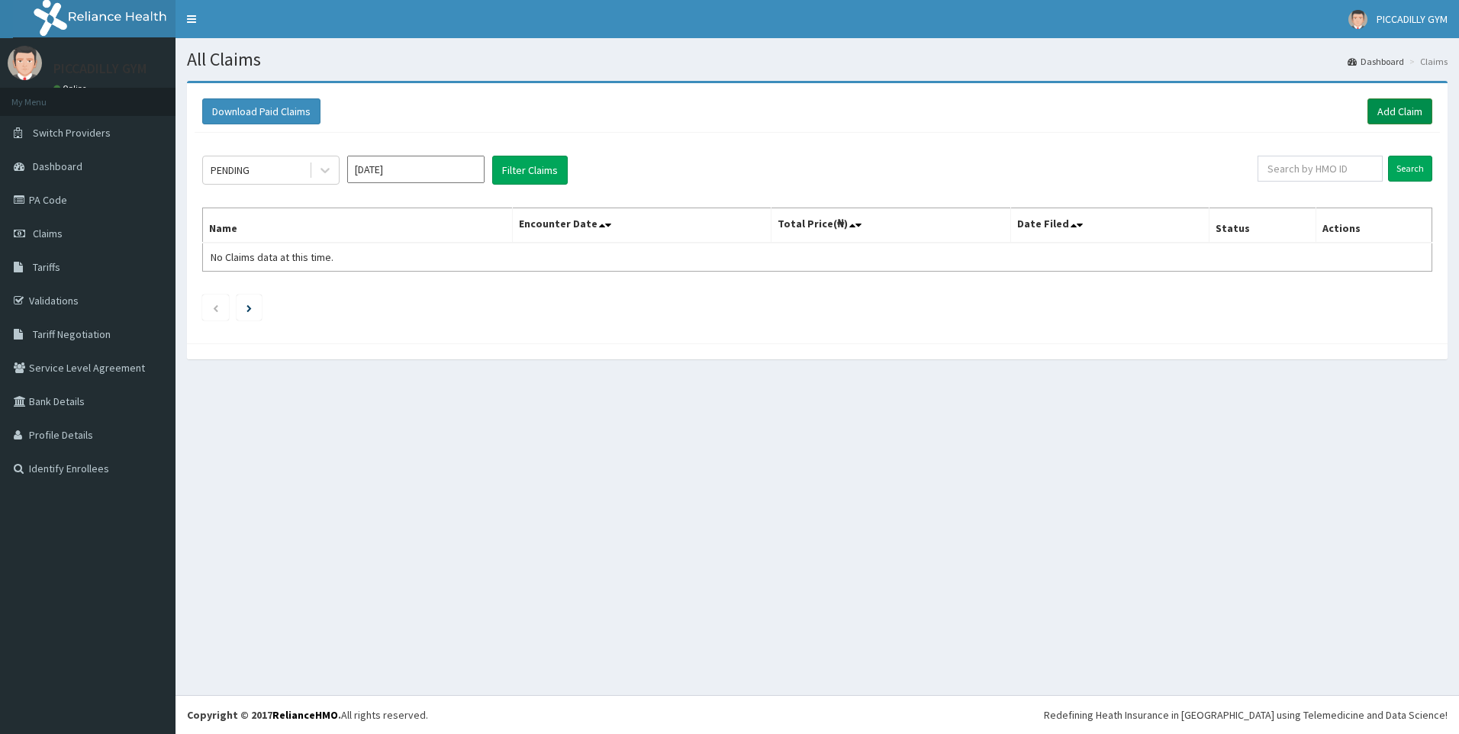
click at [1389, 113] on link "Add Claim" at bounding box center [1399, 111] width 65 height 26
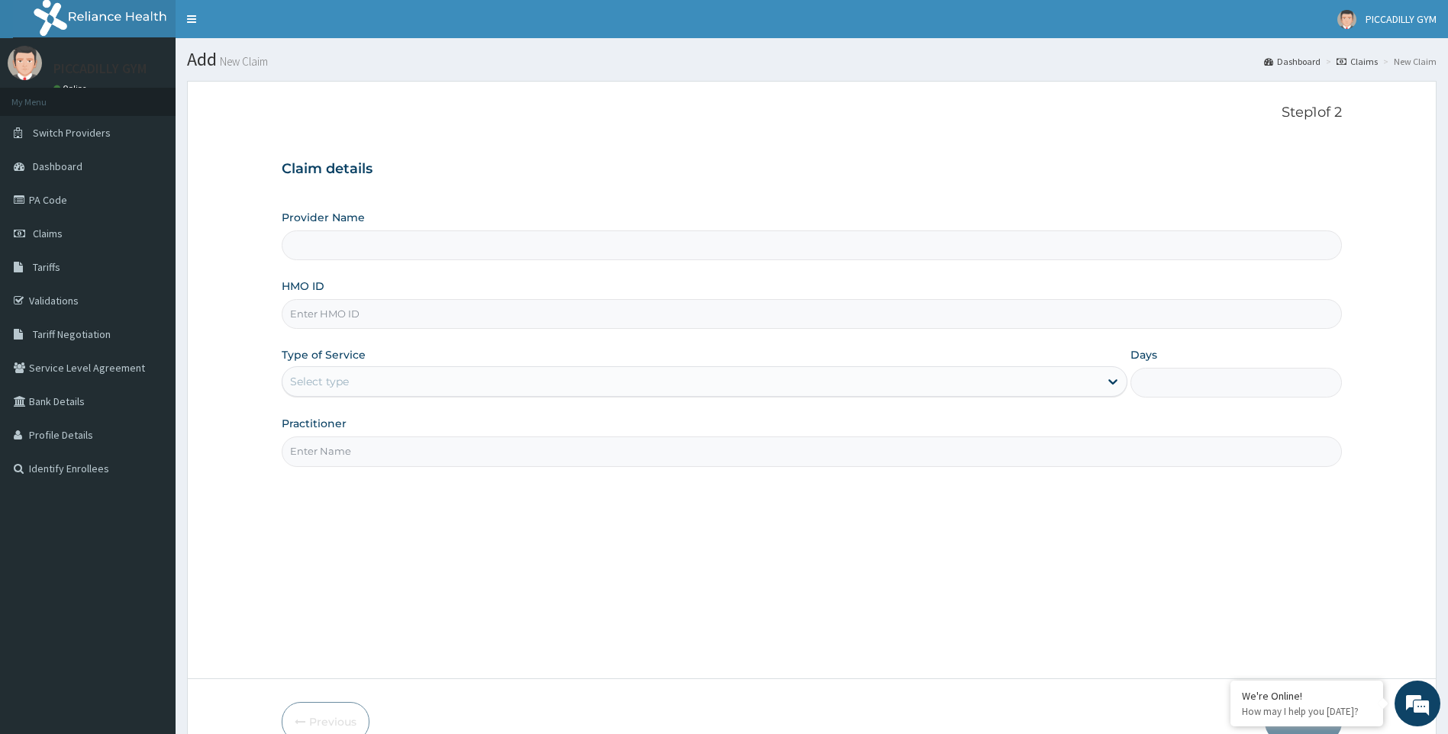
type input "PICCADILLY GYM"
type input "1"
click at [304, 318] on input "HMO ID" at bounding box center [812, 314] width 1061 height 30
type input "LEP/10168/A"
click at [373, 453] on input "Practitioner" at bounding box center [812, 451] width 1061 height 30
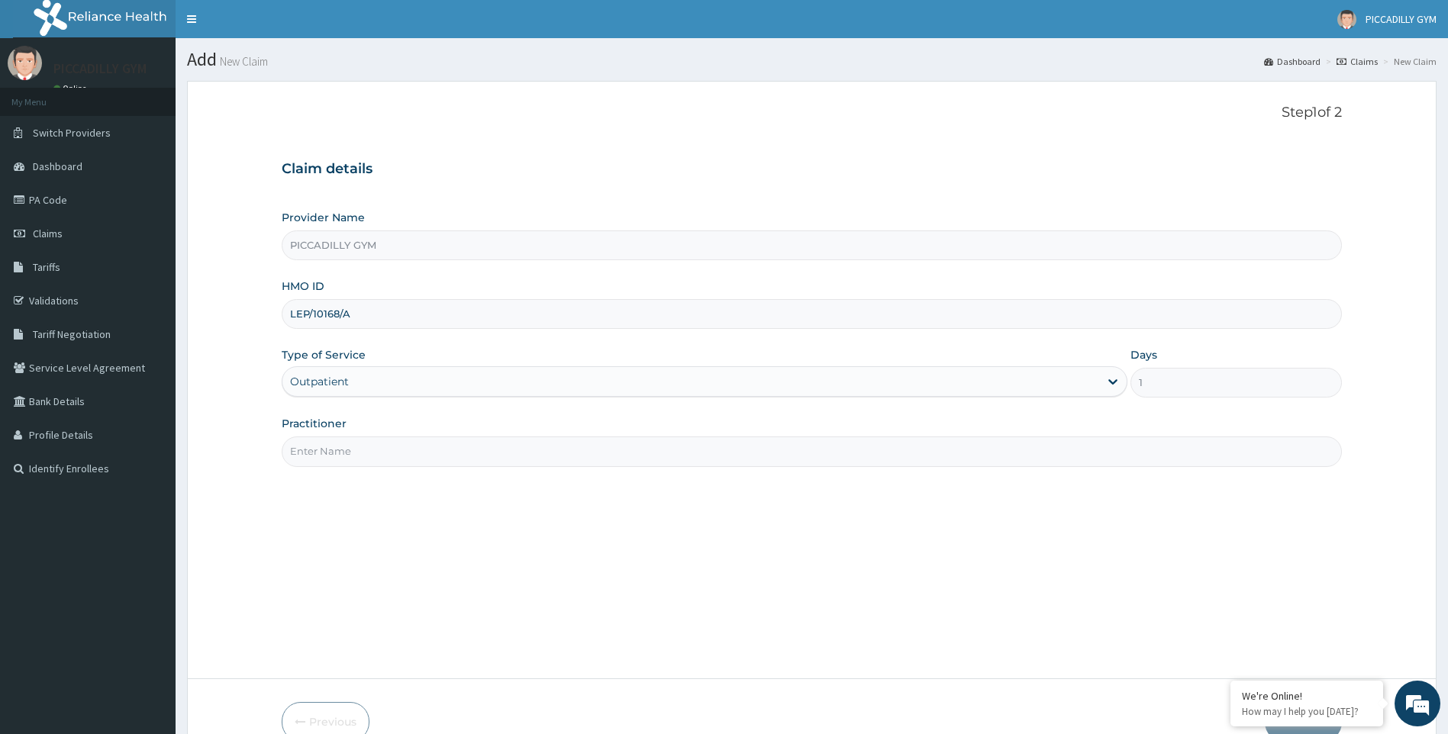
type input "Olisa"
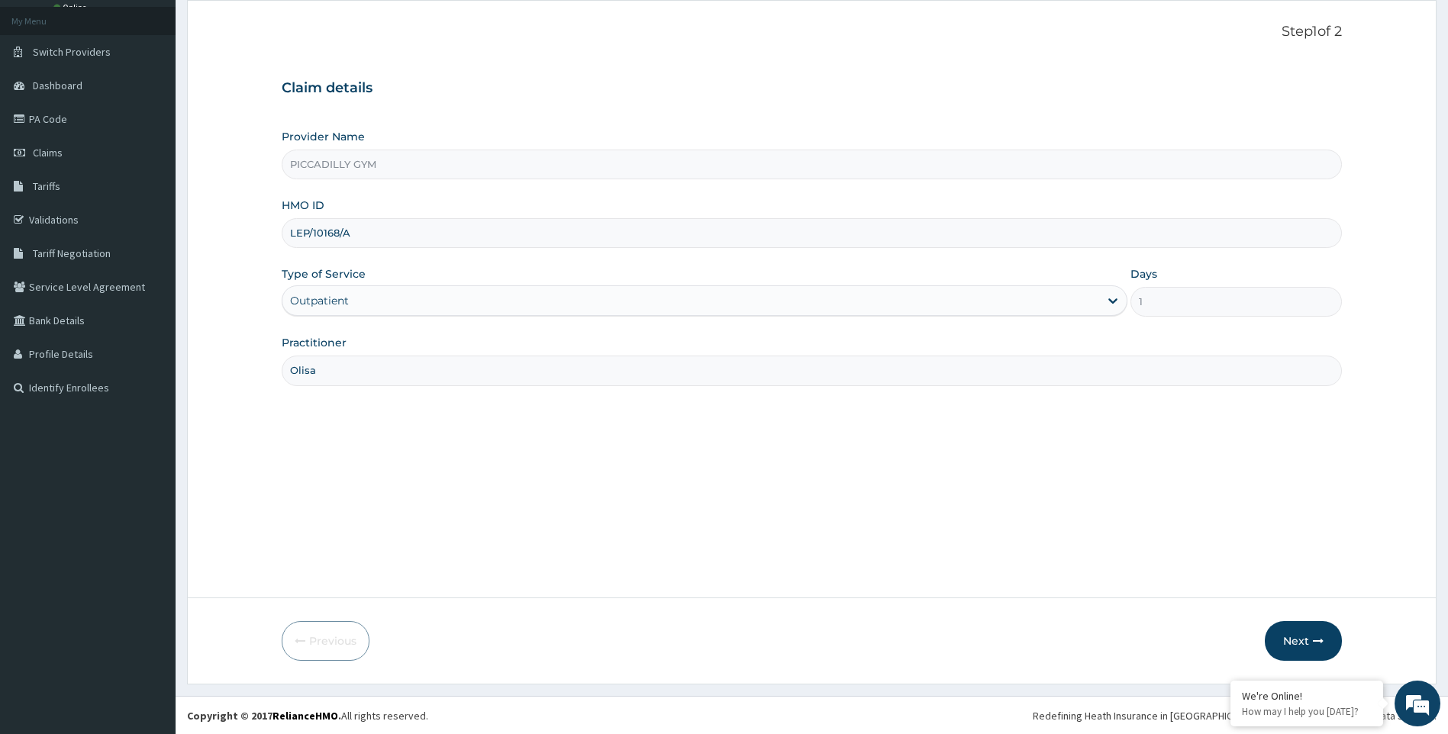
scroll to position [82, 0]
click at [1313, 636] on icon "button" at bounding box center [1318, 640] width 11 height 11
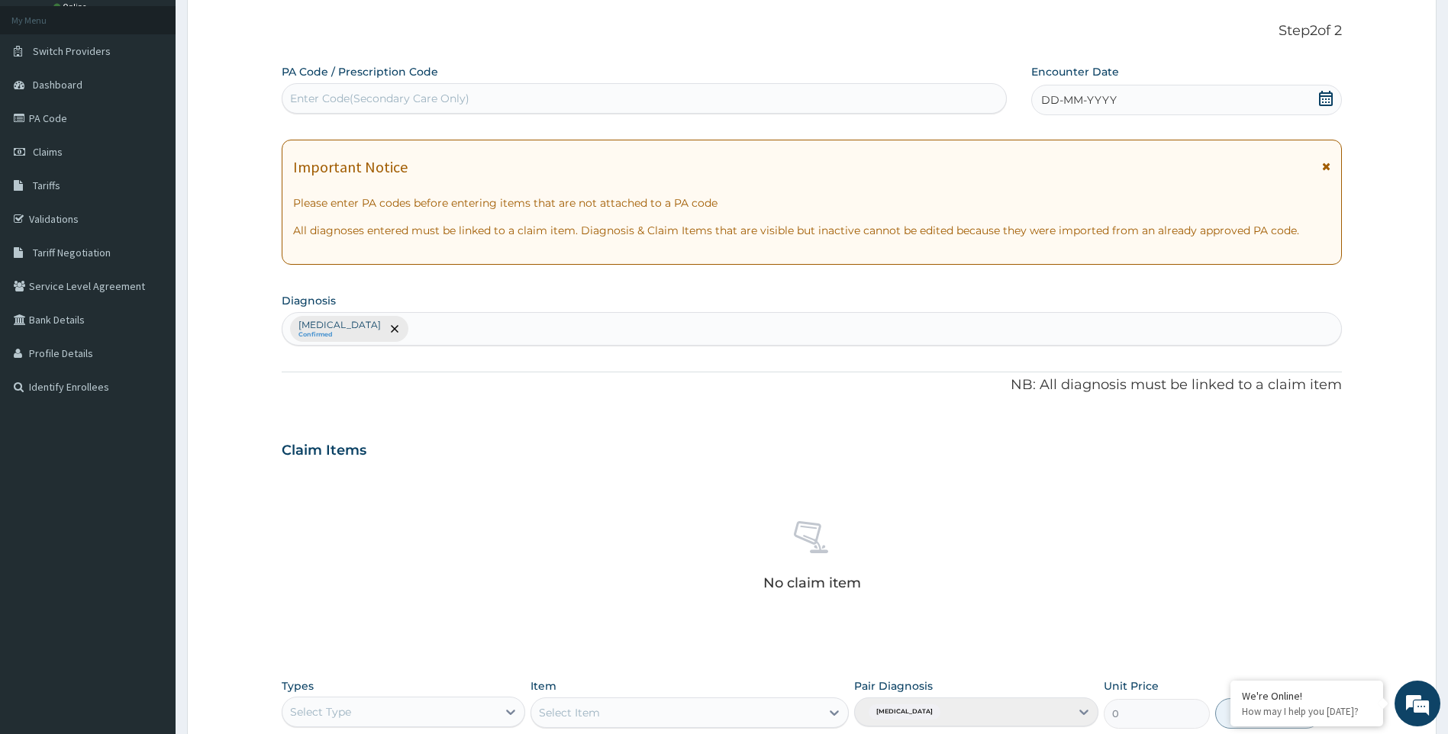
click at [522, 98] on div "Enter Code(Secondary Care Only)" at bounding box center [643, 98] width 723 height 24
type input "PA/306EBD"
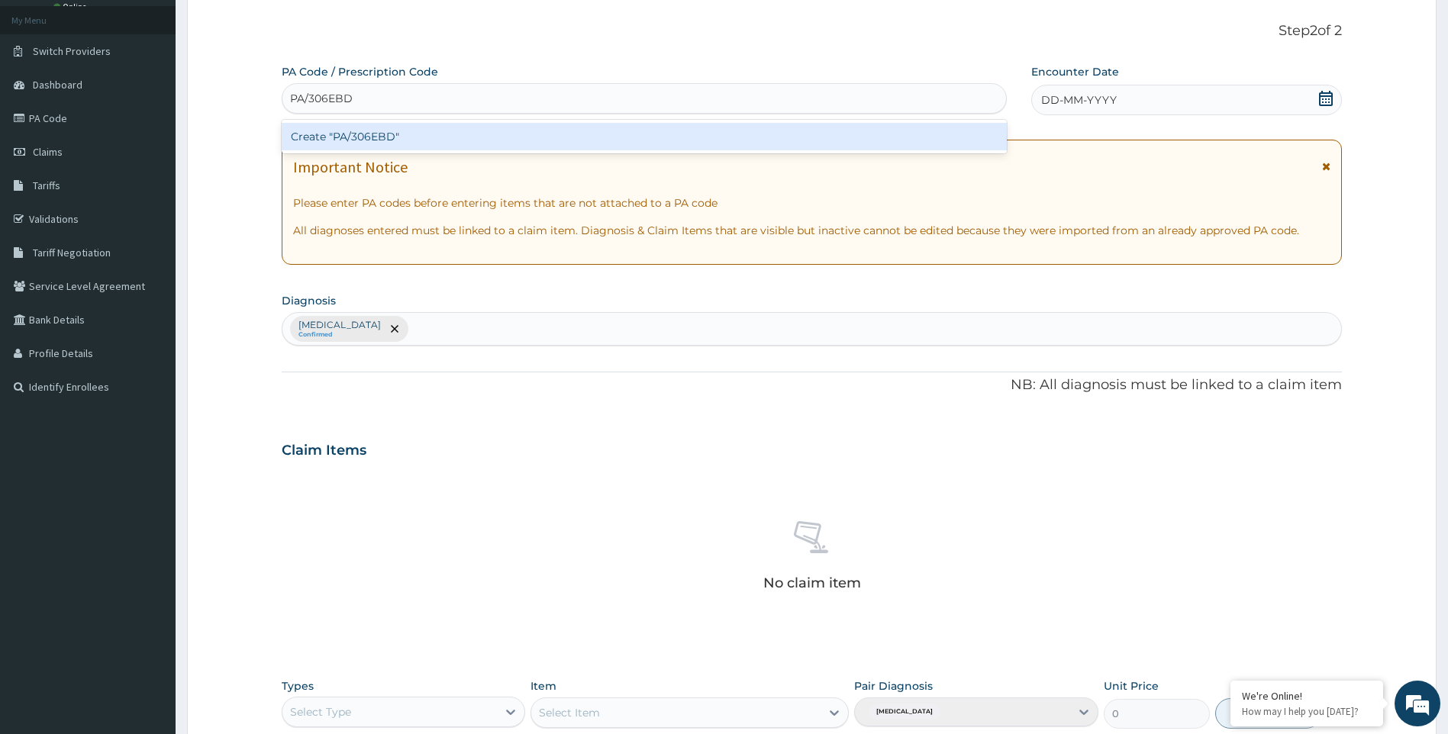
click at [510, 134] on div "Create "PA/306EBD"" at bounding box center [644, 136] width 725 height 27
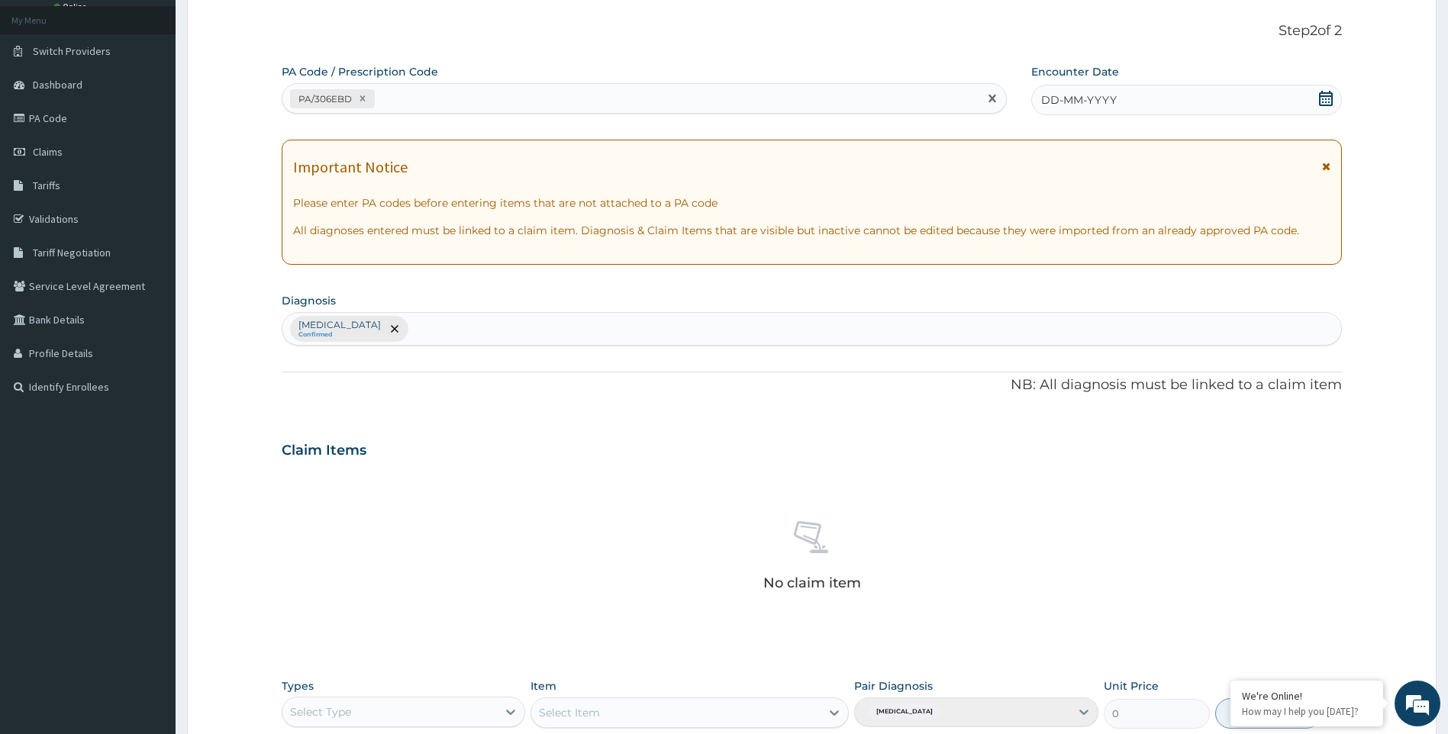
click at [1062, 106] on span "DD-MM-YYYY" at bounding box center [1079, 99] width 76 height 15
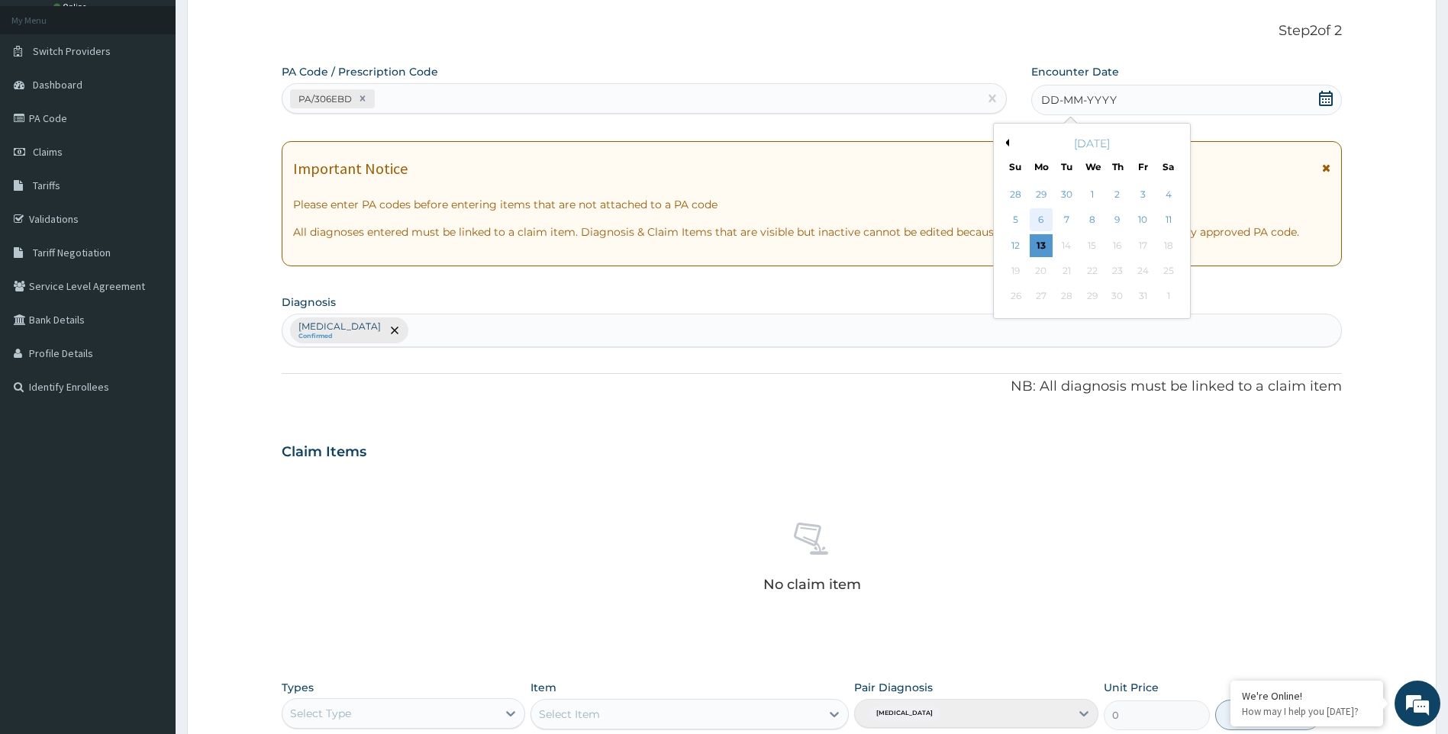
click at [1042, 211] on div "6" at bounding box center [1040, 220] width 23 height 23
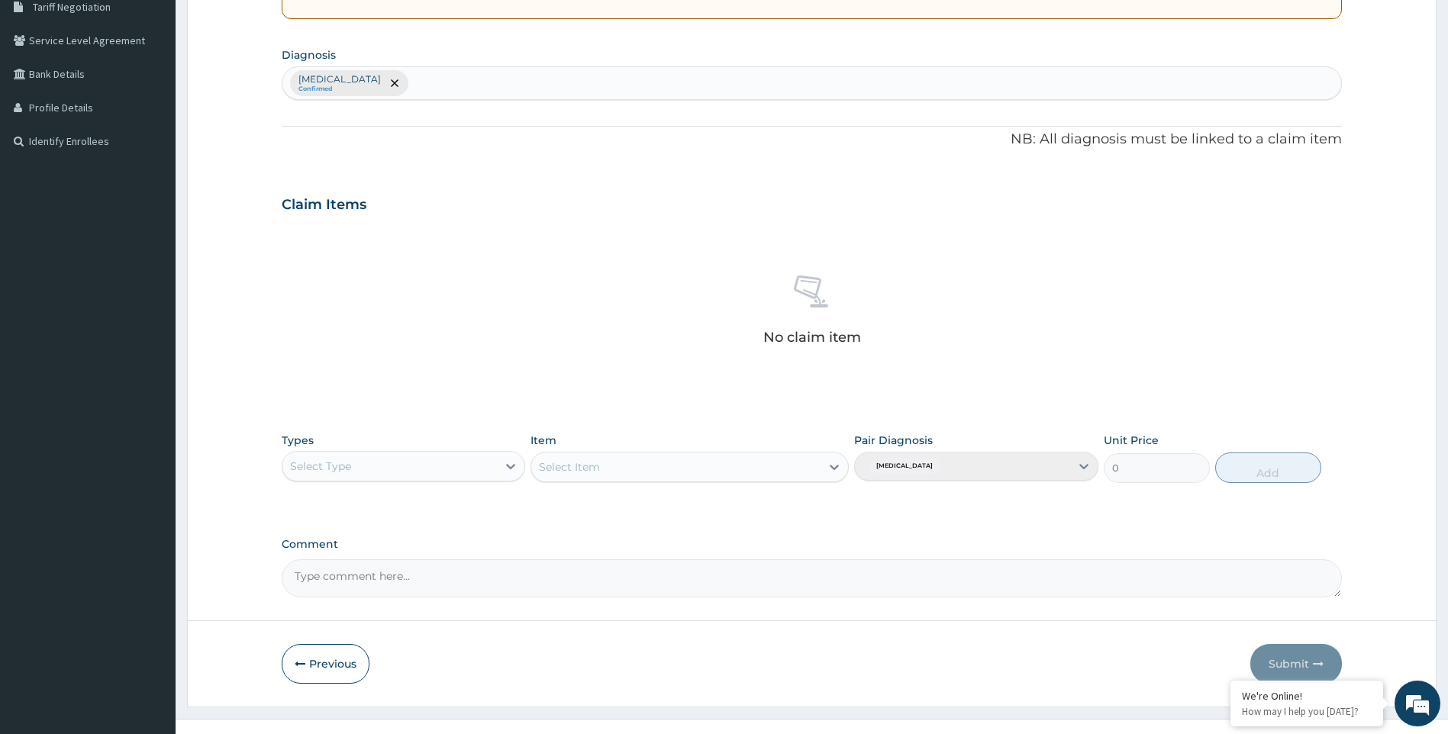
scroll to position [351, 0]
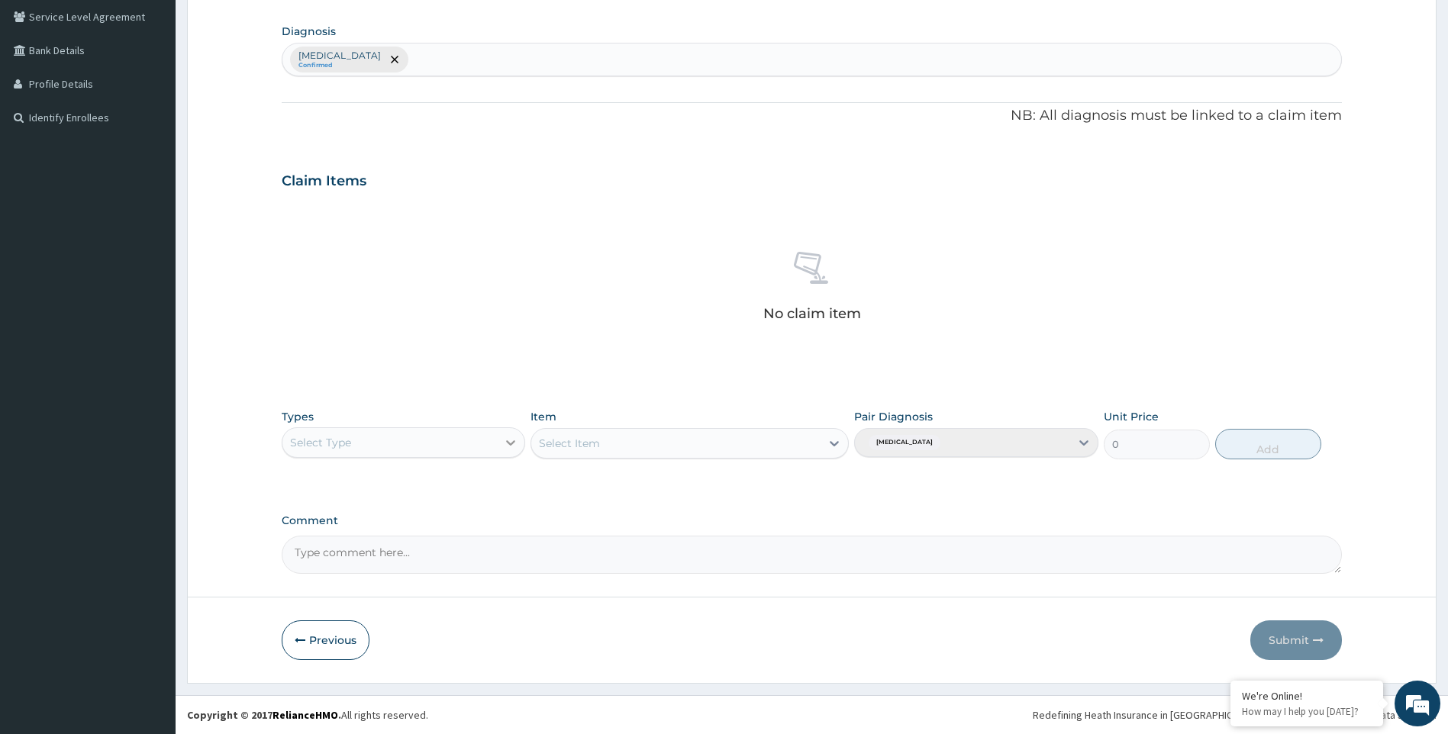
click at [510, 441] on icon at bounding box center [510, 442] width 15 height 15
click at [488, 672] on div "Gym" at bounding box center [404, 675] width 244 height 27
click at [835, 442] on div "Select Item" at bounding box center [689, 443] width 318 height 31
click at [833, 443] on icon at bounding box center [833, 443] width 9 height 5
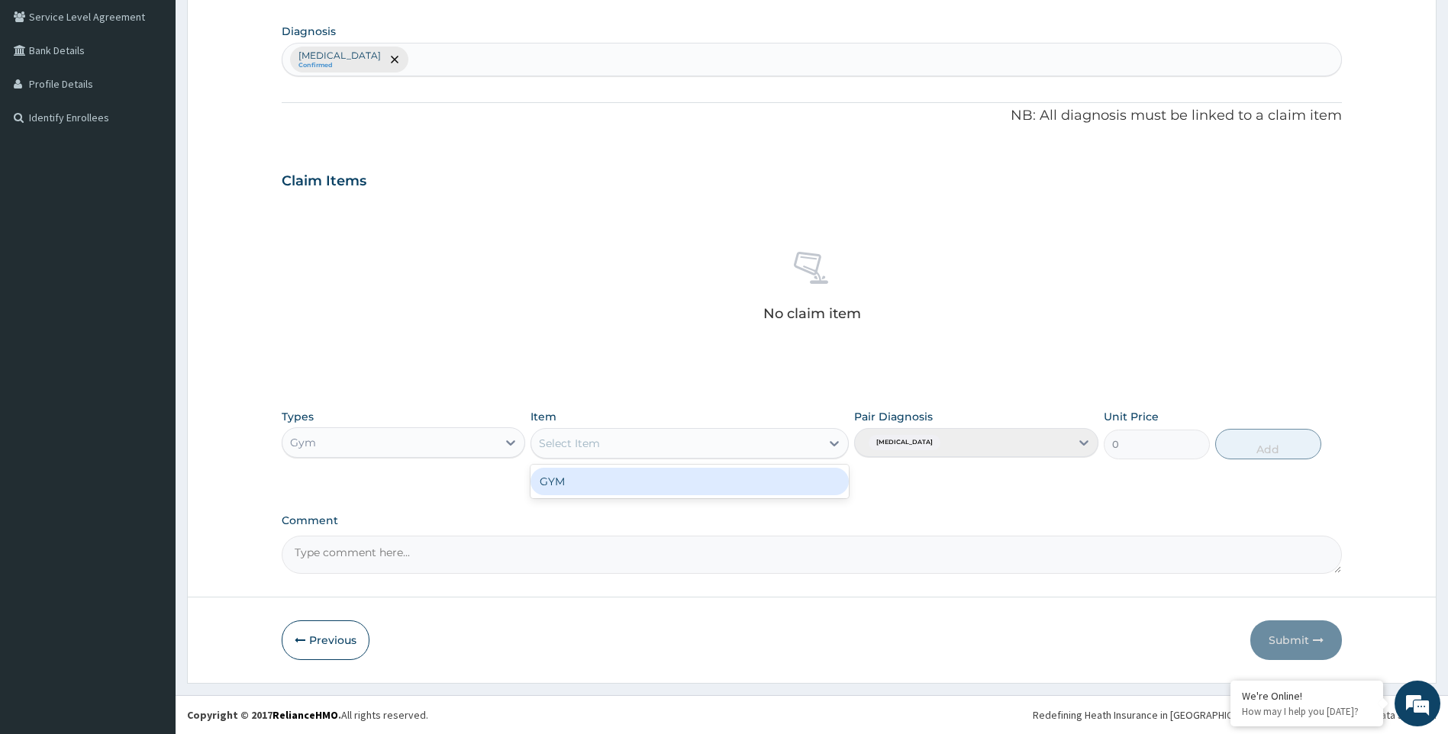
click at [815, 477] on div "GYM" at bounding box center [689, 481] width 318 height 27
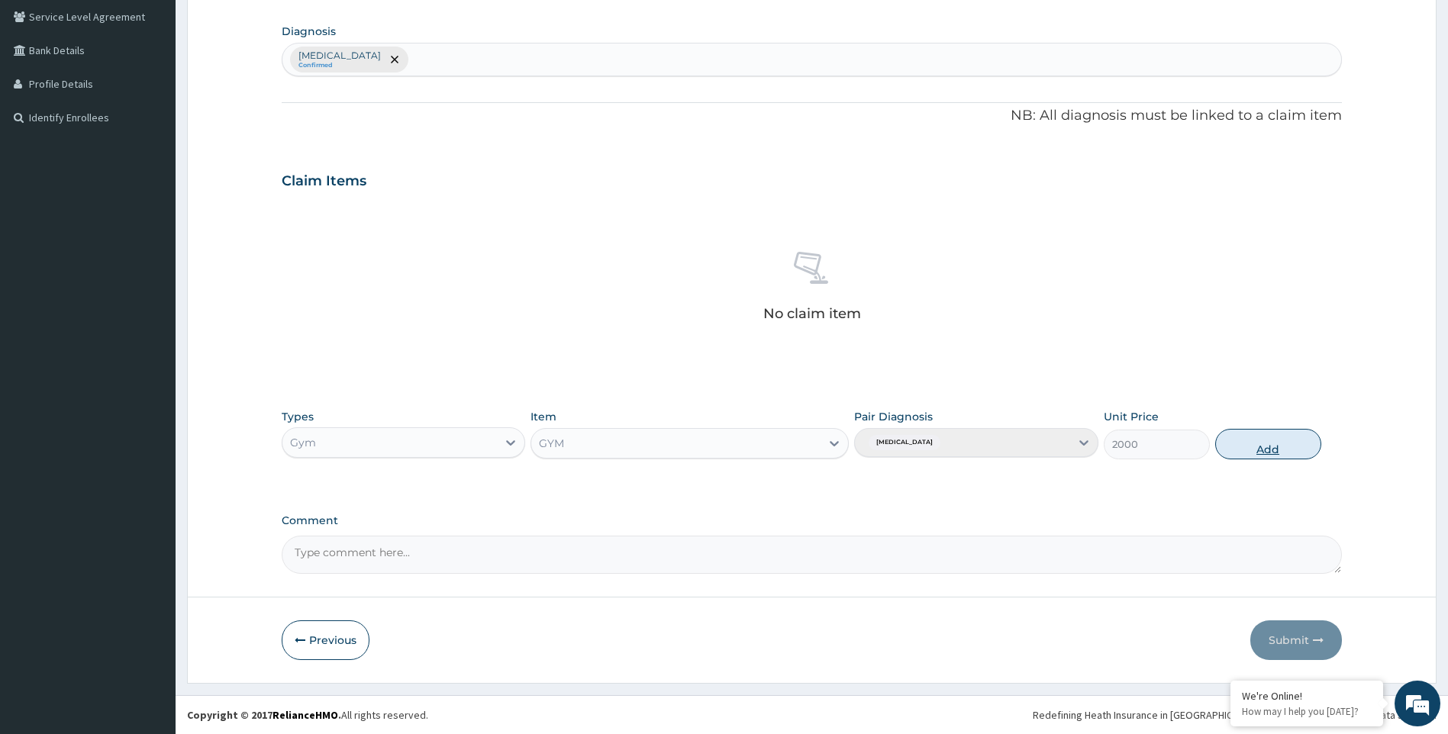
click at [1268, 443] on button "Add" at bounding box center [1268, 444] width 106 height 31
type input "0"
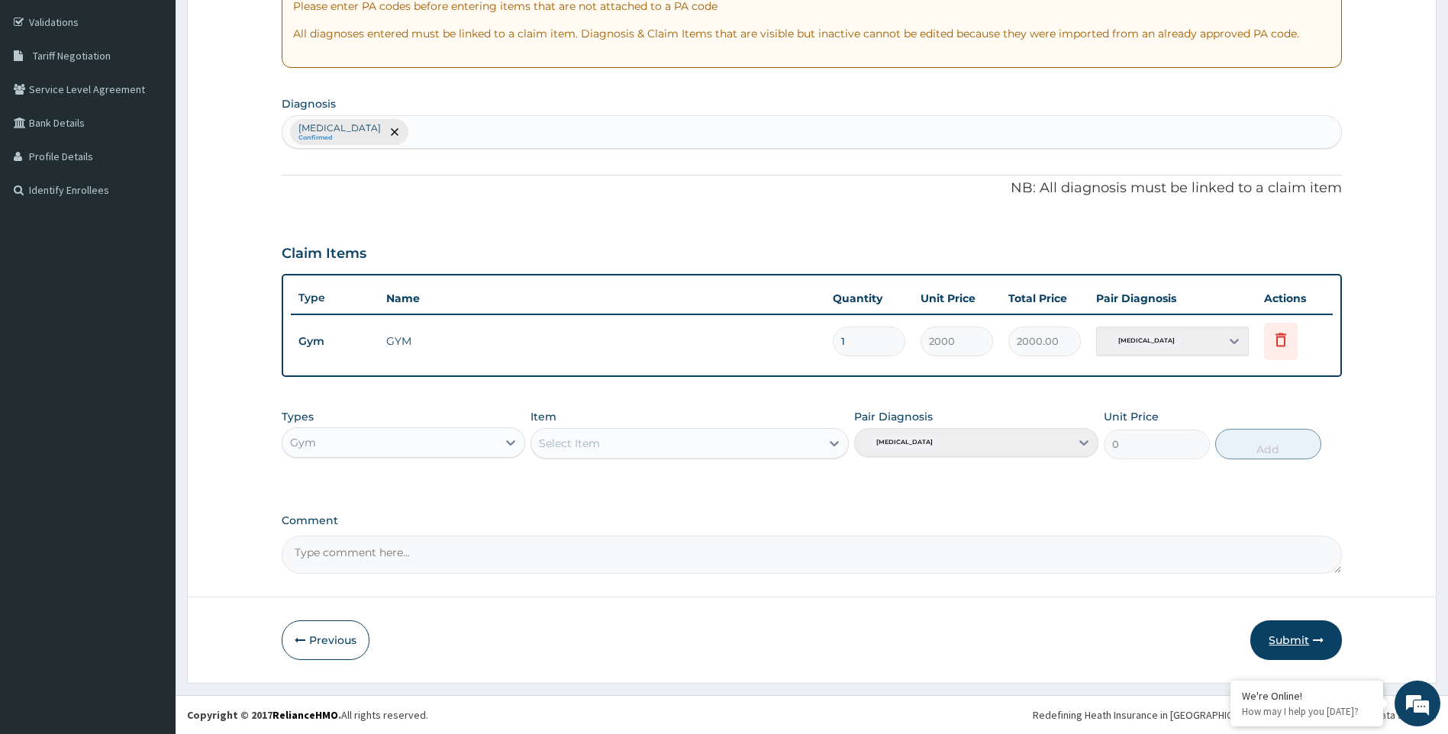
click at [1297, 633] on button "Submit" at bounding box center [1296, 640] width 92 height 40
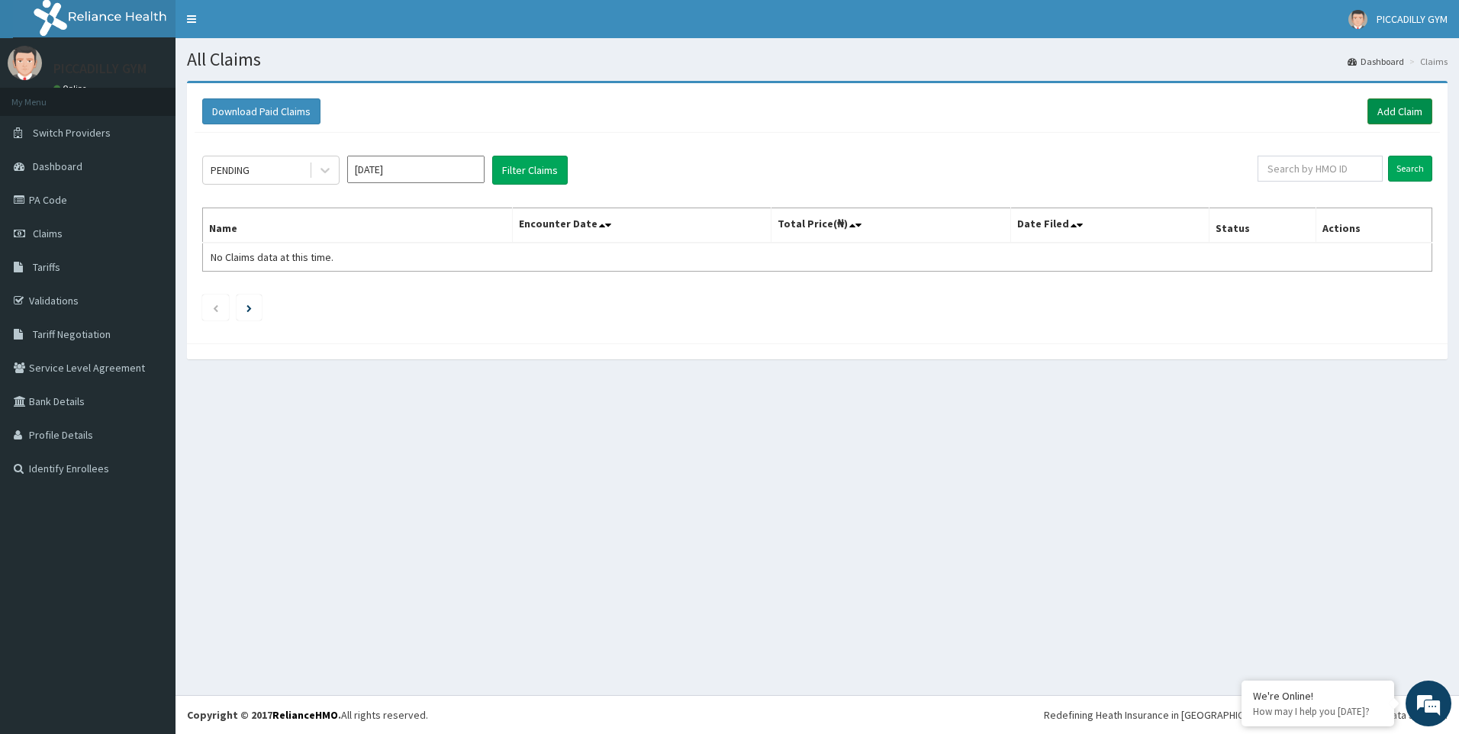
click at [1386, 111] on link "Add Claim" at bounding box center [1399, 111] width 65 height 26
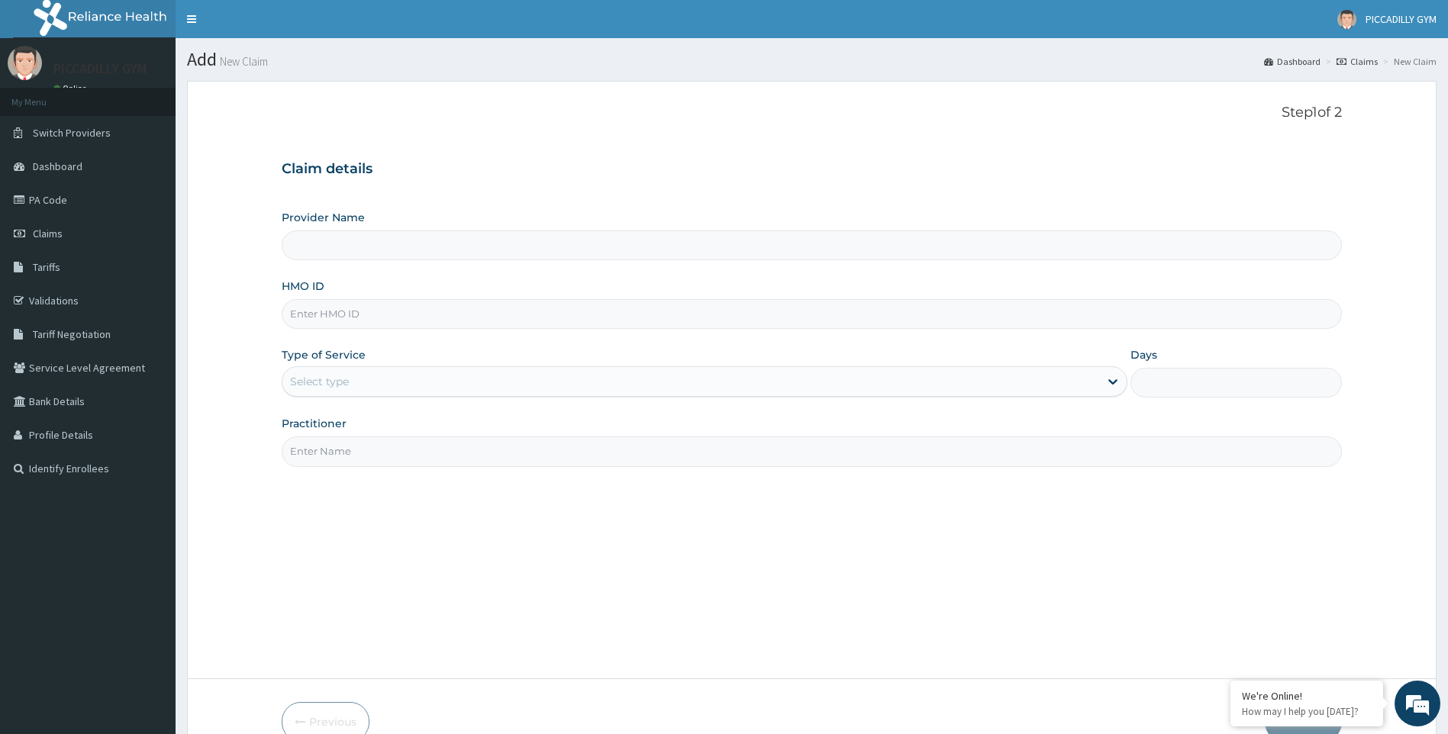
click at [338, 316] on input "HMO ID" at bounding box center [812, 314] width 1061 height 30
type input "LEP/10168/A"
type input "PICCADILLY GYM"
type input "1"
click at [379, 455] on input "Practitioner" at bounding box center [812, 451] width 1061 height 30
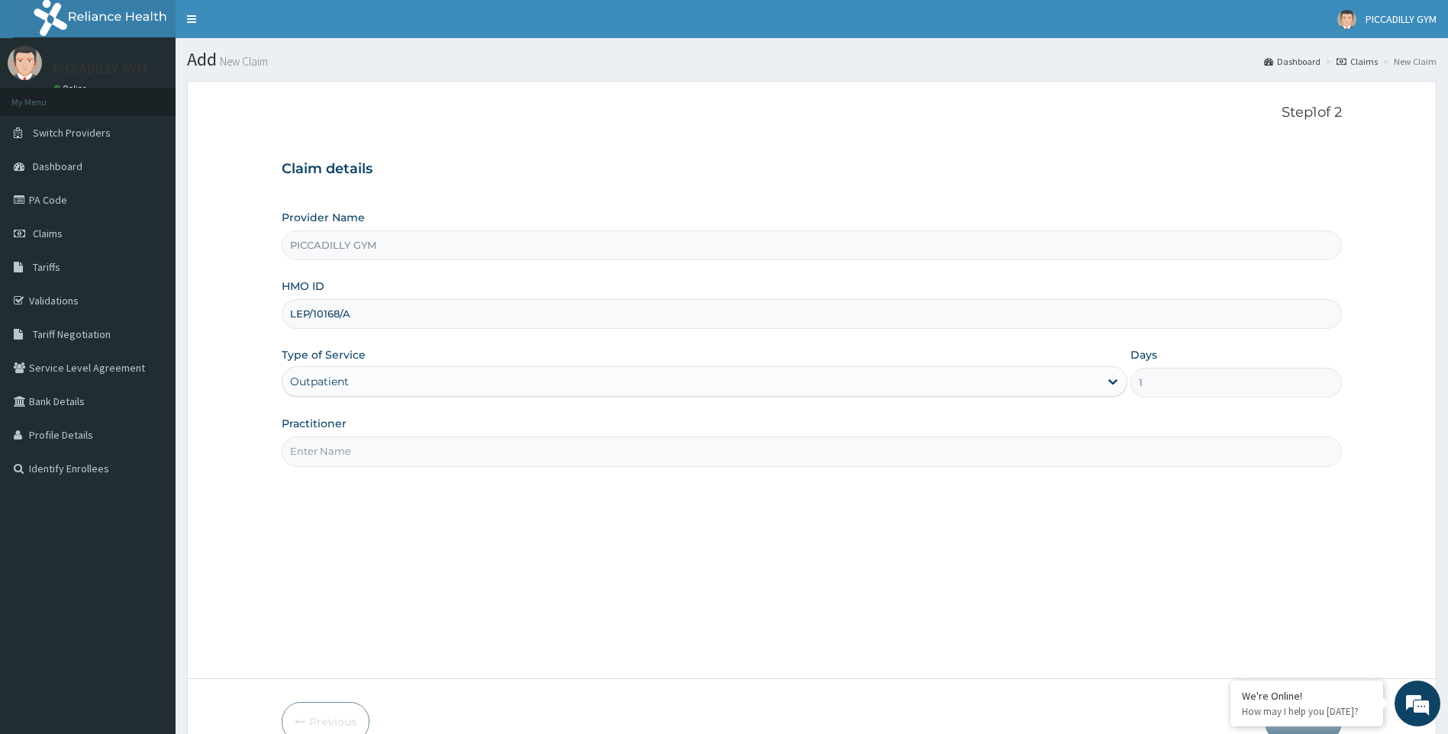
type input "Olisa"
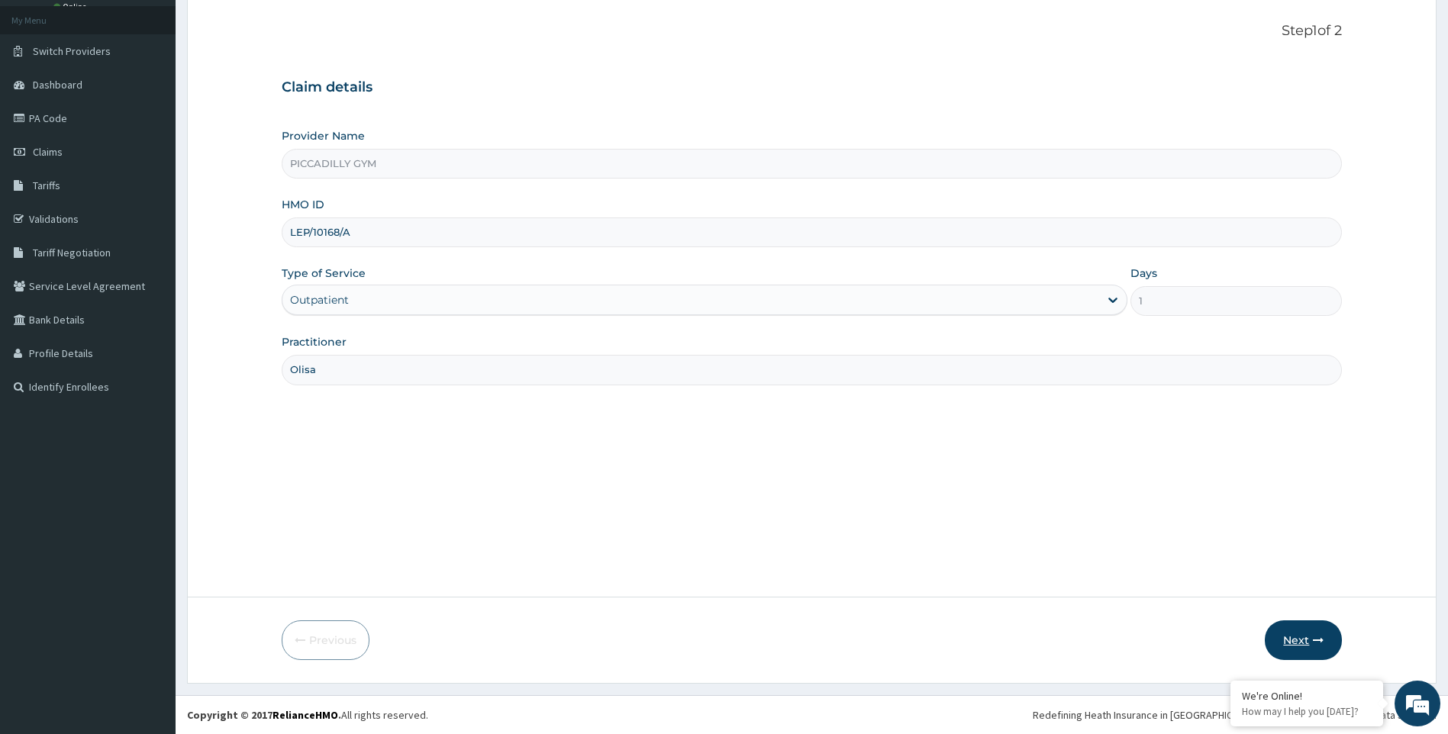
click at [1297, 634] on button "Next" at bounding box center [1302, 640] width 77 height 40
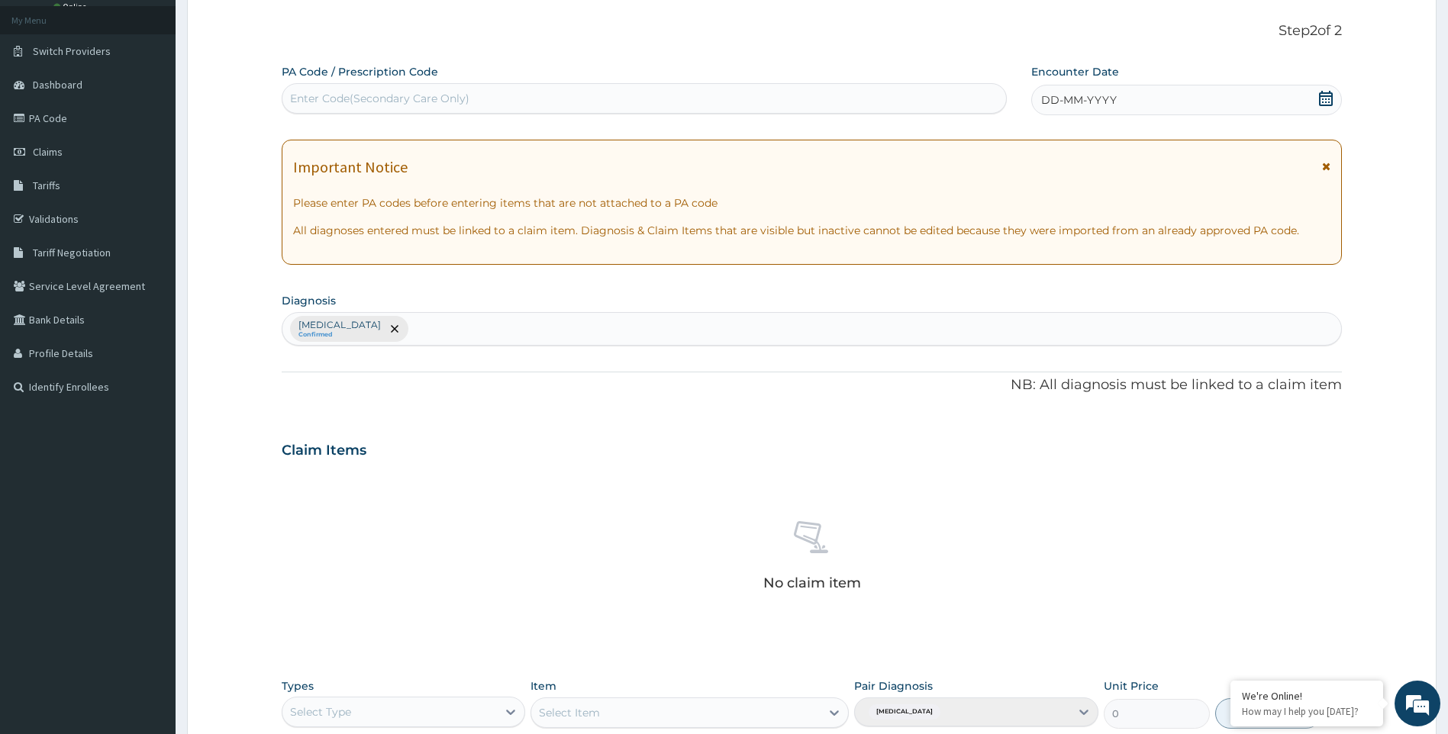
click at [364, 92] on div "Enter Code(Secondary Care Only)" at bounding box center [379, 98] width 179 height 15
type input "PA/006545"
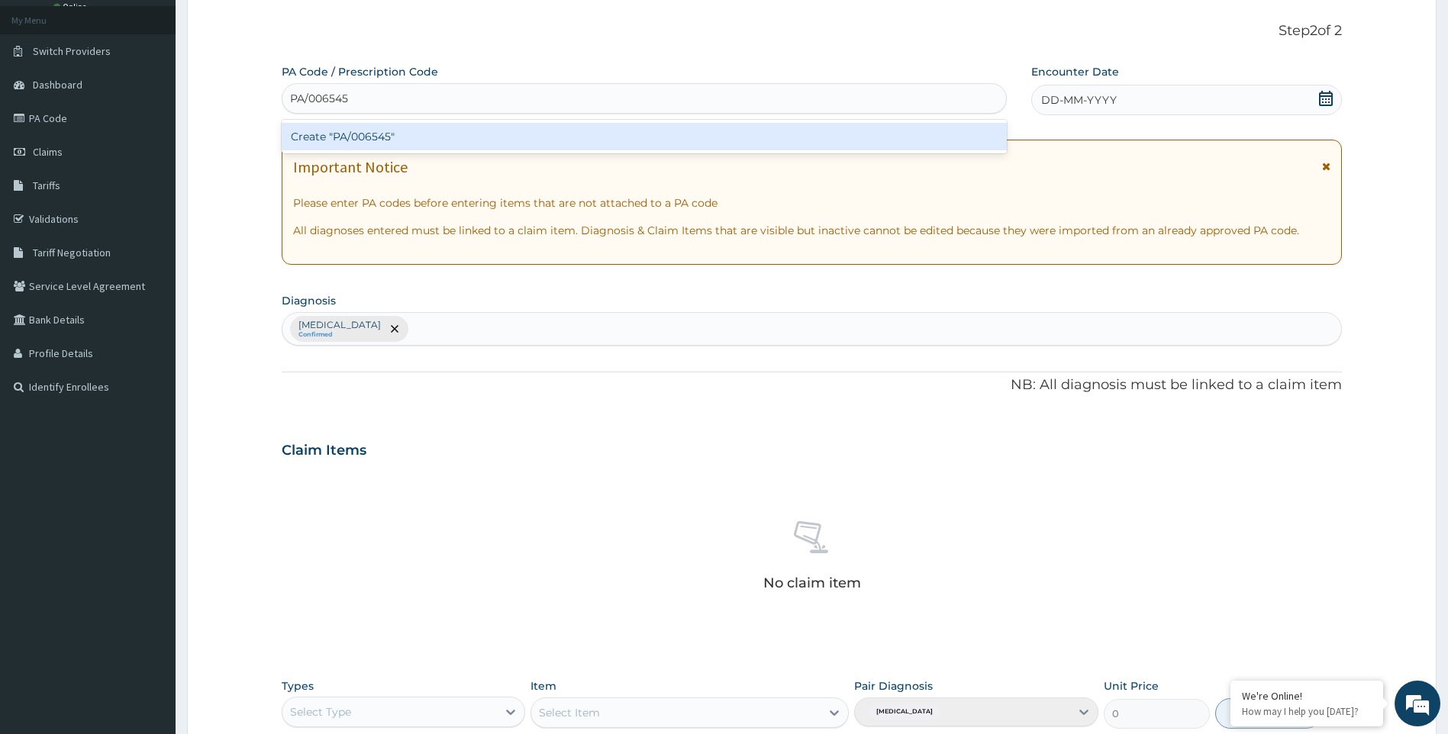
click at [418, 133] on div "Create "PA/006545"" at bounding box center [644, 136] width 725 height 27
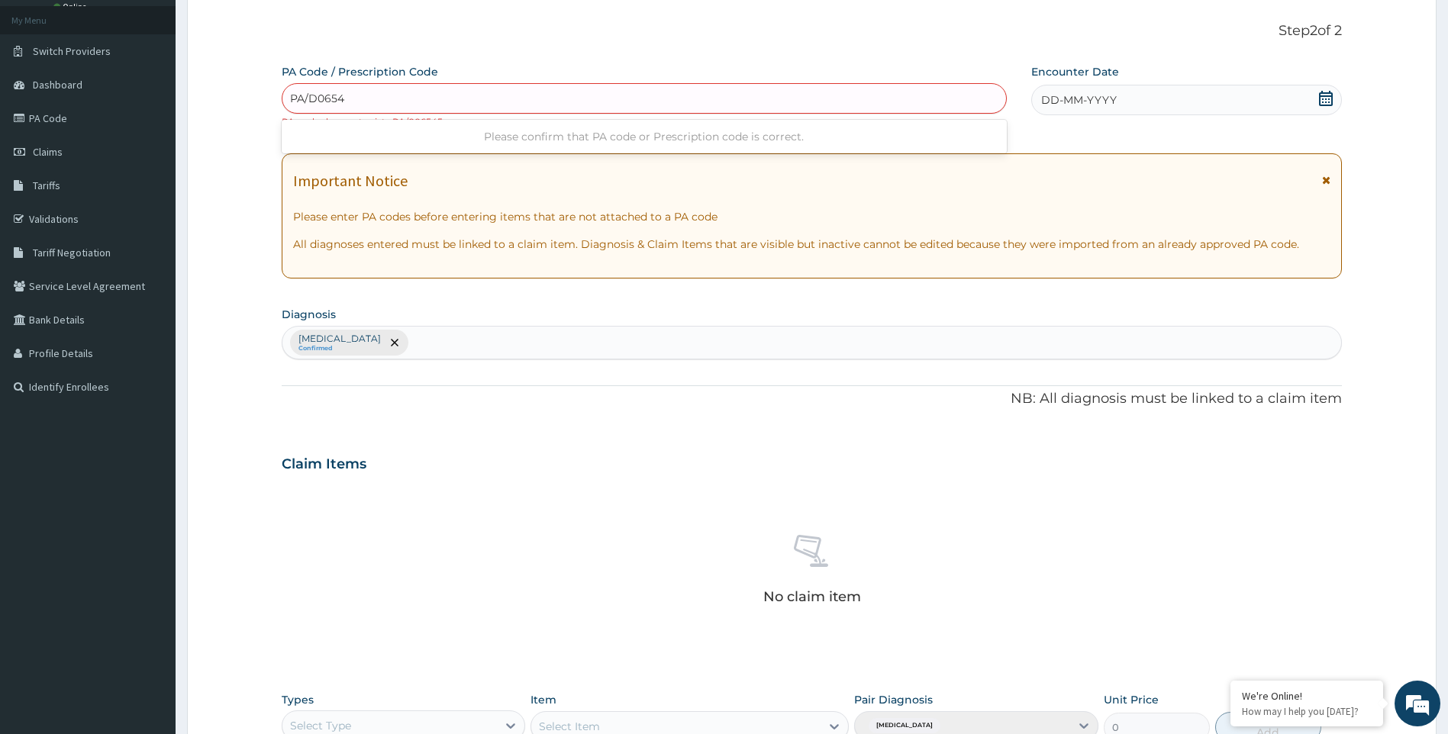
type input "PA/D06545"
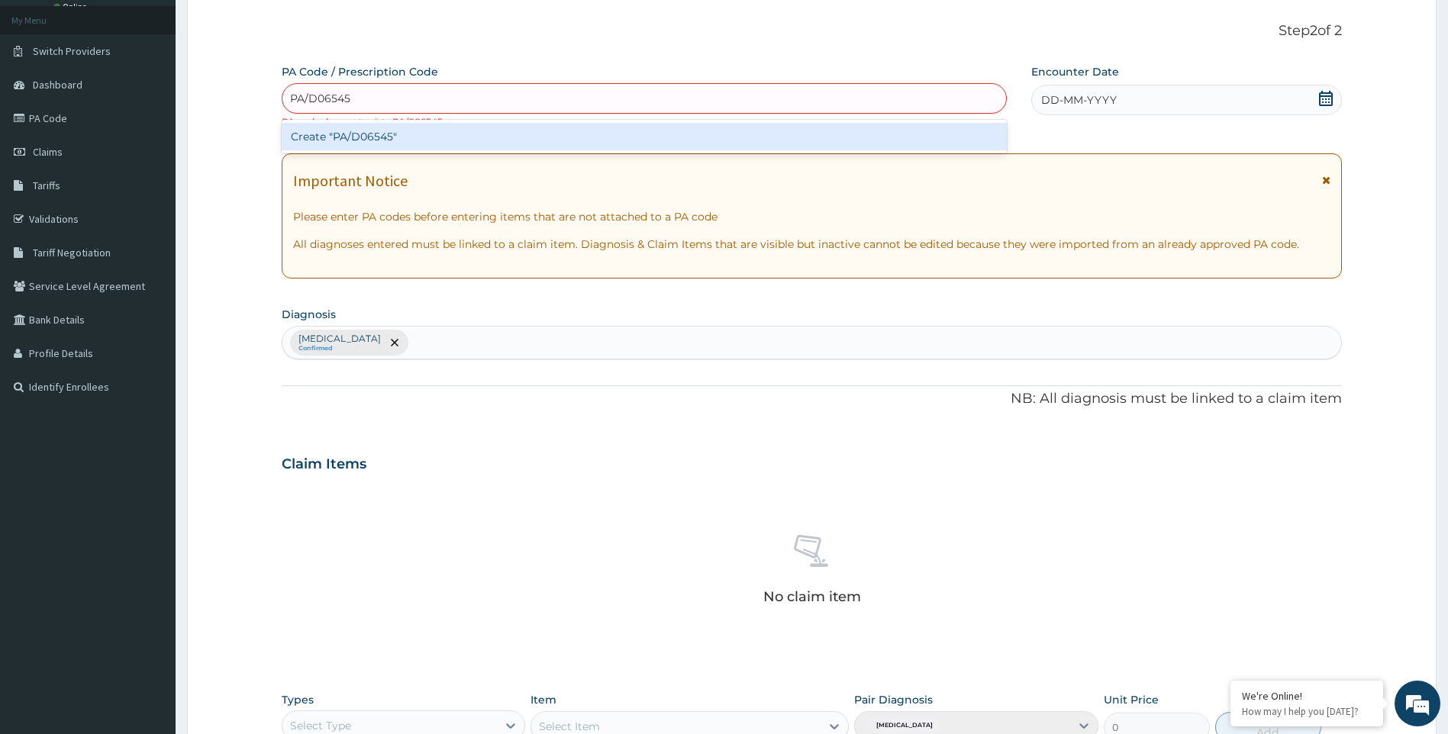
click at [418, 133] on div "Create "PA/D06545"" at bounding box center [644, 136] width 725 height 27
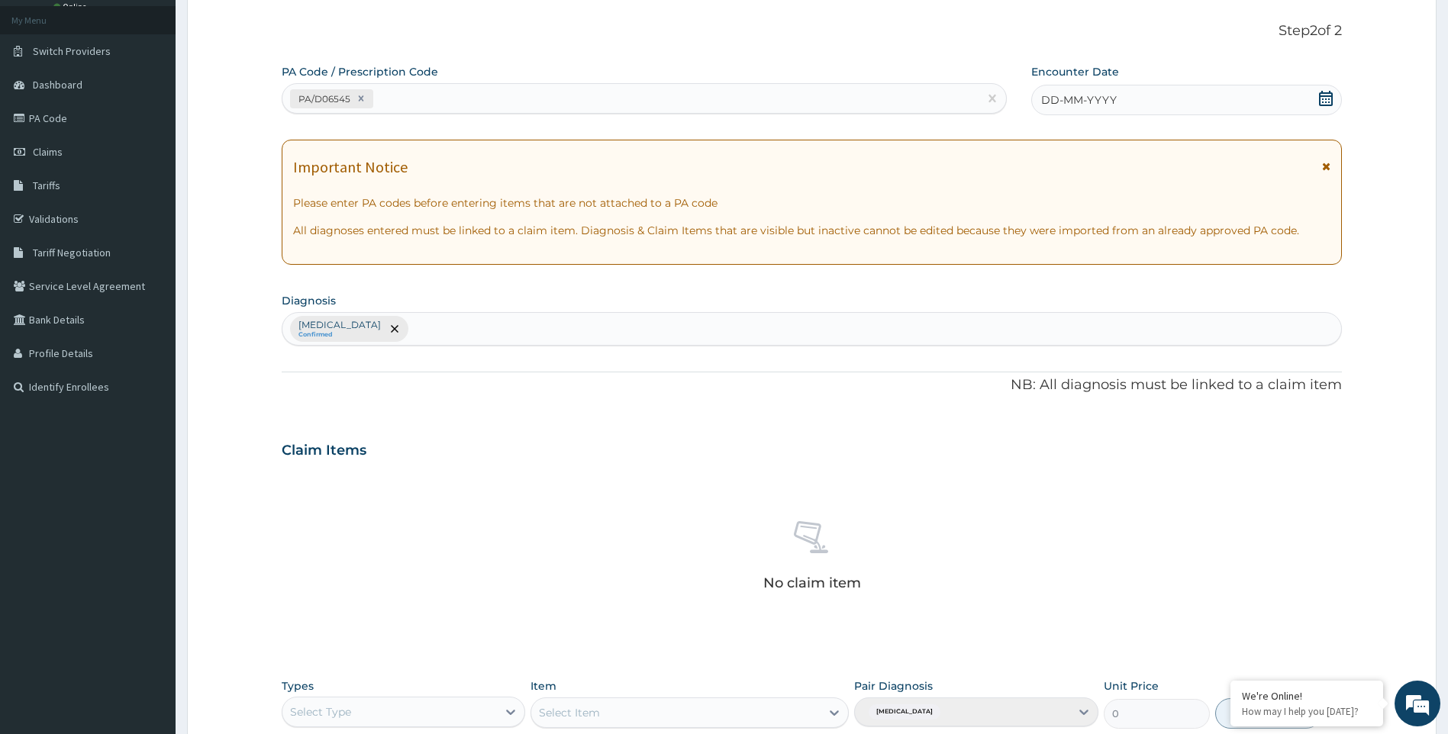
click at [1094, 102] on span "DD-MM-YYYY" at bounding box center [1079, 99] width 76 height 15
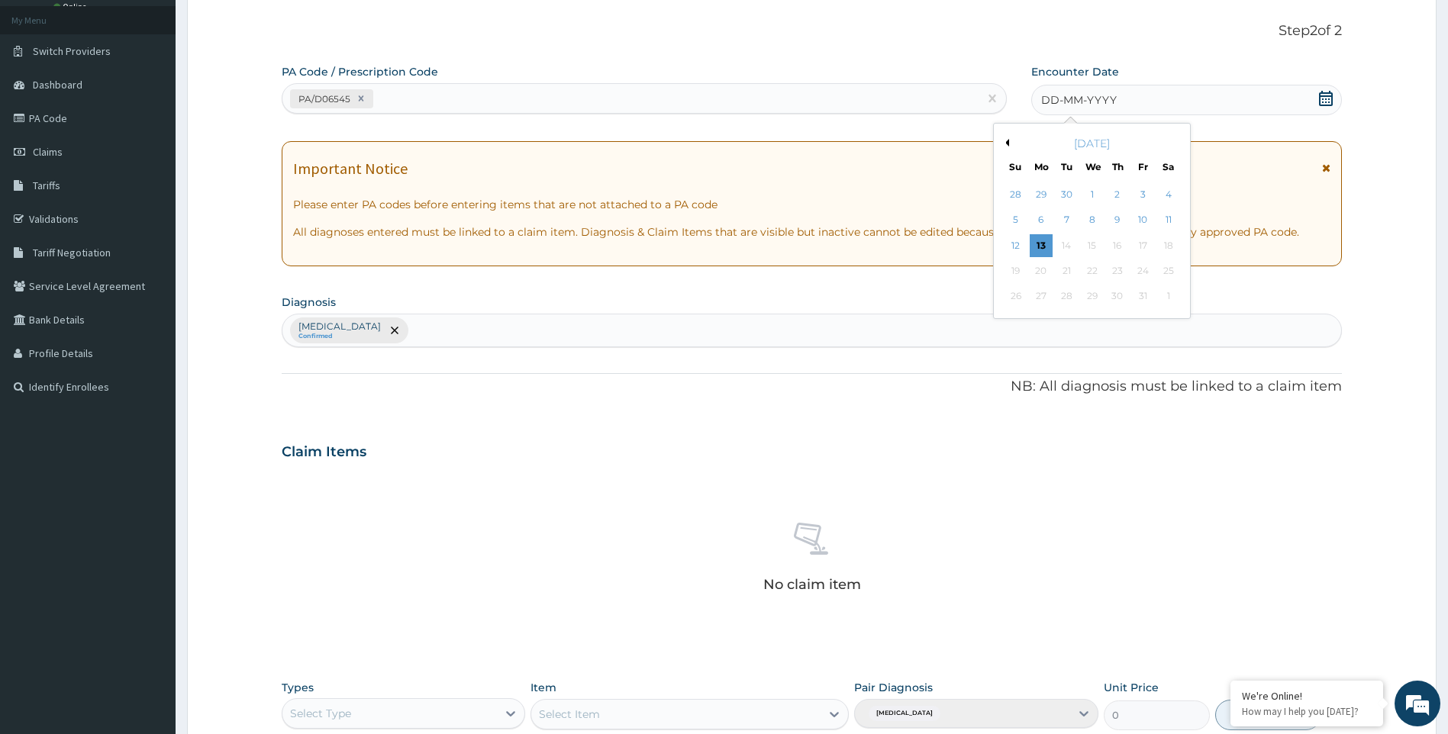
click at [1137, 218] on div "10" at bounding box center [1142, 220] width 23 height 23
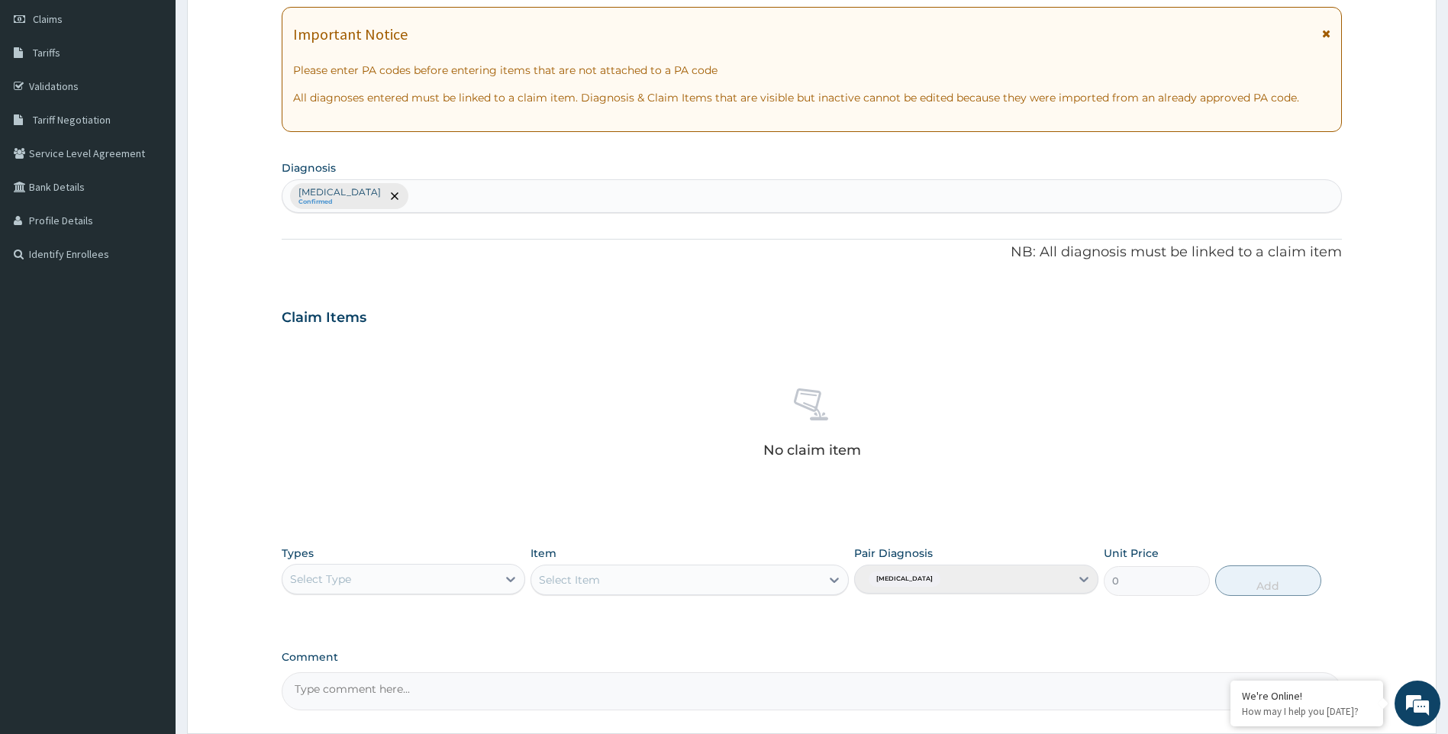
scroll to position [351, 0]
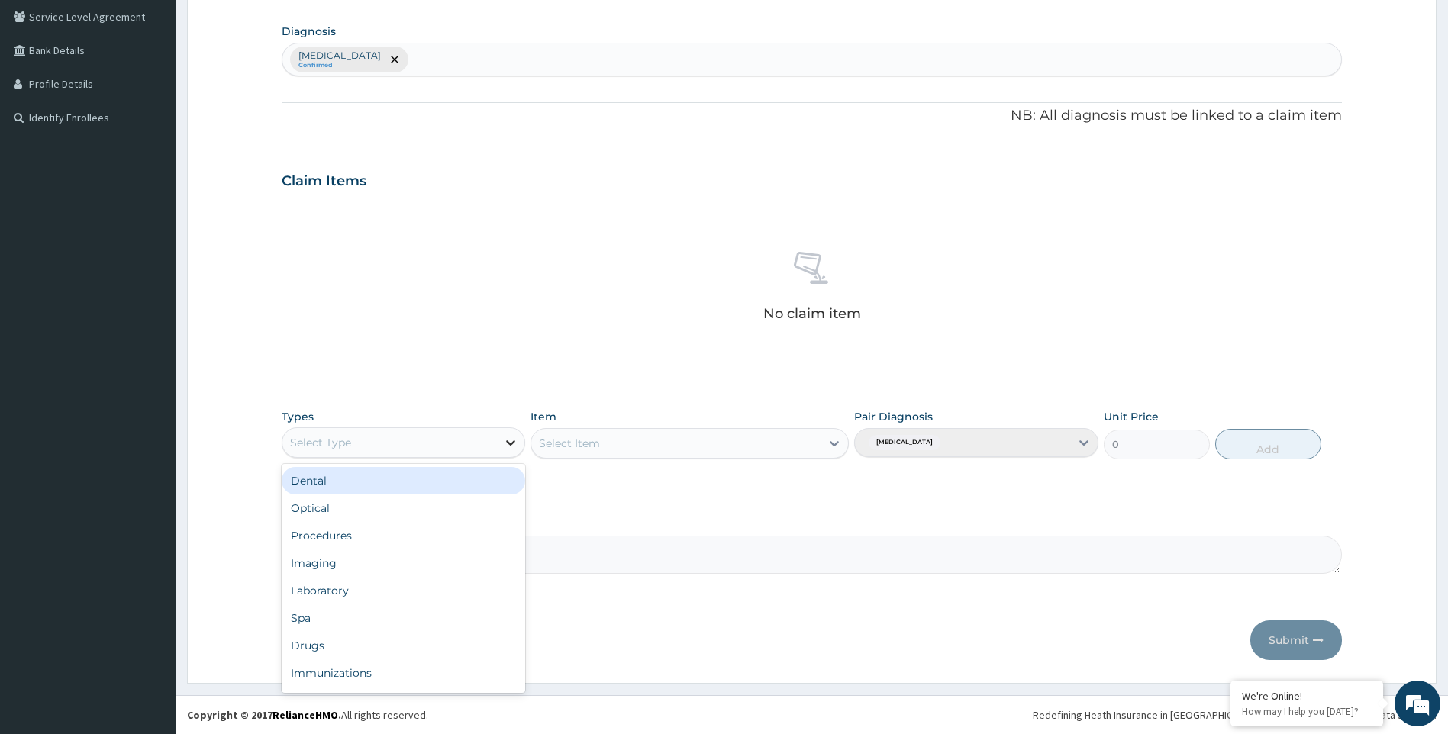
click at [510, 443] on icon at bounding box center [510, 442] width 9 height 5
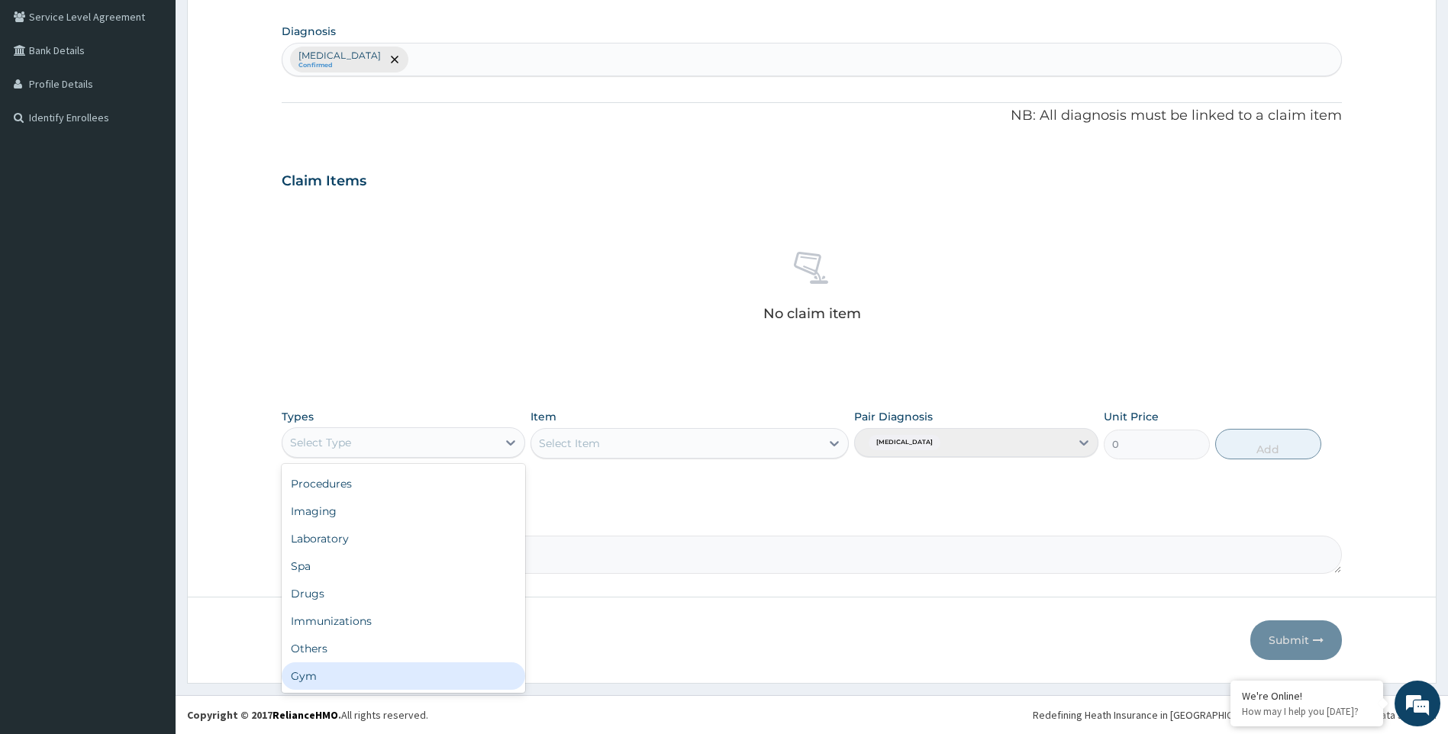
click at [453, 678] on div "Gym" at bounding box center [404, 675] width 244 height 27
click at [836, 443] on div "Select Item" at bounding box center [689, 443] width 318 height 31
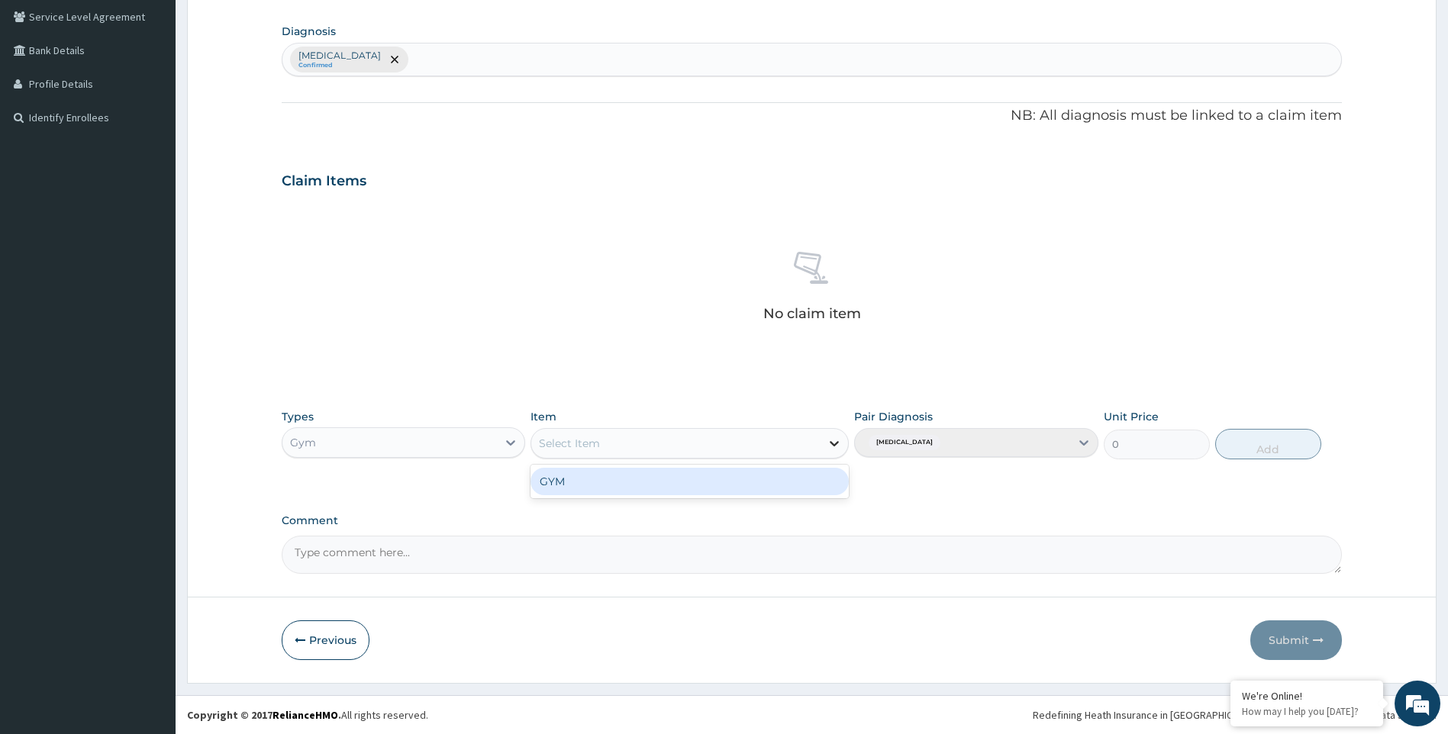
click at [833, 443] on icon at bounding box center [833, 443] width 9 height 5
click at [808, 476] on div "GYM" at bounding box center [689, 481] width 318 height 27
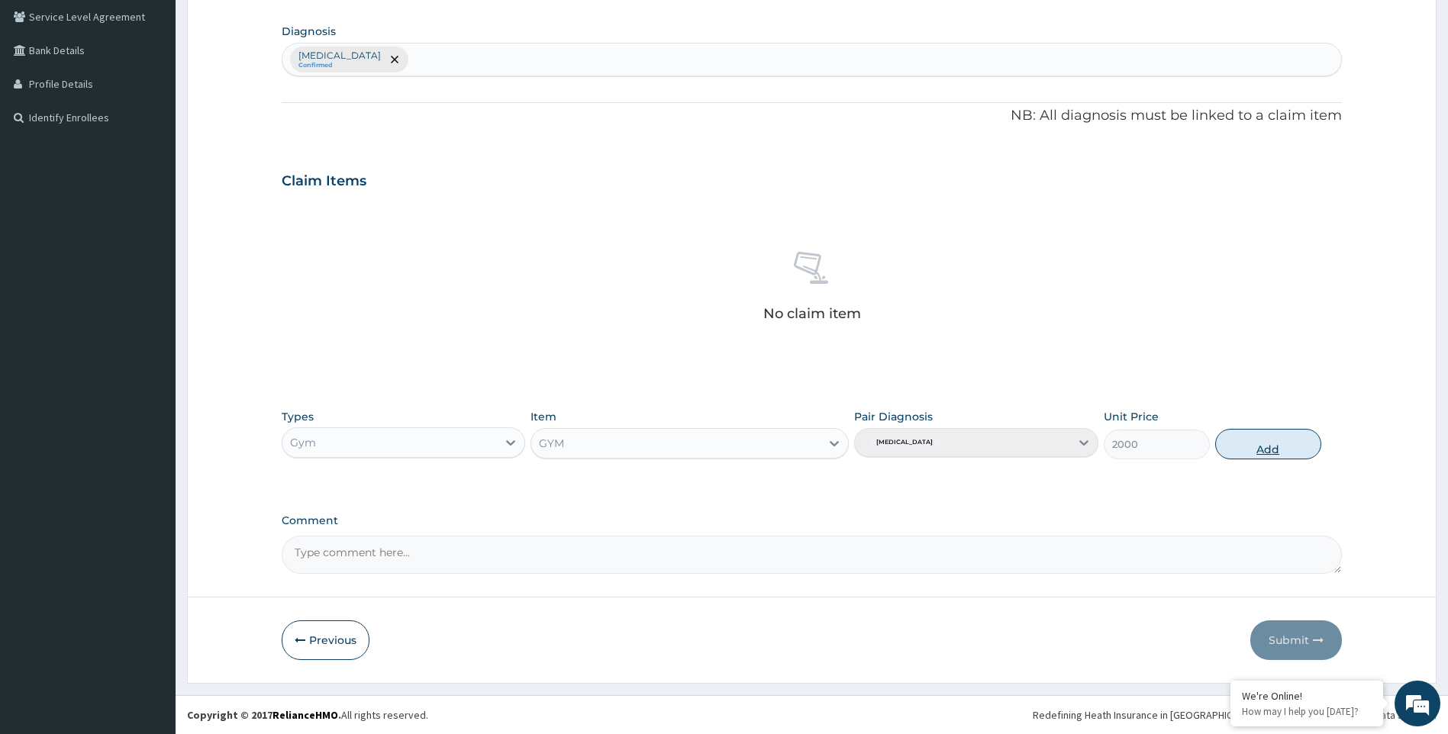
click at [1242, 443] on button "Add" at bounding box center [1268, 444] width 106 height 31
type input "0"
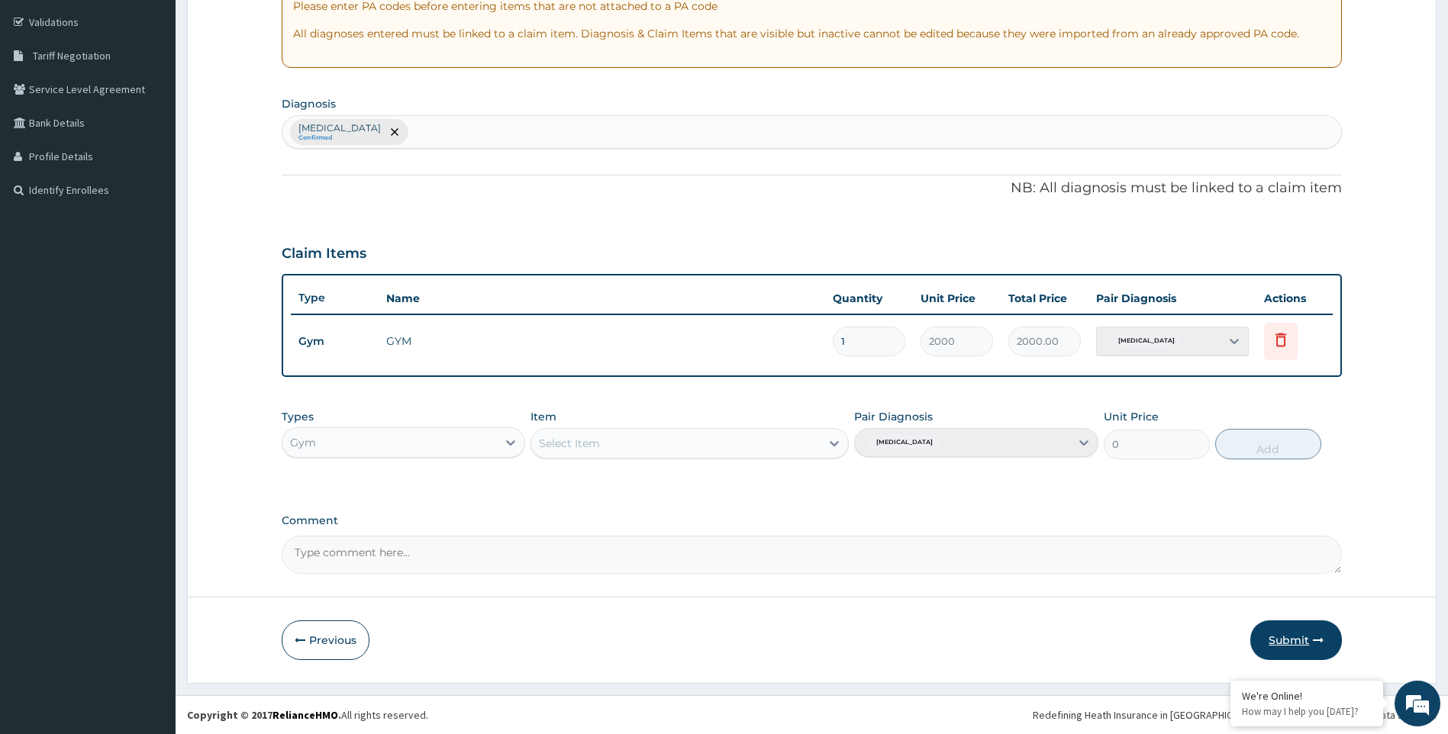
click at [1297, 636] on button "Submit" at bounding box center [1296, 640] width 92 height 40
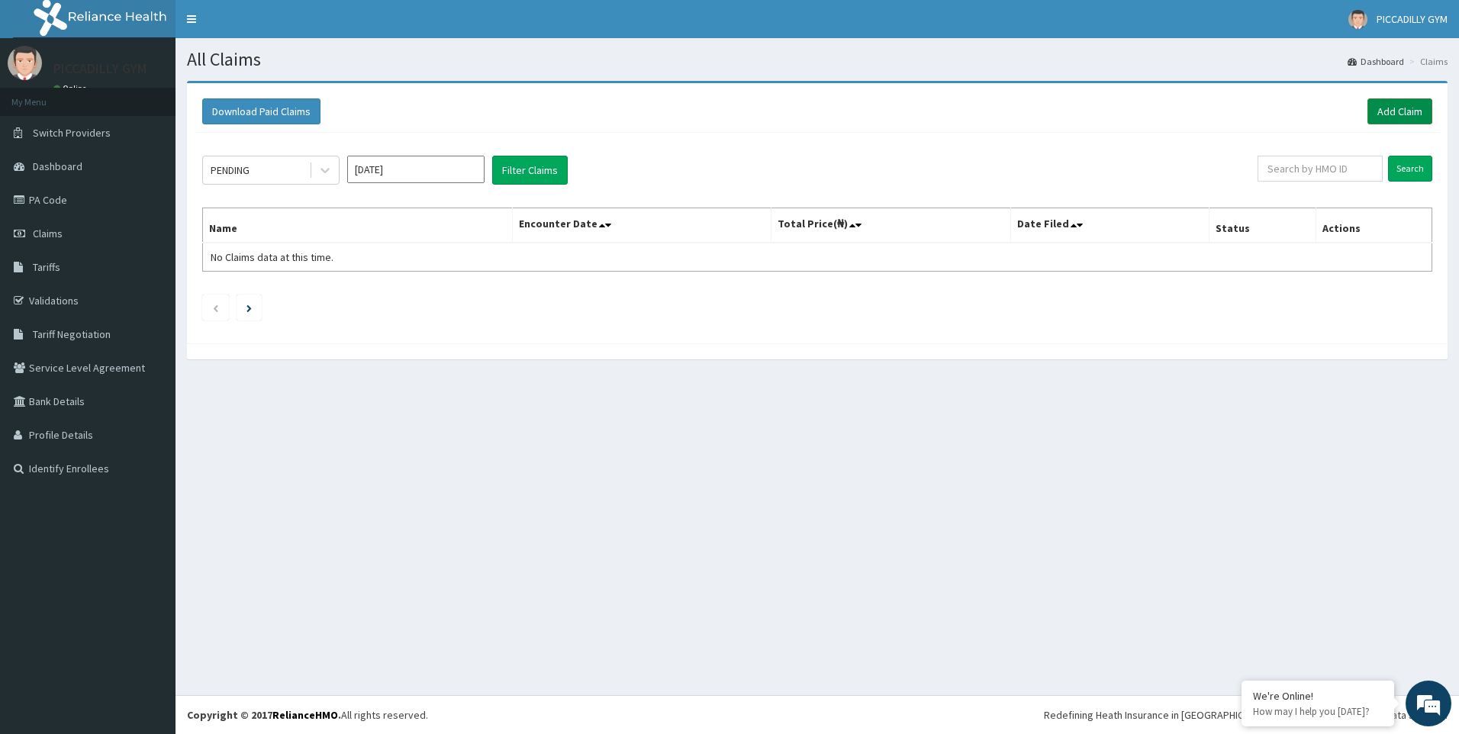
click at [1398, 116] on link "Add Claim" at bounding box center [1399, 111] width 65 height 26
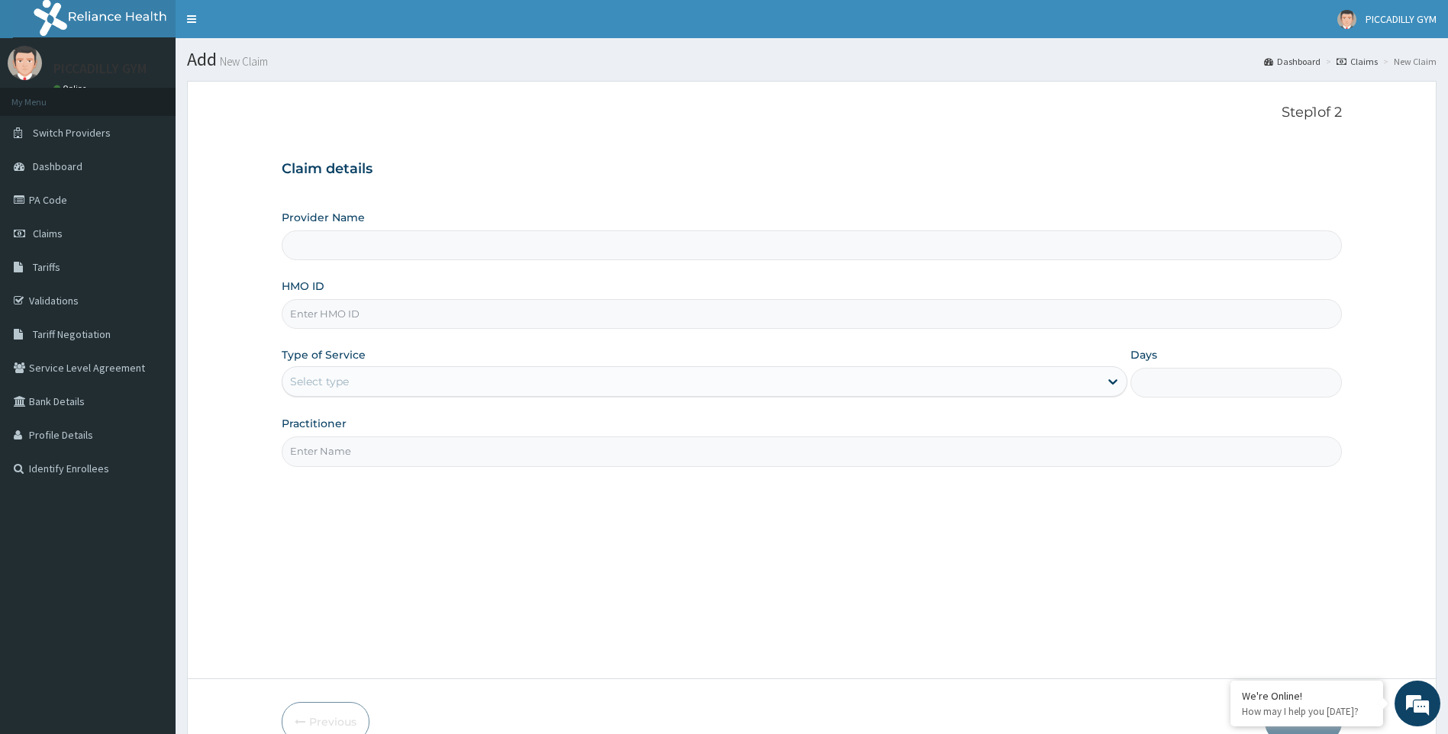
click at [385, 319] on input "HMO ID" at bounding box center [812, 314] width 1061 height 30
type input "E"
type input "PICCADILLY GYM"
type input "1"
type input "EAI/10009/B"
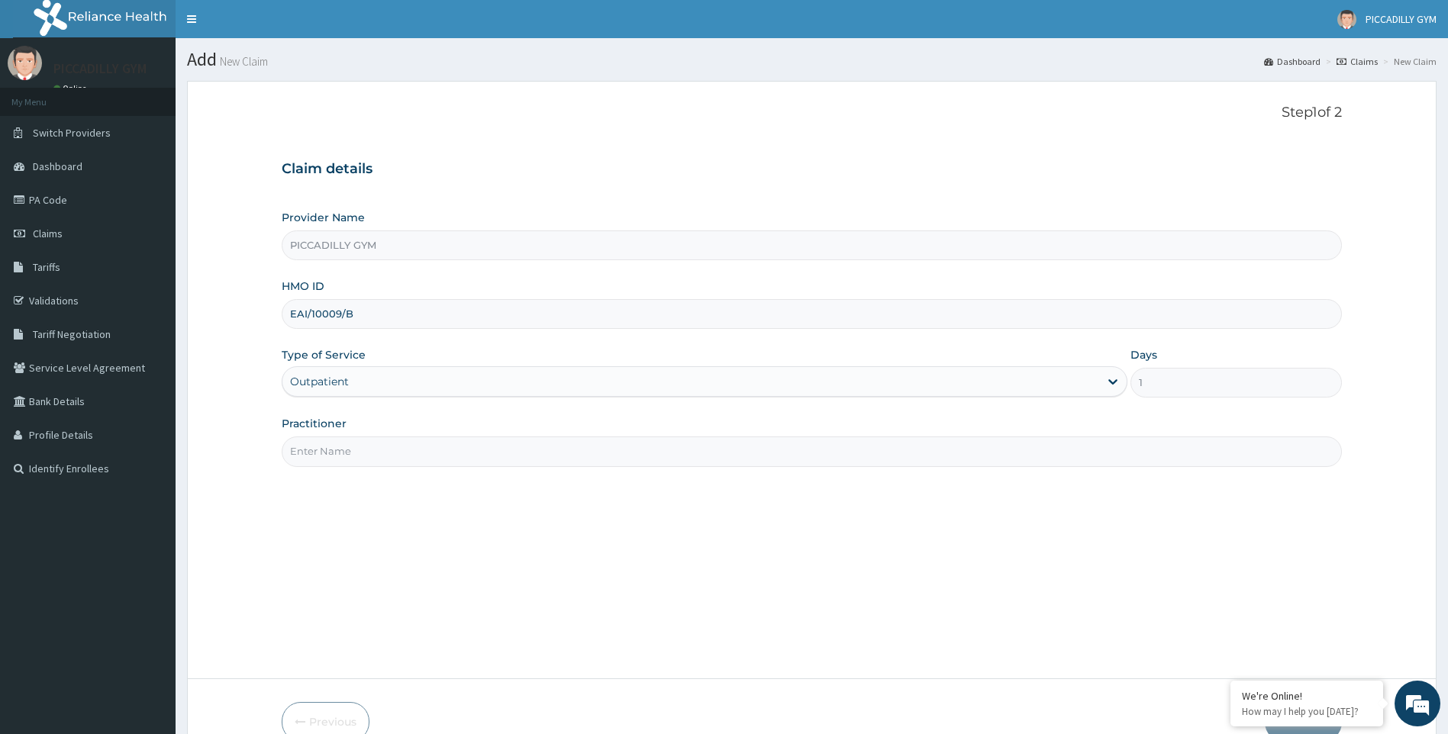
click at [377, 452] on input "Practitioner" at bounding box center [812, 451] width 1061 height 30
type input "Olisa"
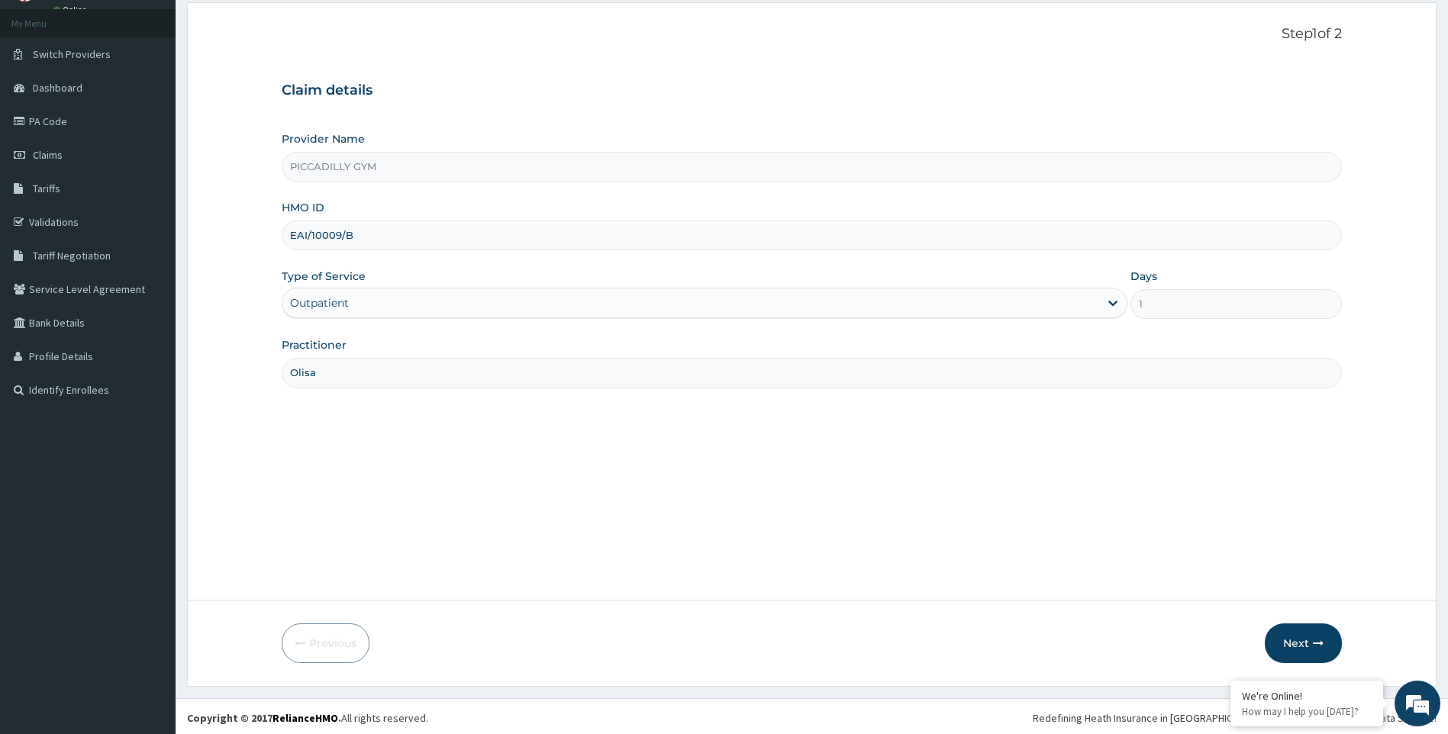
scroll to position [82, 0]
click at [1287, 643] on button "Next" at bounding box center [1302, 640] width 77 height 40
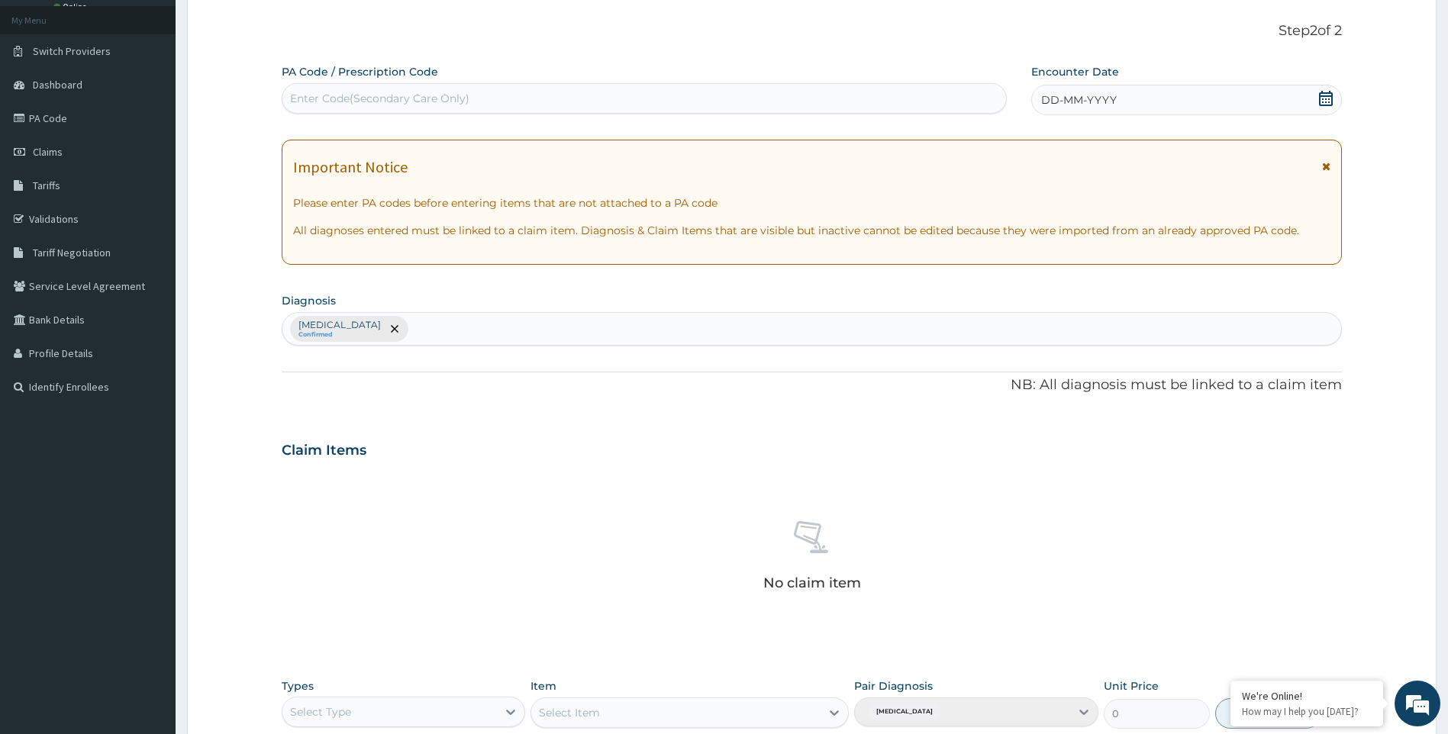
click at [505, 98] on div "Enter Code(Secondary Care Only)" at bounding box center [643, 98] width 723 height 24
type input "PA/6F0A91"
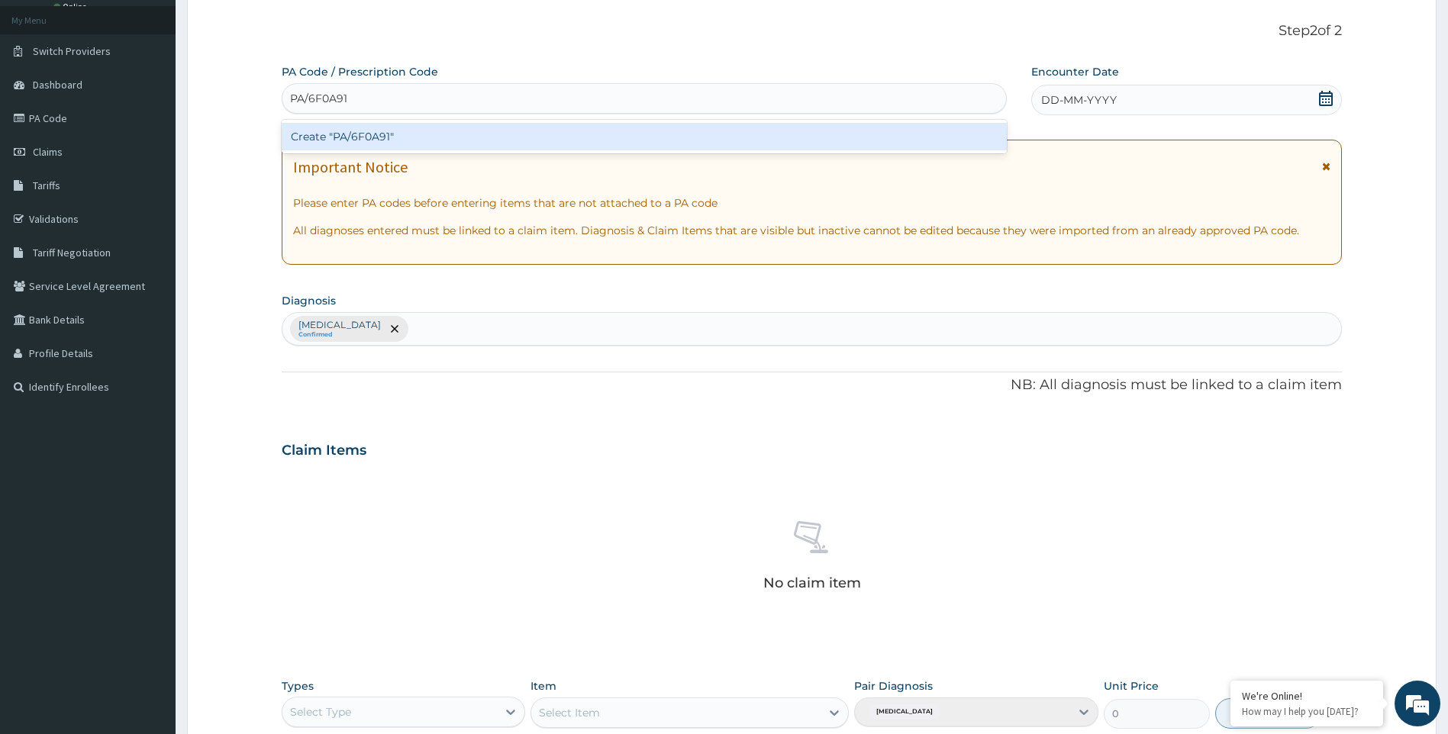
click at [506, 135] on div "Create "PA/6F0A91"" at bounding box center [644, 136] width 725 height 27
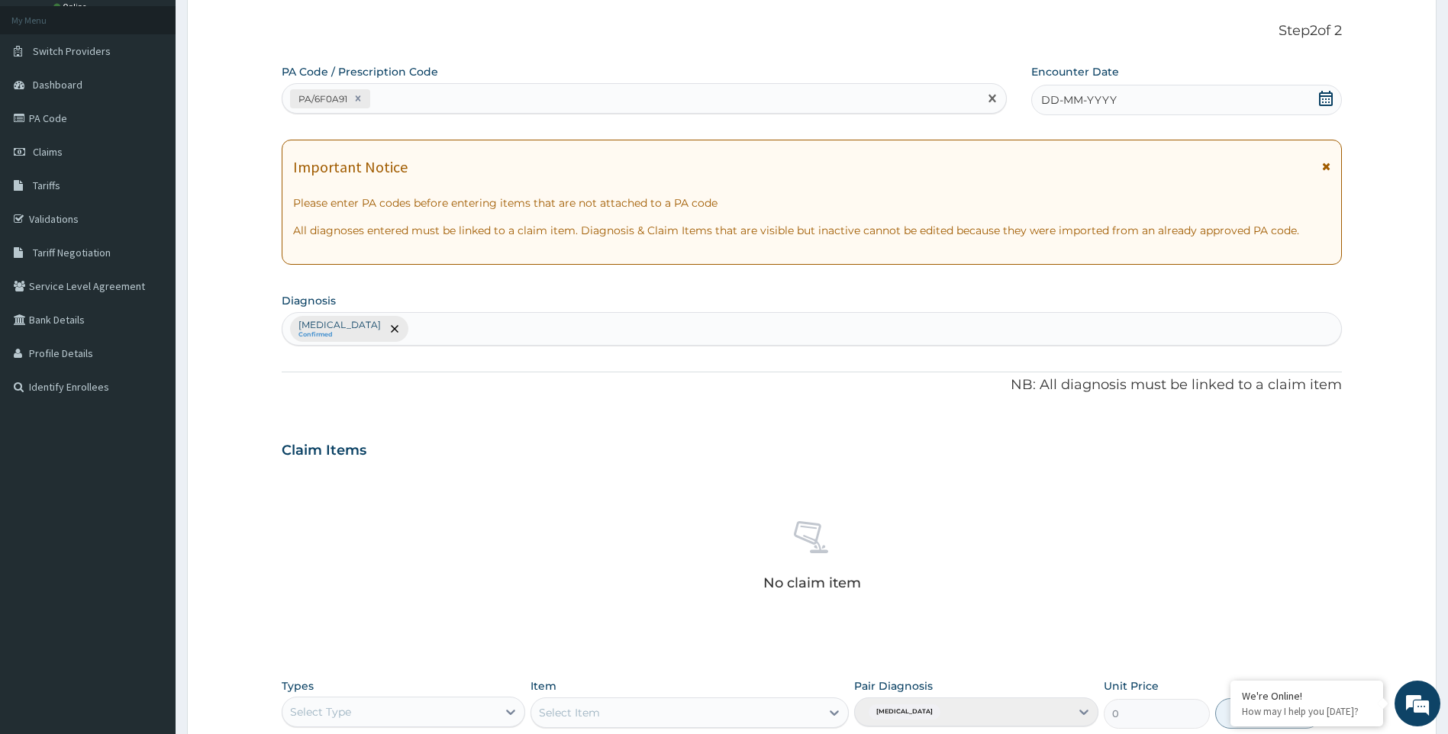
click at [1074, 98] on span "DD-MM-YYYY" at bounding box center [1079, 99] width 76 height 15
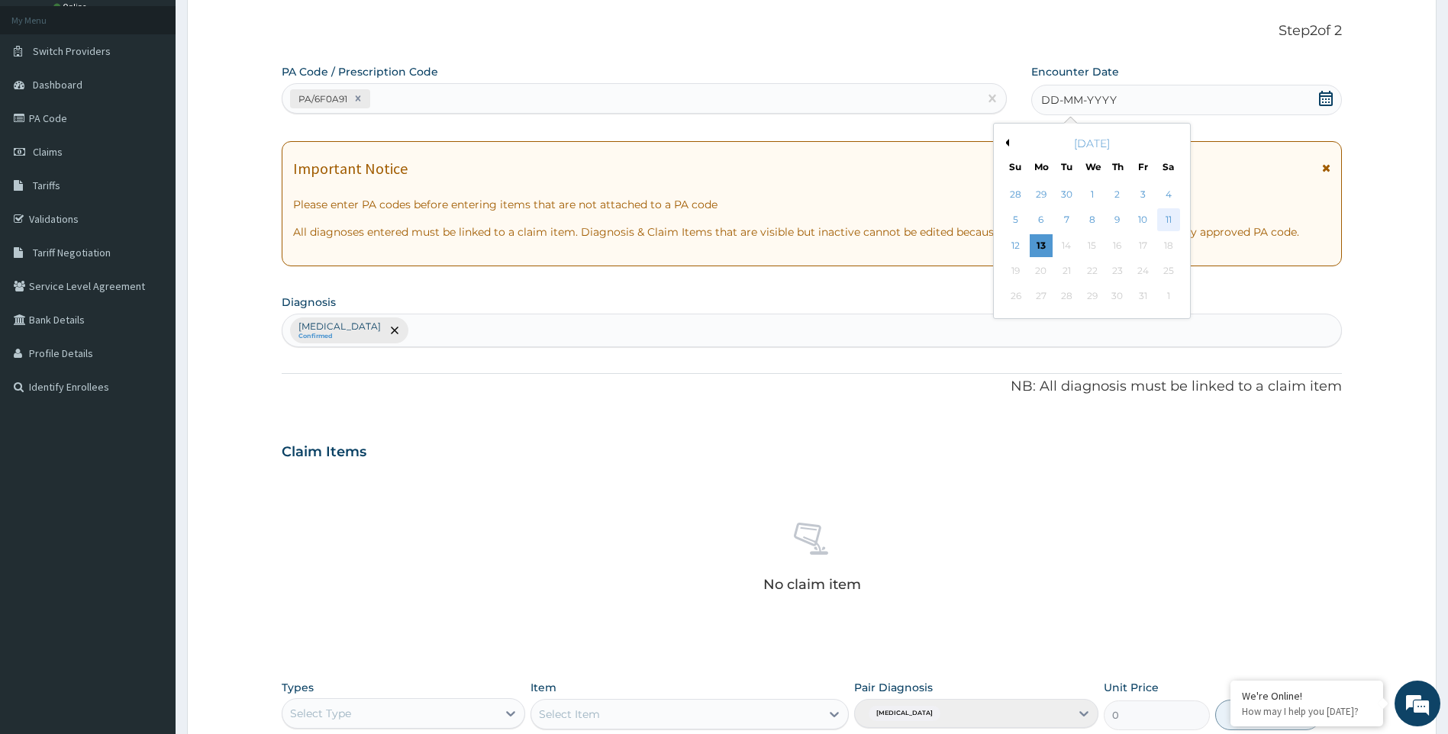
click at [1161, 217] on div "11" at bounding box center [1168, 220] width 23 height 23
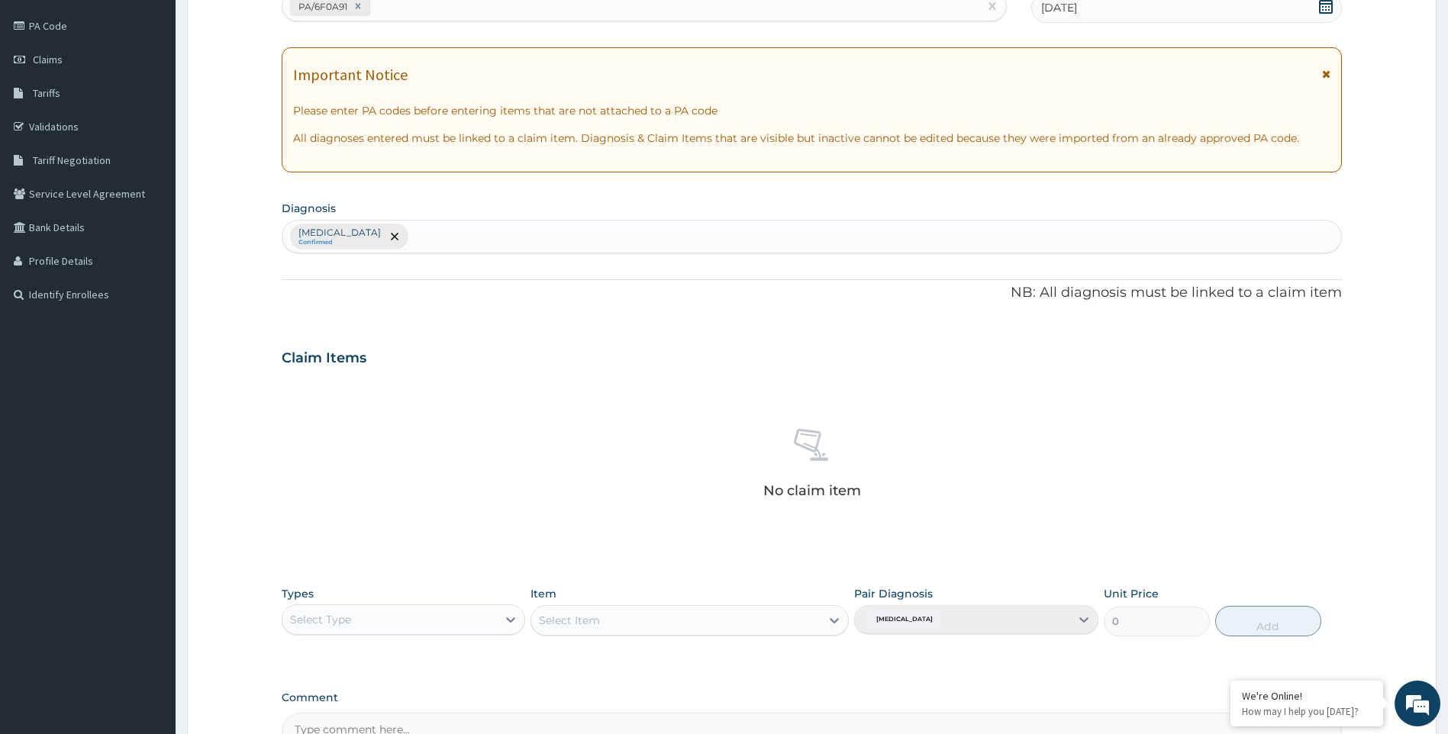
scroll to position [351, 0]
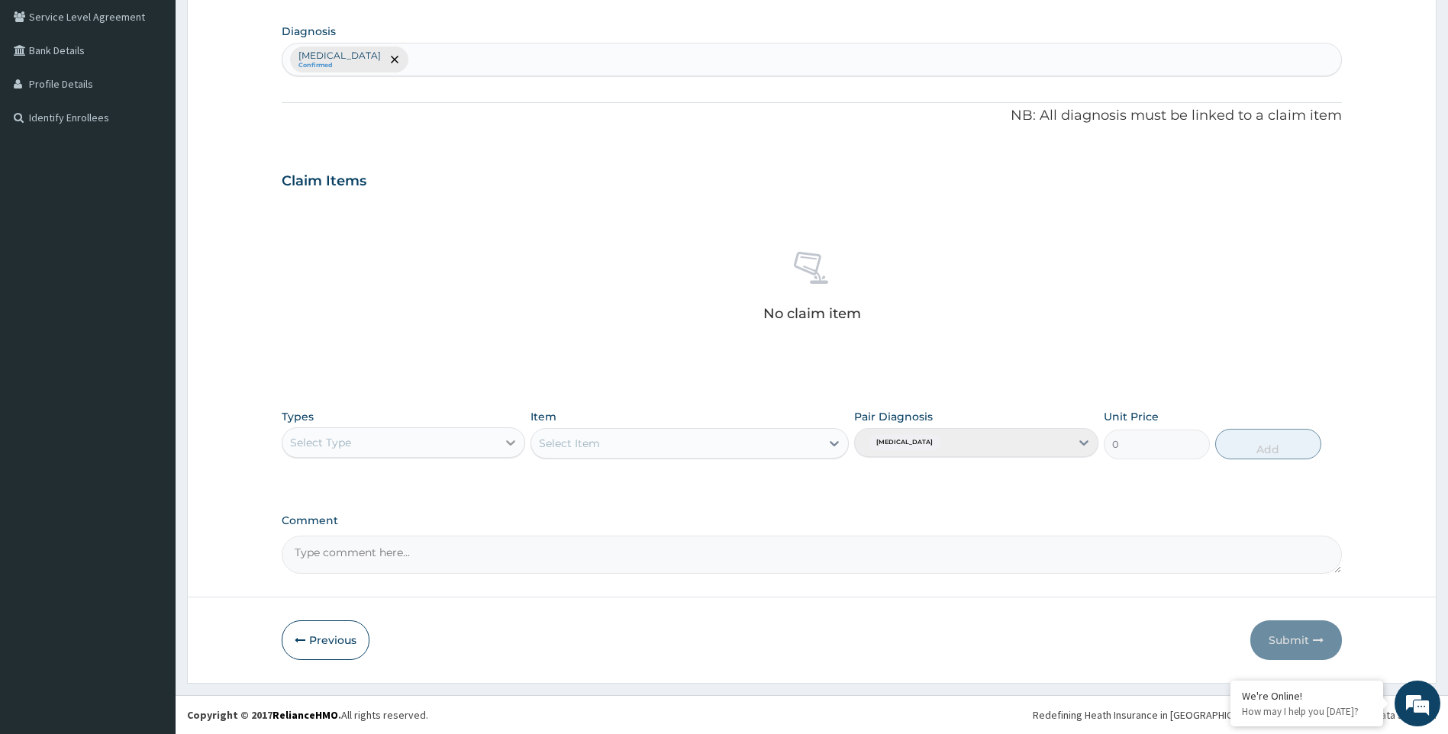
click at [509, 443] on icon at bounding box center [510, 442] width 9 height 5
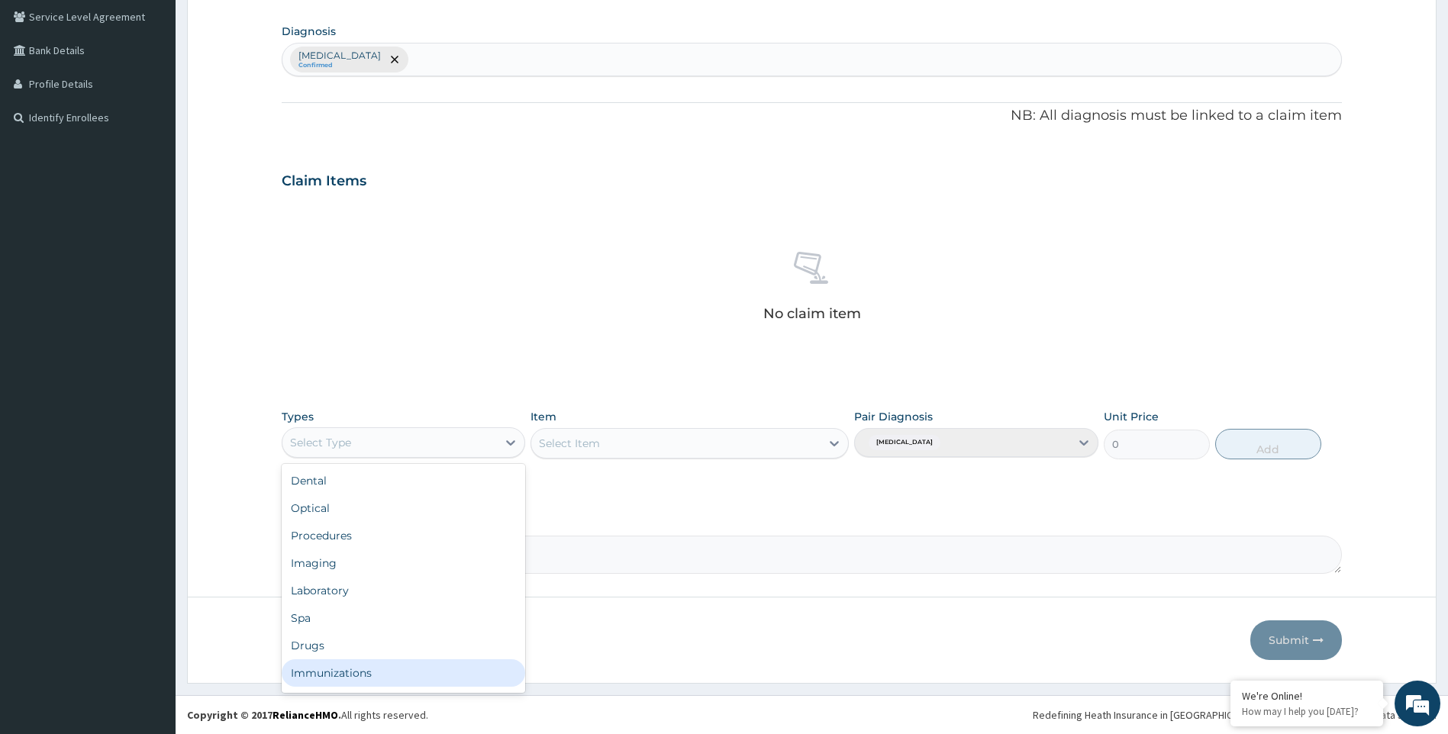
scroll to position [52, 0]
click at [492, 678] on div "Gym" at bounding box center [404, 675] width 244 height 27
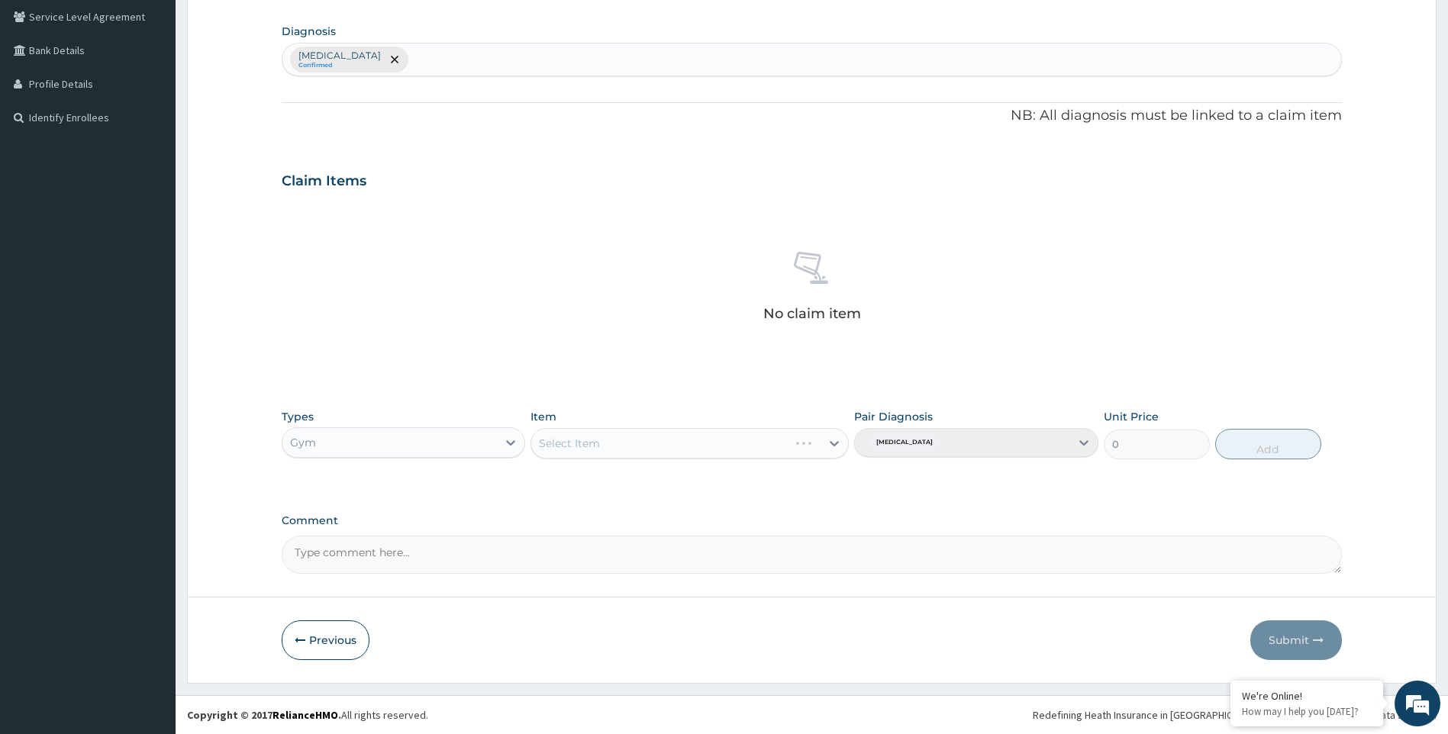
click at [833, 443] on div "Select Item" at bounding box center [689, 443] width 318 height 31
click at [833, 444] on icon at bounding box center [833, 443] width 9 height 5
click at [807, 479] on div "GYM" at bounding box center [689, 481] width 318 height 27
click at [1262, 450] on button "Add" at bounding box center [1268, 444] width 106 height 31
type input "0"
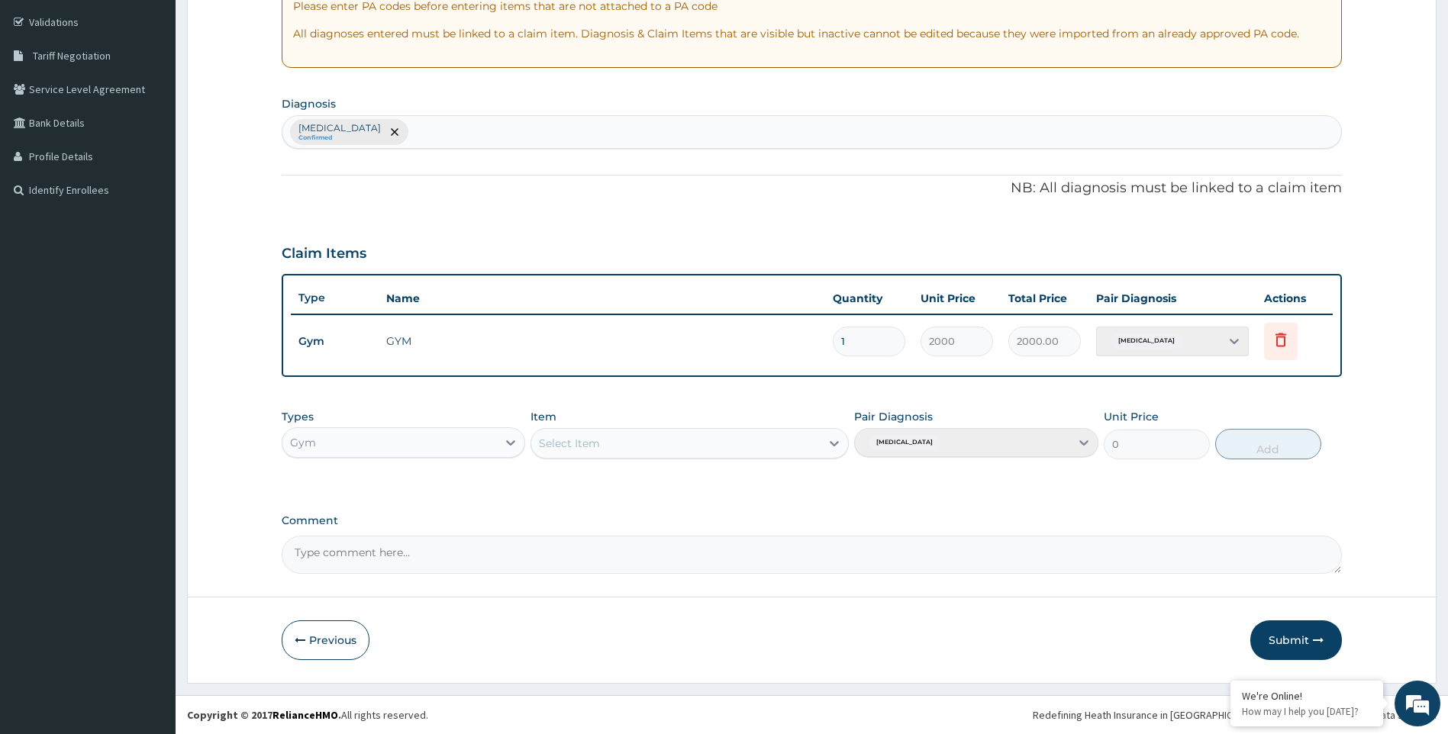
scroll to position [279, 0]
click at [1290, 639] on button "Submit" at bounding box center [1296, 640] width 92 height 40
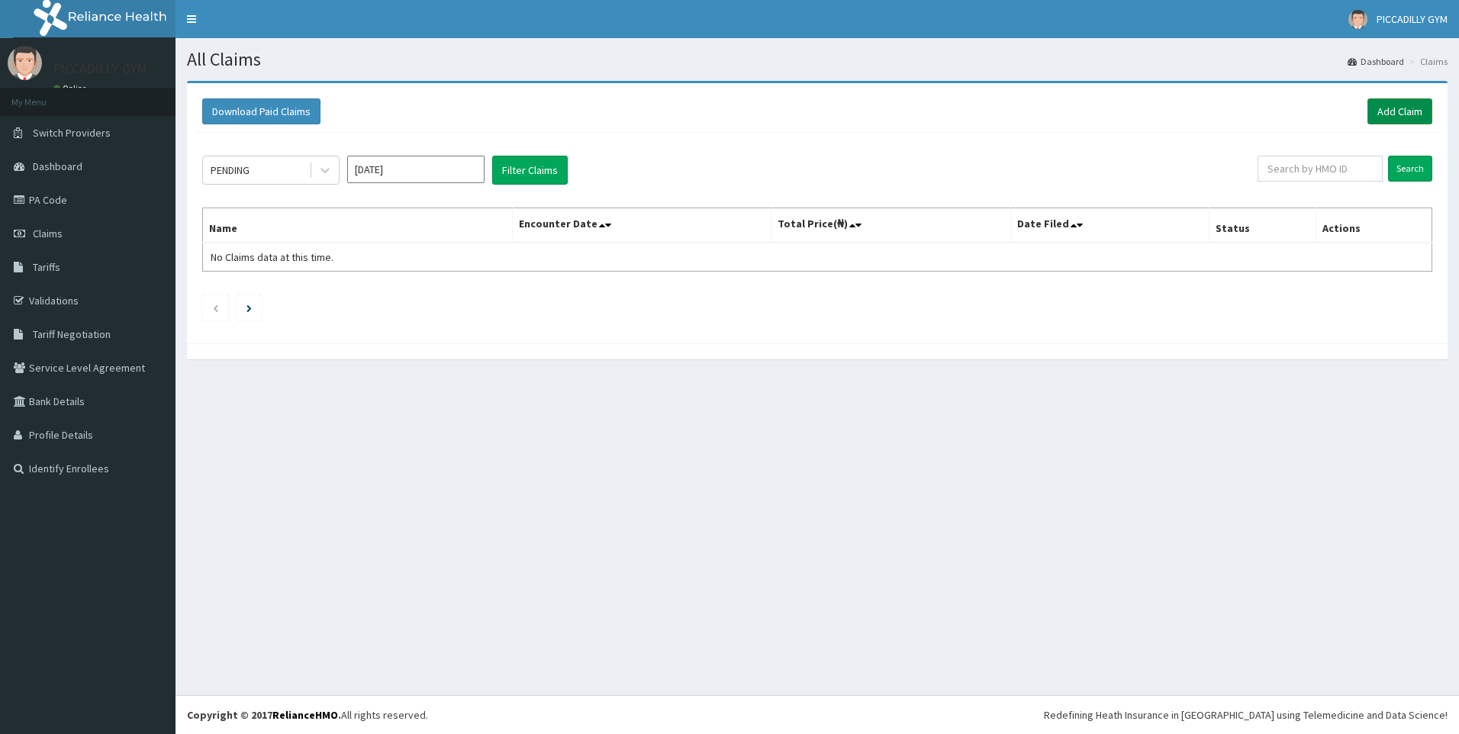
click at [1393, 113] on link "Add Claim" at bounding box center [1399, 111] width 65 height 26
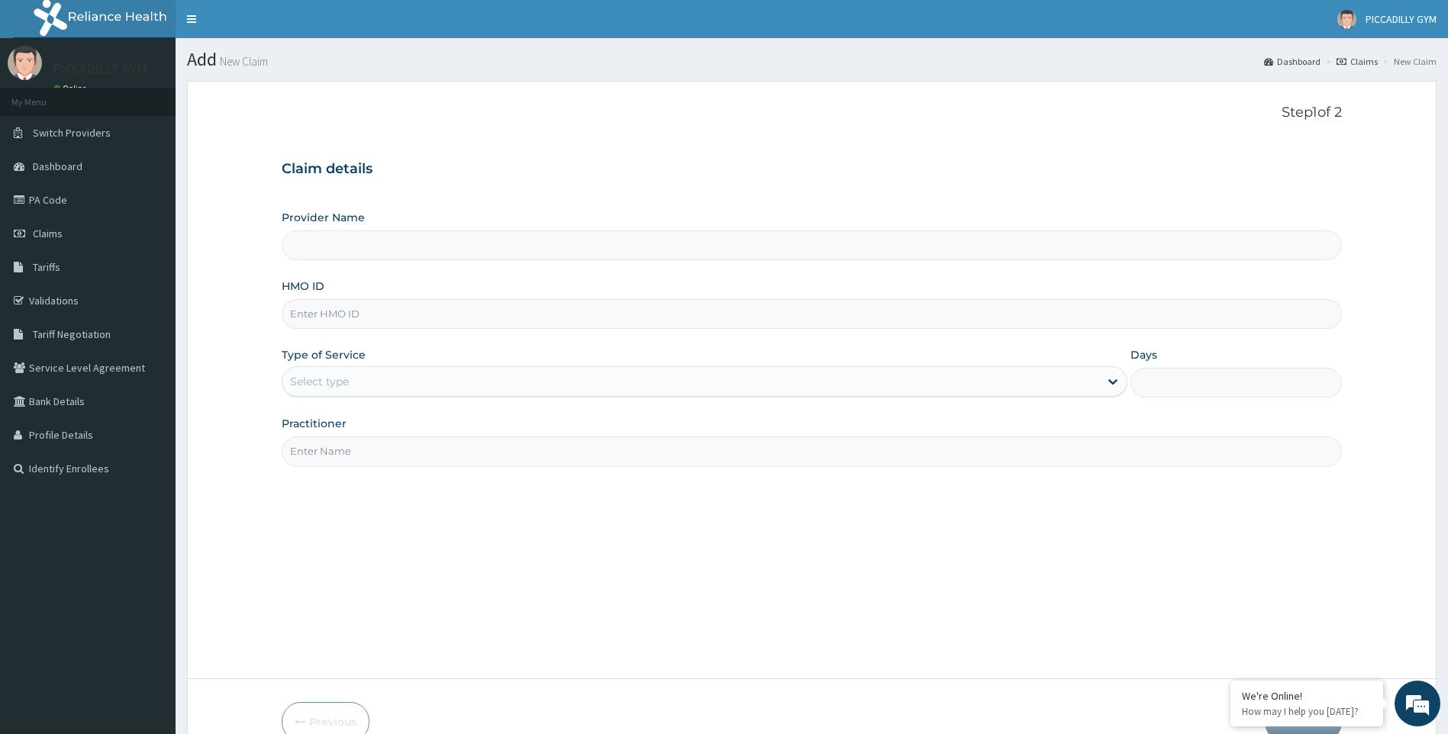
click at [343, 319] on input "HMO ID" at bounding box center [812, 314] width 1061 height 30
type input "PICCADILLY GYM"
type input "1"
type input "ISW/10443/A"
click at [364, 446] on input "Practitioner" at bounding box center [812, 451] width 1061 height 30
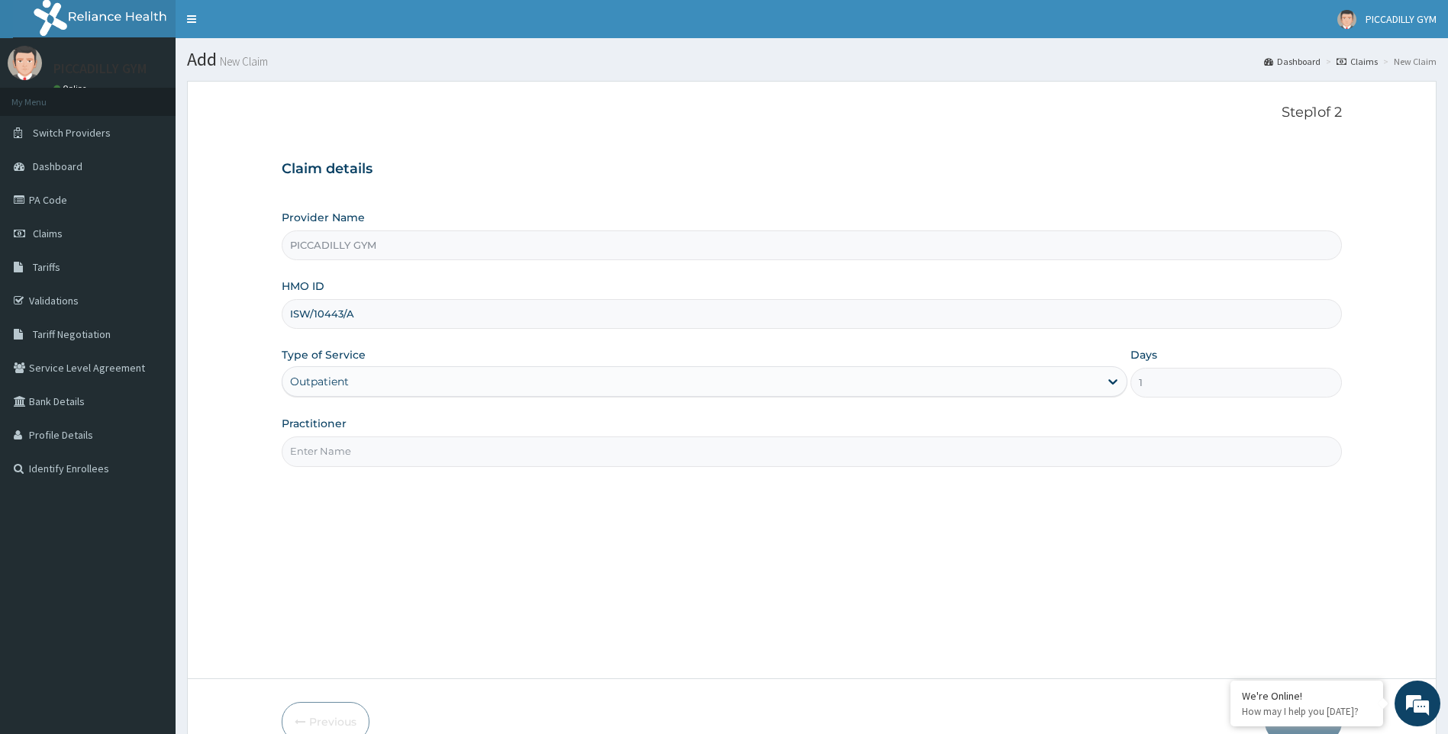
type input "Olisa"
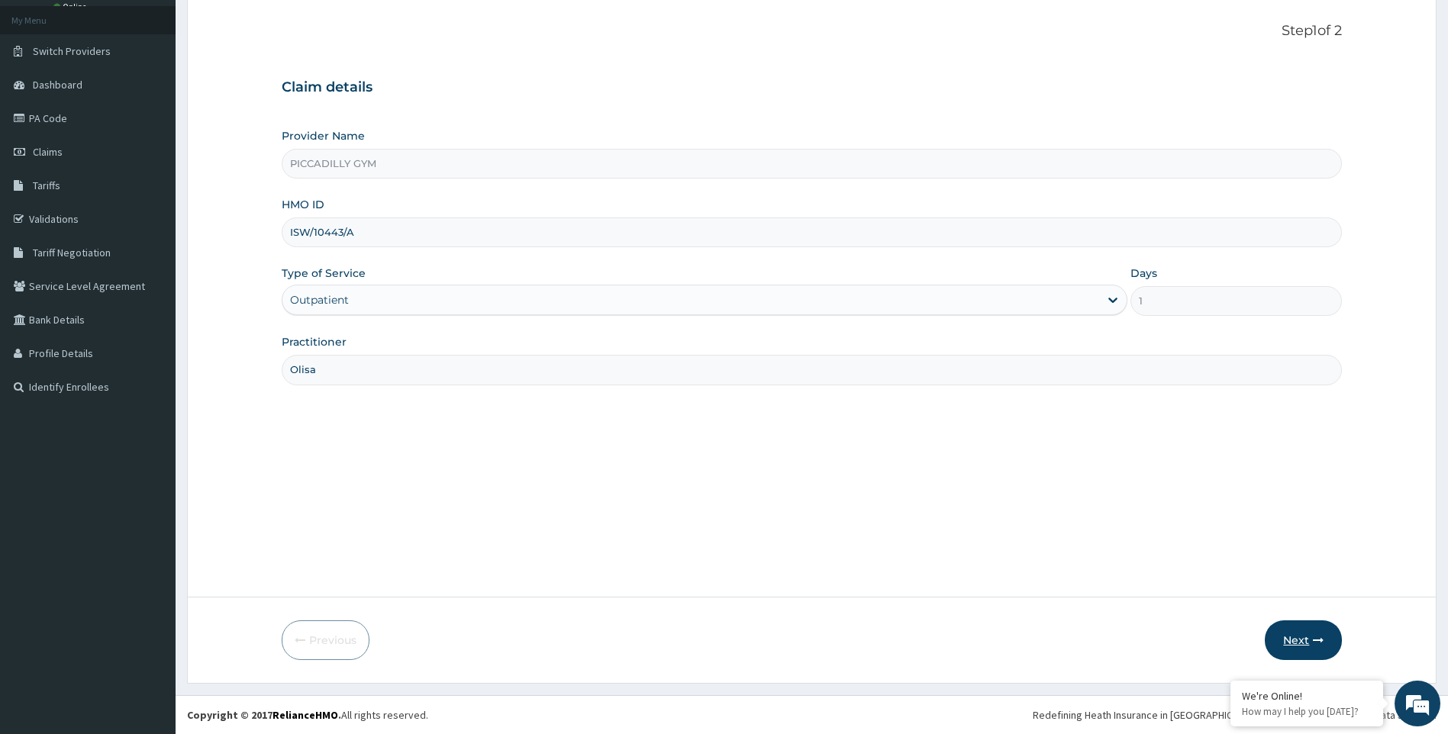
click at [1306, 643] on button "Next" at bounding box center [1302, 640] width 77 height 40
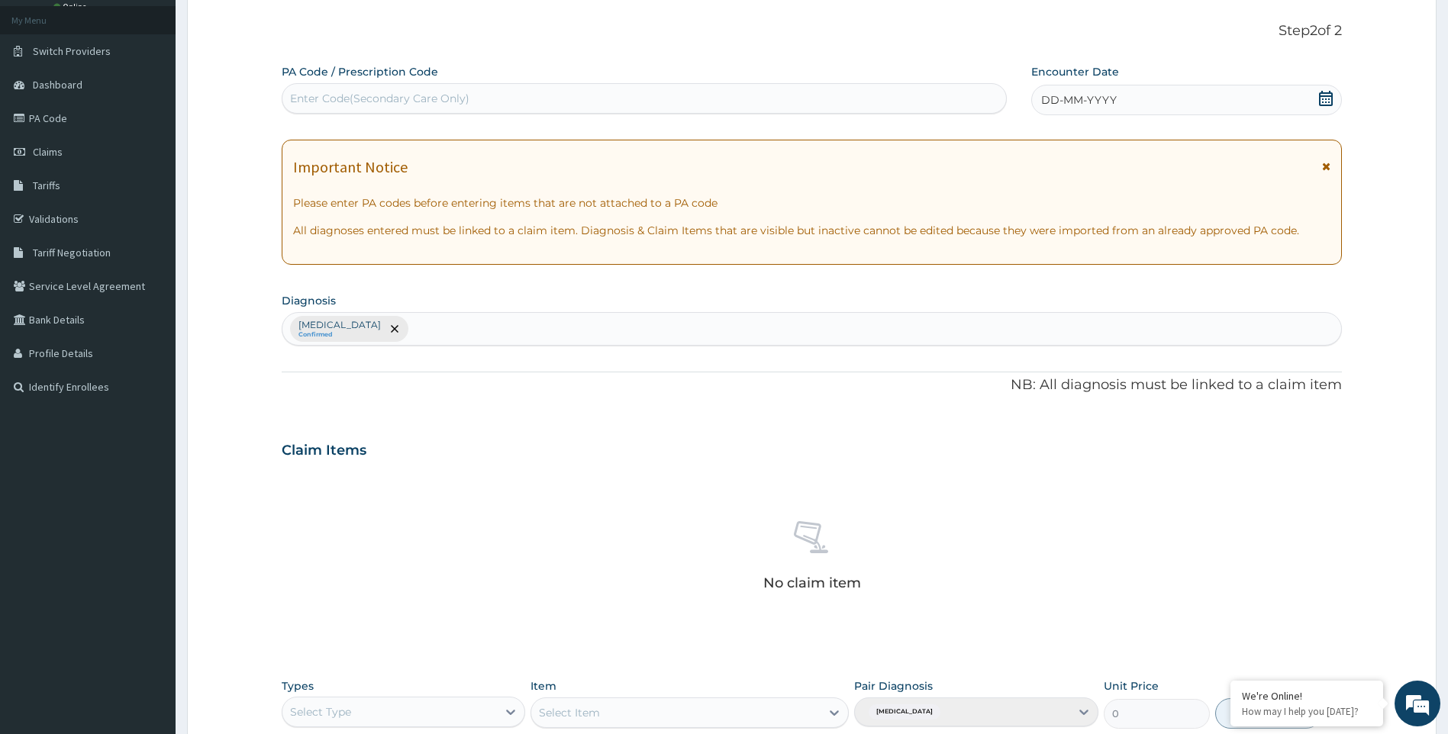
click at [604, 97] on div "Enter Code(Secondary Care Only)" at bounding box center [643, 98] width 723 height 24
type input "PA/A6130A"
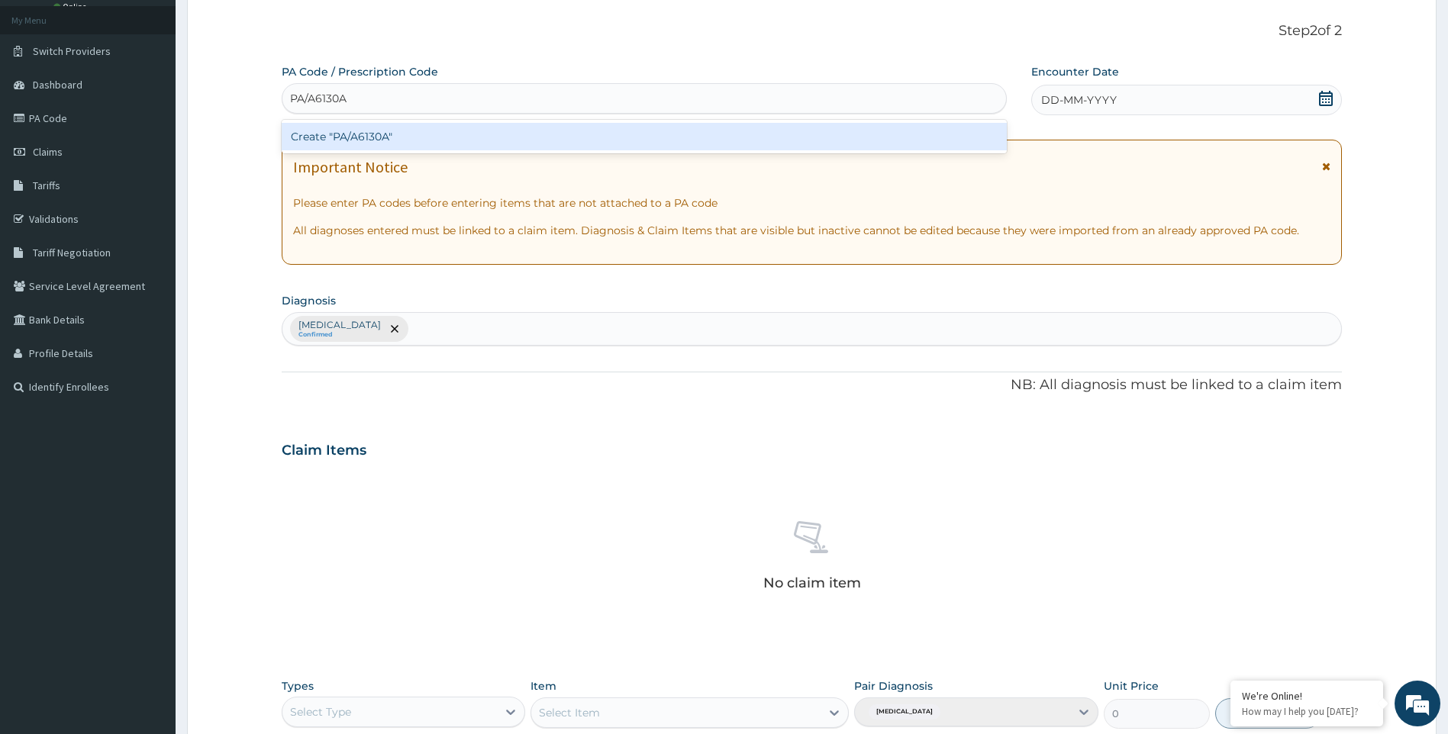
click at [618, 130] on div "Create "PA/A6130A"" at bounding box center [644, 136] width 725 height 27
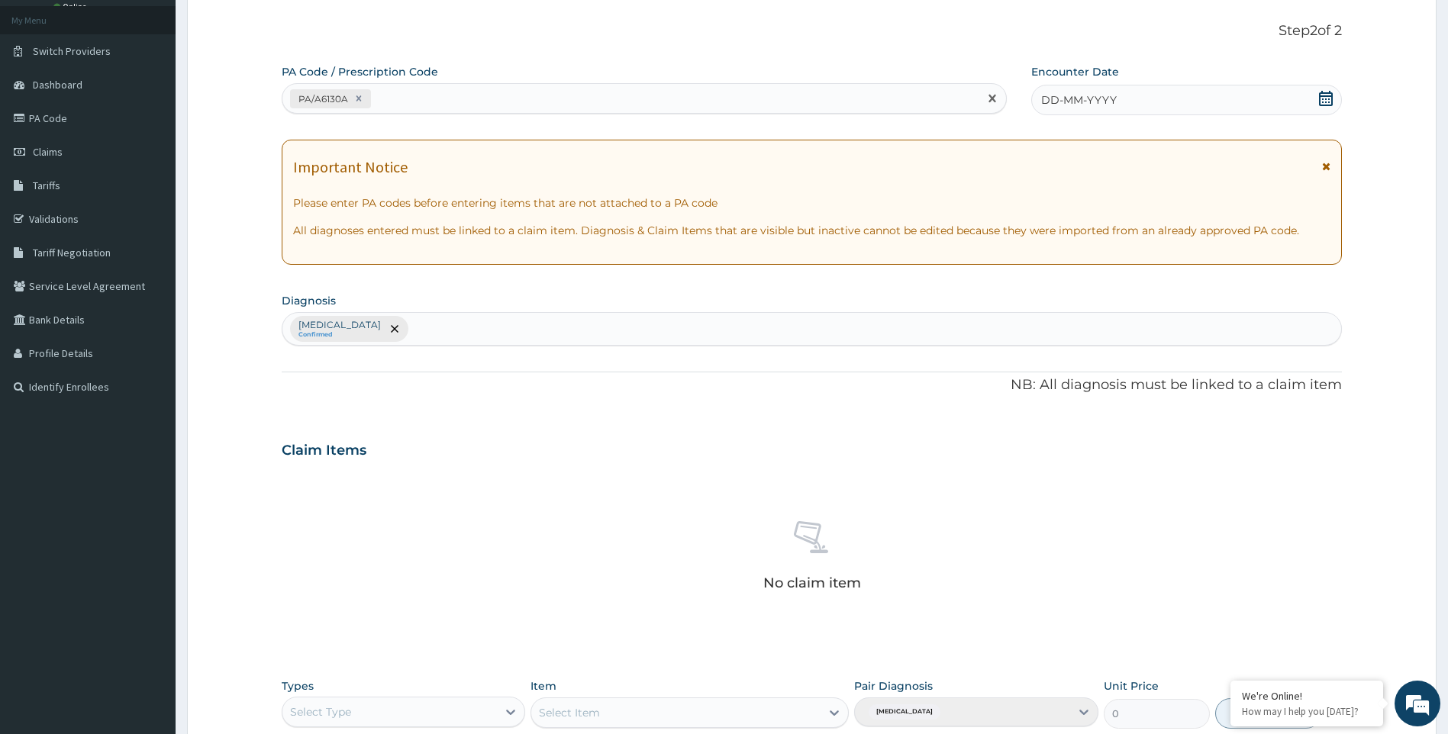
click at [1050, 108] on span "DD-MM-YYYY" at bounding box center [1079, 99] width 76 height 15
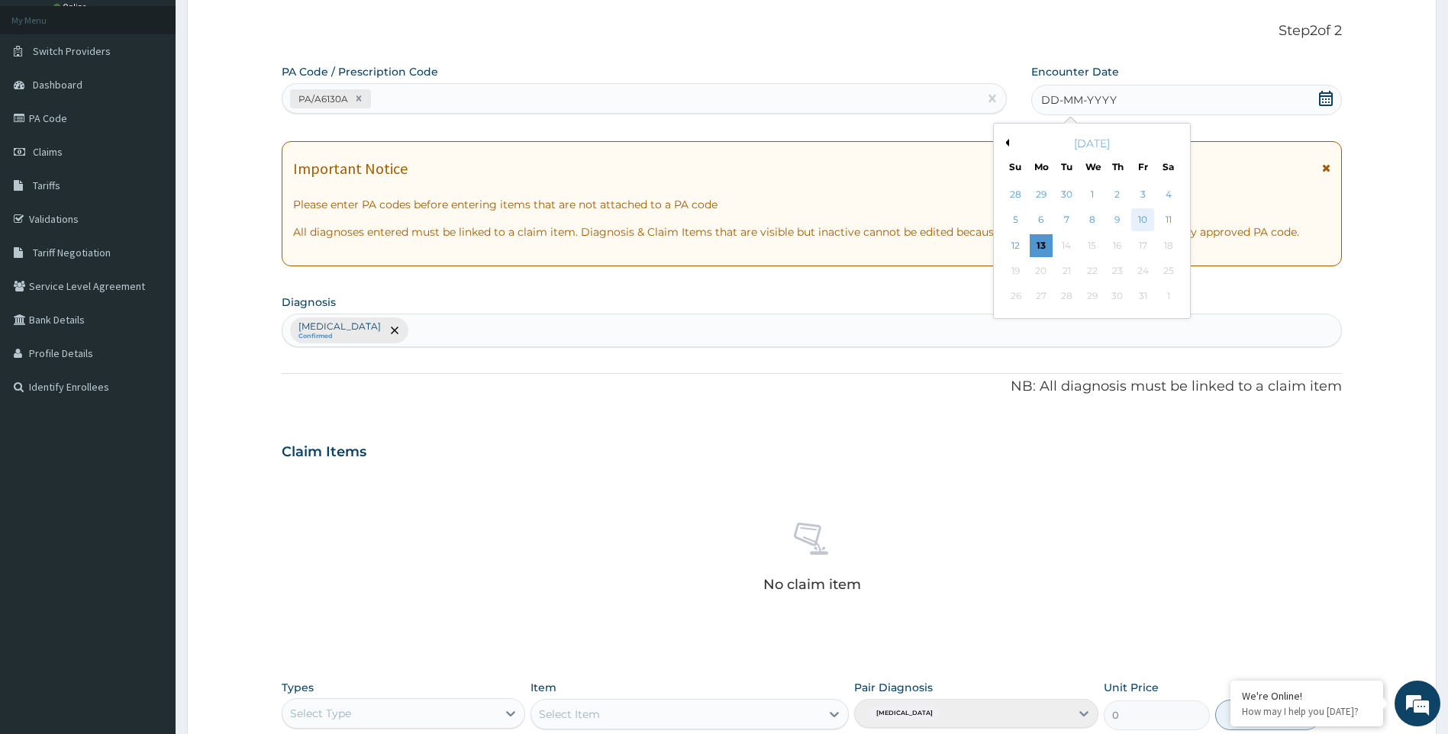
click at [1139, 221] on div "10" at bounding box center [1142, 220] width 23 height 23
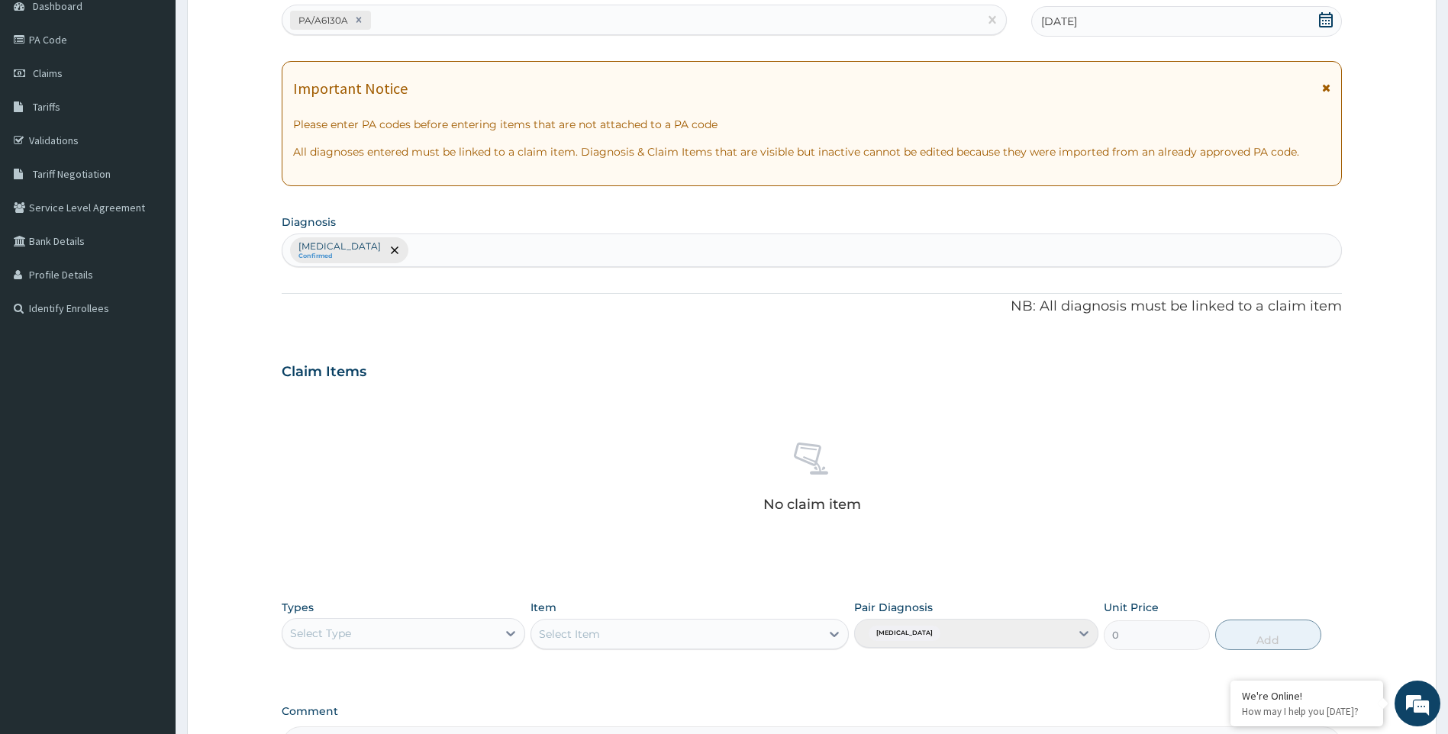
scroll to position [351, 0]
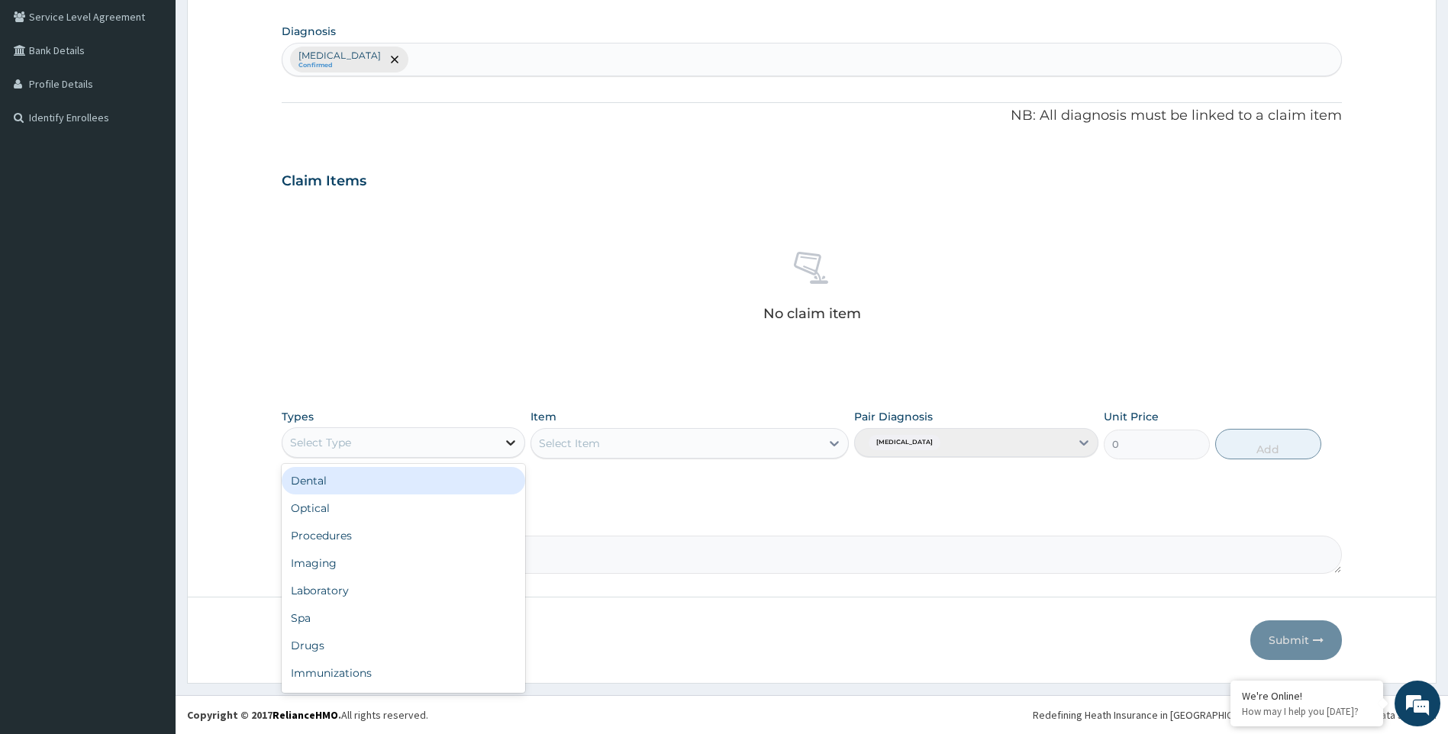
click at [506, 443] on icon at bounding box center [510, 442] width 15 height 15
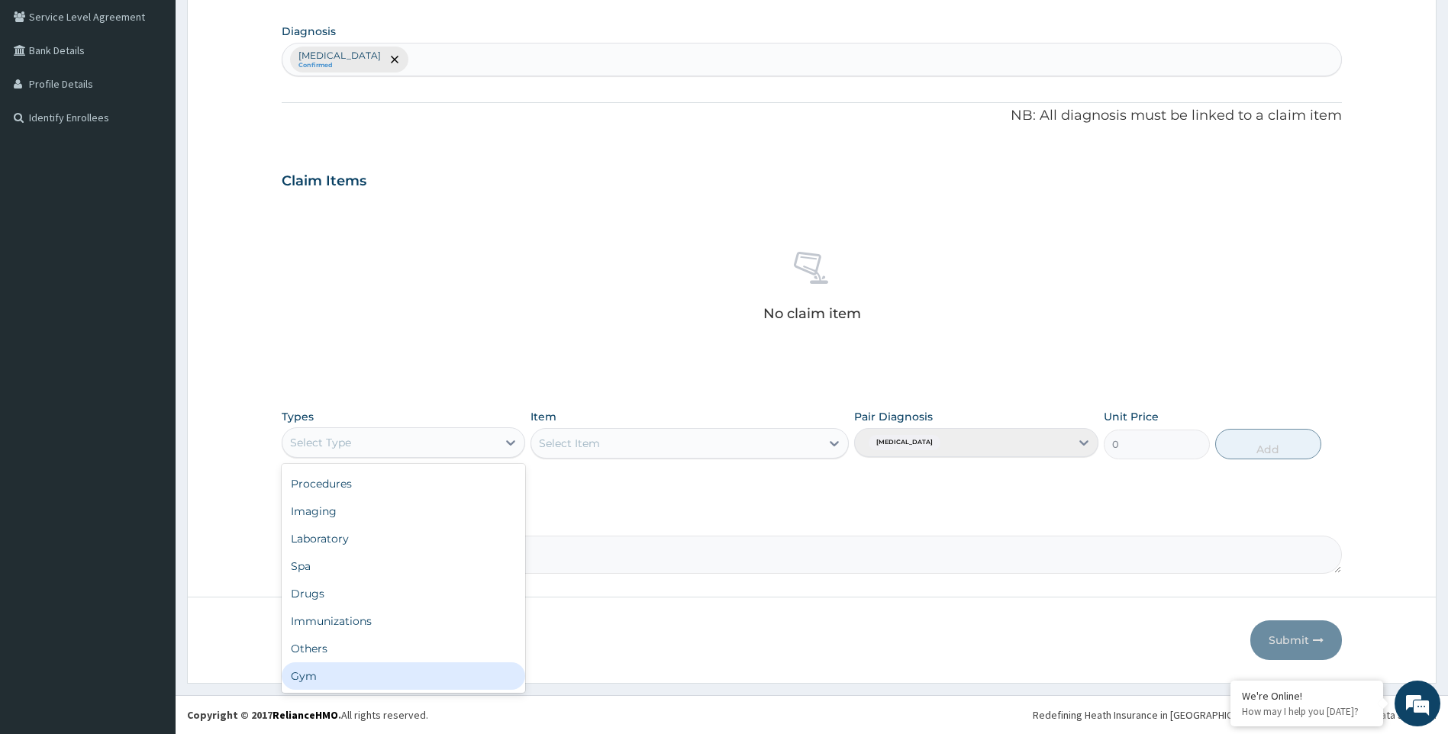
click at [388, 681] on div "Gym" at bounding box center [404, 675] width 244 height 27
click at [833, 444] on div "Select Item" at bounding box center [689, 443] width 318 height 31
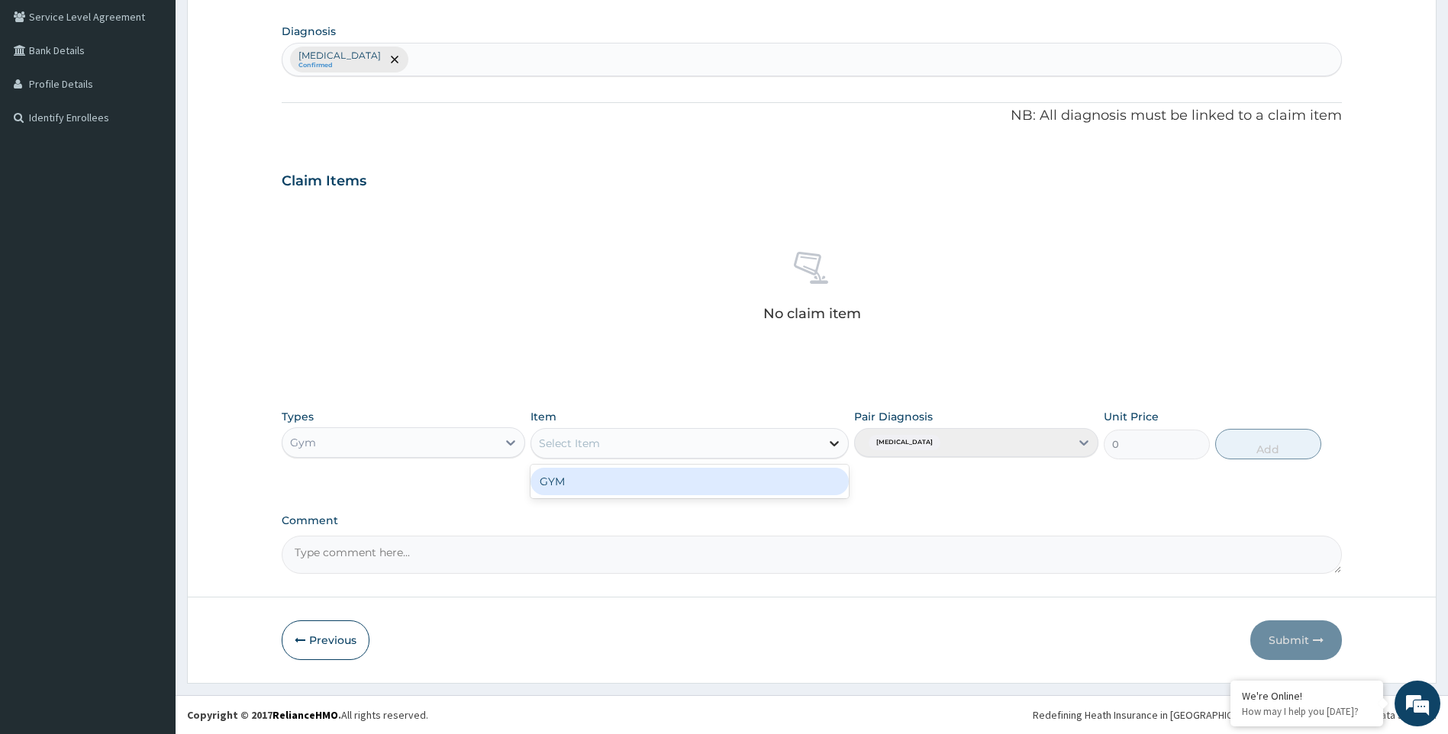
click at [833, 443] on icon at bounding box center [833, 443] width 9 height 5
click at [816, 480] on div "GYM" at bounding box center [689, 481] width 318 height 27
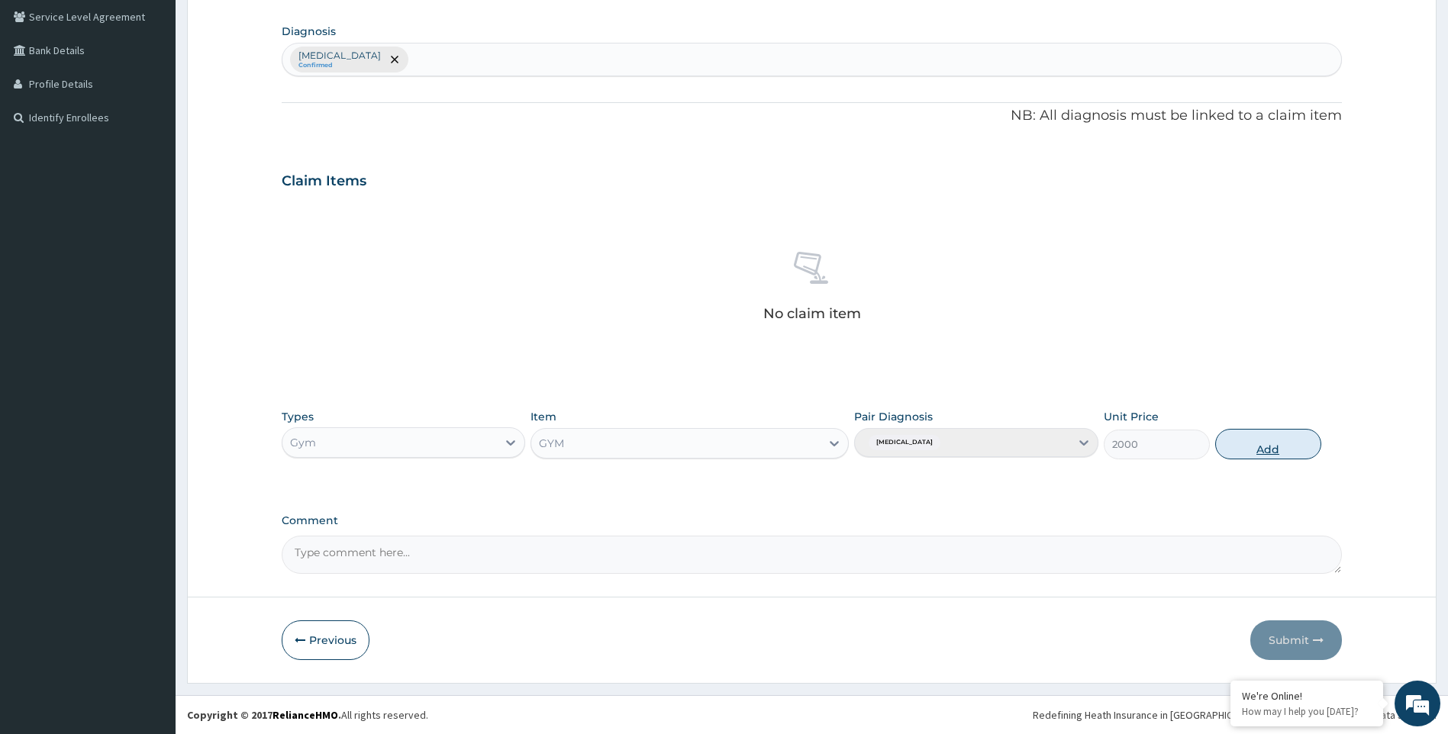
click at [1265, 443] on button "Add" at bounding box center [1268, 444] width 106 height 31
type input "0"
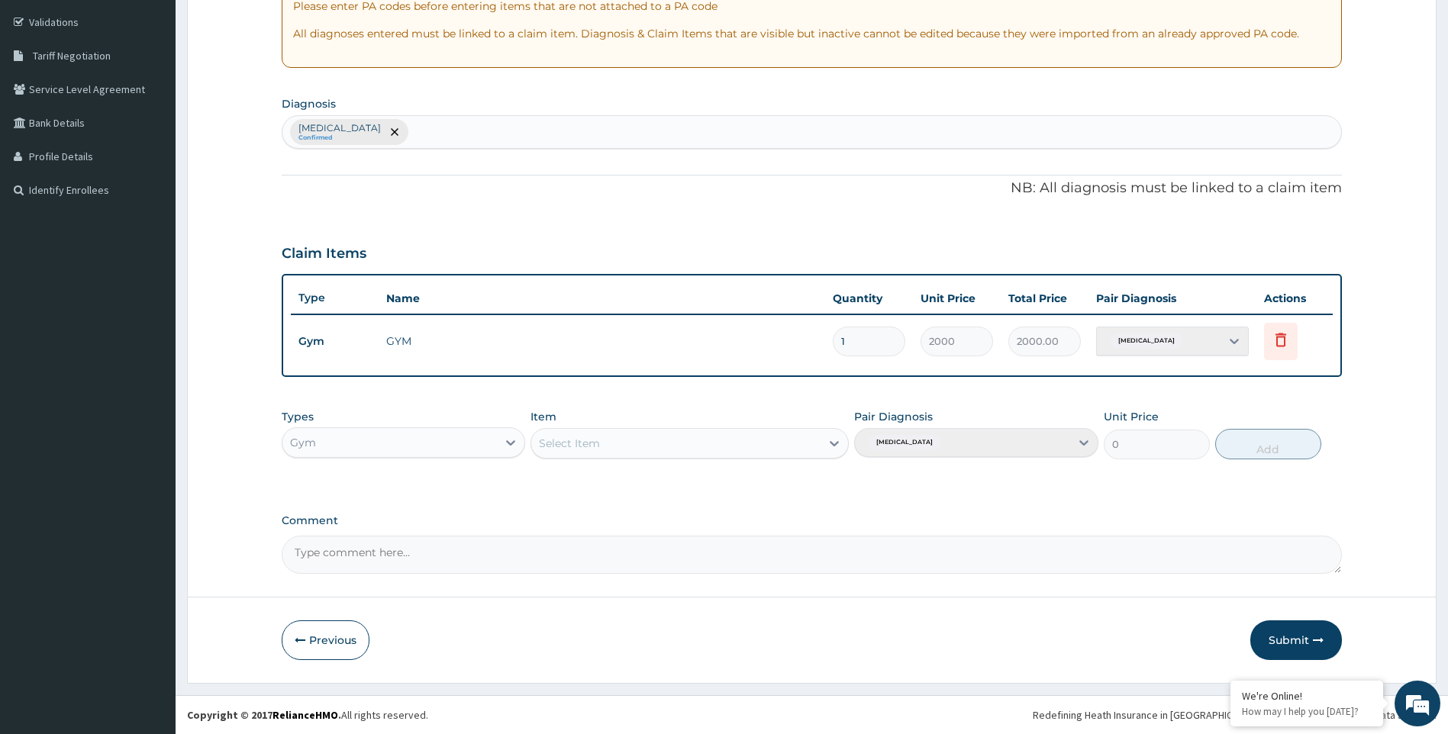
scroll to position [279, 0]
click at [1290, 638] on button "Submit" at bounding box center [1296, 640] width 92 height 40
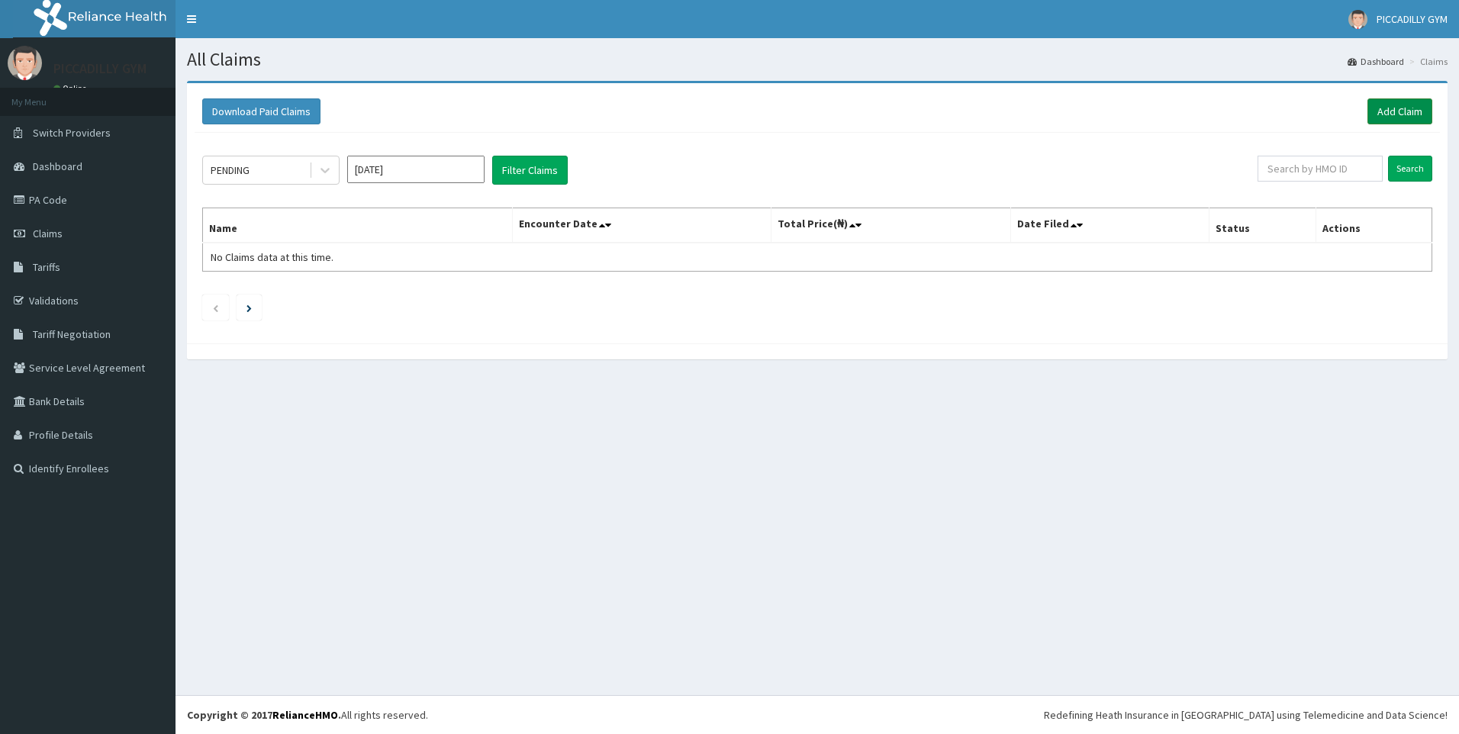
click at [1406, 112] on link "Add Claim" at bounding box center [1399, 111] width 65 height 26
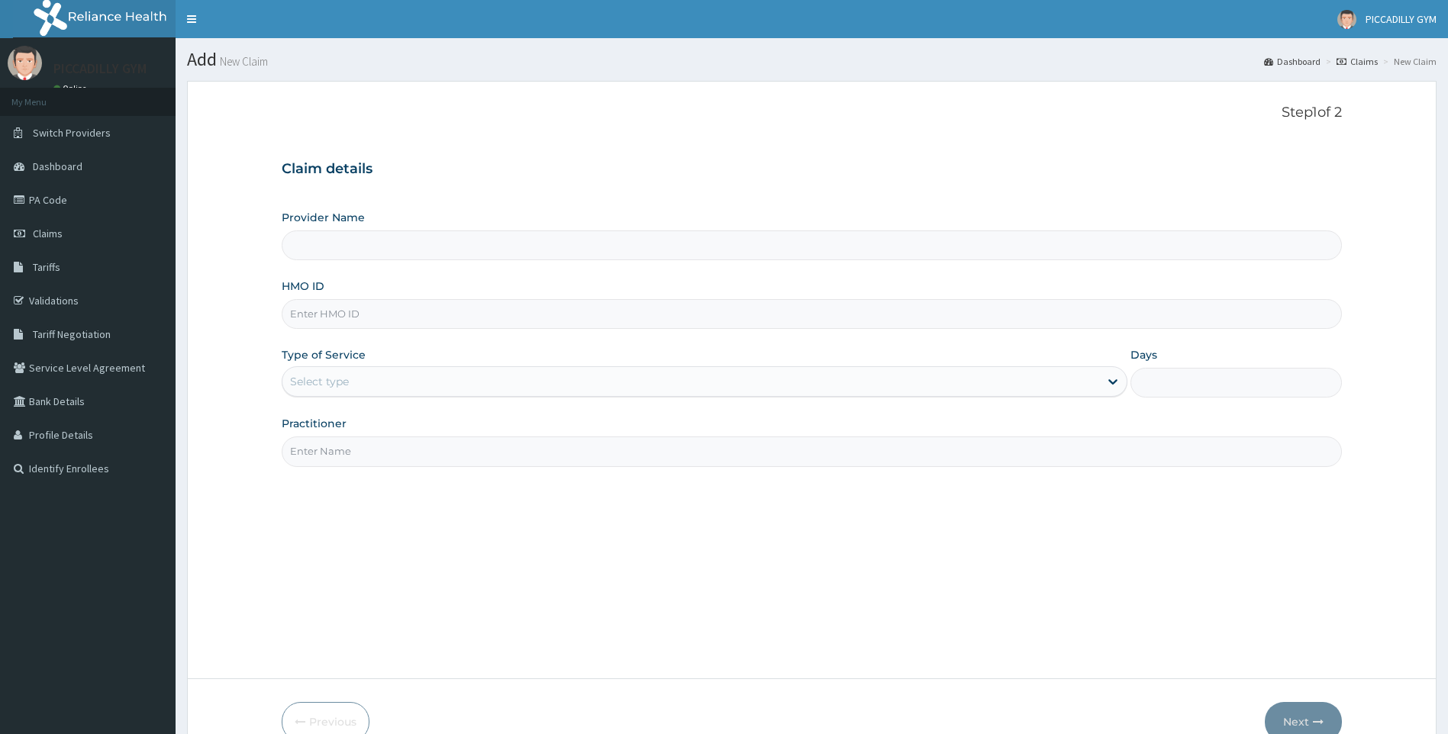
click at [301, 312] on input "HMO ID" at bounding box center [812, 314] width 1061 height 30
type input "ISW/10443/A"
type input "Olisa"
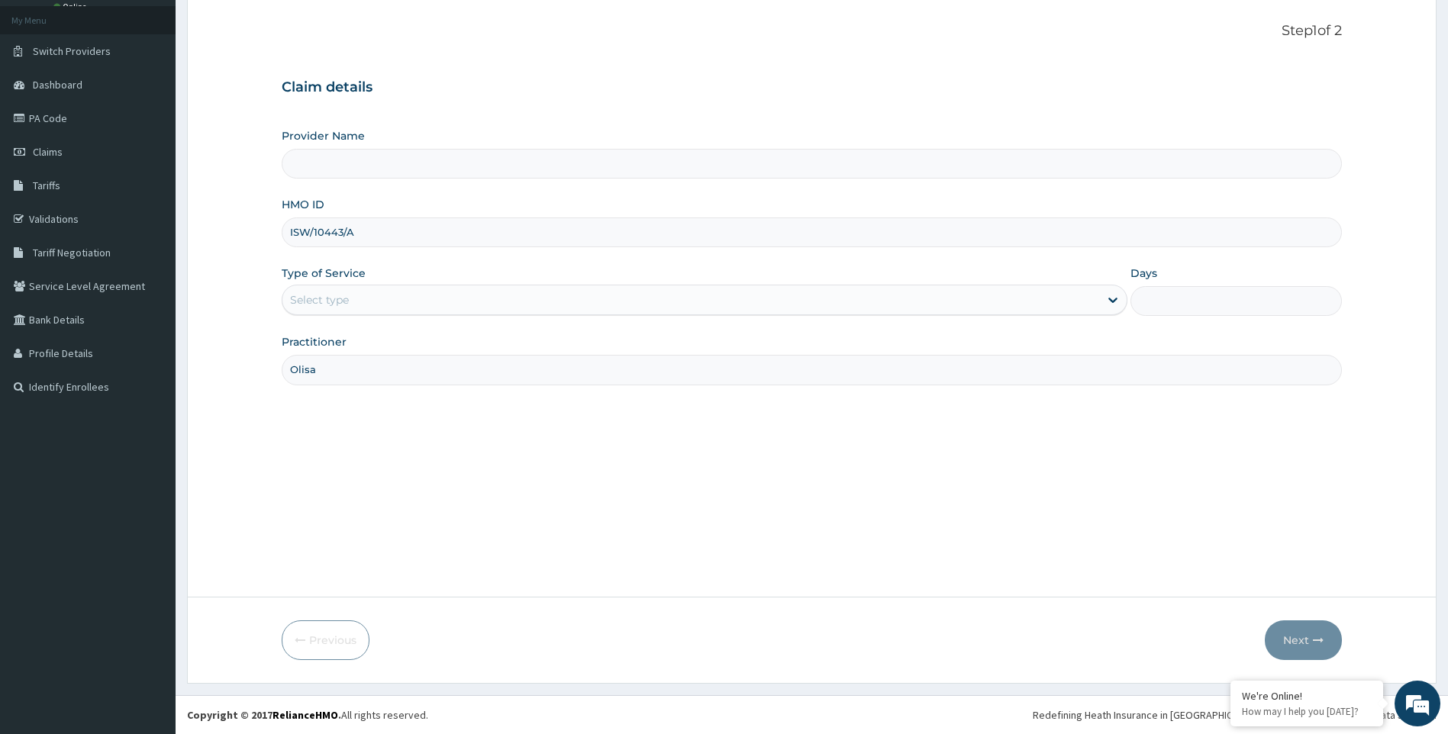
scroll to position [5, 0]
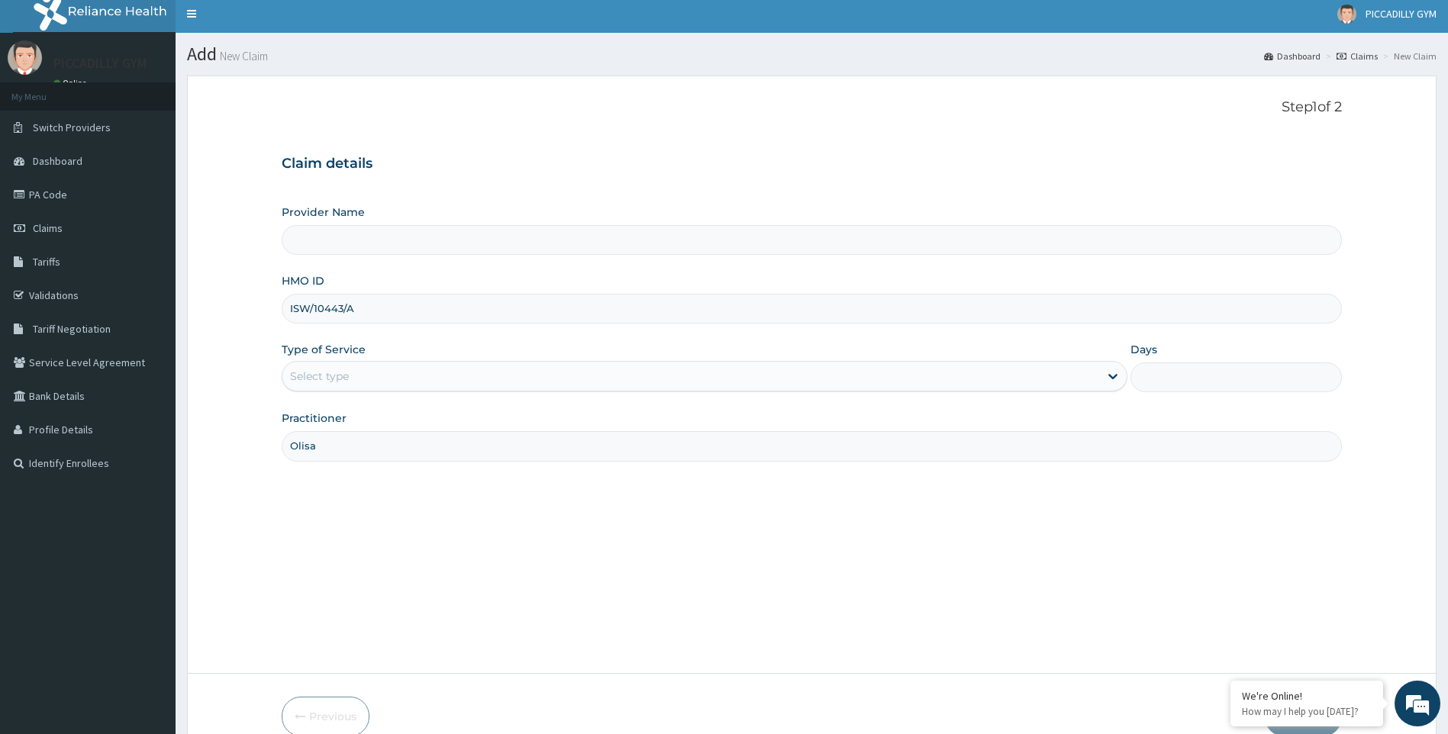
type input "PICCADILLY GYM"
type input "1"
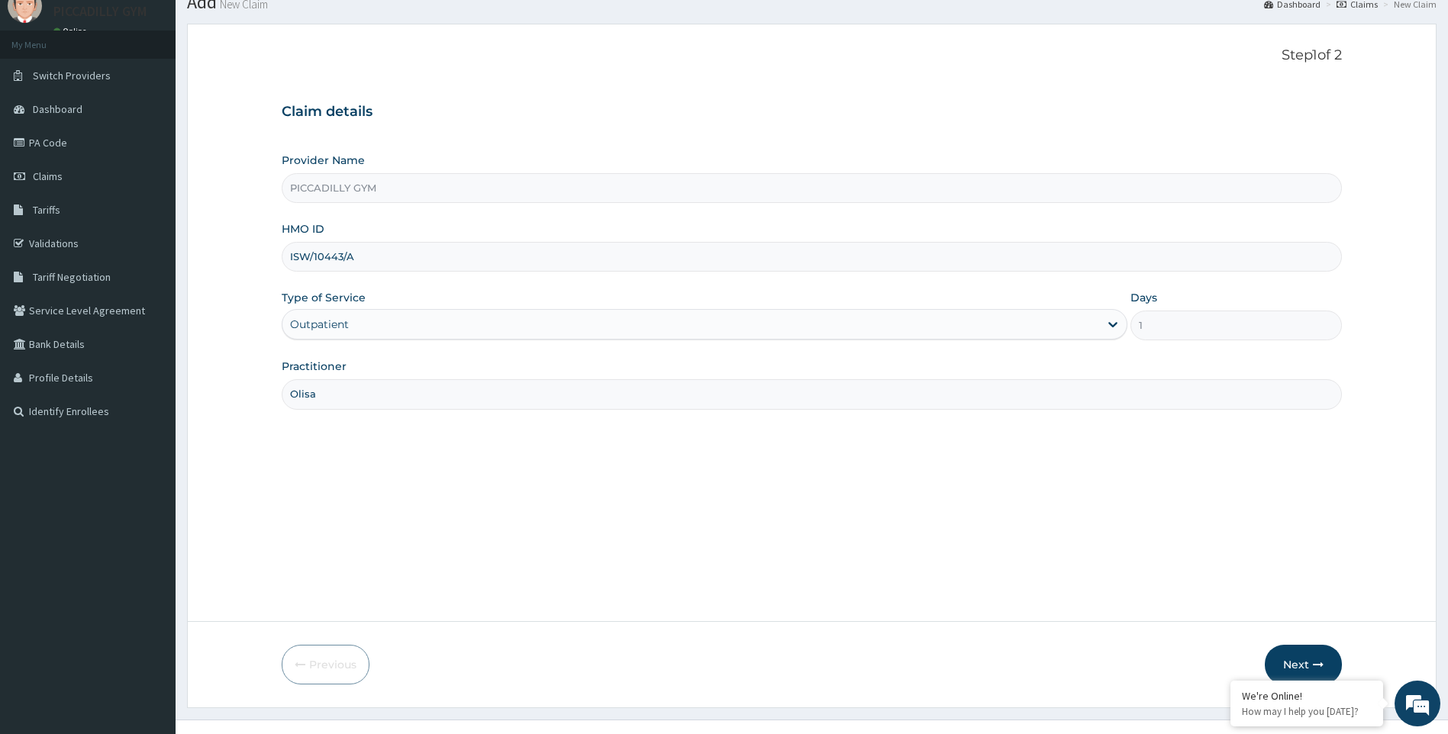
scroll to position [82, 0]
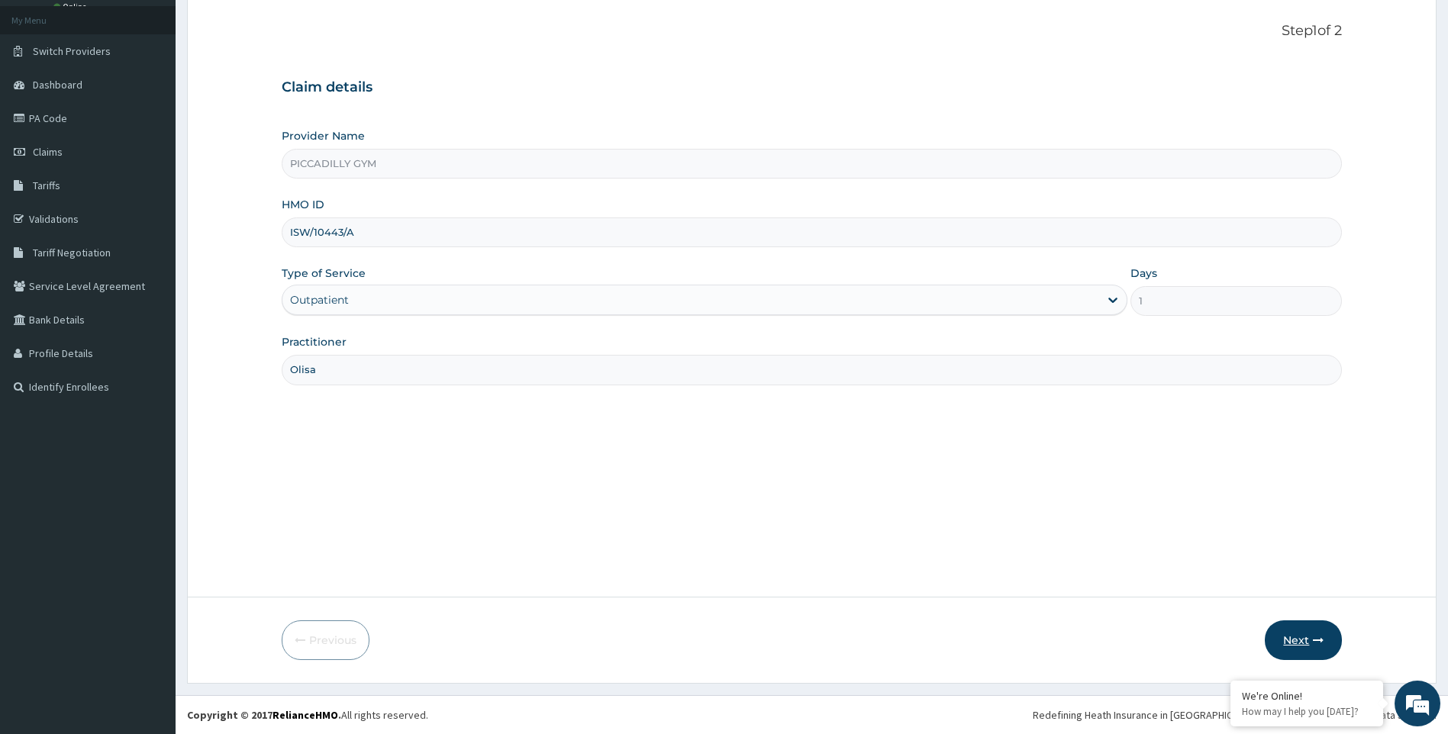
click at [1306, 633] on button "Next" at bounding box center [1302, 640] width 77 height 40
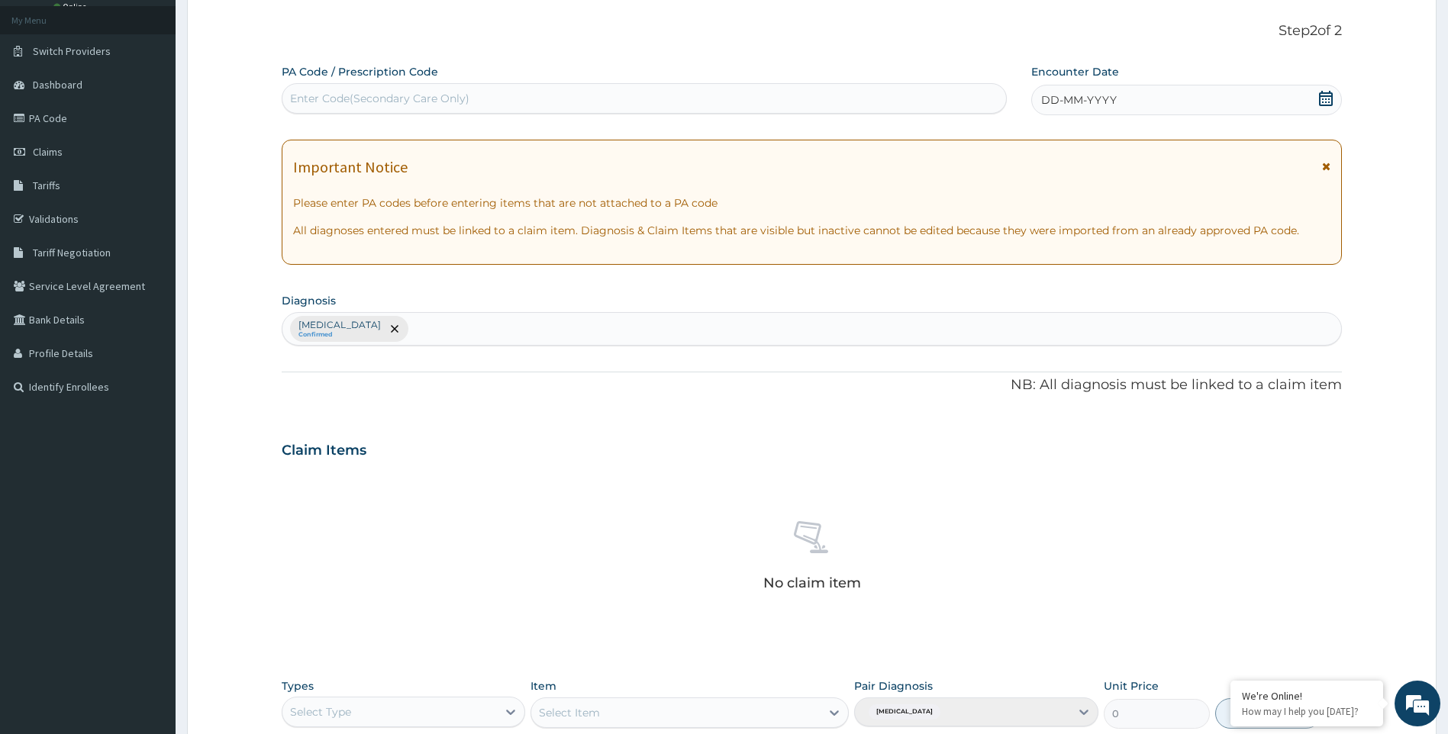
click at [336, 89] on div "Enter Code(Secondary Care Only)" at bounding box center [643, 98] width 723 height 24
type input "PA/ED1110"
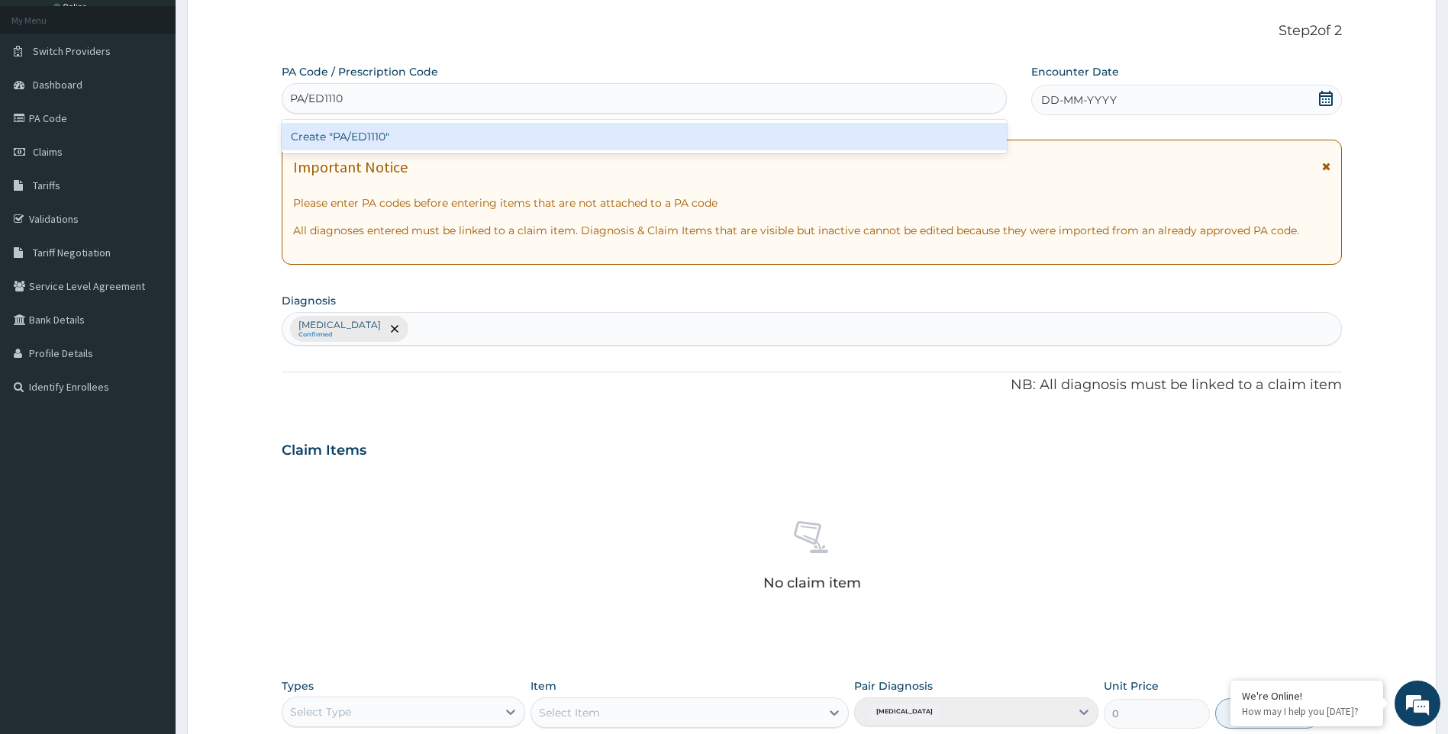
click at [435, 134] on div "Create "PA/ED1110"" at bounding box center [644, 136] width 725 height 27
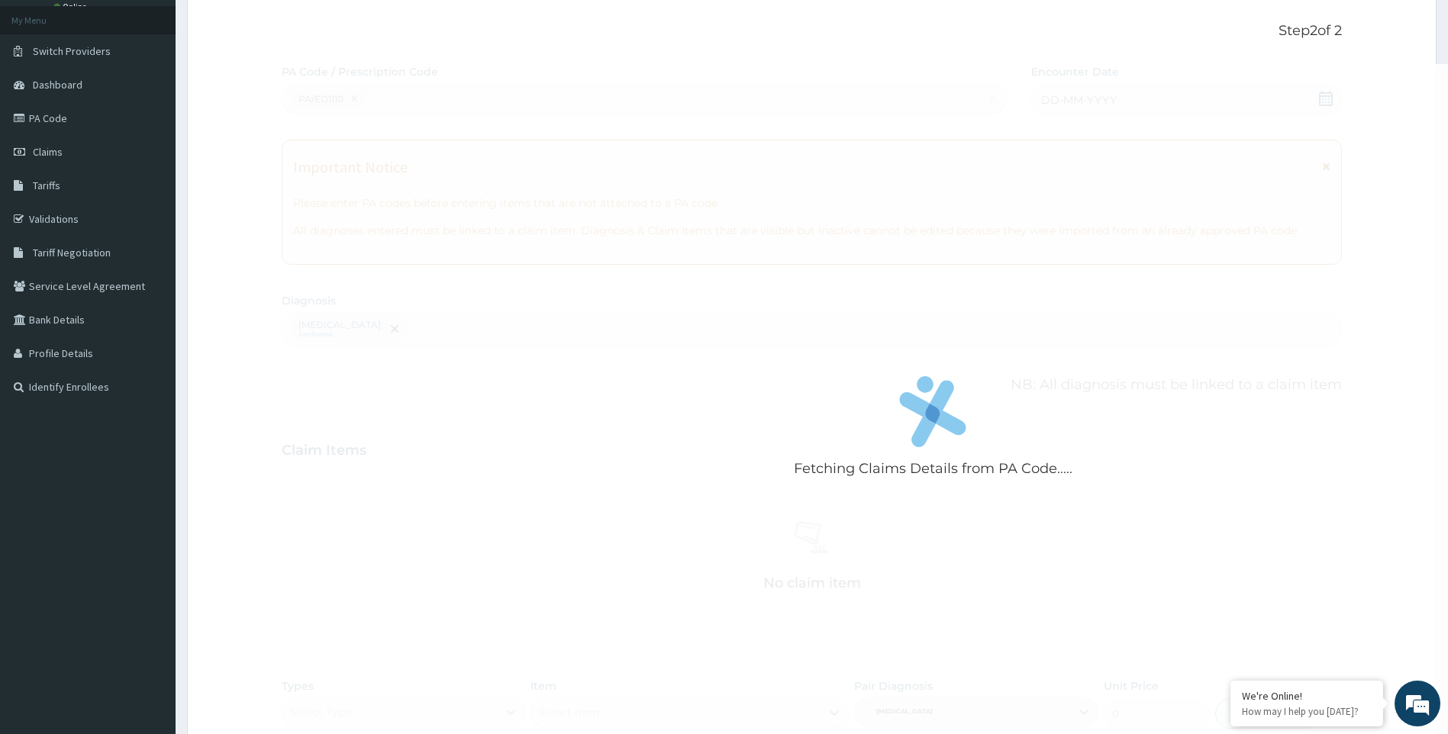
click at [435, 134] on div "Fetching Claims Details from PA Code....." at bounding box center [933, 431] width 1303 height 734
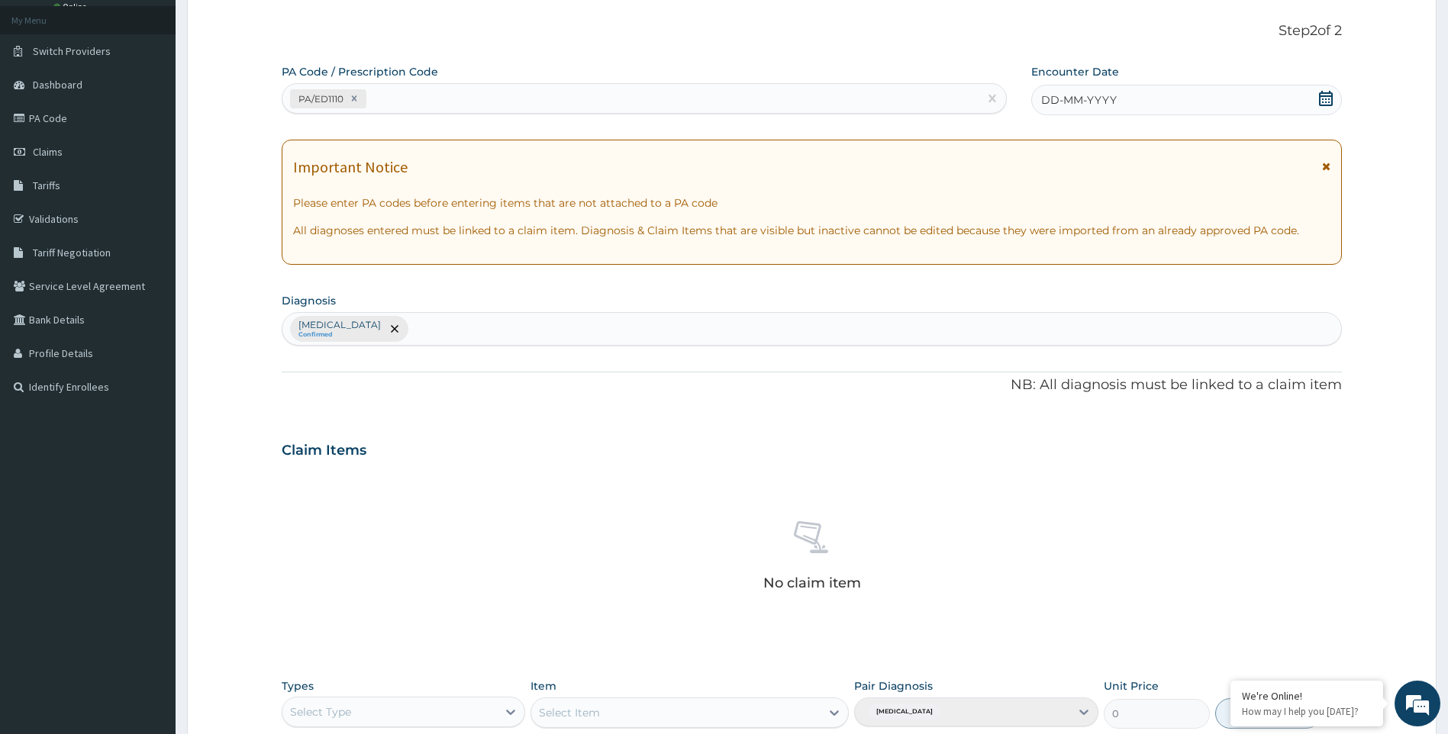
click at [1102, 95] on span "DD-MM-YYYY" at bounding box center [1079, 99] width 76 height 15
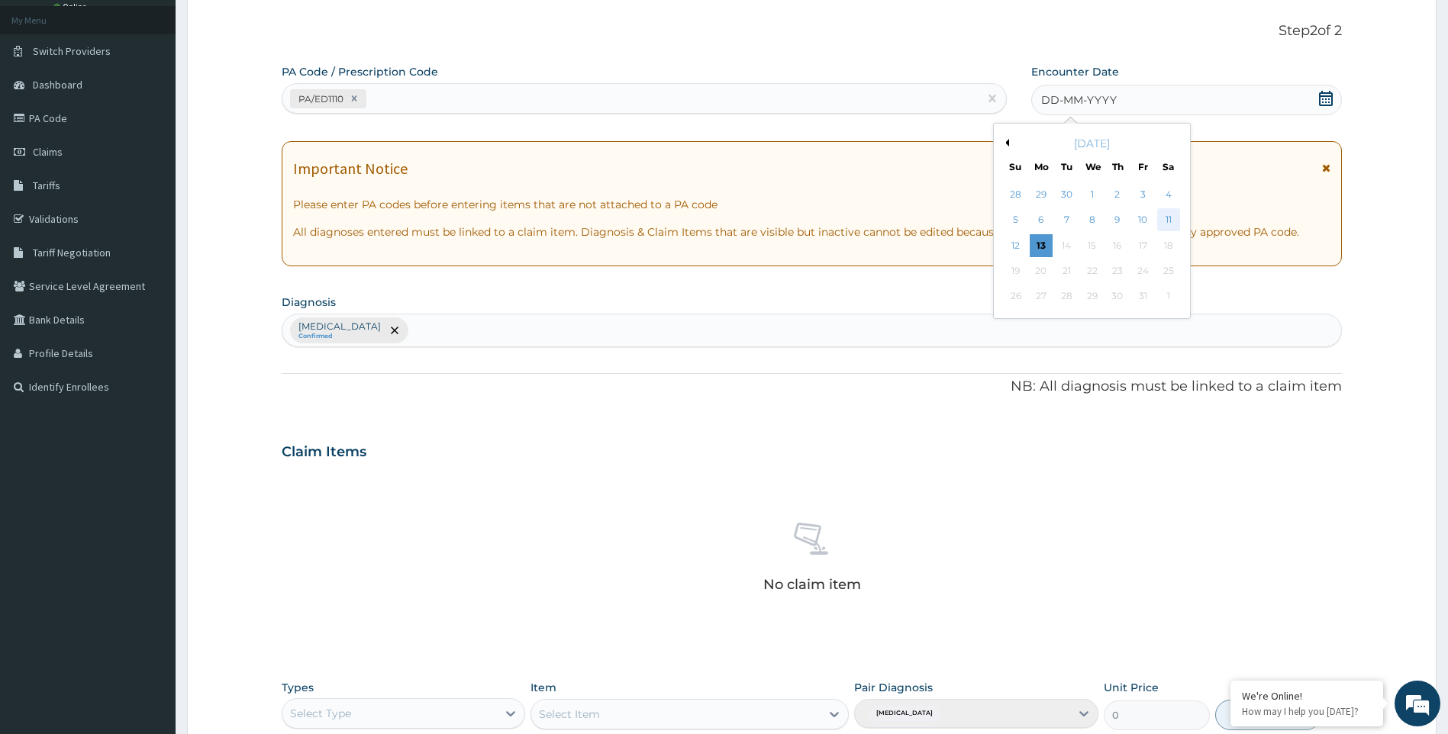
click at [1158, 210] on div "11" at bounding box center [1168, 220] width 23 height 23
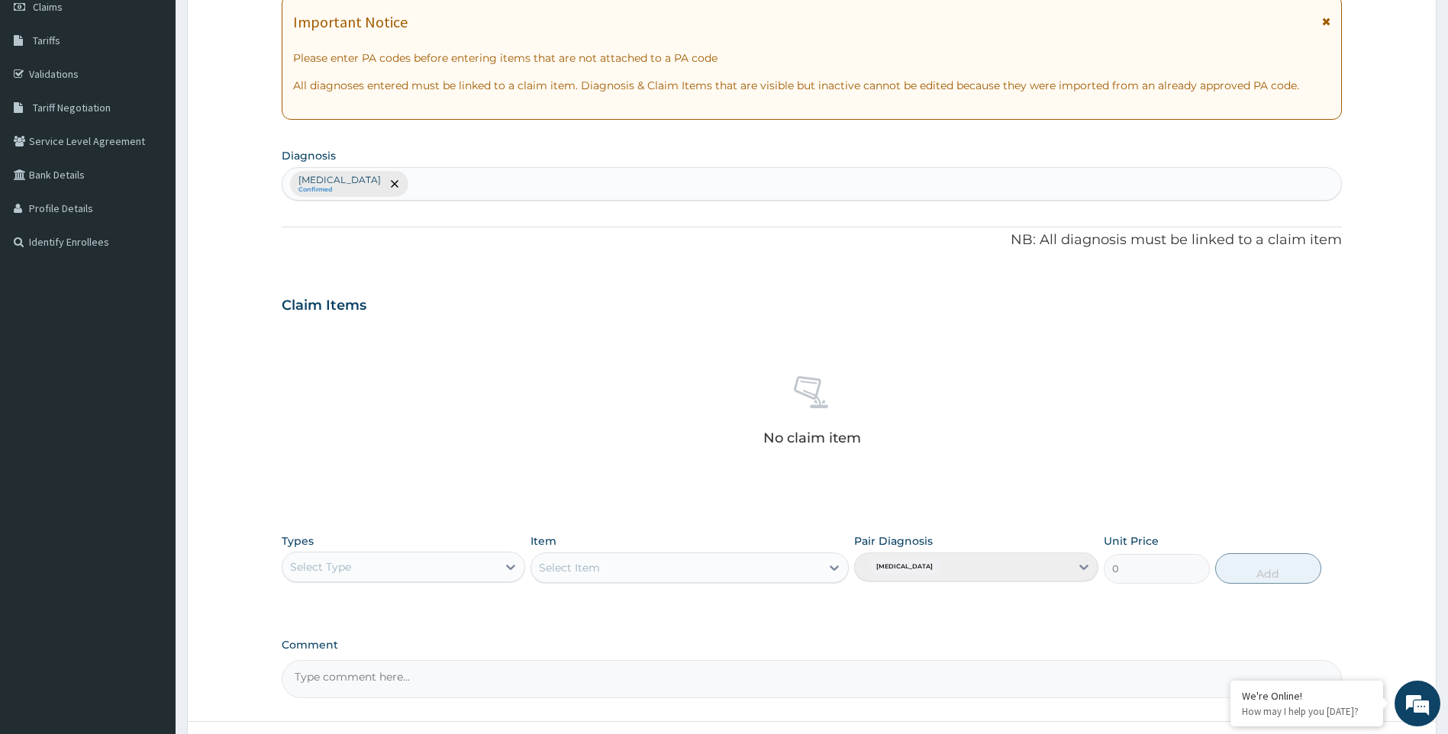
scroll to position [351, 0]
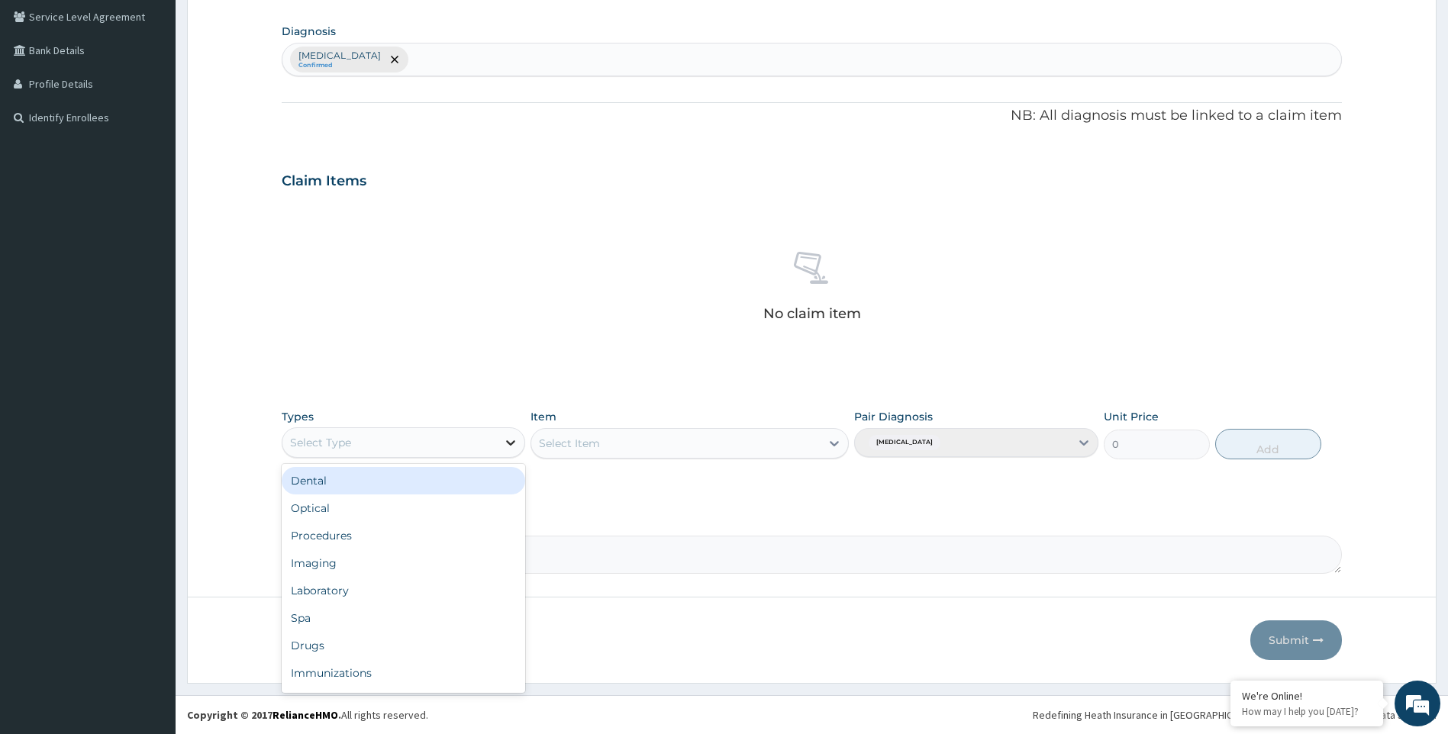
click at [510, 443] on icon at bounding box center [510, 442] width 9 height 5
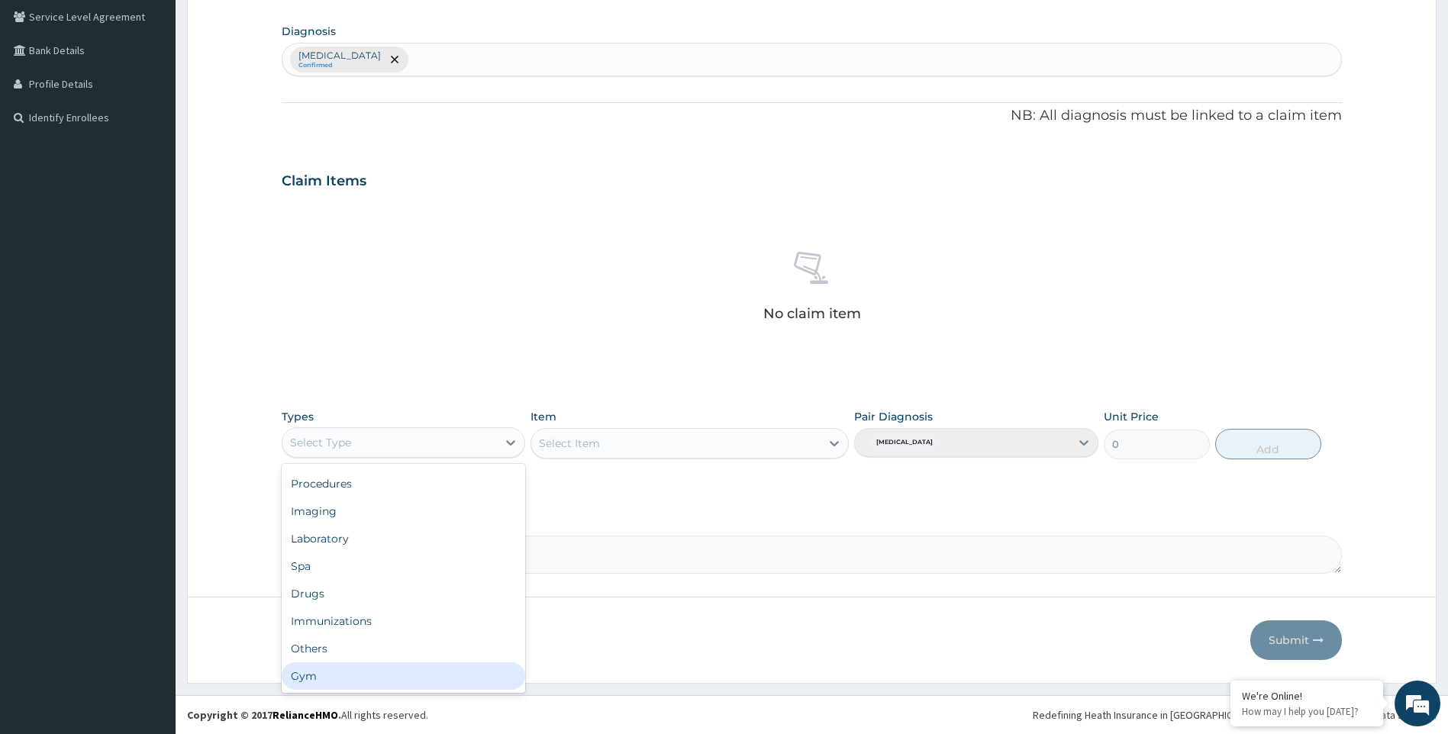
click at [459, 669] on div "Gym" at bounding box center [404, 675] width 244 height 27
click at [833, 441] on div "Select Item" at bounding box center [689, 443] width 318 height 31
click at [833, 443] on icon at bounding box center [833, 443] width 9 height 5
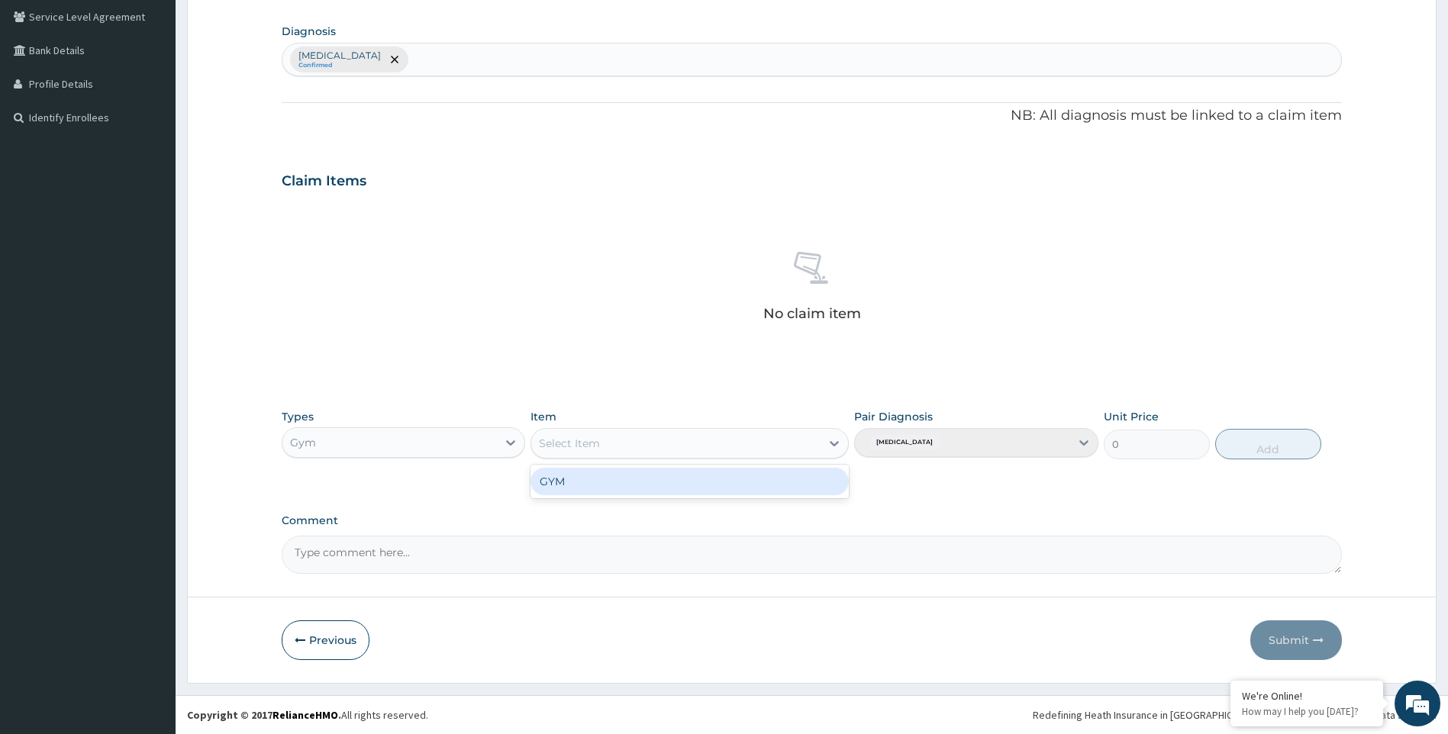
click at [818, 476] on div "GYM" at bounding box center [689, 481] width 318 height 27
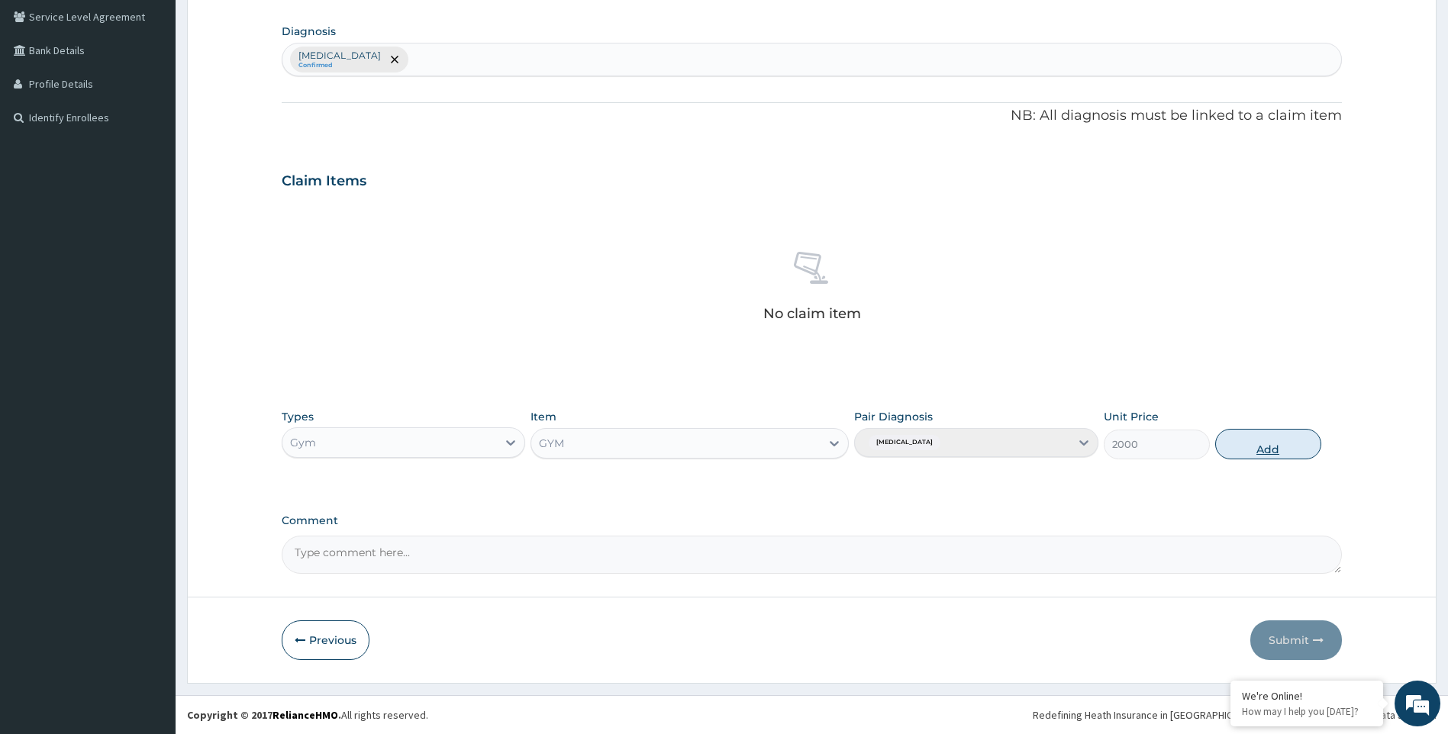
click at [1268, 443] on button "Add" at bounding box center [1268, 444] width 106 height 31
type input "0"
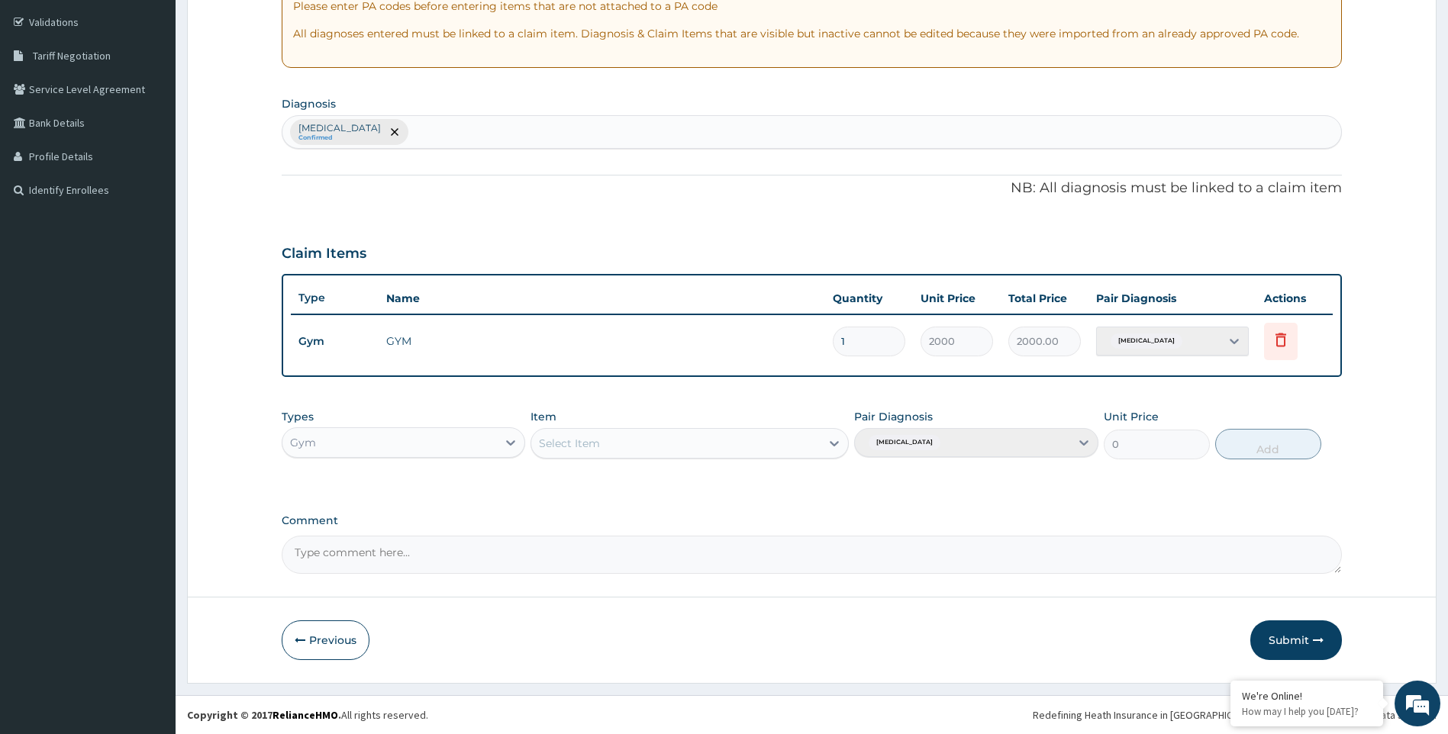
scroll to position [279, 0]
click at [1285, 636] on button "Submit" at bounding box center [1296, 640] width 92 height 40
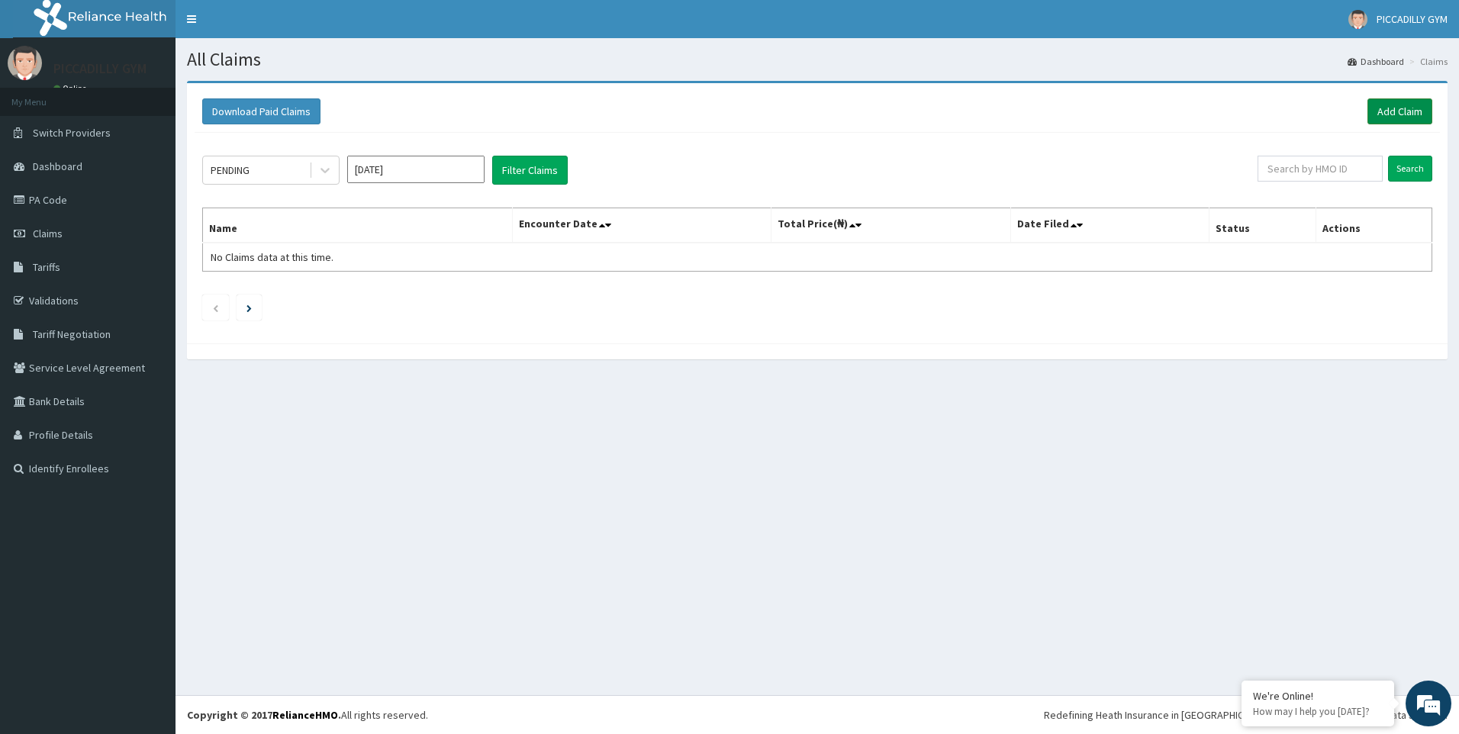
click at [1400, 112] on link "Add Claim" at bounding box center [1399, 111] width 65 height 26
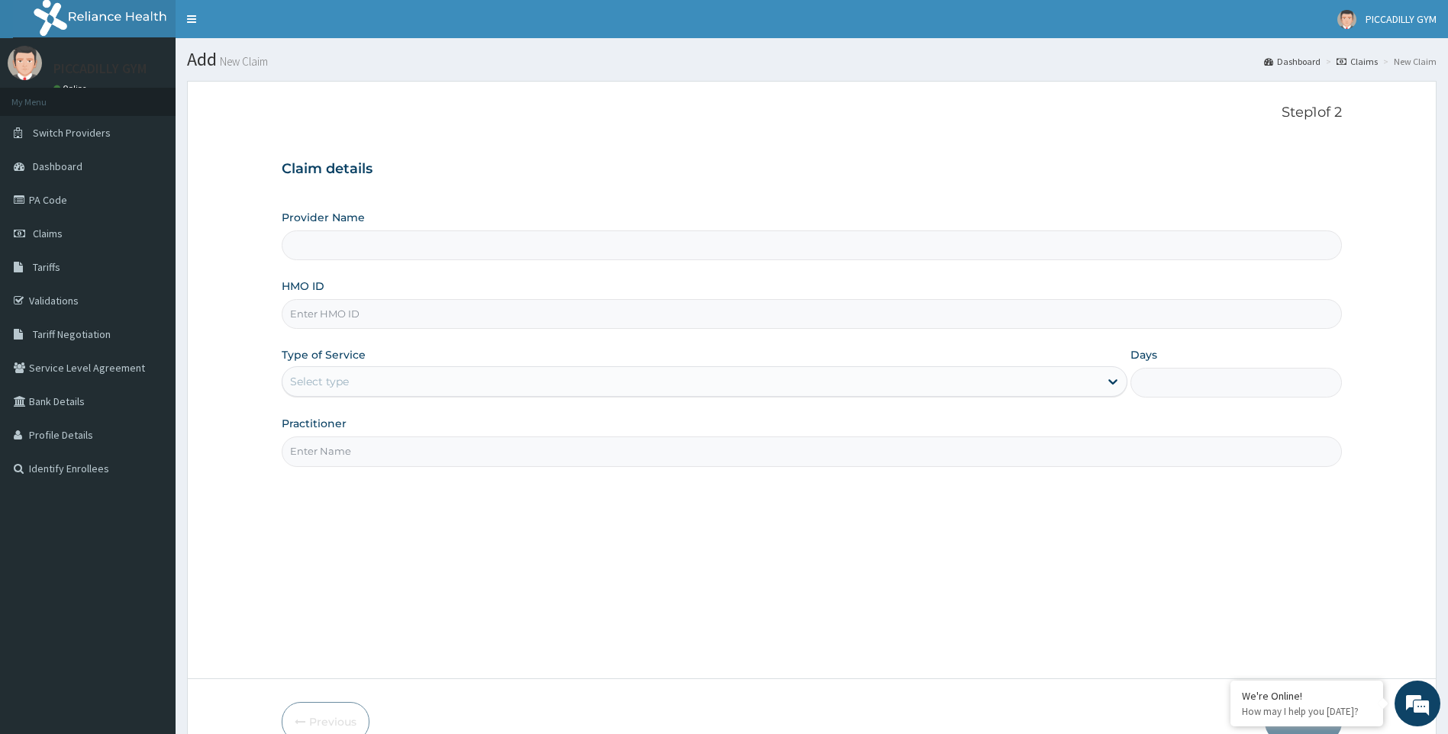
click at [332, 320] on input "HMO ID" at bounding box center [812, 314] width 1061 height 30
type input "PICCADILLY GYM"
type input "1"
type input "NEI/10020/A"
click at [360, 449] on input "Practitioner" at bounding box center [812, 451] width 1061 height 30
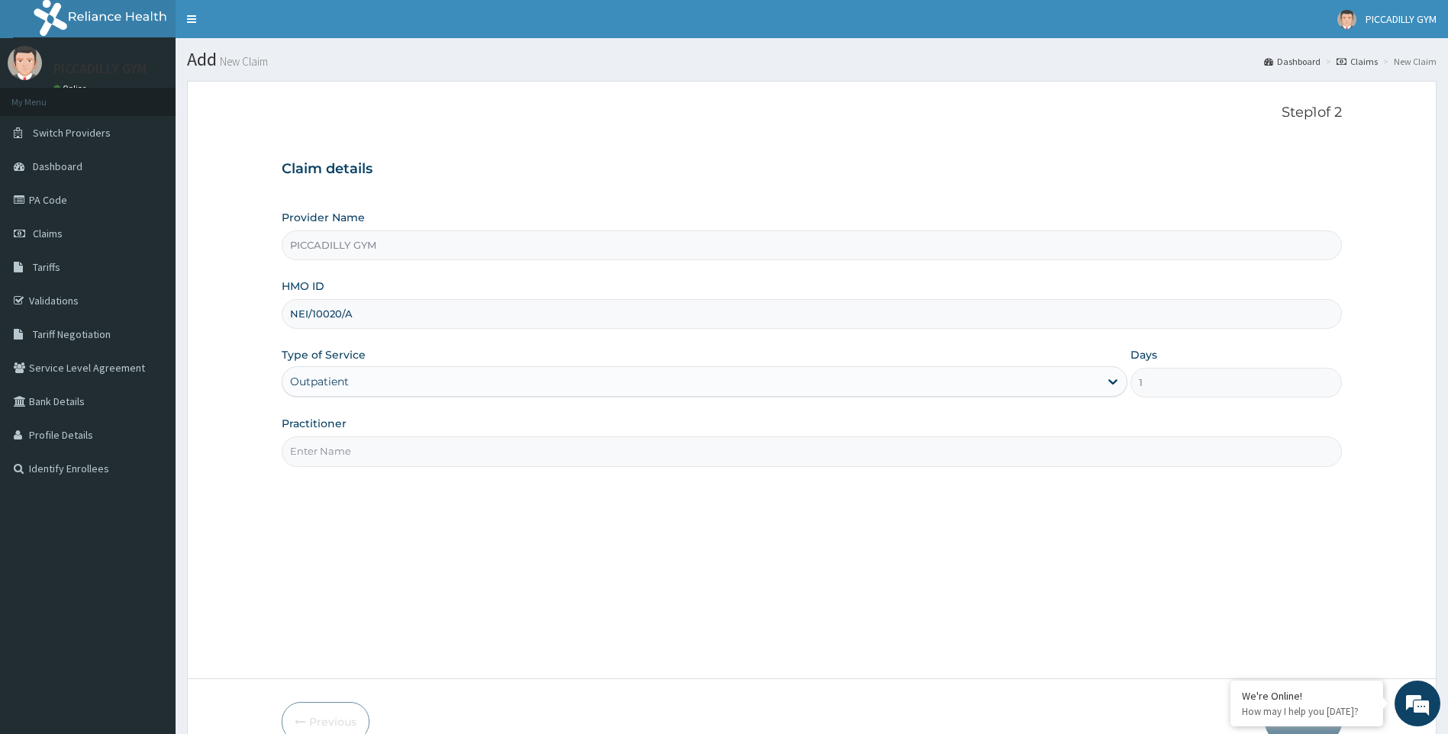
type input "Olisa"
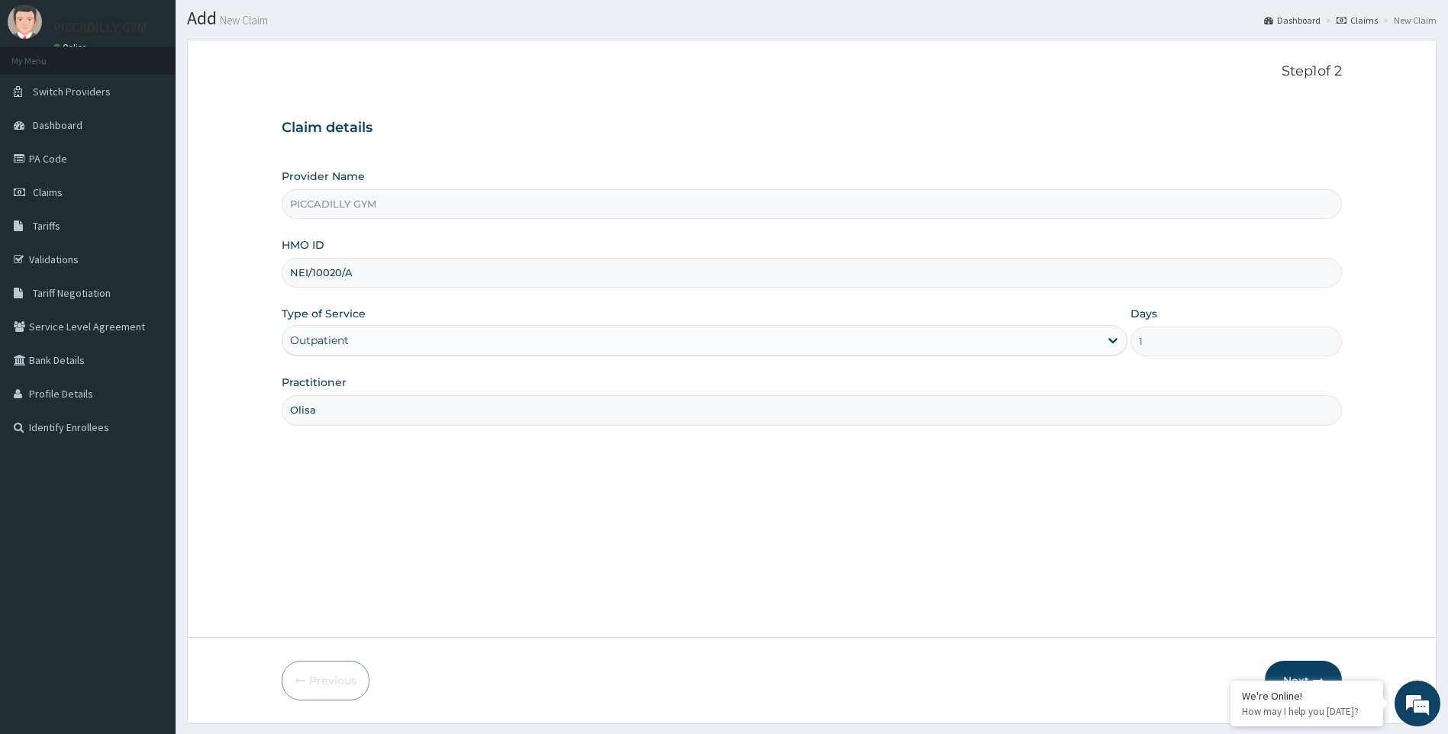
scroll to position [82, 0]
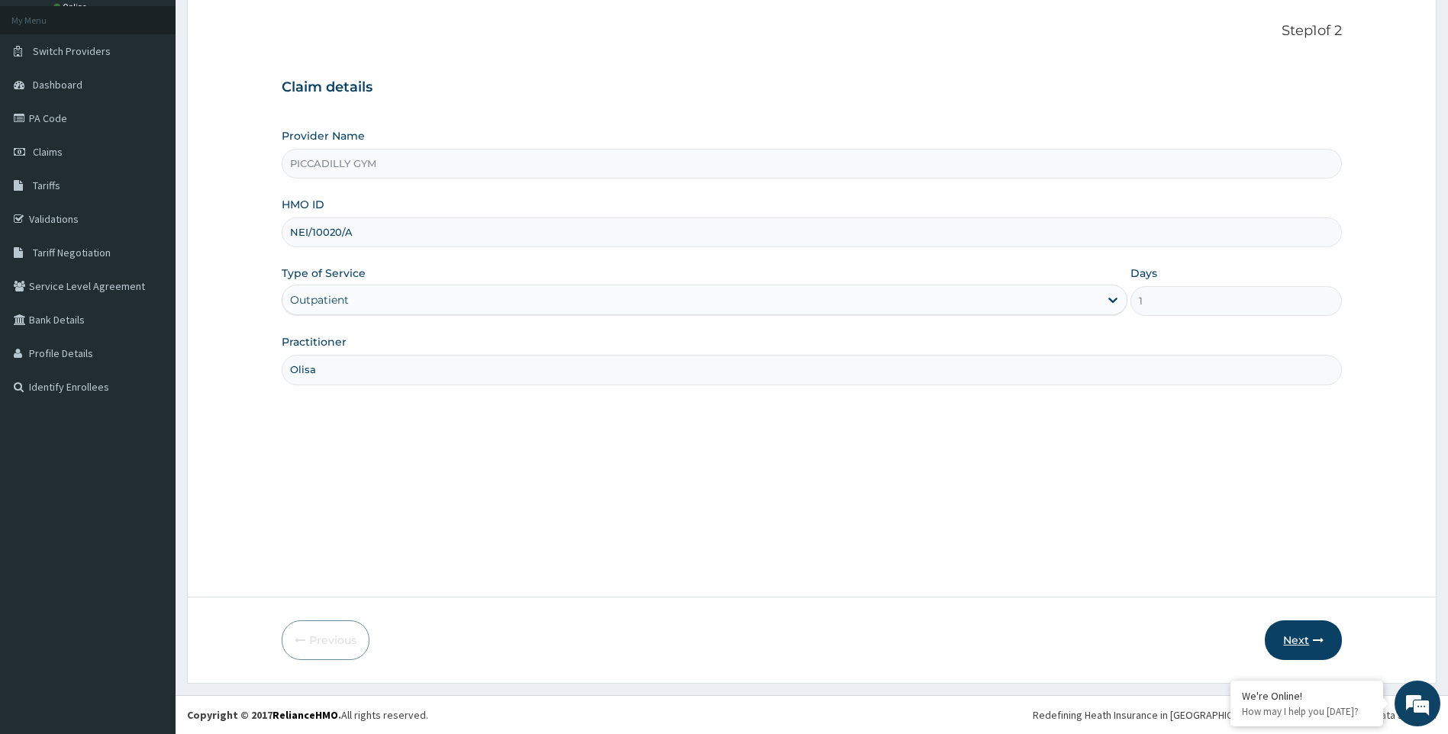
click at [1302, 642] on button "Next" at bounding box center [1302, 640] width 77 height 40
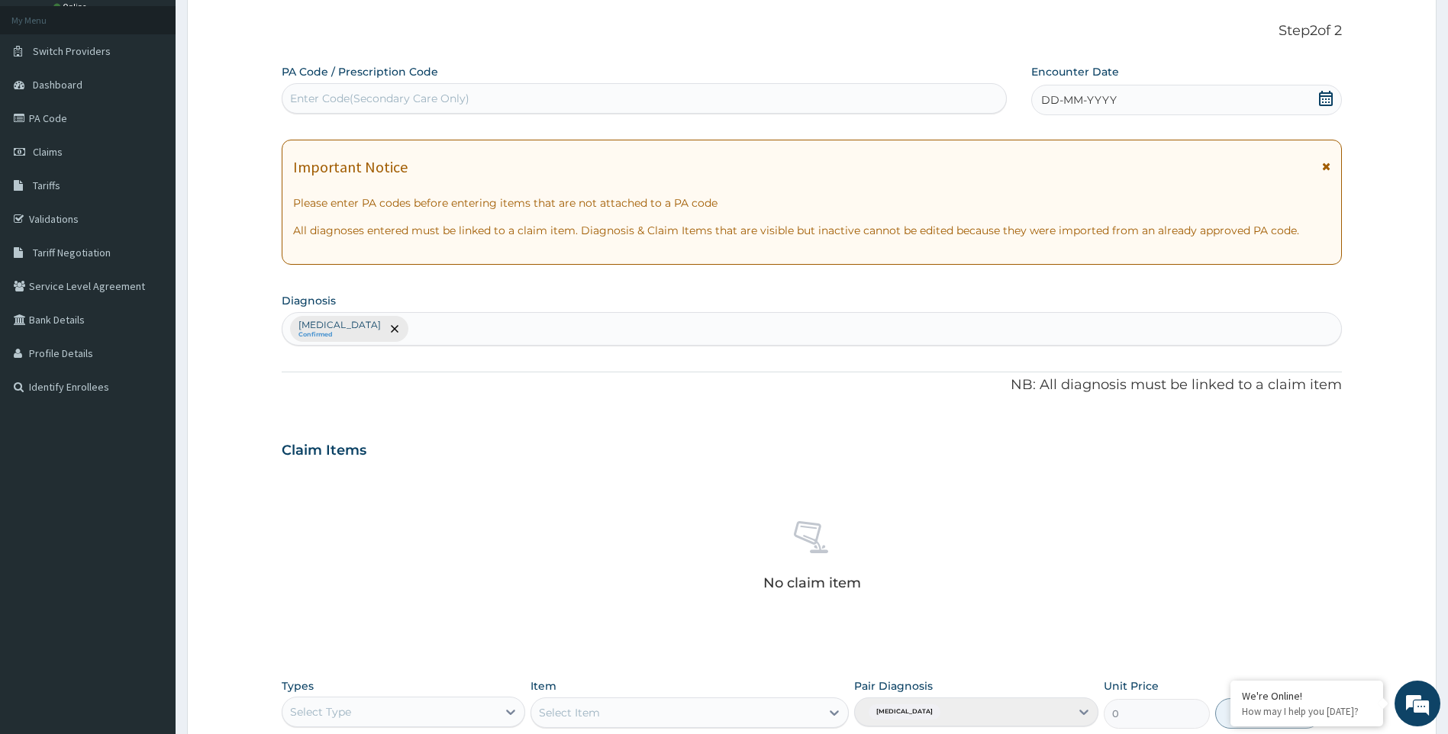
click at [365, 89] on div "Enter Code(Secondary Care Only)" at bounding box center [643, 98] width 723 height 24
type input "PA/AADF69"
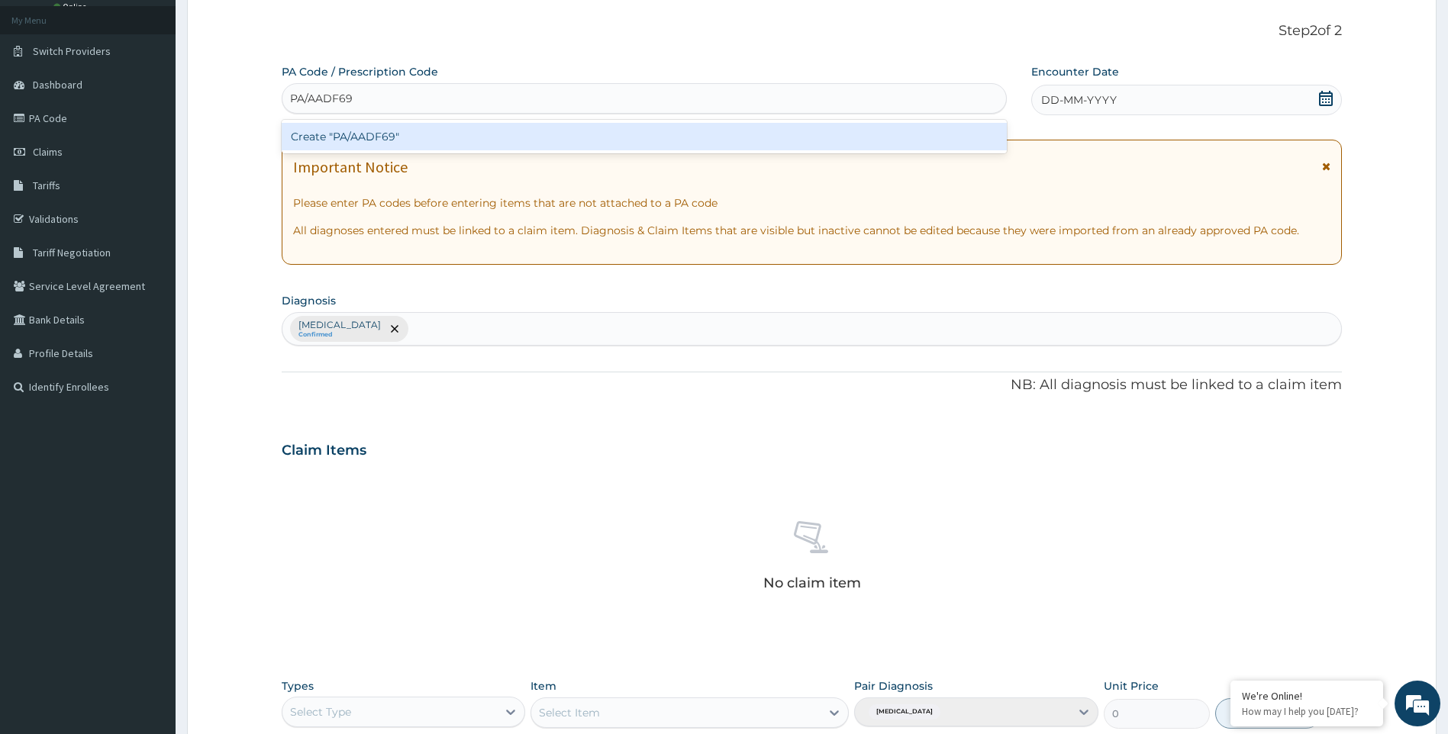
click at [392, 134] on div "Create "PA/AADF69"" at bounding box center [644, 136] width 725 height 27
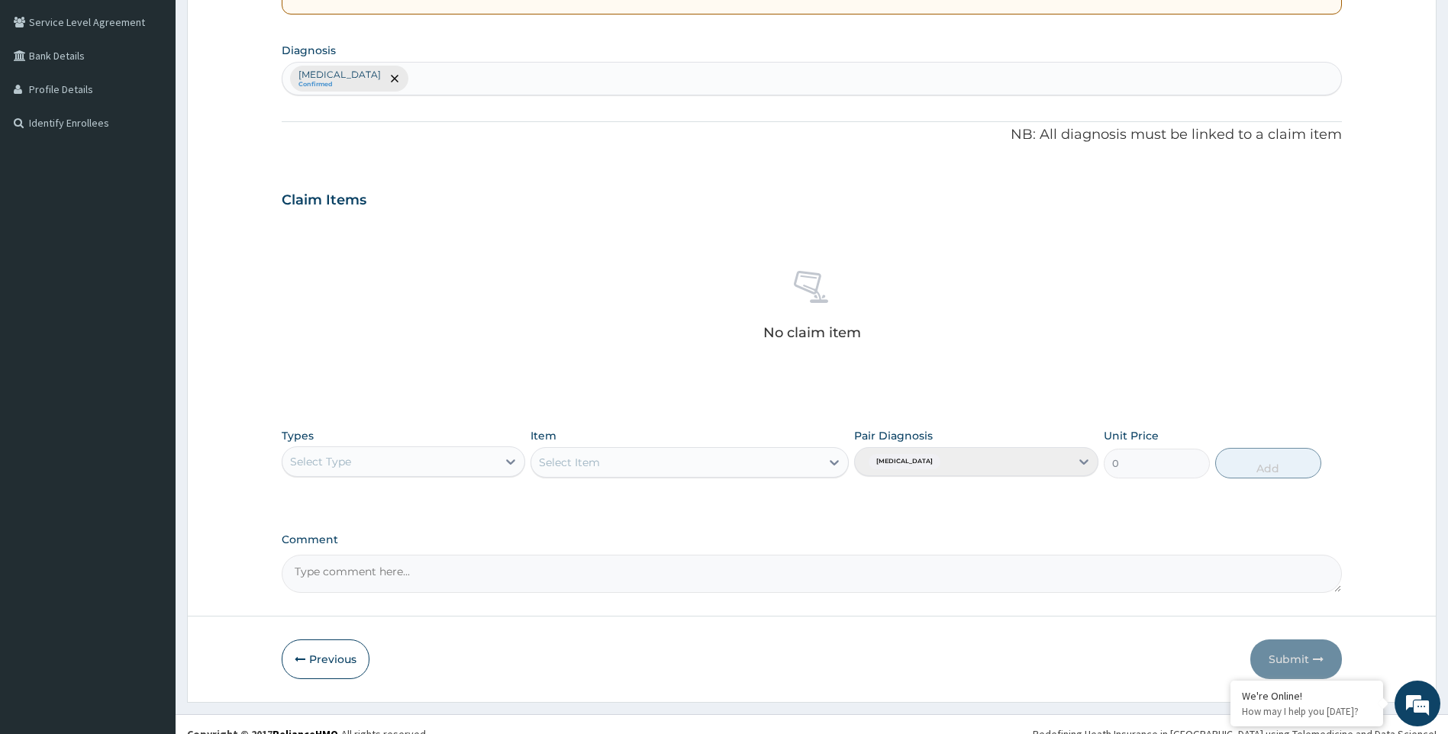
scroll to position [365, 0]
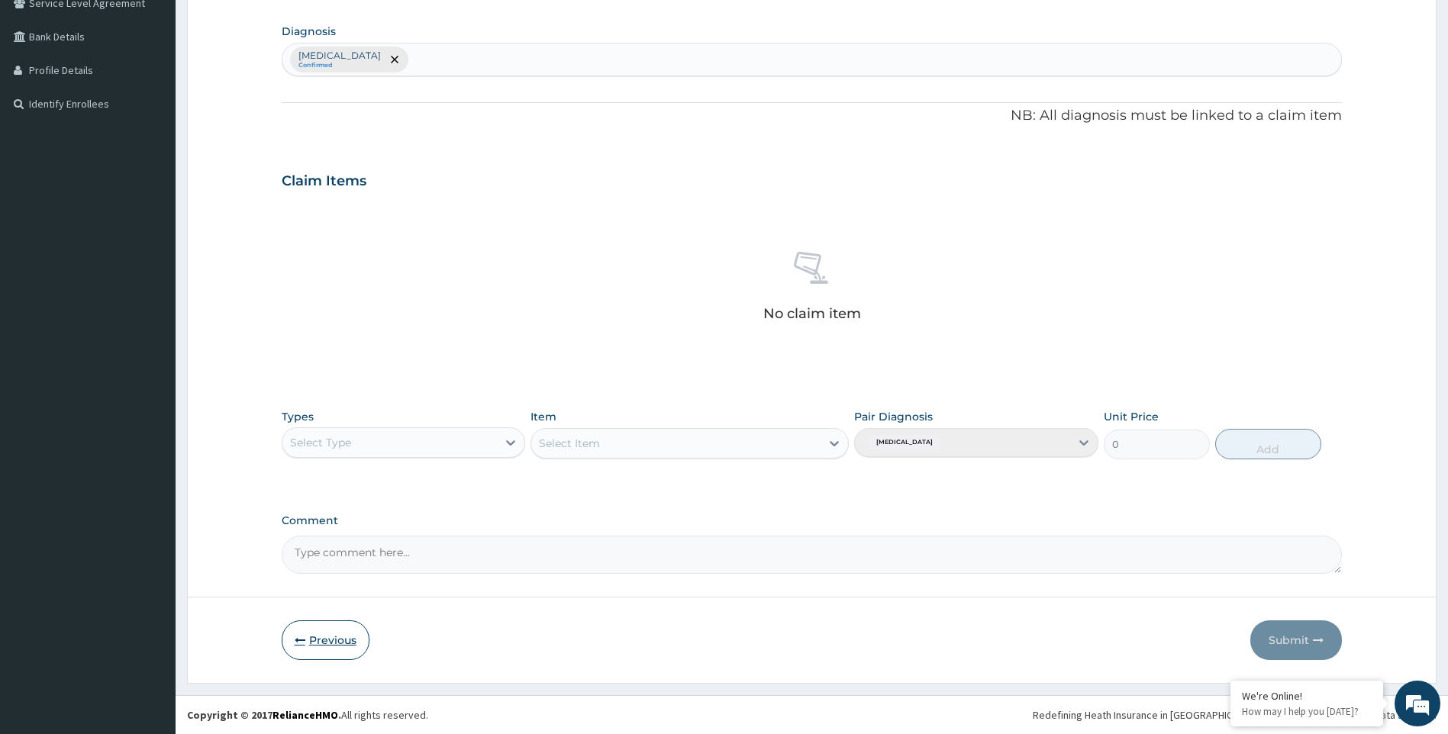
click at [339, 644] on button "Previous" at bounding box center [326, 640] width 88 height 40
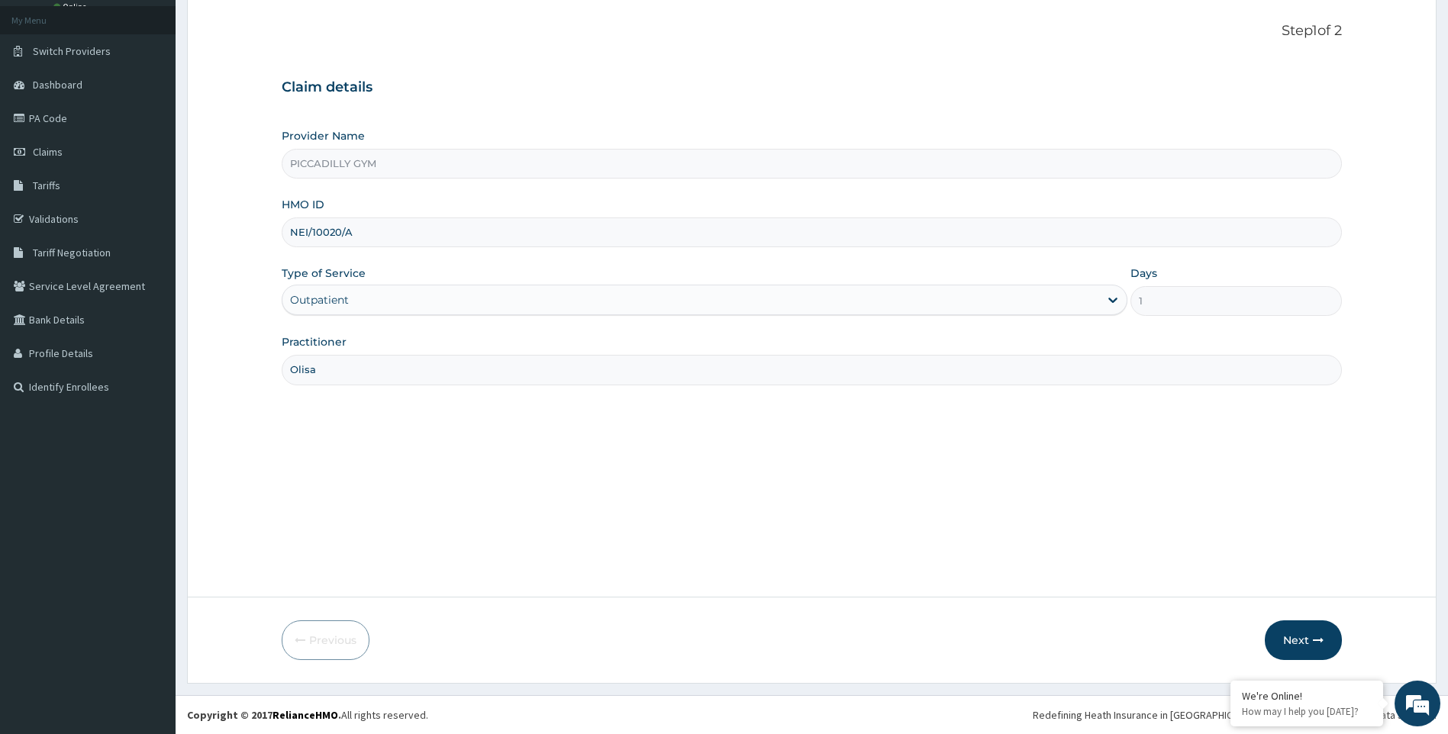
click at [365, 239] on input "NEI/10020/A" at bounding box center [812, 232] width 1061 height 30
type input "N"
type input "RFC/10142/A"
click at [1304, 644] on button "Next" at bounding box center [1302, 640] width 77 height 40
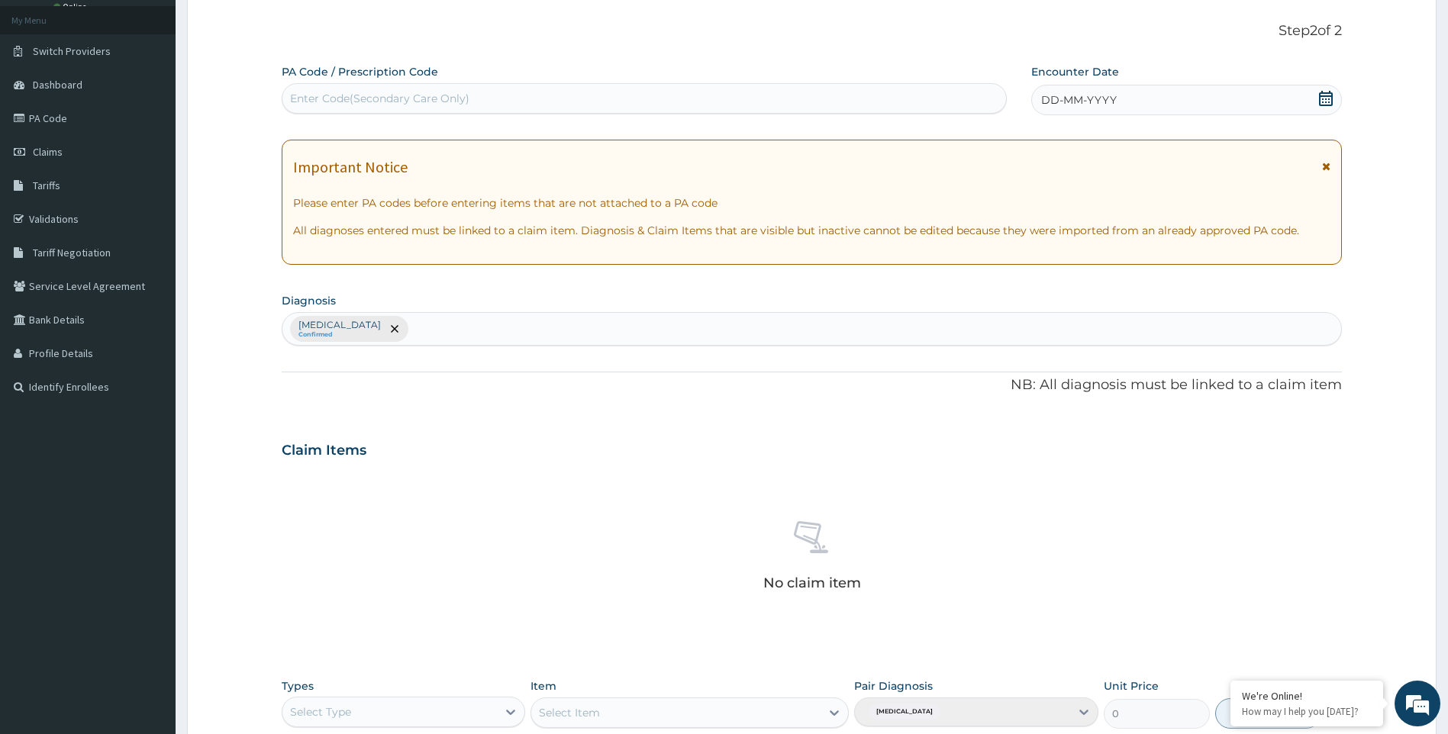
click at [398, 100] on div "Enter Code(Secondary Care Only)" at bounding box center [379, 98] width 179 height 15
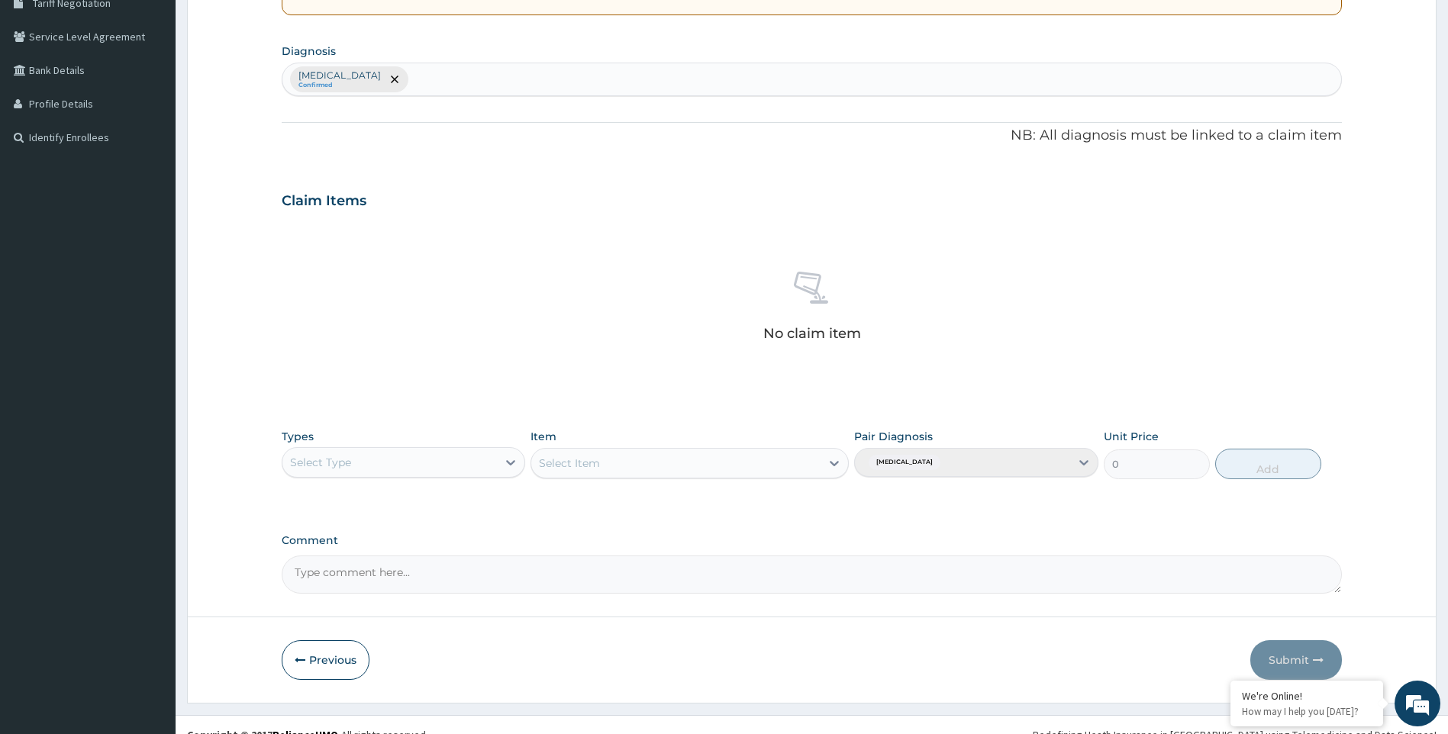
scroll to position [351, 0]
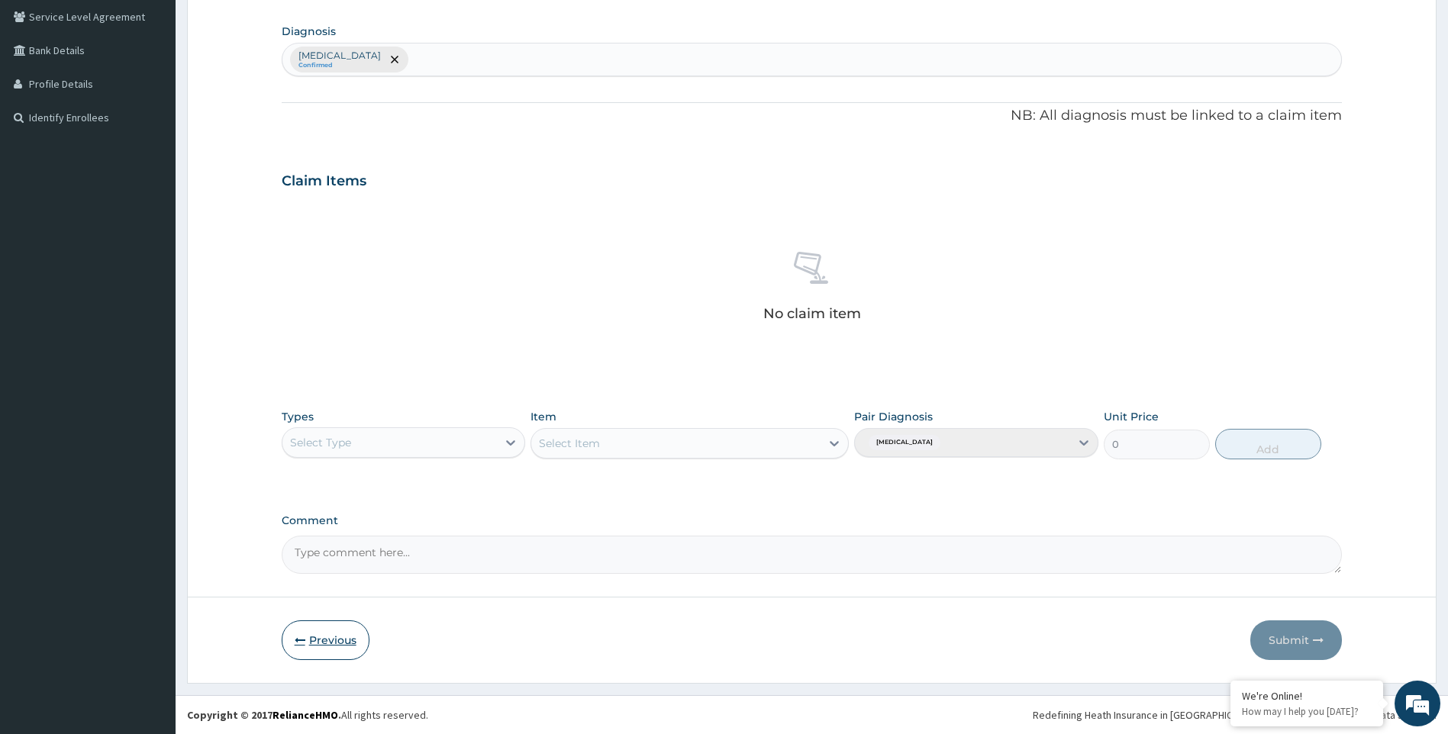
type input "PA/597F8"
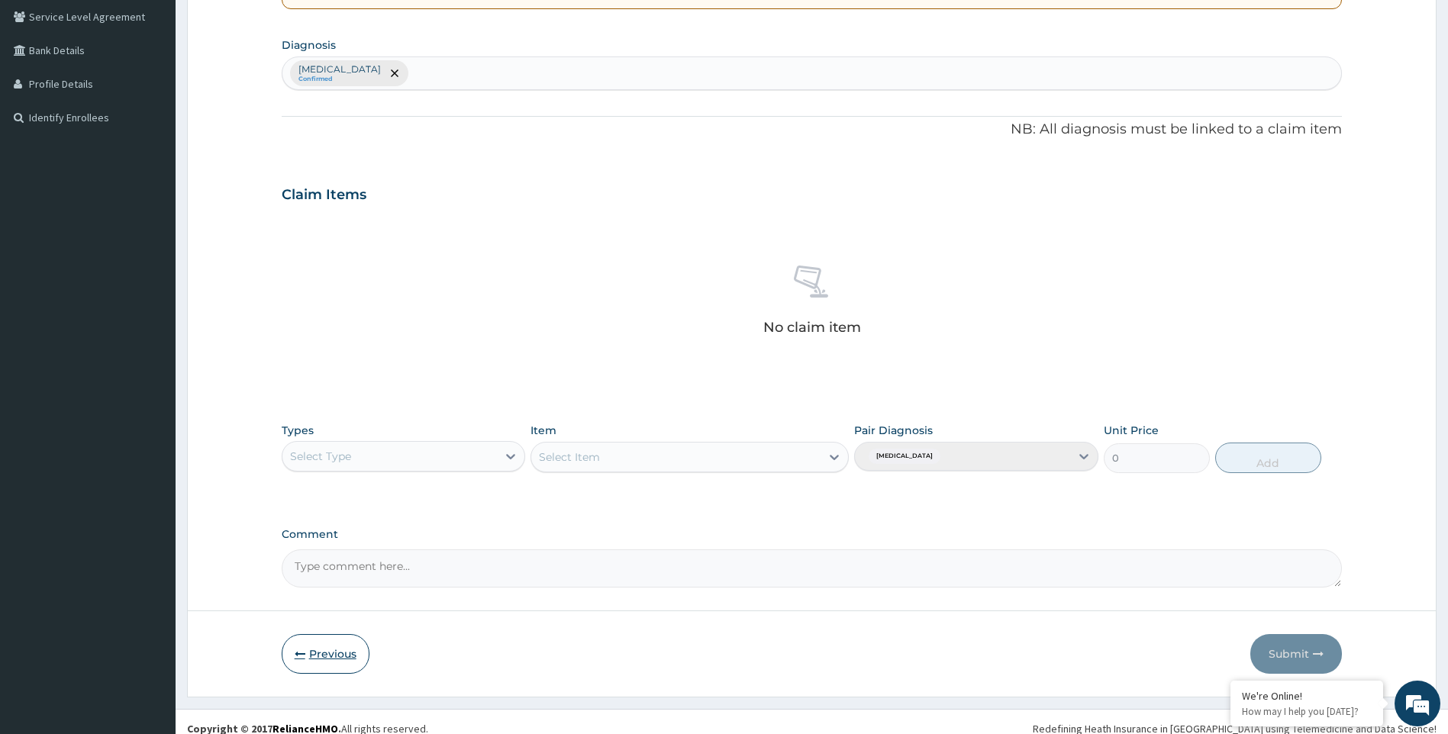
click at [340, 649] on button "Previous" at bounding box center [326, 654] width 88 height 40
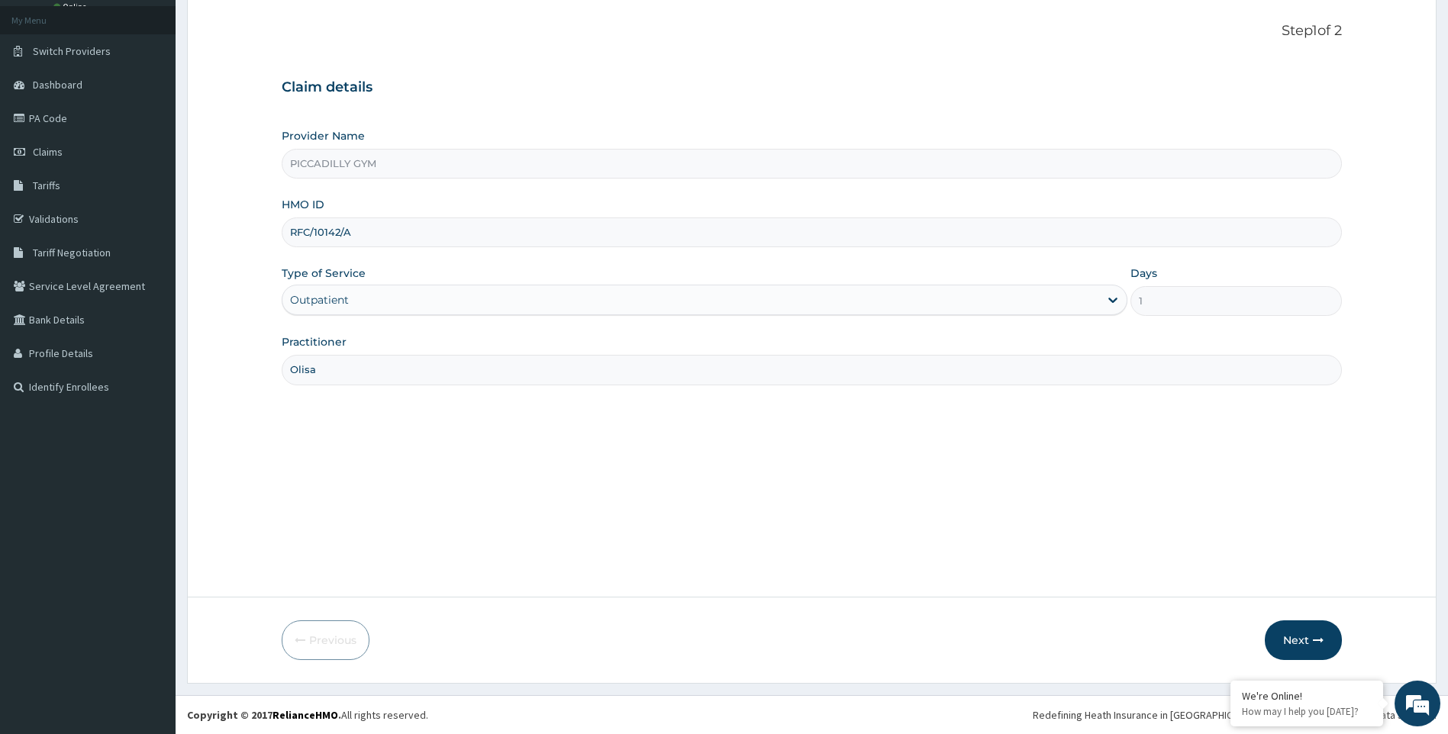
click at [446, 234] on input "RFC/10142/A" at bounding box center [812, 232] width 1061 height 30
type input "R"
type input "KCT/10002/A"
click at [1302, 632] on button "Next" at bounding box center [1302, 640] width 77 height 40
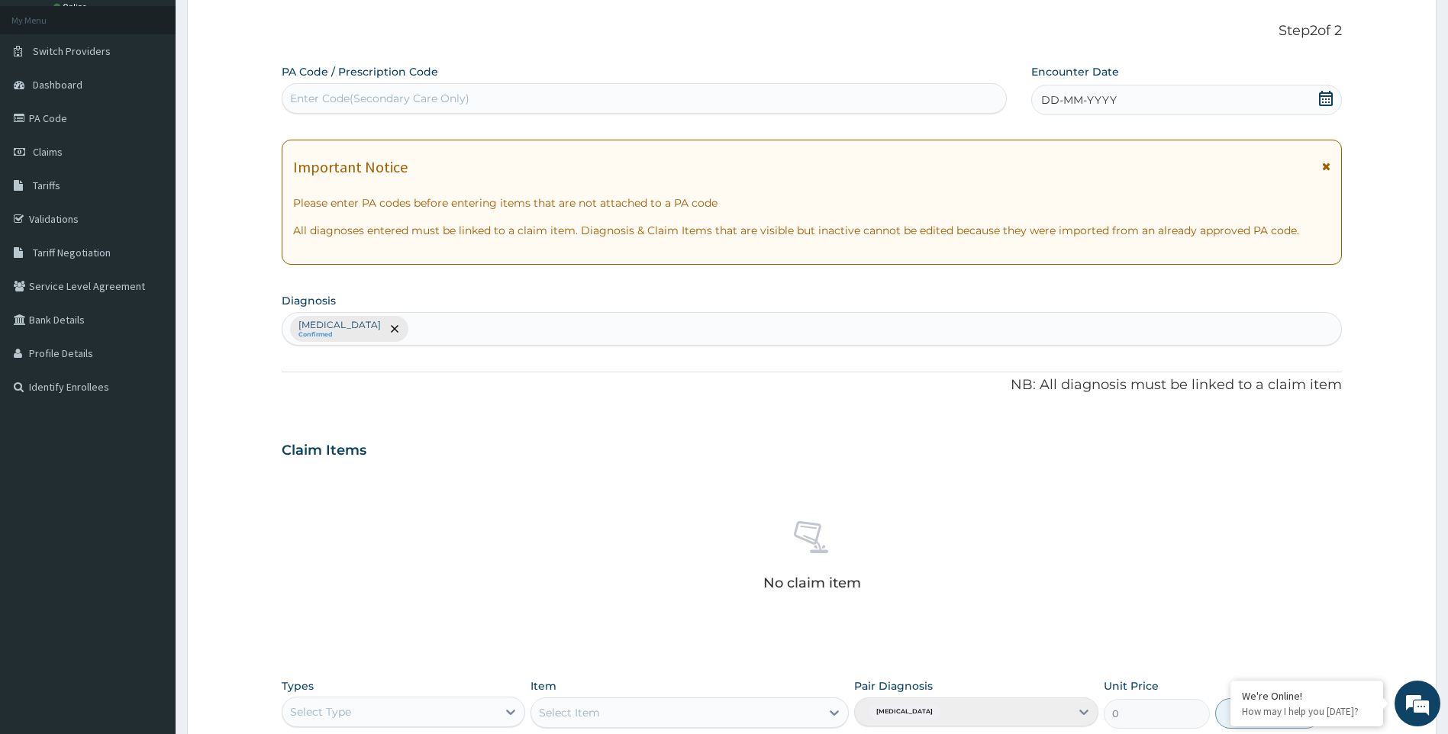
click at [331, 89] on div "Enter Code(Secondary Care Only)" at bounding box center [643, 98] width 723 height 24
type input "PA/6D62AD"
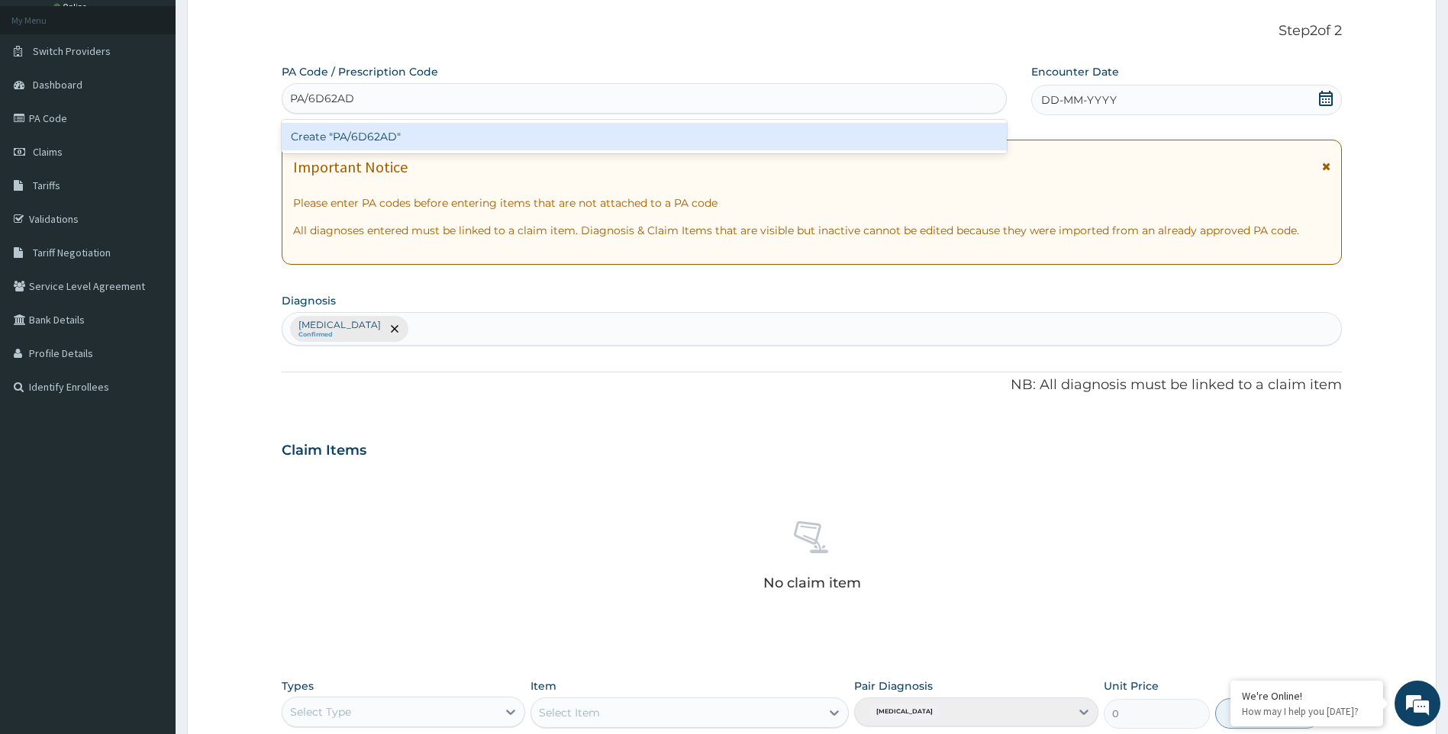
click at [671, 130] on div "Create "PA/6D62AD"" at bounding box center [644, 136] width 725 height 27
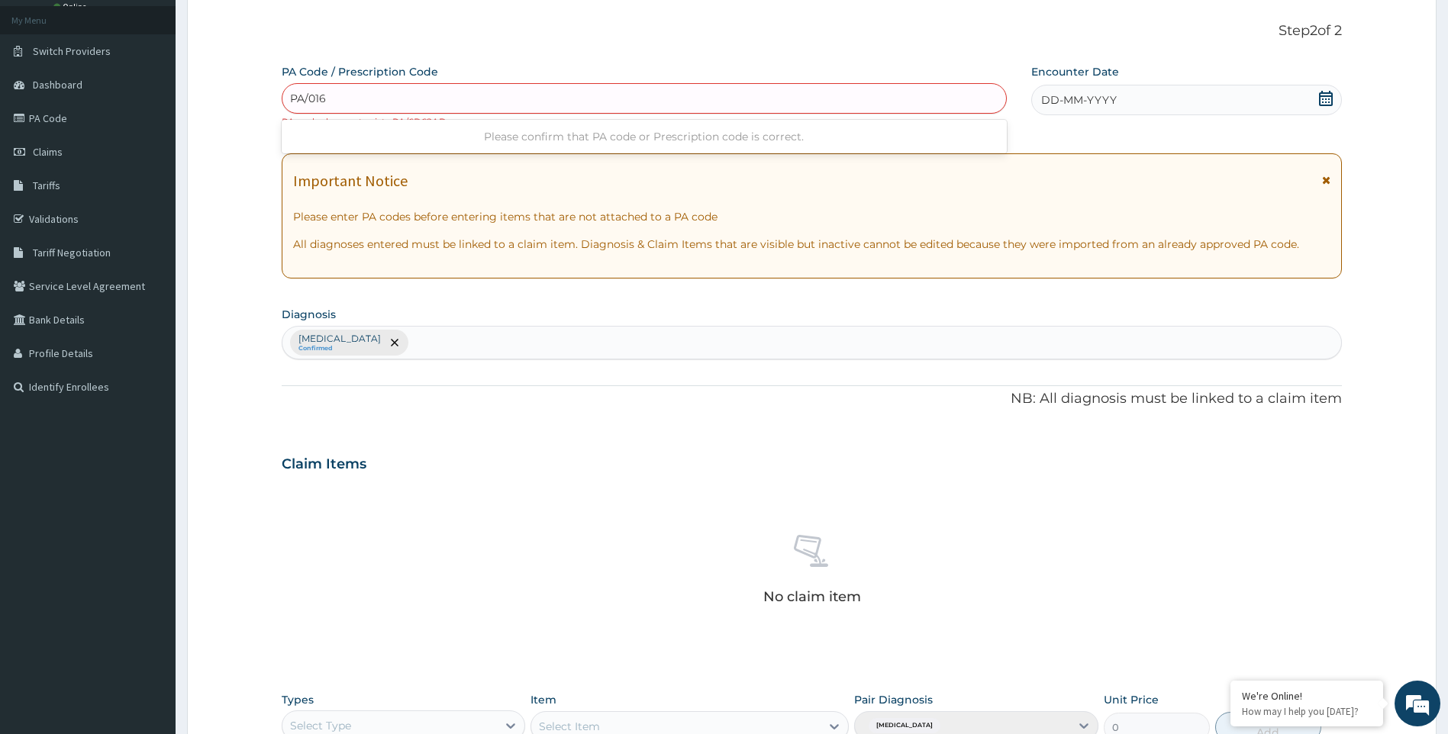
type input "PA/0165"
